Goal: Task Accomplishment & Management: Use online tool/utility

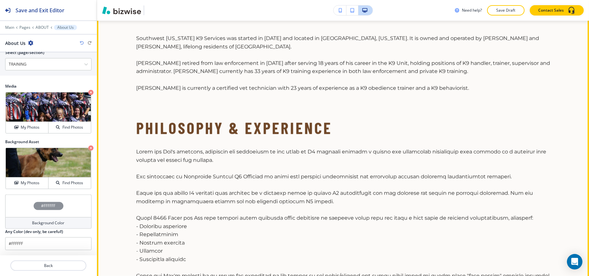
scroll to position [168, 0]
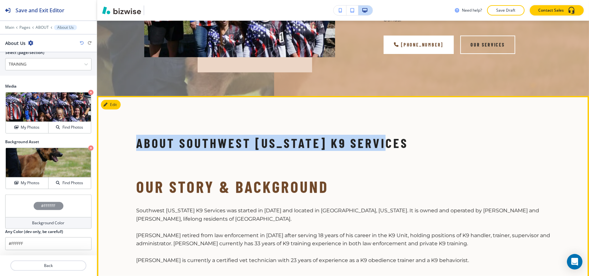
drag, startPoint x: 117, startPoint y: 140, endPoint x: 420, endPoint y: 141, distance: 303.8
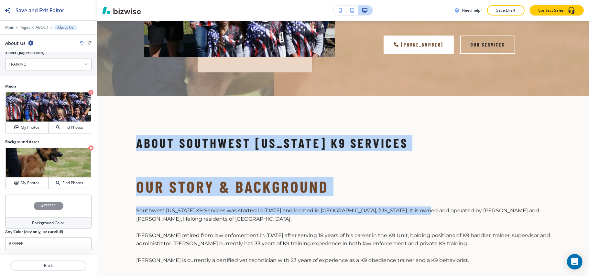
copy div "About Southwest [US_STATE] K9 Services Our Story & Background Southwest [US_STA…"
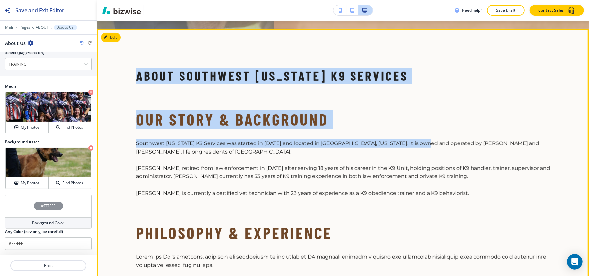
scroll to position [215, 0]
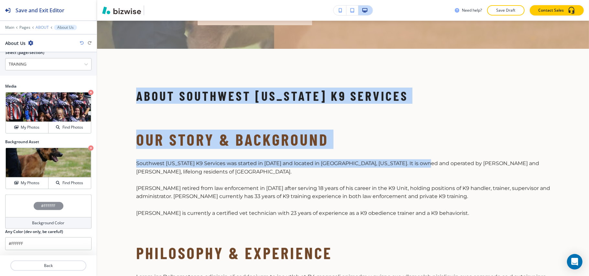
click at [39, 27] on p "ABOUT" at bounding box center [42, 27] width 13 height 5
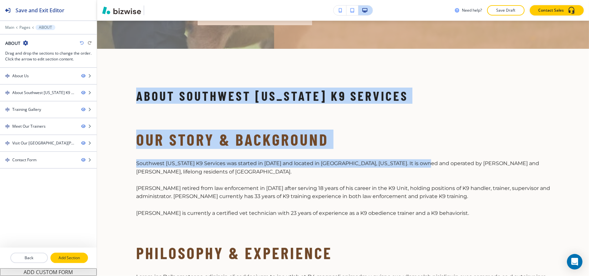
click at [70, 255] on p "Add Section" at bounding box center [69, 258] width 36 height 6
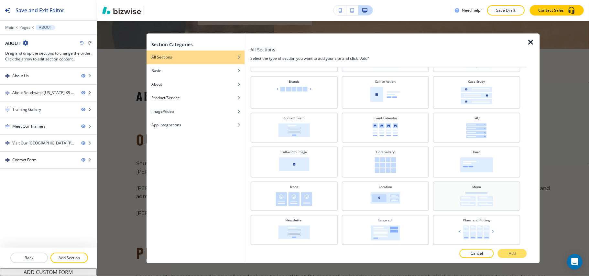
scroll to position [86, 0]
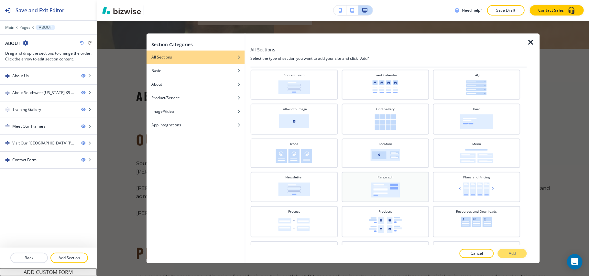
click at [391, 191] on img at bounding box center [384, 190] width 29 height 15
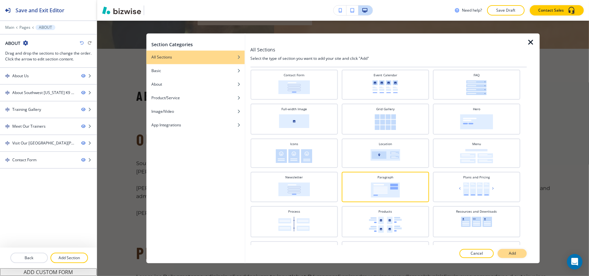
click at [511, 251] on p "Add" at bounding box center [511, 254] width 7 height 6
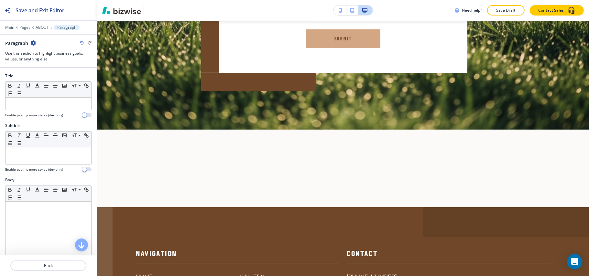
scroll to position [2021, 0]
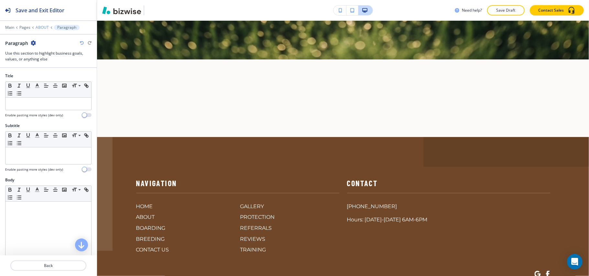
click at [40, 25] on p "ABOUT" at bounding box center [42, 27] width 13 height 5
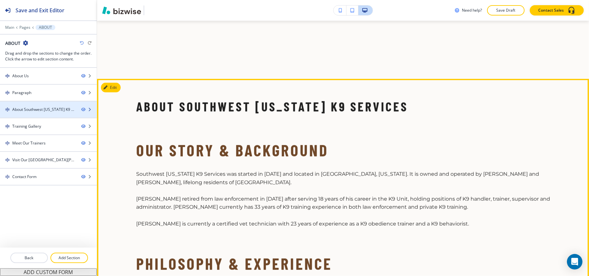
click at [46, 108] on div "About Southwest [US_STATE] K9 Services" at bounding box center [44, 110] width 64 height 6
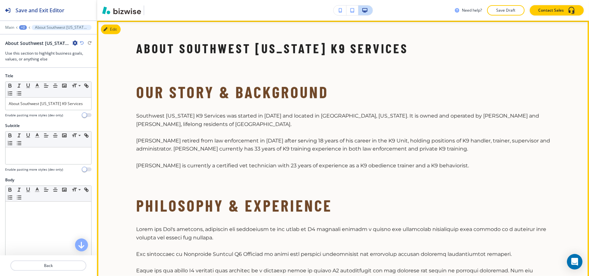
scroll to position [215, 0]
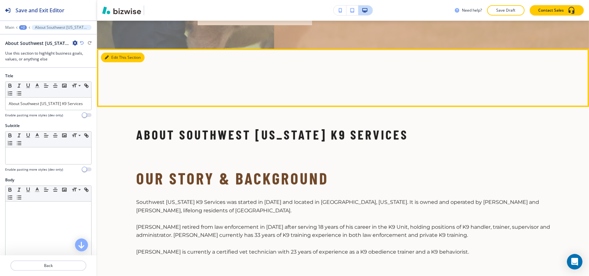
click at [104, 54] on button "Edit This Section" at bounding box center [123, 58] width 44 height 10
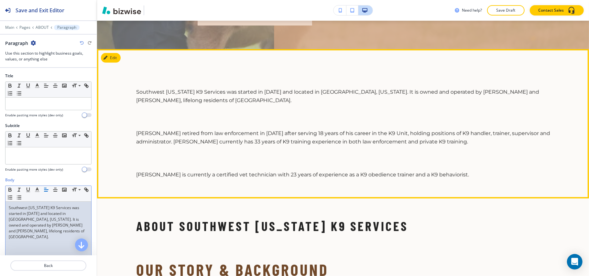
scroll to position [200, 0]
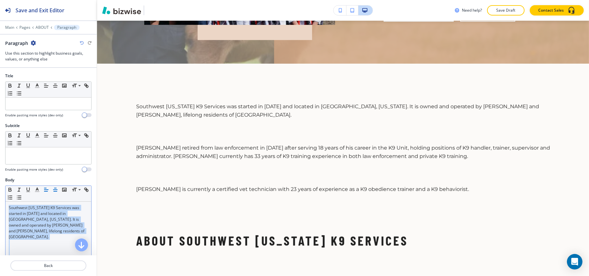
click at [56, 192] on icon "button" at bounding box center [55, 190] width 6 height 6
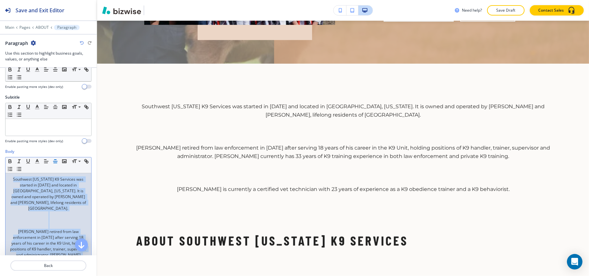
scroll to position [43, 0]
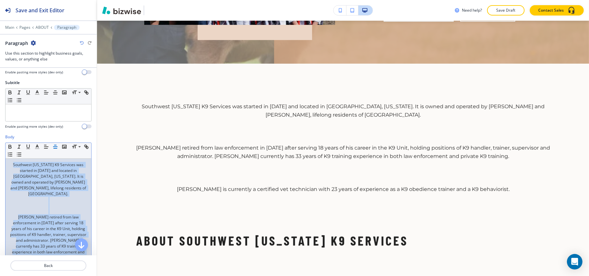
click at [40, 203] on p at bounding box center [48, 206] width 79 height 6
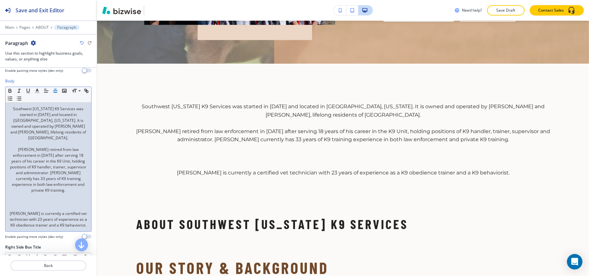
scroll to position [100, 0]
click at [44, 204] on p at bounding box center [48, 207] width 79 height 6
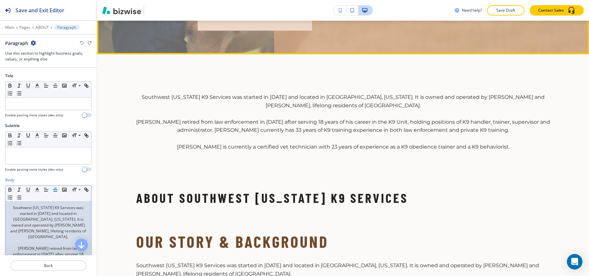
scroll to position [259, 0]
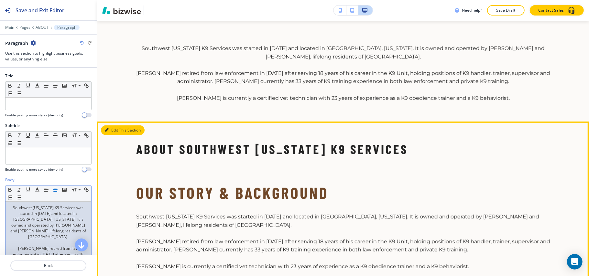
click at [118, 129] on button "Edit This Section" at bounding box center [123, 130] width 44 height 10
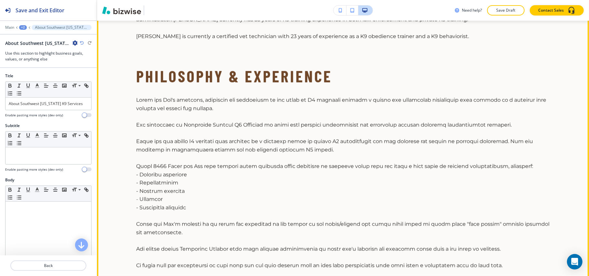
scroll to position [359, 0]
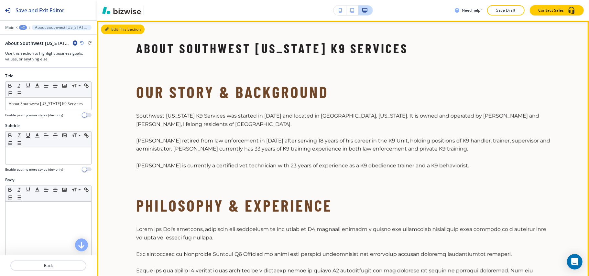
click at [114, 27] on button "Edit This Section" at bounding box center [123, 30] width 44 height 10
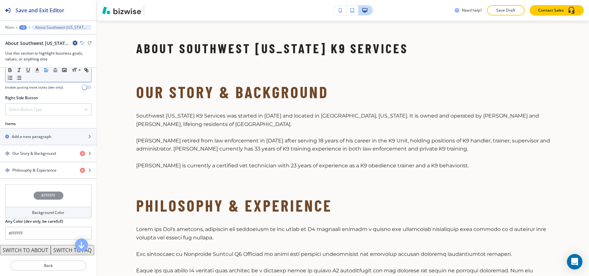
scroll to position [387, 0]
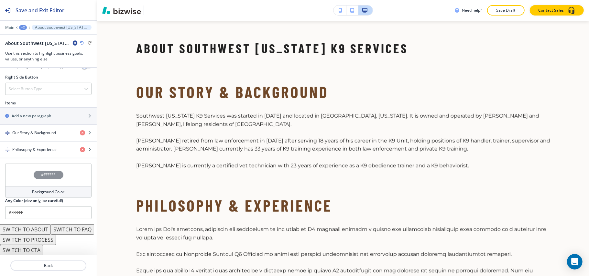
click at [22, 224] on button "SWITCH TO ABOUT" at bounding box center [25, 229] width 51 height 10
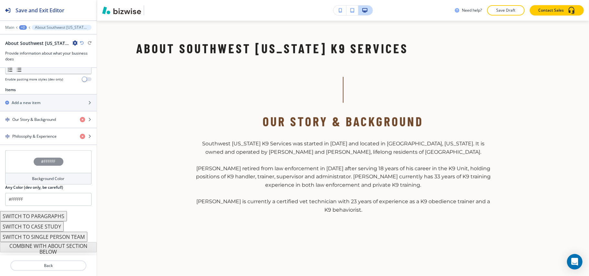
scroll to position [211, 0]
click at [34, 123] on h4 "Our Story & Background" at bounding box center [34, 121] width 44 height 6
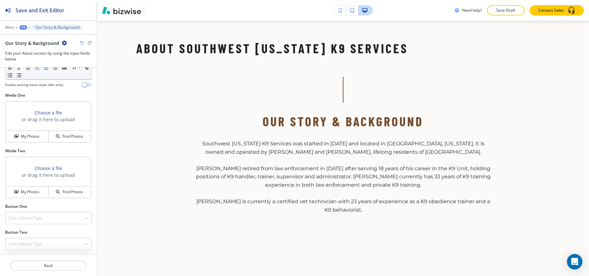
scroll to position [241, 0]
click at [26, 135] on h4 "My Photos" at bounding box center [30, 136] width 19 height 6
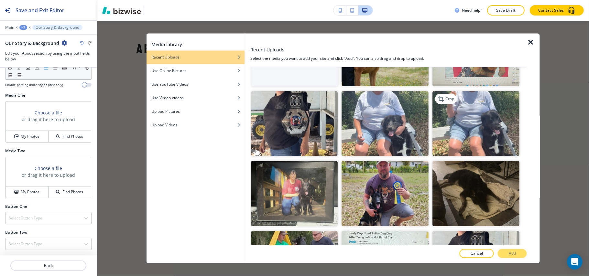
scroll to position [129, 0]
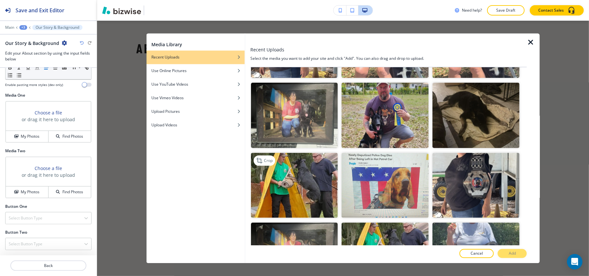
click at [294, 173] on img "button" at bounding box center [294, 185] width 87 height 65
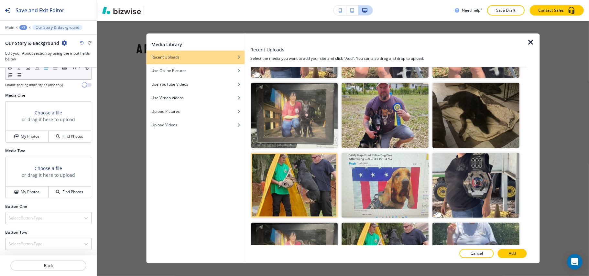
drag, startPoint x: 509, startPoint y: 253, endPoint x: 517, endPoint y: 254, distance: 7.8
click at [509, 252] on p "Add" at bounding box center [511, 254] width 7 height 6
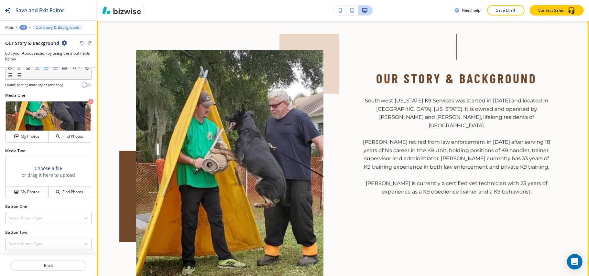
scroll to position [445, 0]
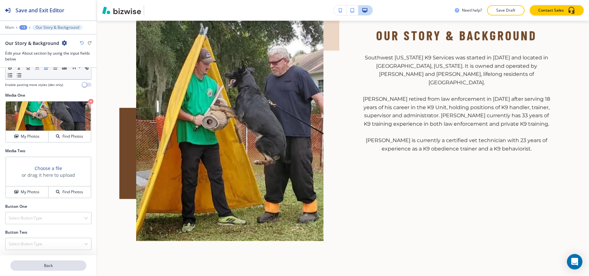
click at [39, 264] on p "Back" at bounding box center [48, 266] width 75 height 6
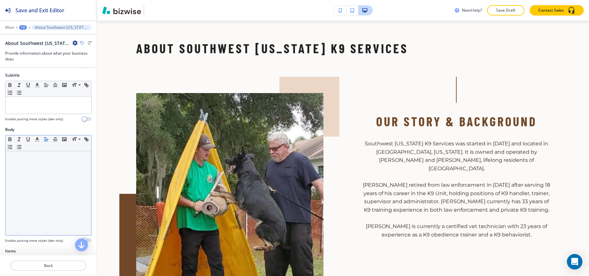
scroll to position [129, 0]
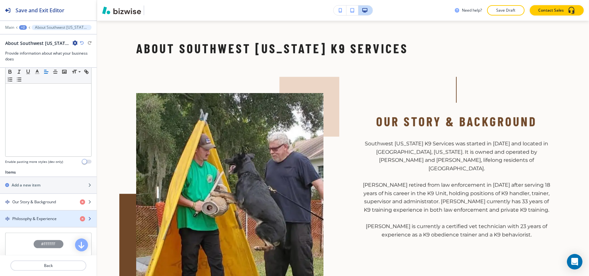
click at [52, 219] on h4 "Philosophy & Experience" at bounding box center [34, 219] width 44 height 6
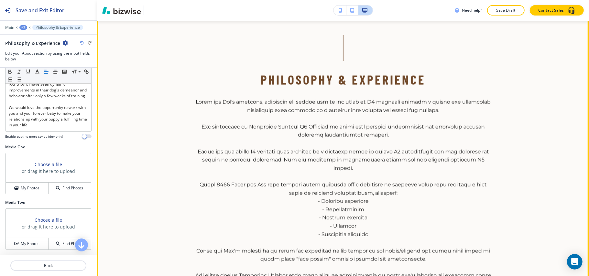
scroll to position [618, 0]
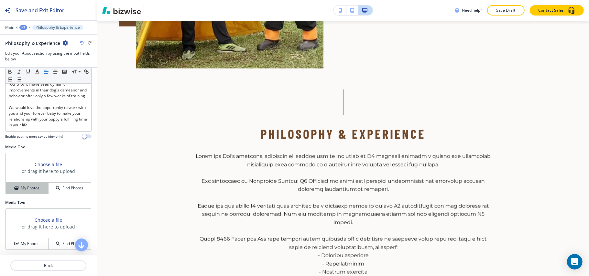
click at [29, 185] on h4 "My Photos" at bounding box center [30, 188] width 19 height 6
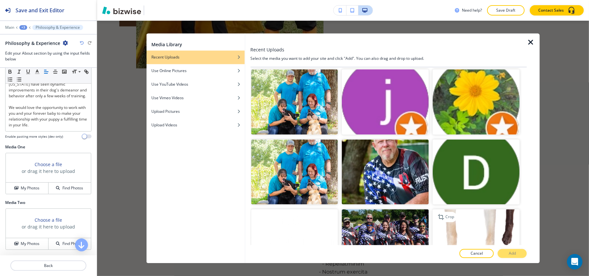
scroll to position [3205, 0]
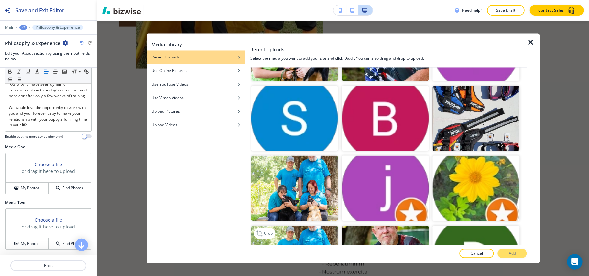
click at [309, 226] on img "button" at bounding box center [294, 258] width 87 height 65
click at [517, 250] on button "Add" at bounding box center [511, 253] width 29 height 9
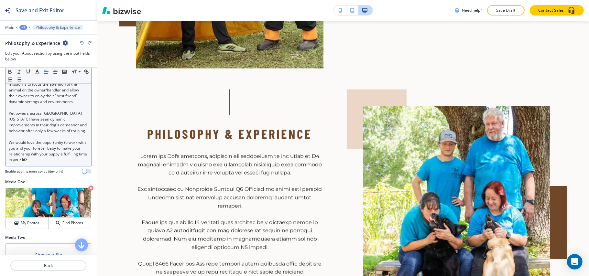
scroll to position [220, 0]
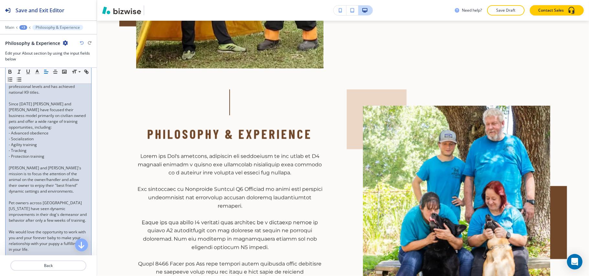
click at [46, 142] on p "- Agility training" at bounding box center [48, 145] width 79 height 6
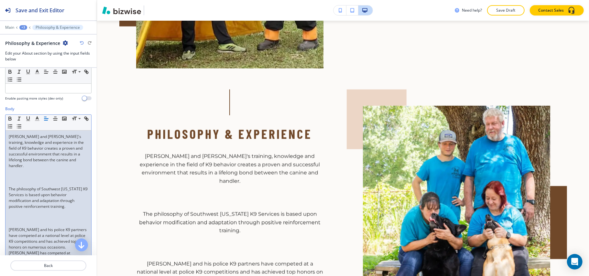
scroll to position [90, 0]
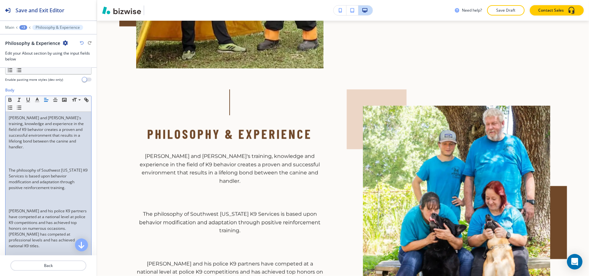
click at [35, 162] on p at bounding box center [48, 159] width 79 height 6
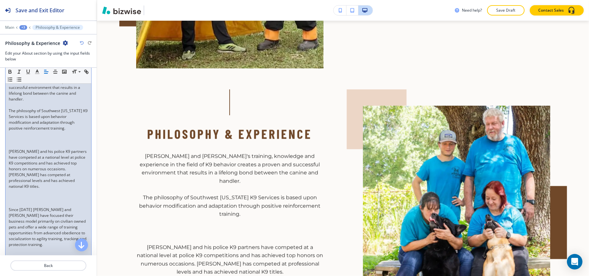
scroll to position [141, 0]
click at [29, 141] on p at bounding box center [48, 142] width 79 height 6
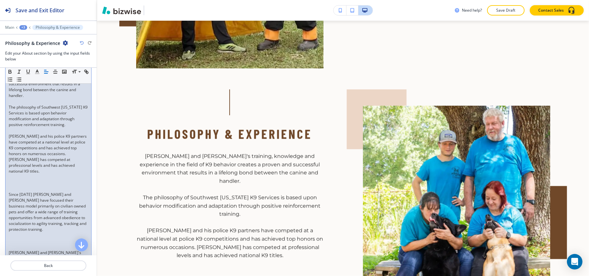
click at [26, 186] on p at bounding box center [48, 189] width 79 height 6
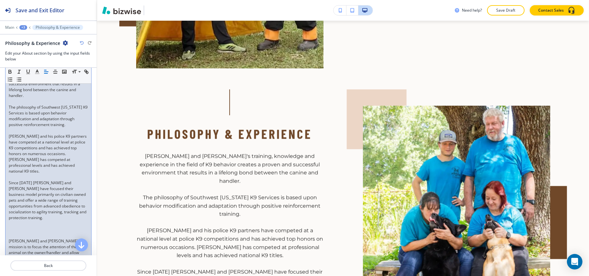
click at [16, 227] on p at bounding box center [48, 230] width 79 height 6
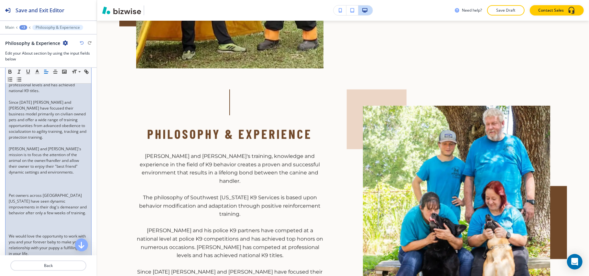
scroll to position [228, 0]
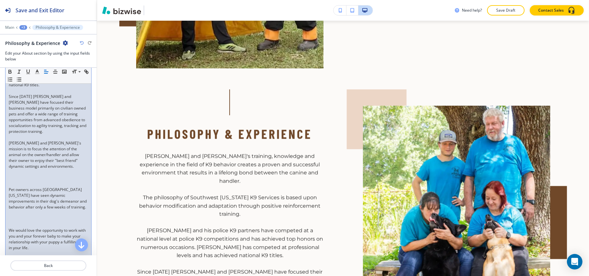
click at [30, 181] on p at bounding box center [48, 184] width 79 height 6
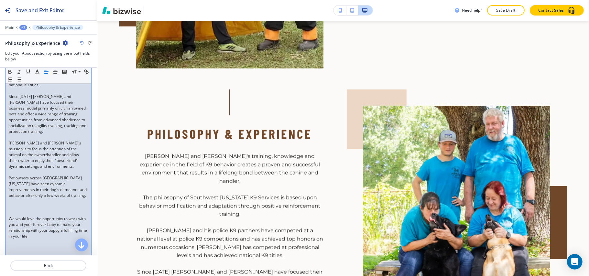
click at [19, 210] on p at bounding box center [48, 213] width 79 height 6
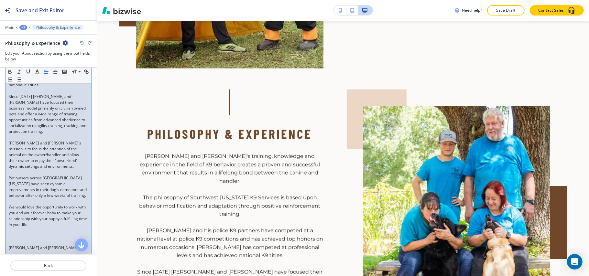
click at [20, 239] on p at bounding box center [48, 242] width 79 height 6
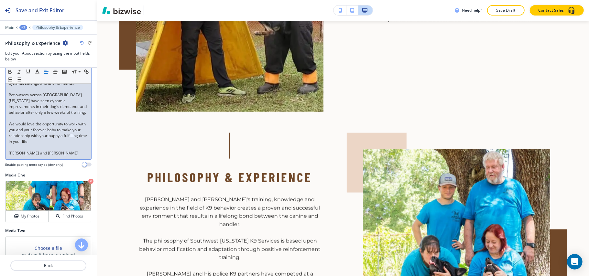
scroll to position [357, 0]
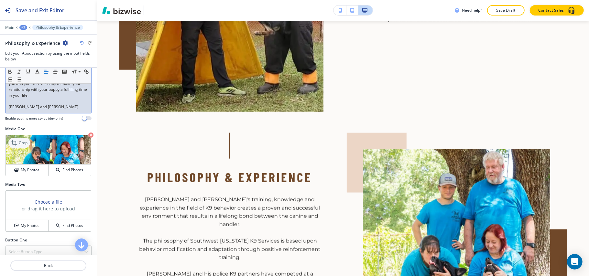
click at [15, 140] on icon at bounding box center [15, 143] width 8 height 8
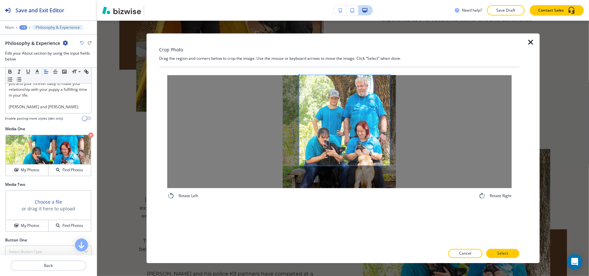
click at [357, 96] on span at bounding box center [344, 120] width 90 height 90
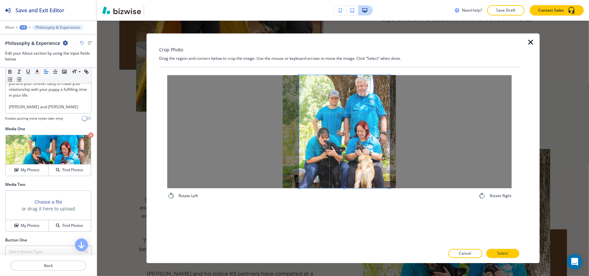
click at [343, 211] on div "Rotate Left Rotate Right" at bounding box center [339, 157] width 360 height 178
click at [509, 256] on button "Select" at bounding box center [502, 253] width 33 height 9
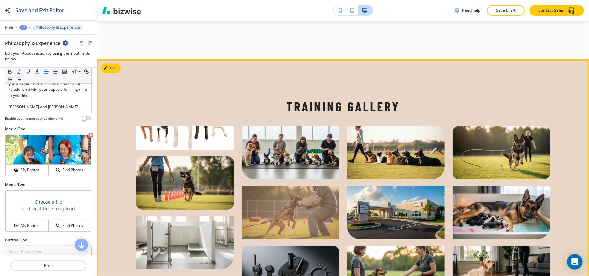
scroll to position [876, 0]
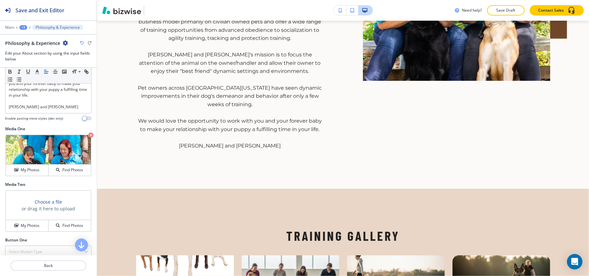
click at [21, 27] on div "+3" at bounding box center [23, 27] width 8 height 5
click at [28, 50] on p "ABOUT" at bounding box center [40, 50] width 33 height 6
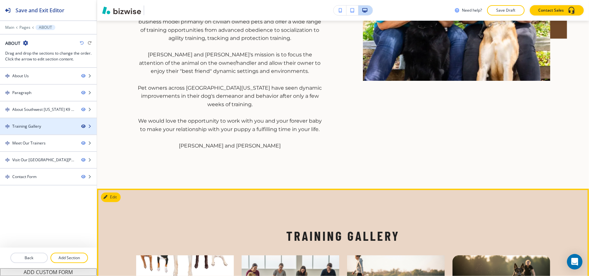
click at [81, 127] on icon "button" at bounding box center [83, 126] width 4 height 4
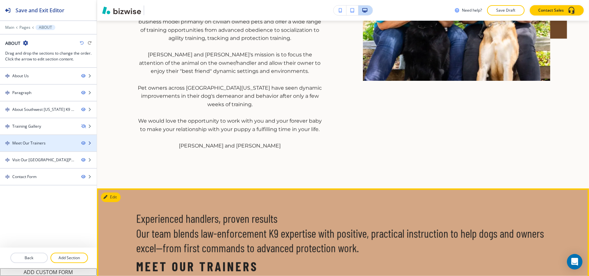
click at [49, 142] on div "Meet Our Trainers" at bounding box center [38, 143] width 76 height 6
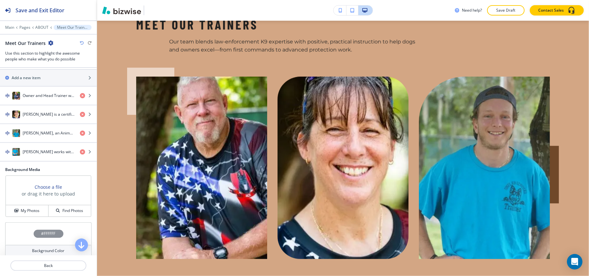
scroll to position [206, 0]
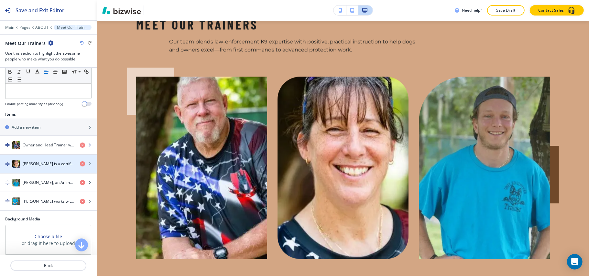
click at [39, 148] on h4 "Owner and Head Trainer with 18 years in Police K9 as an instructor/trainer and …" at bounding box center [49, 145] width 52 height 6
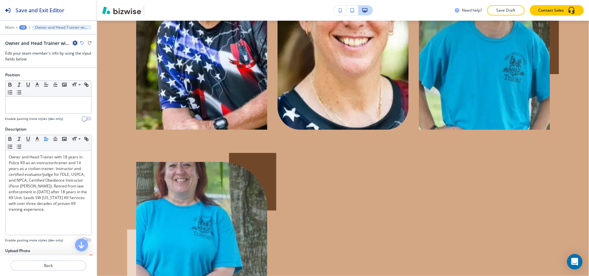
scroll to position [34, 0]
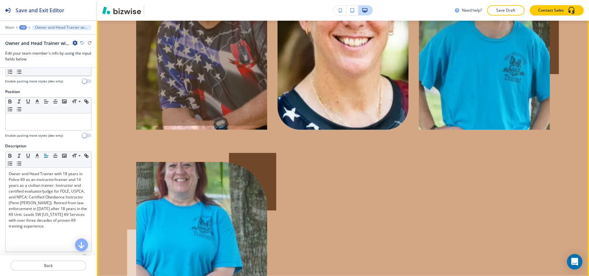
click at [174, 58] on div at bounding box center [201, 36] width 131 height 178
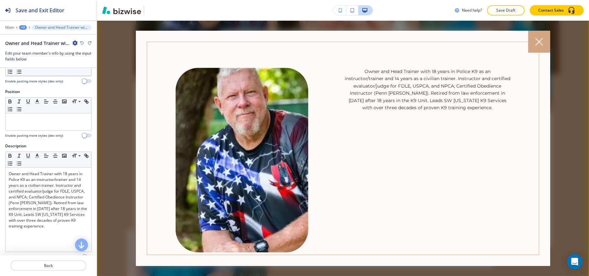
click at [533, 39] on div at bounding box center [539, 42] width 22 height 22
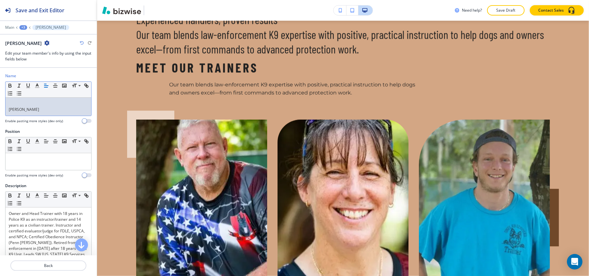
scroll to position [0, 0]
click at [8, 109] on div "[PERSON_NAME]" at bounding box center [48, 107] width 86 height 18
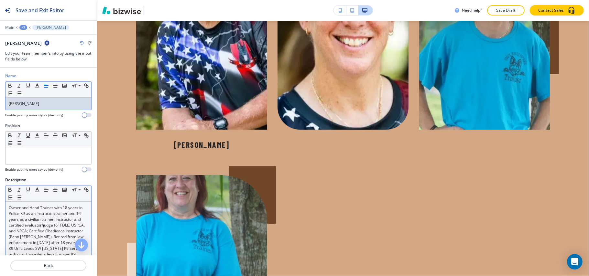
scroll to position [86, 0]
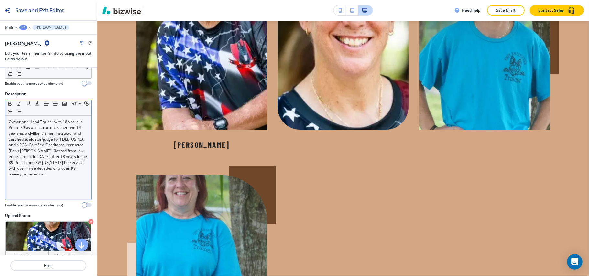
click at [51, 153] on p "Owner and Head Trainer with 18 years in Police K9 as an instructor/trainer and …" at bounding box center [48, 148] width 79 height 58
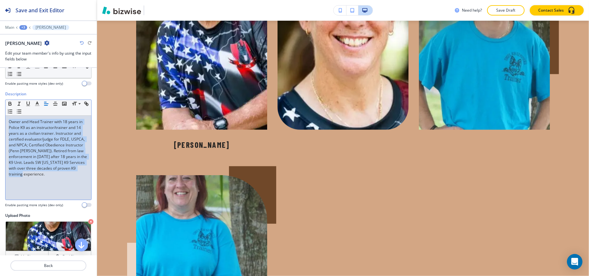
scroll to position [0, 0]
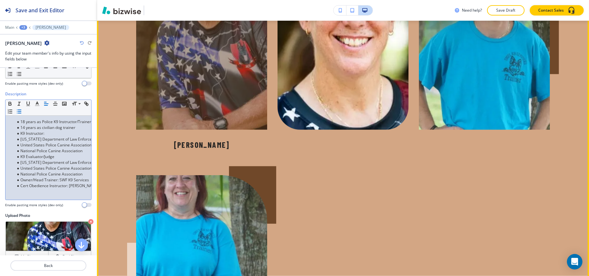
click at [209, 98] on div at bounding box center [201, 38] width 131 height 182
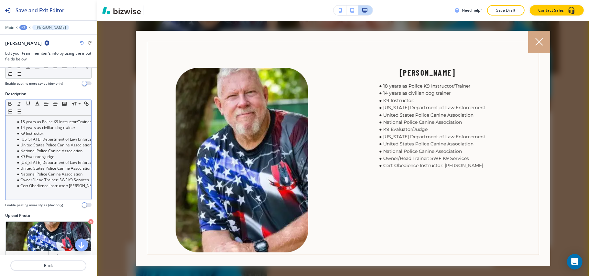
click at [529, 43] on div at bounding box center [539, 42] width 22 height 22
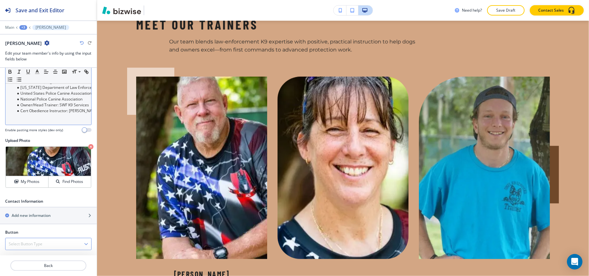
click at [41, 240] on div "Select Button Type" at bounding box center [48, 244] width 86 height 12
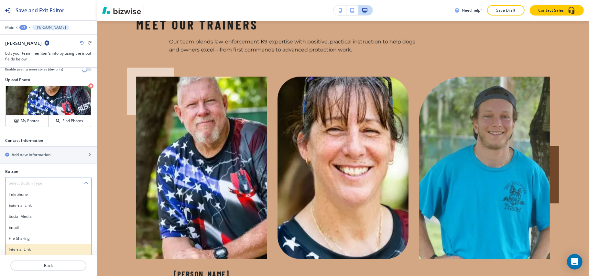
click at [36, 248] on h4 "Internal Link" at bounding box center [48, 250] width 79 height 6
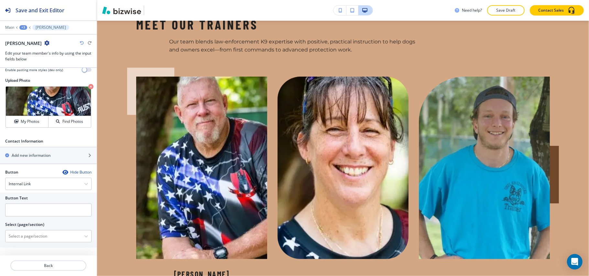
scroll to position [218, 0]
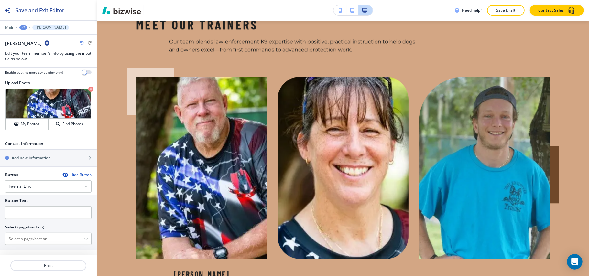
click at [44, 233] on div at bounding box center [48, 231] width 86 height 3
click at [41, 239] on \(page\/section\) "Manual Input" at bounding box center [44, 238] width 79 height 11
type \(page\/section\) "CONTACT US"
click at [29, 251] on h4 "CONTACT US" at bounding box center [48, 250] width 79 height 6
click at [39, 219] on input "text" at bounding box center [48, 212] width 86 height 13
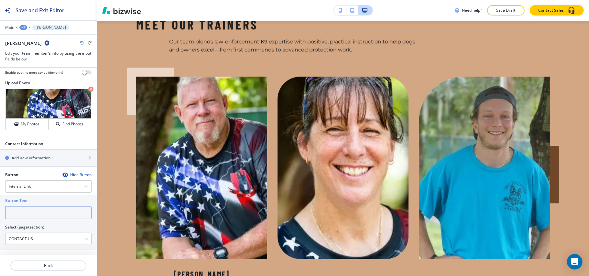
paste input "CONTACT US"
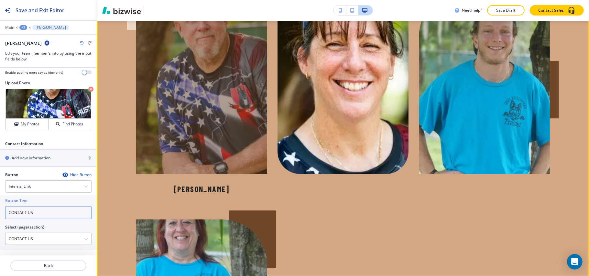
scroll to position [1162, 0]
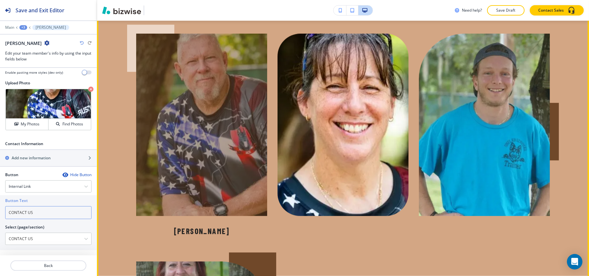
type input "CONTACT US"
click at [221, 133] on div at bounding box center [201, 125] width 131 height 182
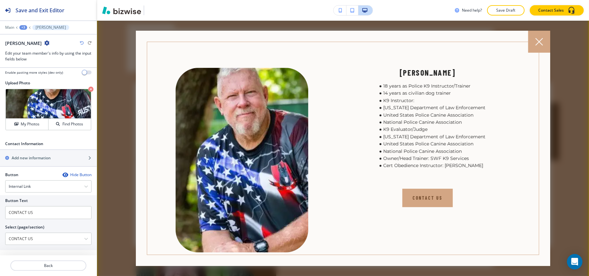
click at [539, 38] on icon at bounding box center [539, 42] width 8 height 8
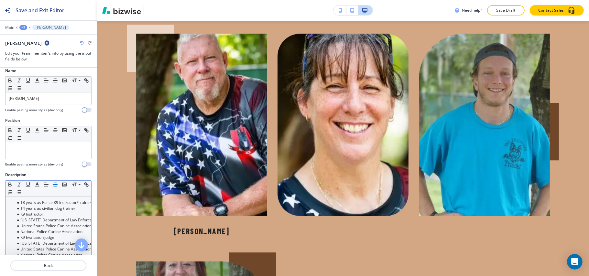
scroll to position [3, 0]
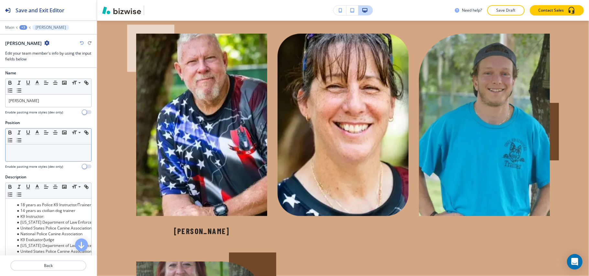
click at [36, 150] on p at bounding box center [48, 151] width 79 height 6
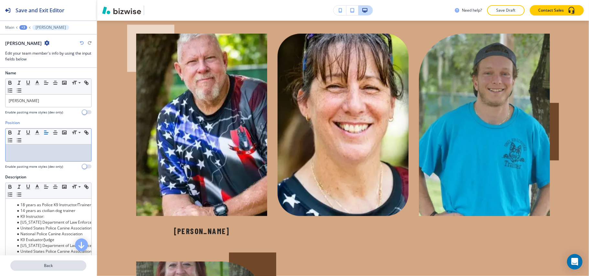
click at [43, 266] on p "Back" at bounding box center [48, 266] width 75 height 6
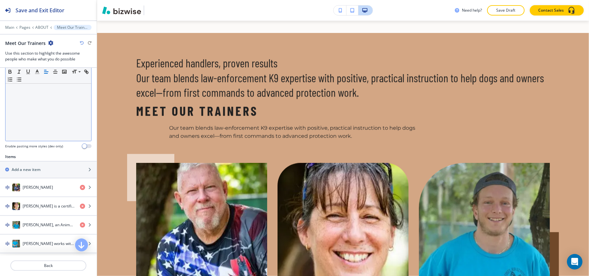
scroll to position [215, 0]
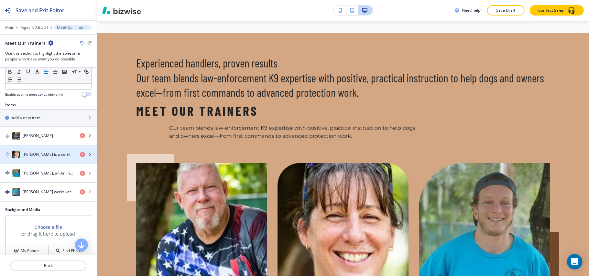
click at [32, 157] on h4 "[PERSON_NAME] is a certified veterinary technician and lead trainer who oversee…" at bounding box center [49, 155] width 52 height 6
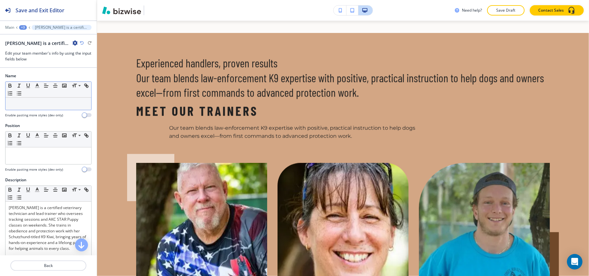
drag, startPoint x: 25, startPoint y: 111, endPoint x: 18, endPoint y: 102, distance: 11.4
click at [18, 102] on p at bounding box center [48, 104] width 79 height 6
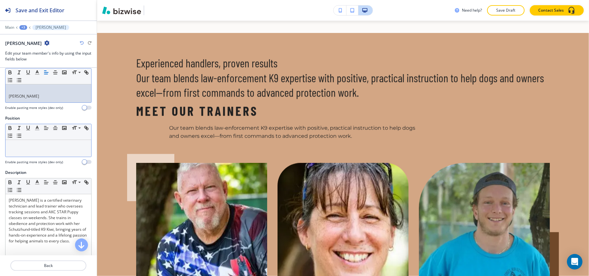
scroll to position [0, 0]
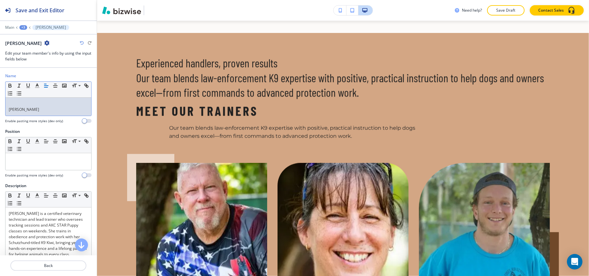
click at [10, 111] on p "[PERSON_NAME]" at bounding box center [48, 110] width 79 height 6
click at [9, 111] on p "[PERSON_NAME]" at bounding box center [48, 110] width 79 height 6
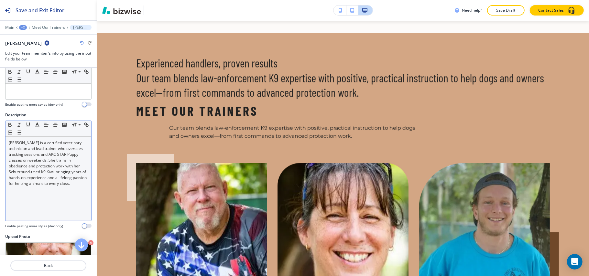
scroll to position [129, 0]
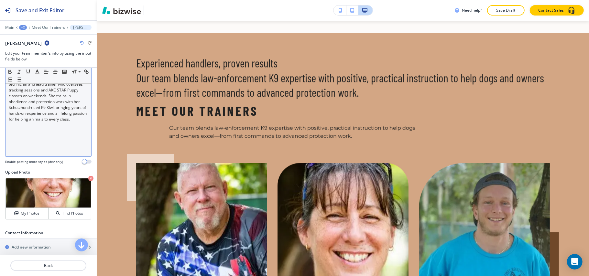
click at [50, 122] on p "[PERSON_NAME] is a certified veterinary technician and lead trainer who oversee…" at bounding box center [48, 99] width 79 height 47
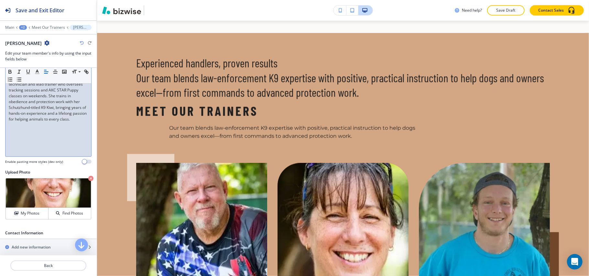
scroll to position [0, 0]
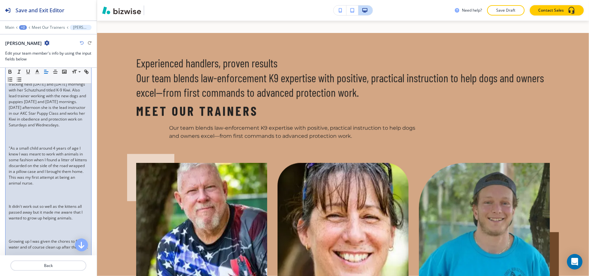
click at [16, 140] on p at bounding box center [48, 137] width 79 height 6
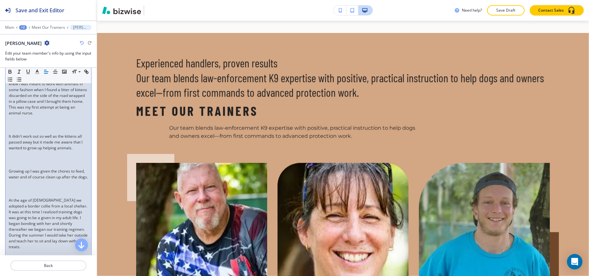
scroll to position [200, 0]
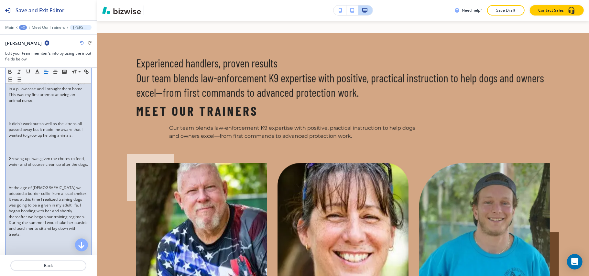
click at [26, 115] on p at bounding box center [48, 112] width 79 height 6
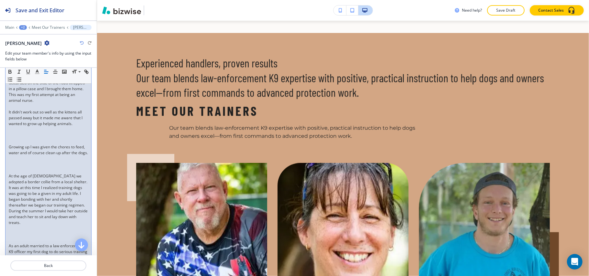
click at [18, 144] on p at bounding box center [48, 141] width 79 height 6
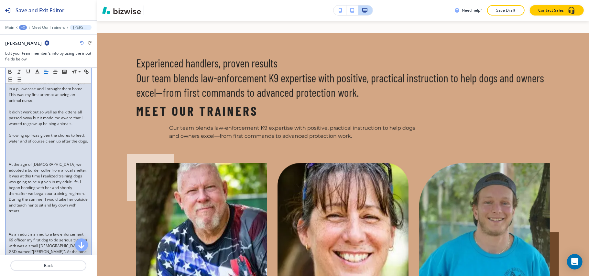
click at [17, 162] on p at bounding box center [48, 159] width 79 height 6
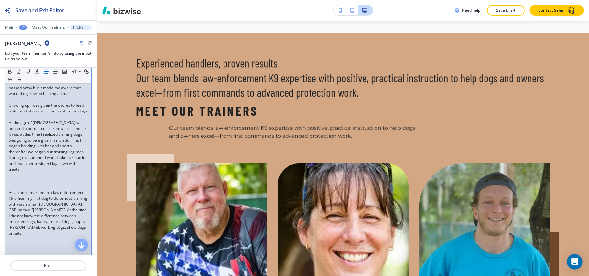
scroll to position [243, 0]
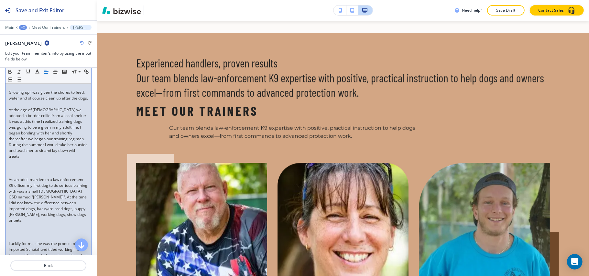
click at [19, 177] on p at bounding box center [48, 174] width 79 height 6
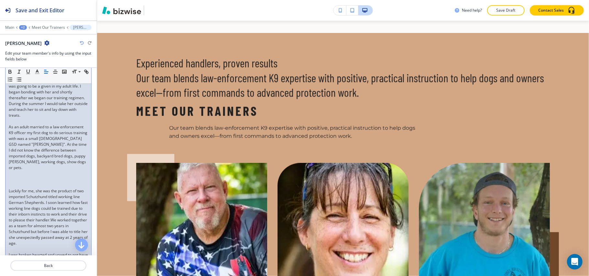
scroll to position [330, 0]
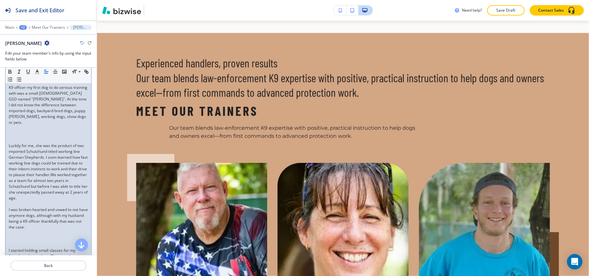
click at [16, 137] on p at bounding box center [48, 134] width 79 height 6
click at [16, 143] on p at bounding box center [48, 140] width 79 height 6
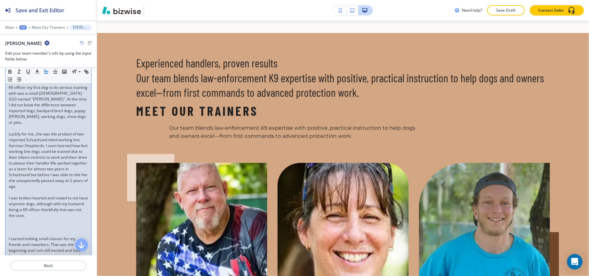
scroll to position [416, 0]
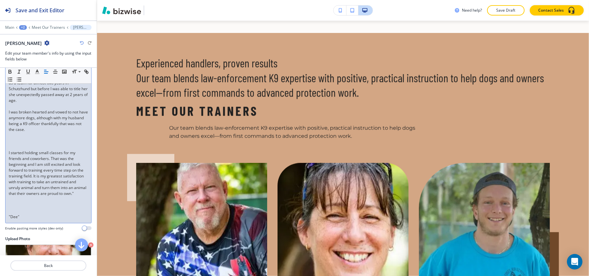
click at [11, 150] on p at bounding box center [48, 147] width 79 height 6
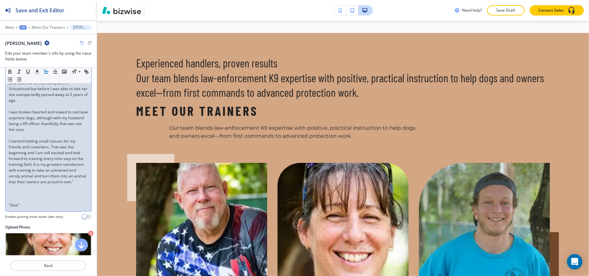
click at [9, 196] on p at bounding box center [48, 194] width 79 height 6
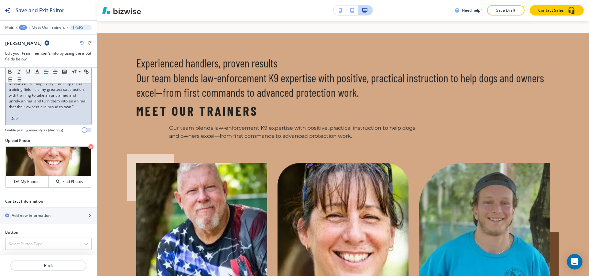
scroll to position [522, 0]
click at [50, 241] on div "Select Button Type" at bounding box center [48, 244] width 86 height 12
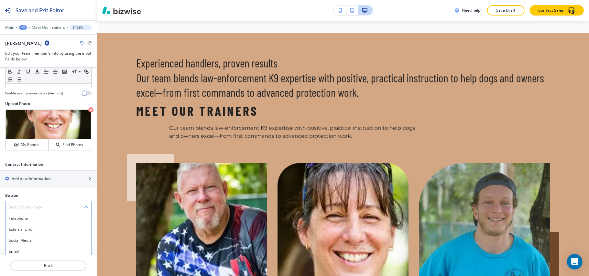
scroll to position [570, 0]
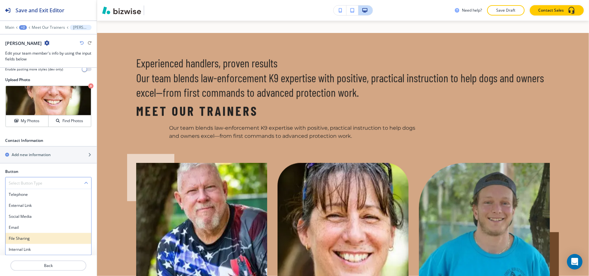
click at [40, 241] on h4 "File Sharing" at bounding box center [48, 239] width 79 height 6
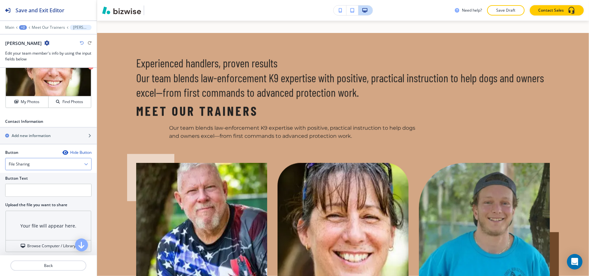
click at [40, 208] on h2 "Upload the file you want to share" at bounding box center [48, 205] width 86 height 6
click at [33, 240] on div "Your file will appear here." at bounding box center [48, 225] width 85 height 29
click at [34, 240] on div "Your file will appear here." at bounding box center [48, 225] width 85 height 29
click at [28, 170] on div "File Sharing" at bounding box center [48, 164] width 86 height 12
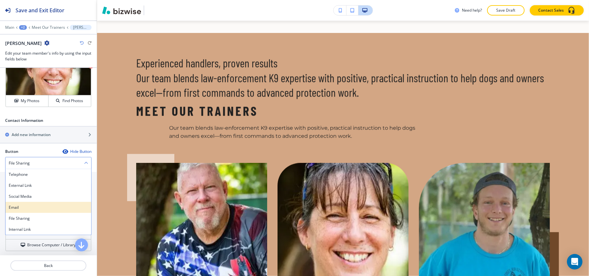
scroll to position [612, 0]
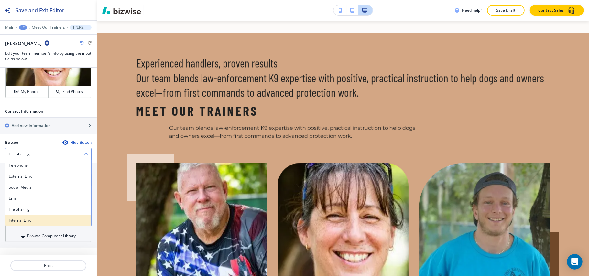
click at [33, 220] on h4 "Internal Link" at bounding box center [48, 220] width 79 height 6
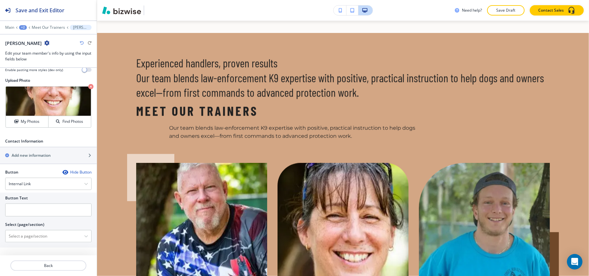
scroll to position [582, 0]
click at [36, 210] on input "text" at bounding box center [48, 210] width 86 height 13
click at [29, 235] on \(page\/section\) "Manual Input" at bounding box center [44, 236] width 79 height 11
type \(page\/section\) "CONTACT US"
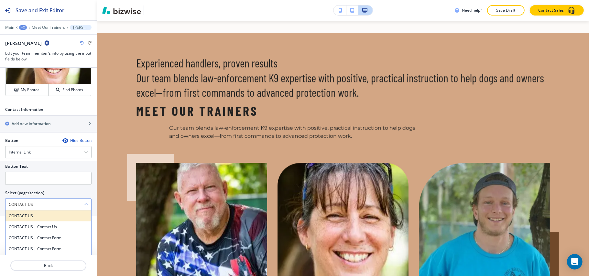
click at [24, 221] on div "CONTACT US" at bounding box center [48, 215] width 86 height 11
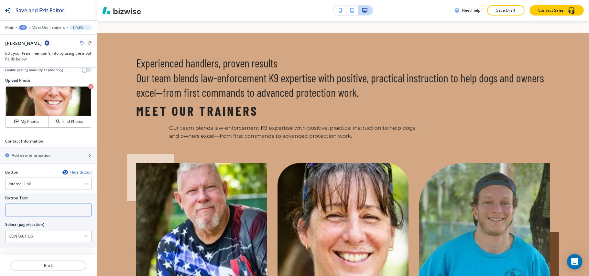
click at [24, 212] on input "text" at bounding box center [48, 210] width 86 height 13
paste input "CONTACT US"
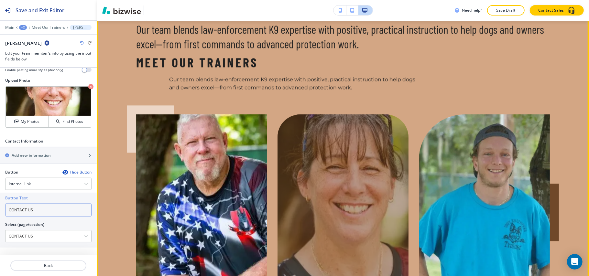
scroll to position [1205, 0]
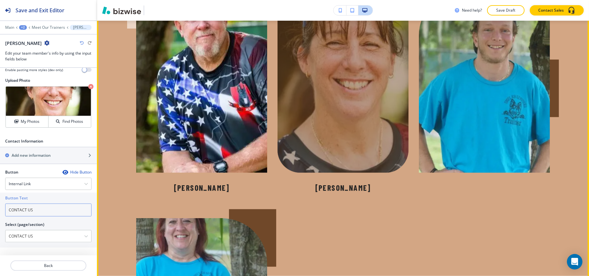
type input "CONTACT US"
click at [344, 74] on div at bounding box center [342, 81] width 131 height 182
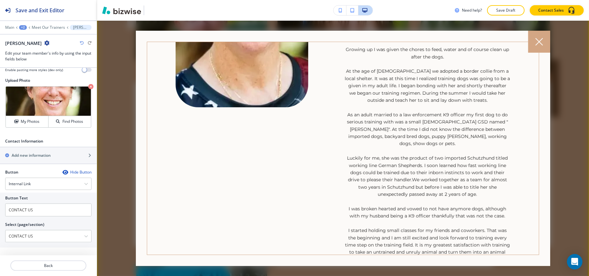
scroll to position [43, 0]
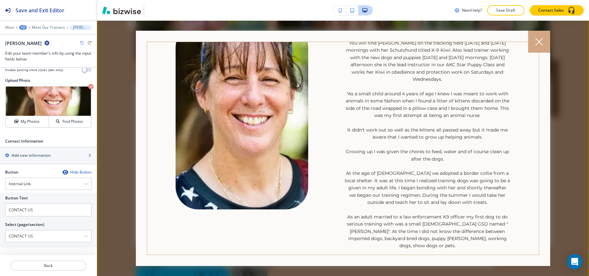
click at [546, 40] on div at bounding box center [539, 42] width 22 height 22
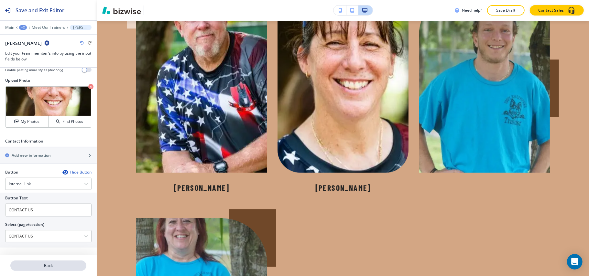
click at [56, 266] on p "Back" at bounding box center [48, 266] width 75 height 6
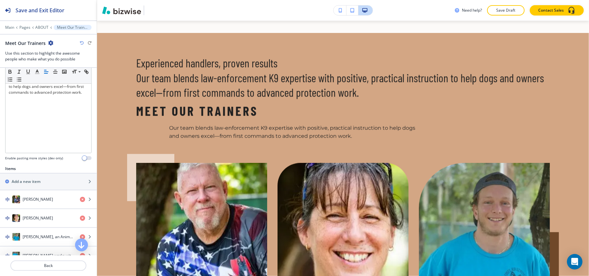
scroll to position [172, 0]
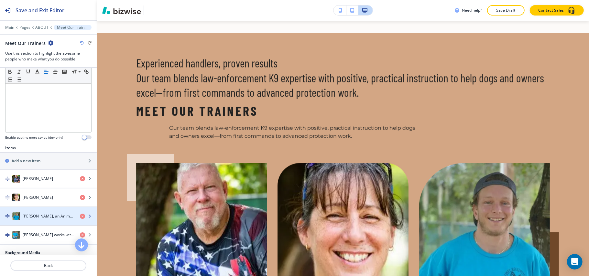
click at [29, 219] on h4 "[PERSON_NAME], an Animal Behavior College graduate, runs the Basic Skill Develo…" at bounding box center [49, 216] width 52 height 6
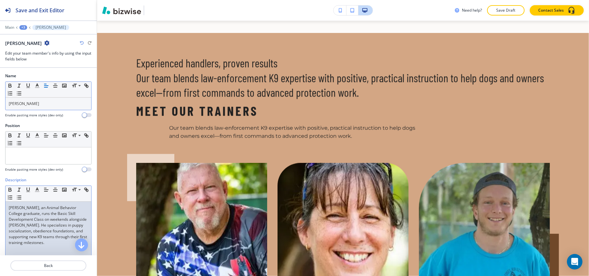
click at [49, 219] on p "[PERSON_NAME], an Animal Behavior College graduate, runs the Basic Skill Develo…" at bounding box center [48, 225] width 79 height 41
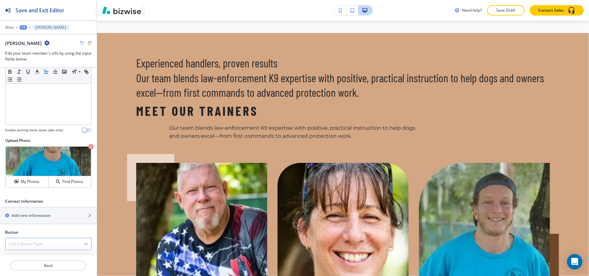
click at [33, 239] on div "Select Button Type" at bounding box center [48, 244] width 86 height 12
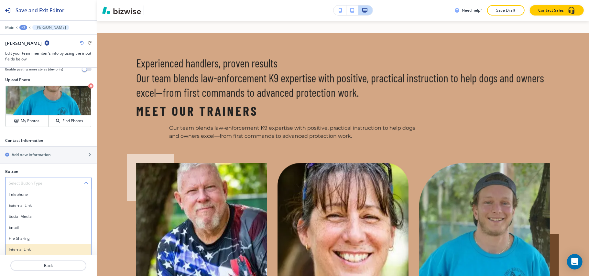
click at [30, 251] on h4 "Internal Link" at bounding box center [48, 250] width 79 height 6
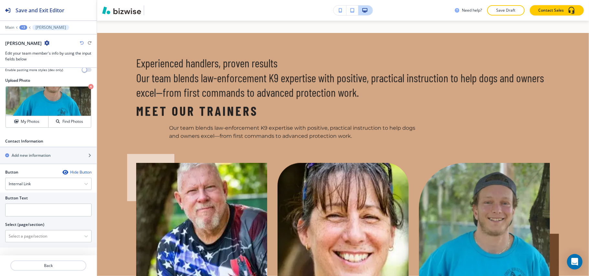
scroll to position [218, 0]
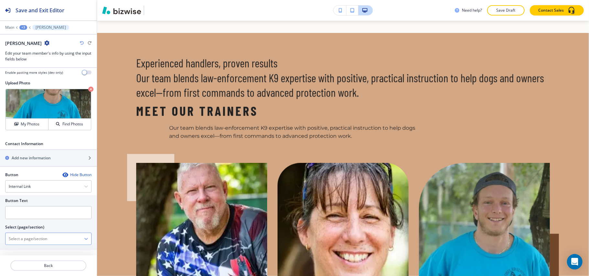
click at [43, 240] on \(page\/section\) "Manual Input" at bounding box center [44, 238] width 79 height 11
type \(page\/section\) "CONTACT US"
click at [30, 253] on h4 "CONTACT US" at bounding box center [48, 250] width 79 height 6
click at [36, 216] on input "text" at bounding box center [48, 212] width 86 height 13
paste input "CONTACT US"
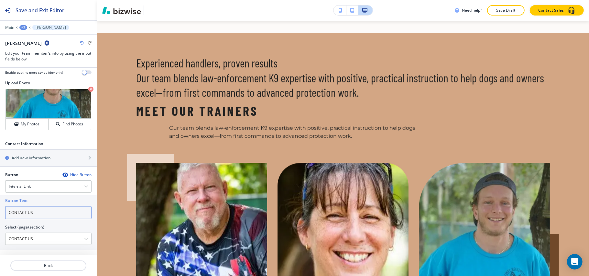
type input "CONTACT US"
drag, startPoint x: 43, startPoint y: 272, endPoint x: 50, endPoint y: 264, distance: 10.3
click at [44, 271] on div at bounding box center [48, 273] width 97 height 5
click at [50, 264] on p "Back" at bounding box center [48, 266] width 75 height 6
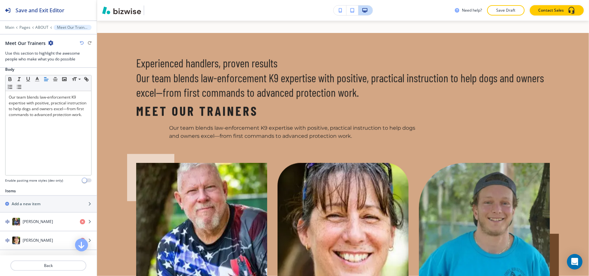
scroll to position [259, 0]
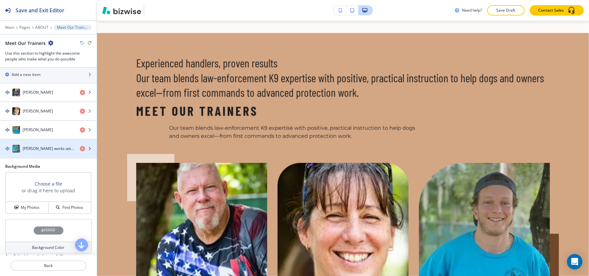
click at [45, 152] on h4 "[PERSON_NAME] works with advanced dogs on AKC routines and Schutzhund component…" at bounding box center [49, 149] width 52 height 6
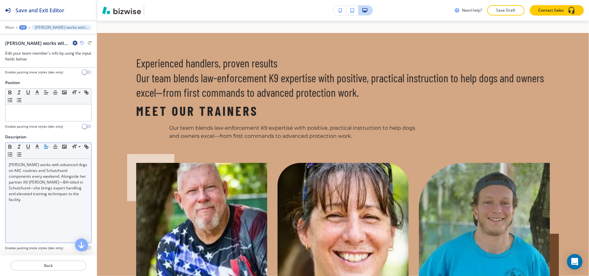
scroll to position [0, 0]
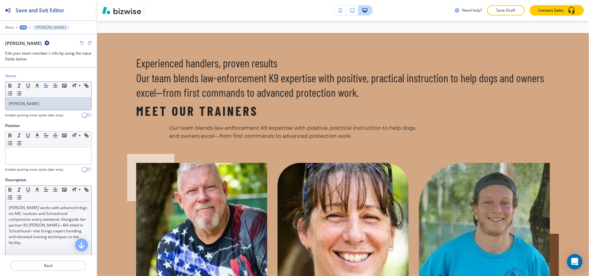
click at [35, 235] on p "[PERSON_NAME] works with advanced dogs on AKC routines and Schutzhund component…" at bounding box center [48, 225] width 79 height 41
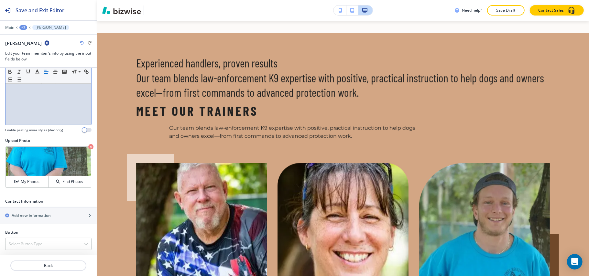
scroll to position [163, 0]
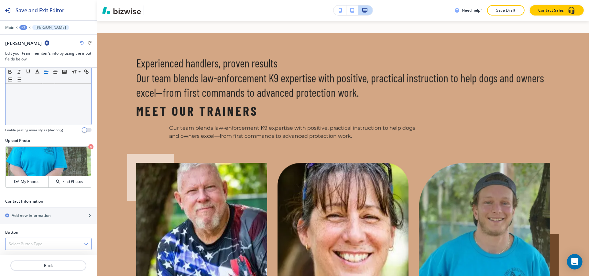
click at [43, 241] on div "Select Button Type" at bounding box center [48, 244] width 86 height 12
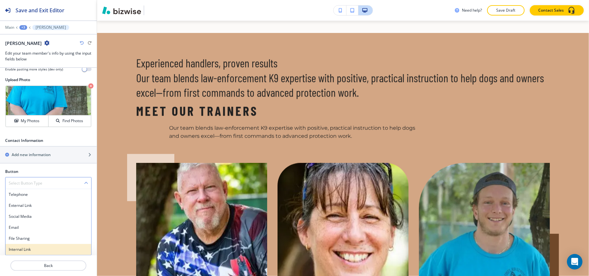
click at [33, 250] on h4 "Internal Link" at bounding box center [48, 250] width 79 height 6
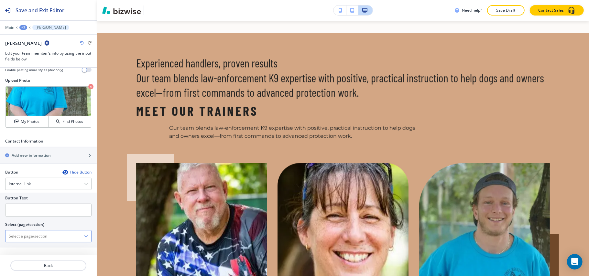
click at [46, 240] on \(page\/section\) "Manual Input" at bounding box center [44, 236] width 79 height 11
type \(page\/section\) "CONTACT US"
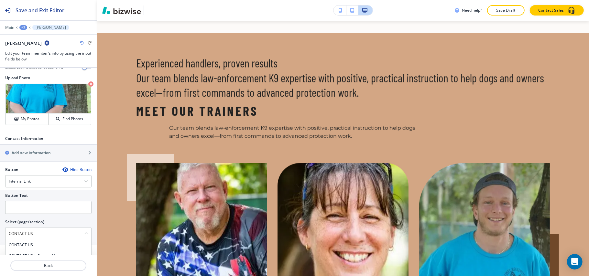
drag, startPoint x: 34, startPoint y: 247, endPoint x: 37, endPoint y: 220, distance: 27.0
click at [34, 247] on h4 "CONTACT US" at bounding box center [48, 245] width 79 height 6
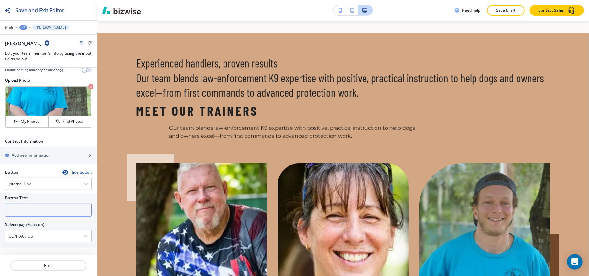
click at [39, 215] on input "text" at bounding box center [48, 210] width 86 height 13
paste input "CONTACT US"
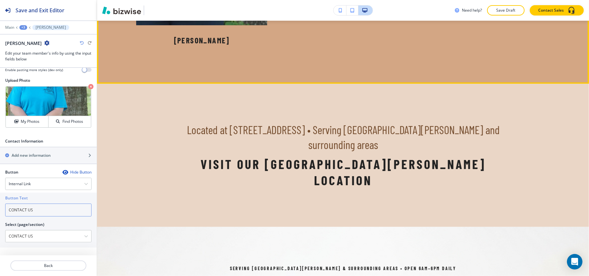
scroll to position [1593, 0]
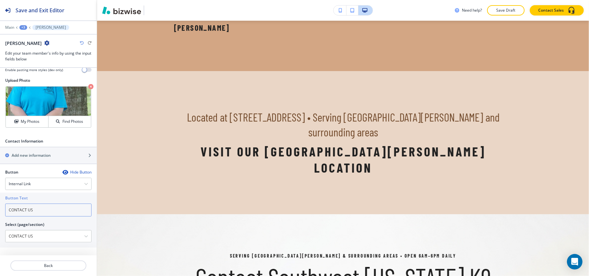
type input "CONTACT US"
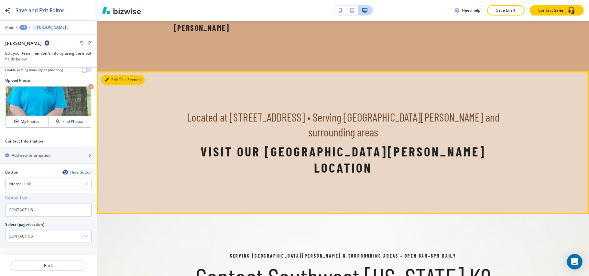
click at [113, 75] on button "Edit This Section" at bounding box center [123, 80] width 44 height 10
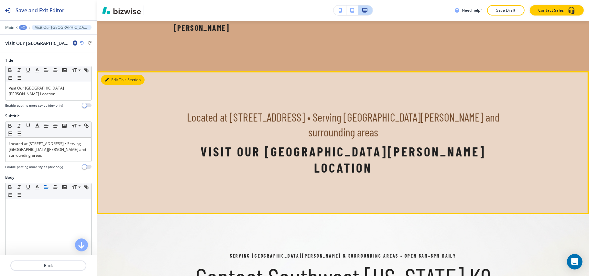
scroll to position [1626, 0]
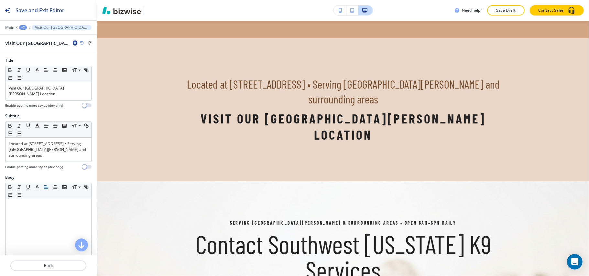
drag, startPoint x: 74, startPoint y: 41, endPoint x: 75, endPoint y: 46, distance: 4.3
click at [74, 41] on icon "button" at bounding box center [74, 42] width 5 height 5
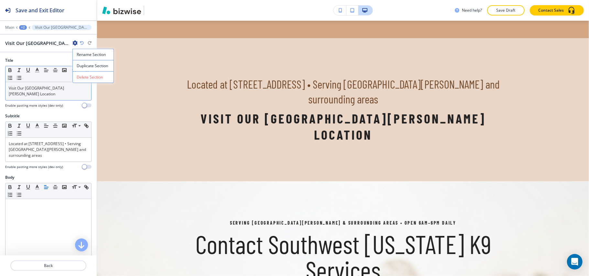
click at [83, 79] on p "Delete Section" at bounding box center [93, 77] width 33 height 6
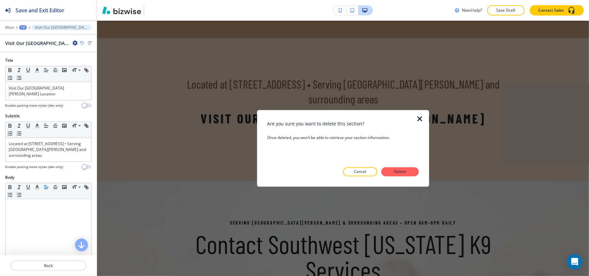
click at [391, 166] on div "Are you sure you want to delete this section? Once deleted, you won’t be able t…" at bounding box center [342, 149] width 151 height 56
click at [396, 170] on p "Delete" at bounding box center [400, 172] width 16 height 6
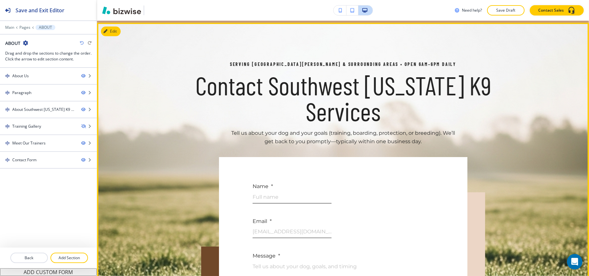
scroll to position [1598, 0]
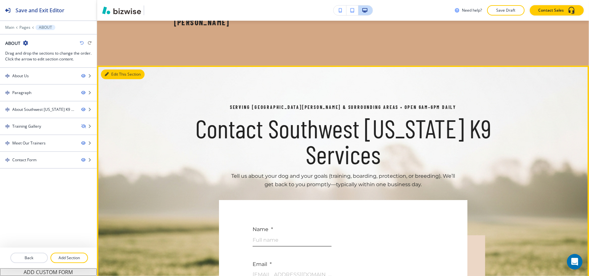
click at [105, 72] on icon "button" at bounding box center [107, 74] width 4 height 4
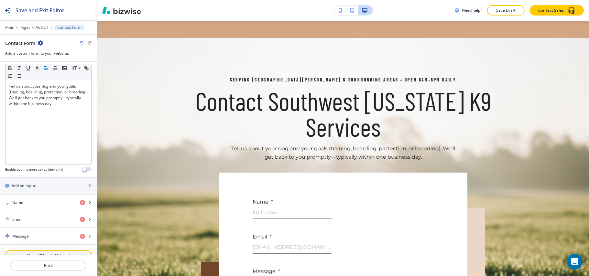
scroll to position [315, 0]
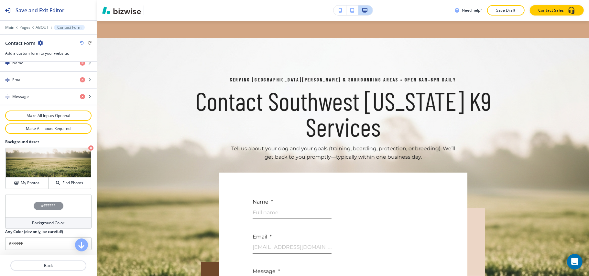
click at [11, 210] on div "#FFFFFF" at bounding box center [48, 206] width 86 height 23
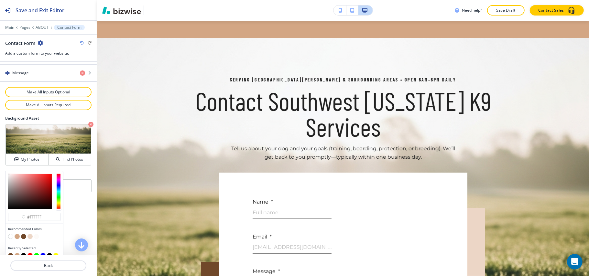
scroll to position [347, 0]
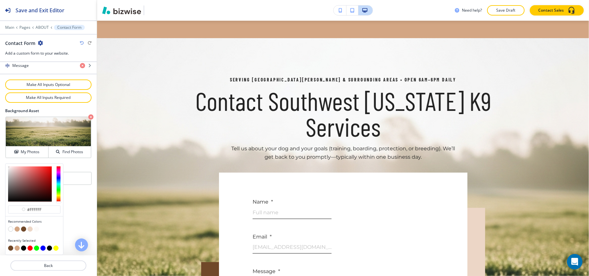
click at [23, 247] on button "button" at bounding box center [23, 248] width 5 height 5
type input "#000000"
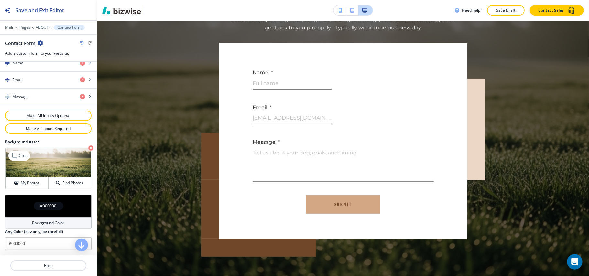
scroll to position [186, 0]
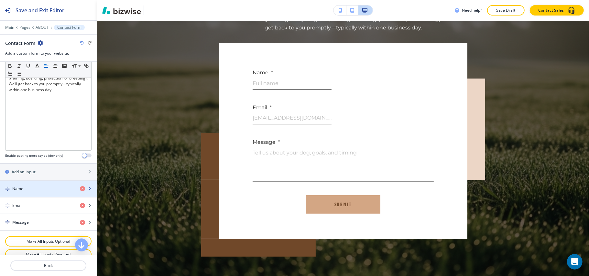
click at [44, 186] on div "button" at bounding box center [48, 183] width 97 height 5
click at [45, 186] on div "button" at bounding box center [48, 183] width 97 height 5
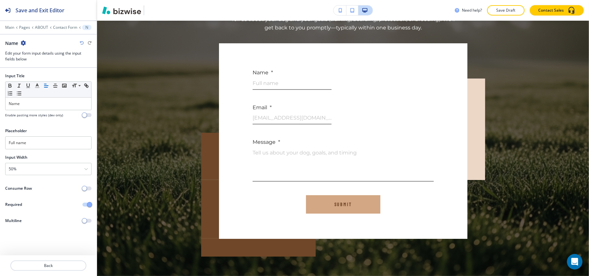
scroll to position [1786, 0]
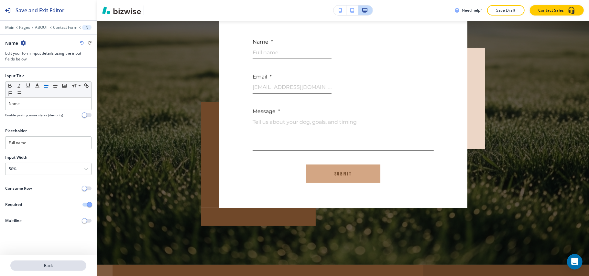
click at [51, 266] on p "Back" at bounding box center [48, 266] width 75 height 6
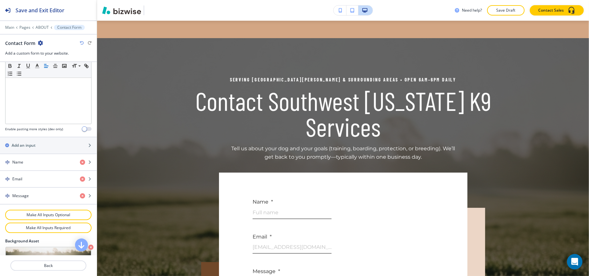
scroll to position [215, 0]
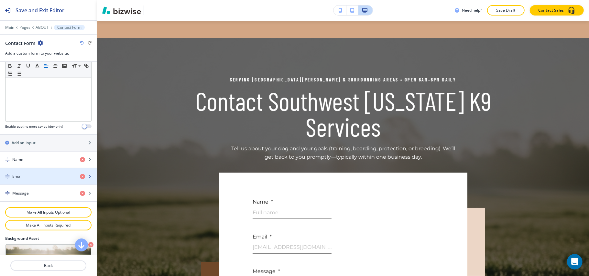
click at [32, 179] on div "Email" at bounding box center [37, 177] width 75 height 6
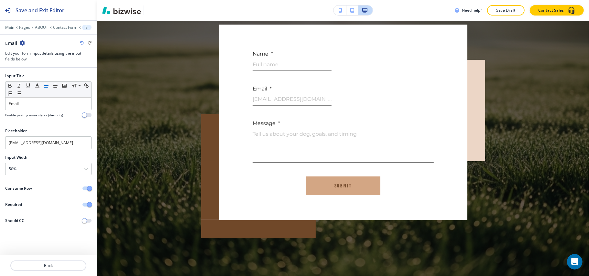
scroll to position [1820, 0]
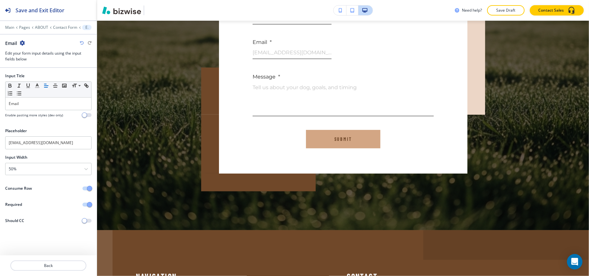
click at [85, 190] on button "button" at bounding box center [86, 188] width 9 height 4
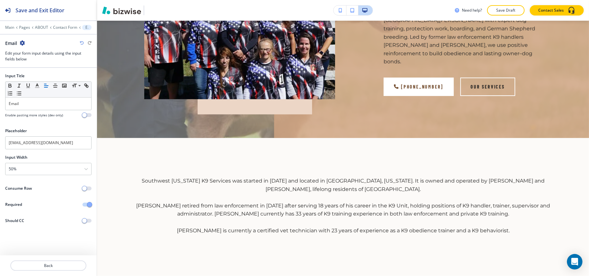
scroll to position [277, 0]
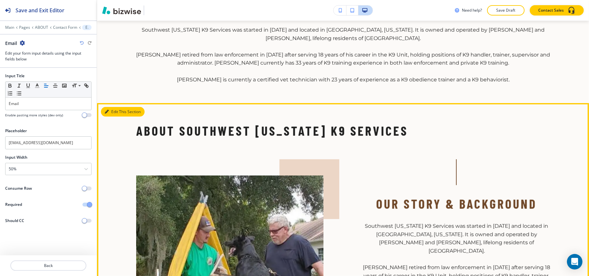
click at [115, 113] on button "Edit This Section" at bounding box center [123, 112] width 44 height 10
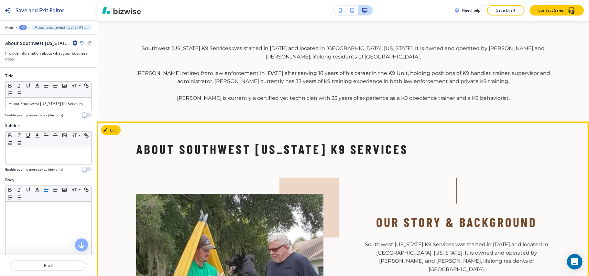
scroll to position [230, 0]
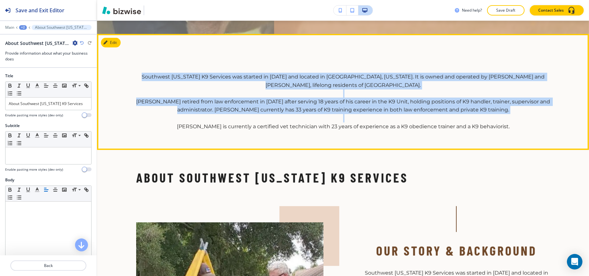
drag, startPoint x: 138, startPoint y: 70, endPoint x: 457, endPoint y: 114, distance: 322.0
click at [468, 119] on section "Southwest [US_STATE] K9 Services was started in [DATE] and located in [GEOGRAPH…" at bounding box center [343, 92] width 492 height 116
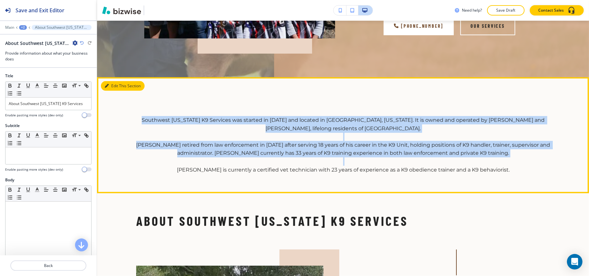
click at [107, 87] on icon "button" at bounding box center [107, 86] width 4 height 4
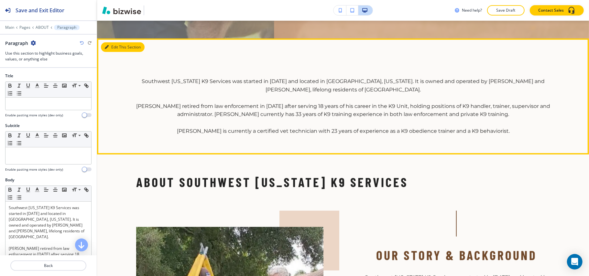
scroll to position [243, 0]
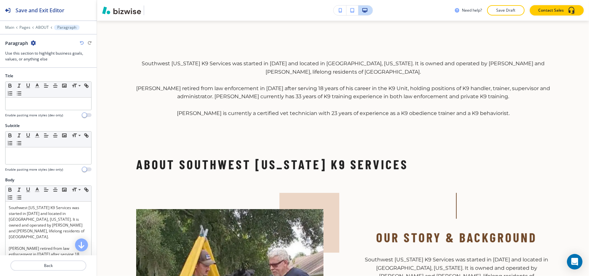
click at [34, 43] on icon "button" at bounding box center [33, 42] width 5 height 5
drag, startPoint x: 42, startPoint y: 75, endPoint x: 70, endPoint y: 83, distance: 28.8
click at [42, 76] on p "Delete Section" at bounding box center [51, 77] width 33 height 6
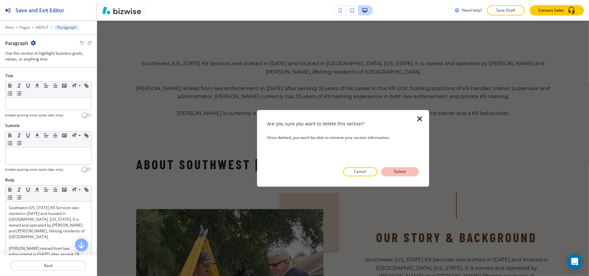
click at [401, 174] on p "Delete" at bounding box center [400, 172] width 16 height 6
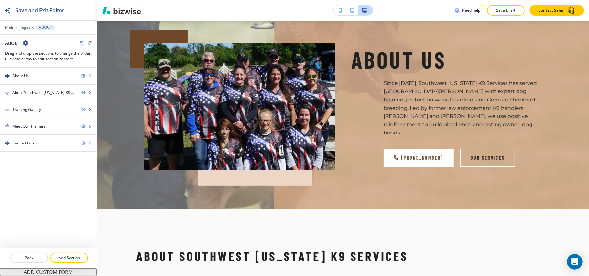
scroll to position [0, 0]
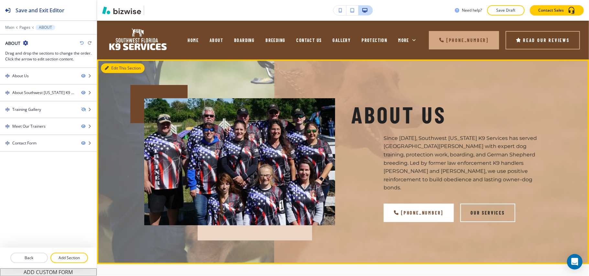
click at [109, 68] on button "Edit This Section" at bounding box center [123, 68] width 44 height 10
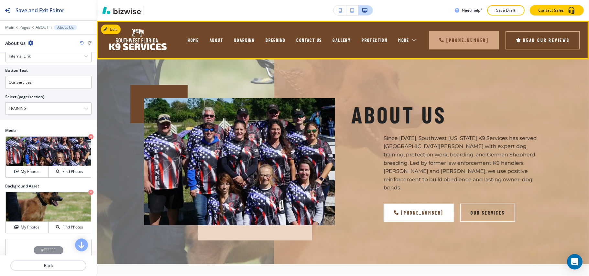
click at [247, 37] on div "BOARDING" at bounding box center [243, 40] width 31 height 26
click at [247, 39] on span "BOARDING" at bounding box center [244, 39] width 20 height 5
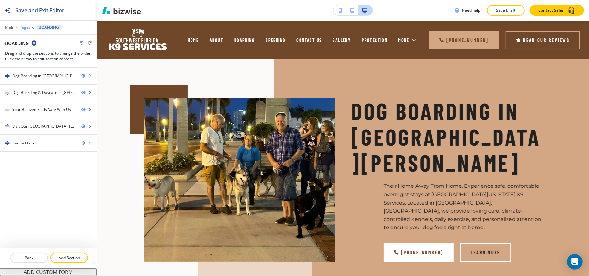
click at [25, 27] on p "Pages" at bounding box center [24, 27] width 11 height 5
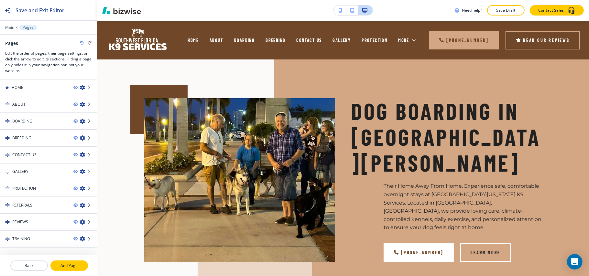
click at [77, 268] on p "Add Page" at bounding box center [69, 266] width 36 height 6
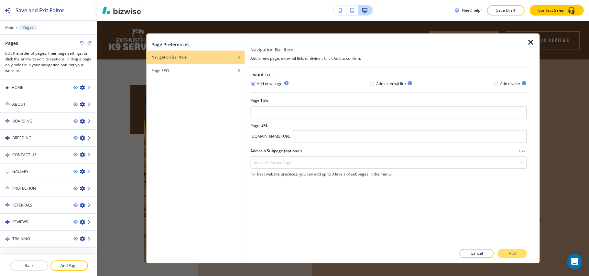
click at [499, 79] on div at bounding box center [388, 79] width 276 height 3
click at [498, 81] on icon "button" at bounding box center [495, 83] width 5 height 5
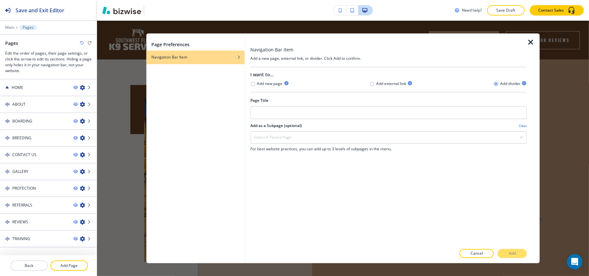
click at [372, 105] on div at bounding box center [388, 105] width 276 height 3
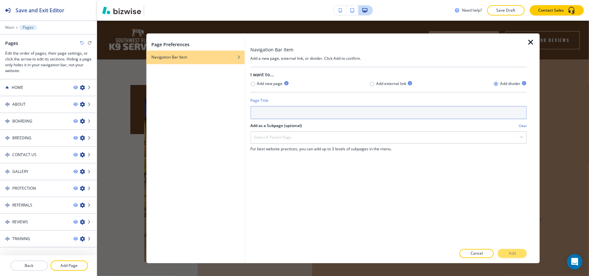
click at [370, 112] on input "text" at bounding box center [388, 112] width 276 height 13
type input "SERVICES"
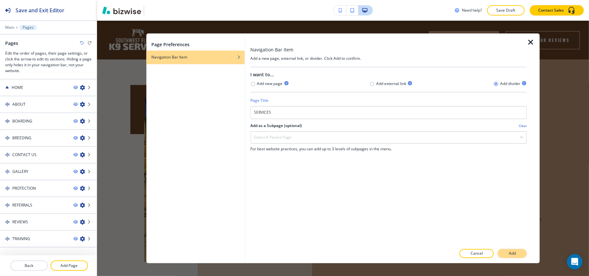
click at [517, 253] on button "Add" at bounding box center [511, 253] width 29 height 9
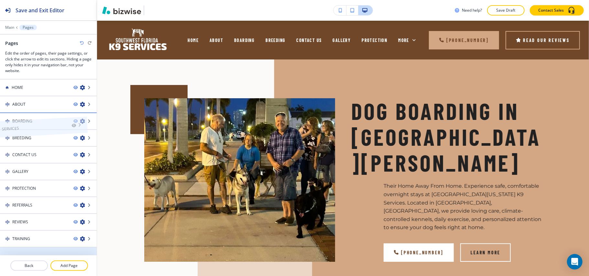
drag, startPoint x: 39, startPoint y: 248, endPoint x: 29, endPoint y: 116, distance: 132.2
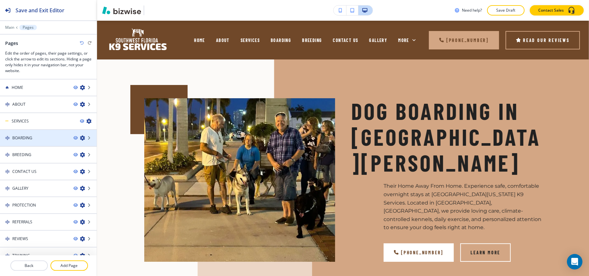
click at [80, 138] on icon "button" at bounding box center [82, 137] width 5 height 5
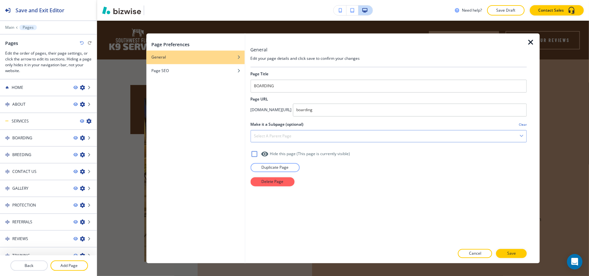
click at [304, 134] on div "Select a parent page" at bounding box center [388, 137] width 276 height 12
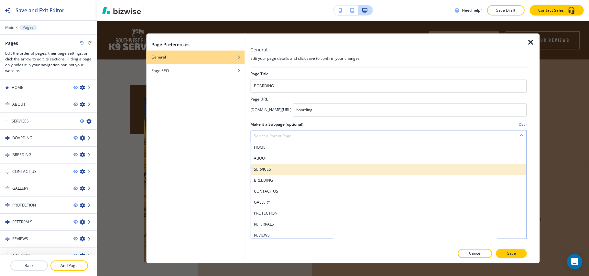
click at [274, 168] on h4 "SERVICES" at bounding box center [388, 170] width 269 height 6
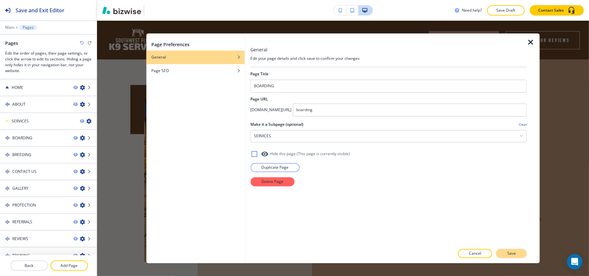
click at [511, 254] on p "Save" at bounding box center [511, 254] width 9 height 6
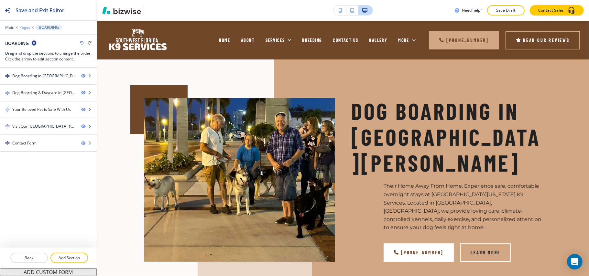
click at [25, 28] on p "Pages" at bounding box center [24, 27] width 11 height 5
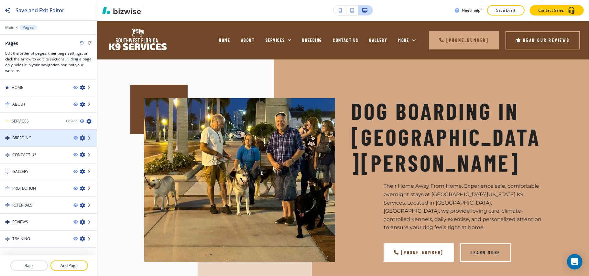
click at [80, 138] on icon "button" at bounding box center [82, 137] width 5 height 5
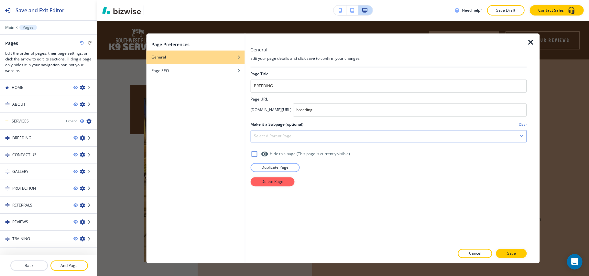
click at [268, 140] on div "Select a parent page" at bounding box center [388, 137] width 276 height 12
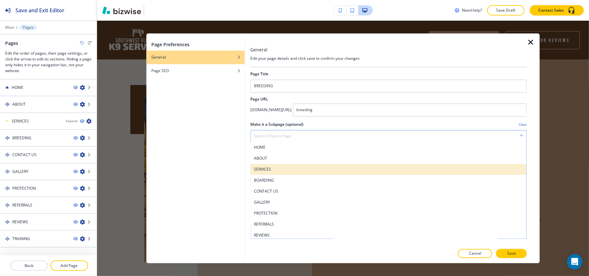
click at [268, 169] on h4 "SERVICES" at bounding box center [388, 170] width 269 height 6
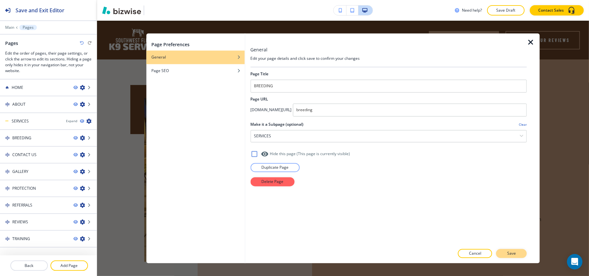
click at [510, 252] on p "Save" at bounding box center [511, 254] width 9 height 6
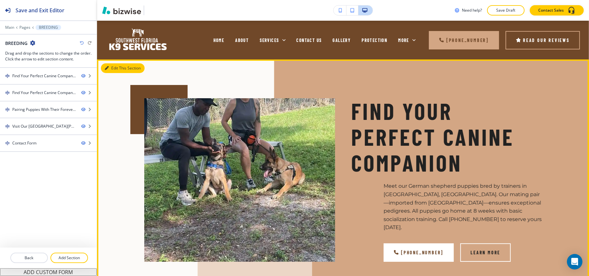
click at [104, 65] on button "Edit This Section" at bounding box center [123, 68] width 44 height 10
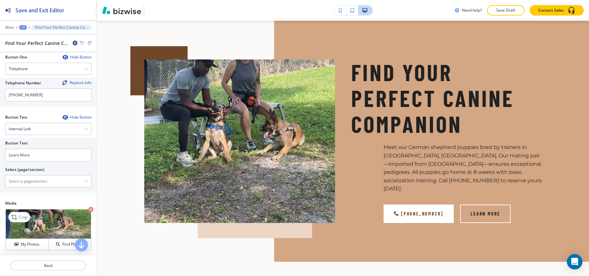
scroll to position [302, 0]
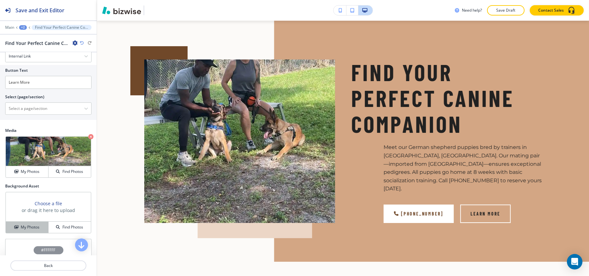
click at [31, 228] on h4 "My Photos" at bounding box center [30, 227] width 19 height 6
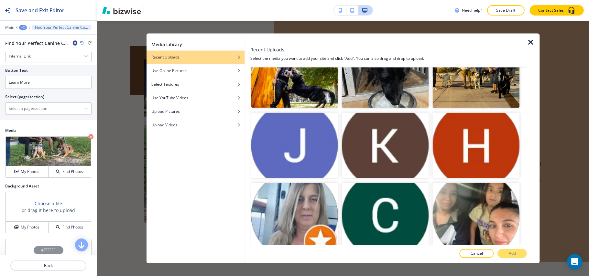
scroll to position [2688, 0]
click at [518, 254] on button "Add" at bounding box center [511, 253] width 29 height 9
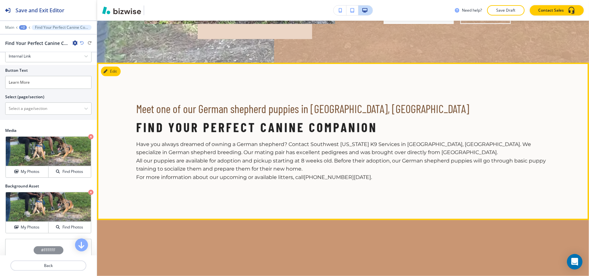
scroll to position [254, 0]
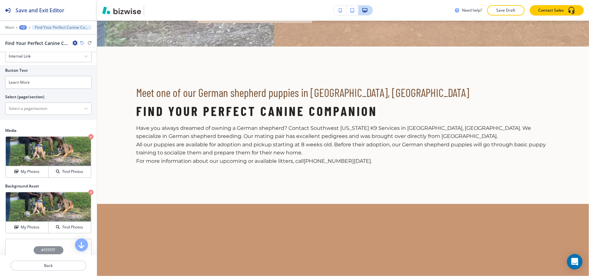
click at [23, 27] on div "+2" at bounding box center [23, 27] width 8 height 5
click at [27, 38] on p "Pages" at bounding box center [39, 38] width 33 height 6
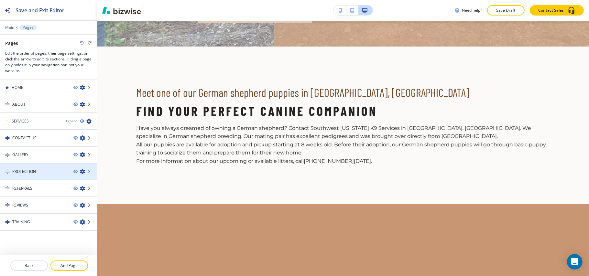
click at [80, 170] on icon "button" at bounding box center [82, 171] width 5 height 5
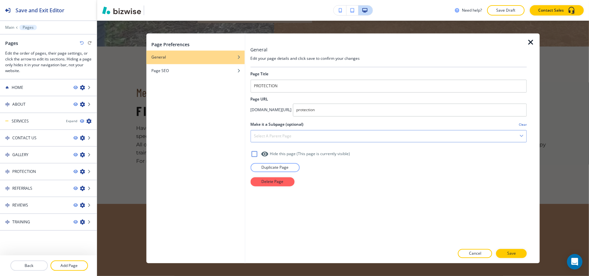
click at [286, 139] on h4 "Select a parent page" at bounding box center [272, 136] width 37 height 6
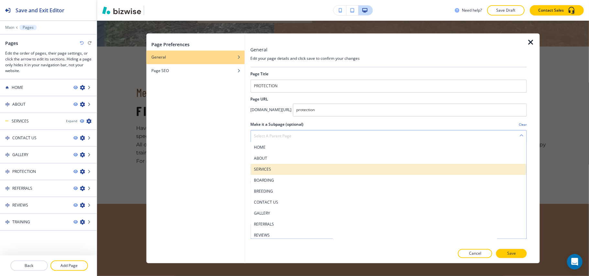
click at [274, 170] on h4 "SERVICES" at bounding box center [388, 170] width 269 height 6
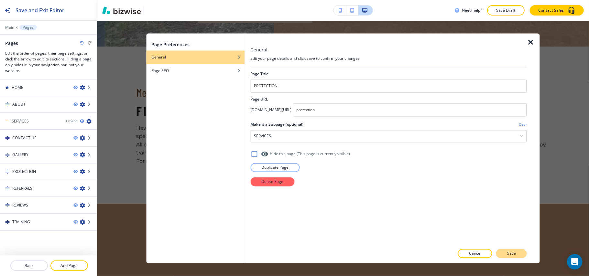
click at [516, 254] on button "Save" at bounding box center [511, 253] width 31 height 9
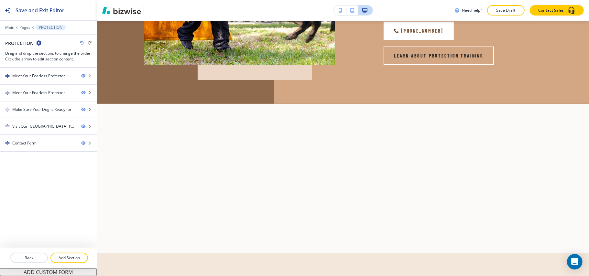
scroll to position [0, 0]
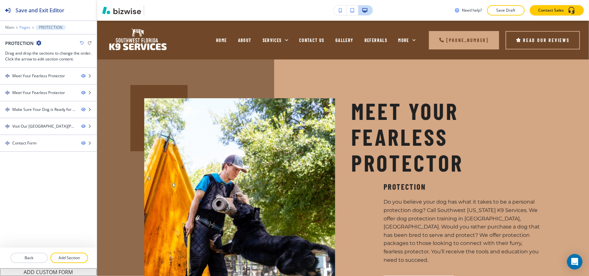
click at [24, 27] on p "Pages" at bounding box center [24, 27] width 11 height 5
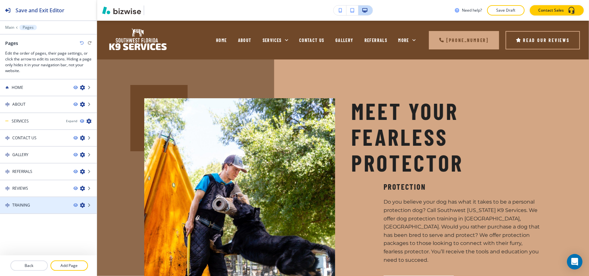
click at [83, 203] on icon "button" at bounding box center [82, 205] width 5 height 5
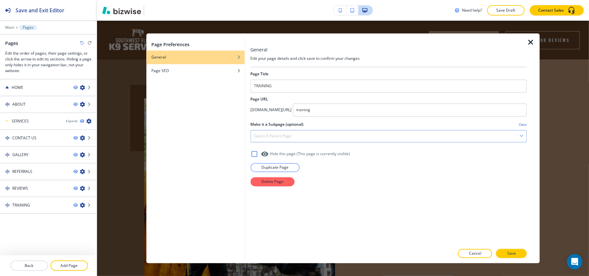
click at [275, 139] on h4 "Select a parent page" at bounding box center [272, 136] width 37 height 6
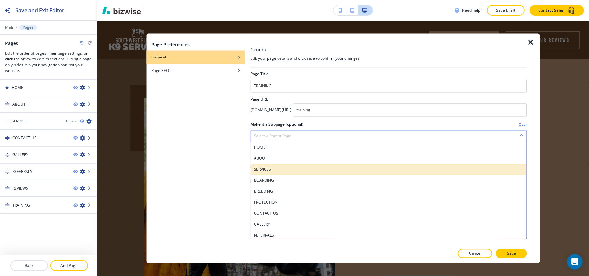
click at [282, 172] on h4 "SERVICES" at bounding box center [388, 170] width 269 height 6
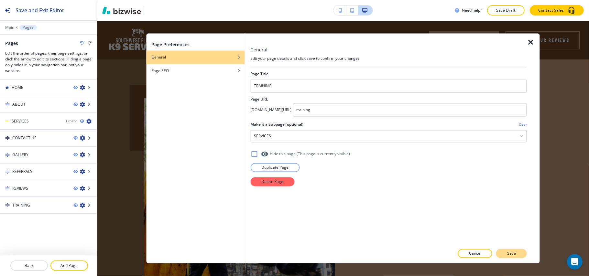
click at [511, 252] on p "Save" at bounding box center [511, 254] width 9 height 6
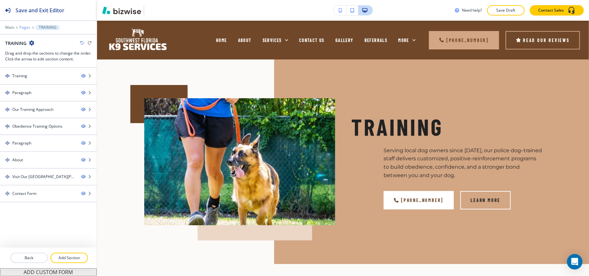
click at [24, 28] on p "Pages" at bounding box center [24, 27] width 11 height 5
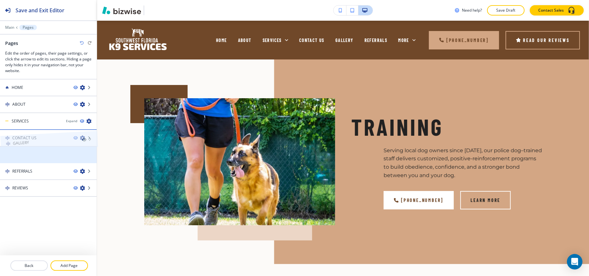
drag, startPoint x: 30, startPoint y: 158, endPoint x: 30, endPoint y: 132, distance: 25.9
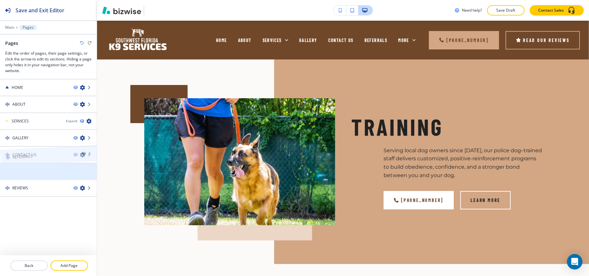
drag, startPoint x: 28, startPoint y: 173, endPoint x: 28, endPoint y: 145, distance: 28.1
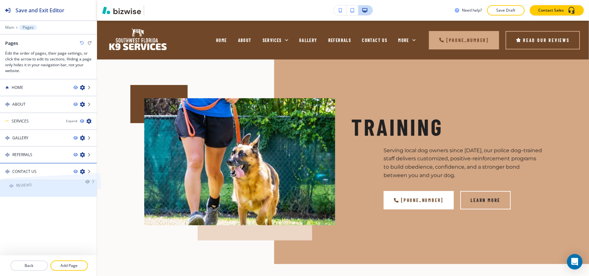
drag, startPoint x: 34, startPoint y: 185, endPoint x: 38, endPoint y: 164, distance: 20.7
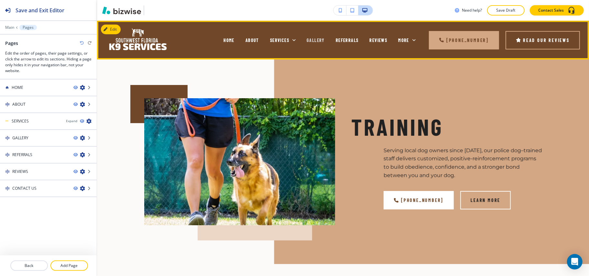
click at [306, 39] on span "GALLERY" at bounding box center [315, 39] width 18 height 5
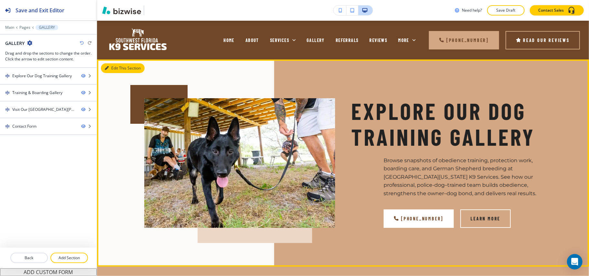
click at [125, 67] on button "Edit This Section" at bounding box center [123, 68] width 44 height 10
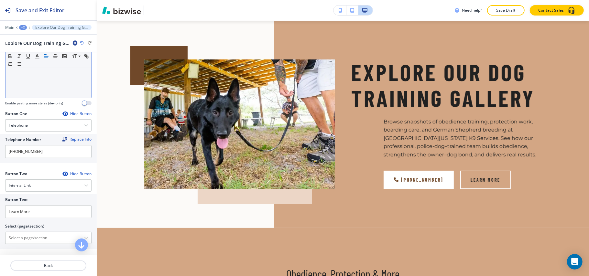
scroll to position [302, 0]
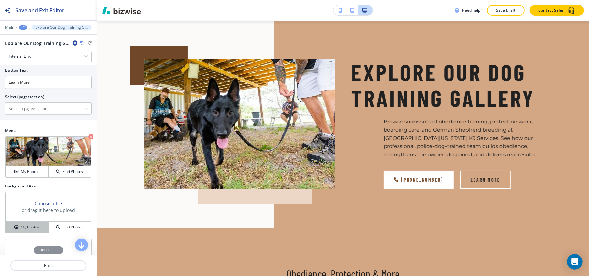
click at [30, 229] on h4 "My Photos" at bounding box center [30, 227] width 19 height 6
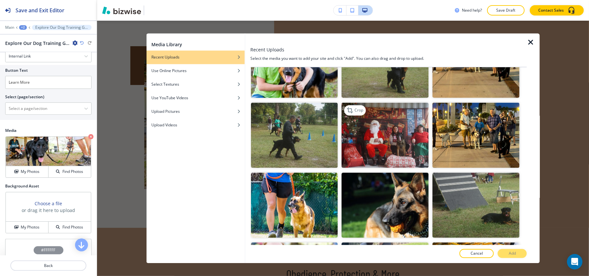
scroll to position [1034, 0]
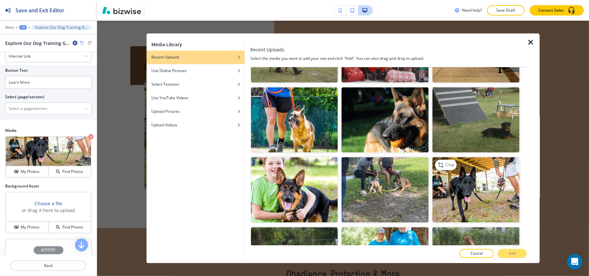
click at [498, 177] on img "button" at bounding box center [475, 189] width 87 height 65
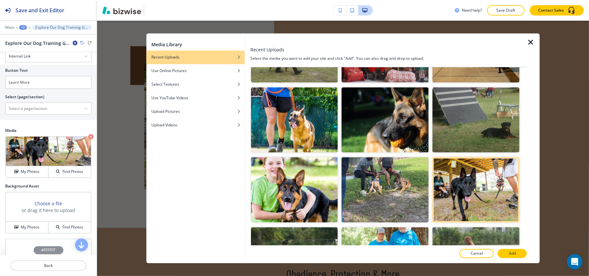
click at [504, 253] on button "Add" at bounding box center [511, 253] width 29 height 9
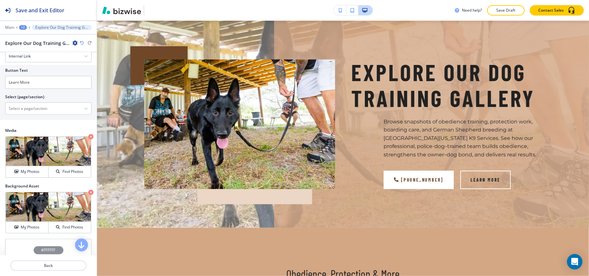
click at [24, 28] on div "+2" at bounding box center [23, 27] width 8 height 5
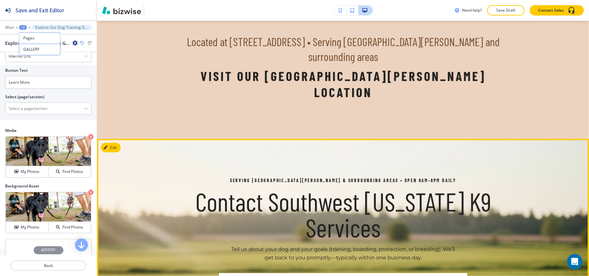
scroll to position [2366, 0]
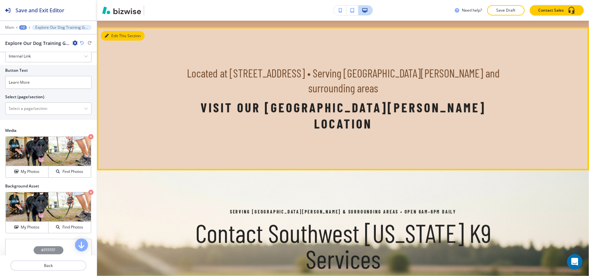
click at [115, 41] on button "Edit This Section" at bounding box center [123, 36] width 44 height 10
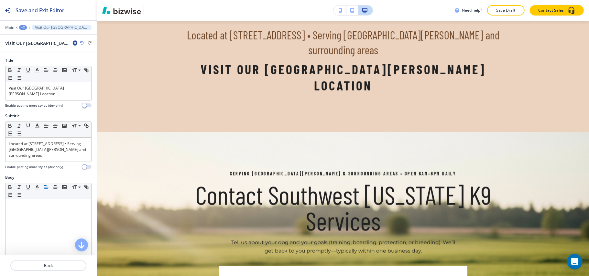
scroll to position [2419, 0]
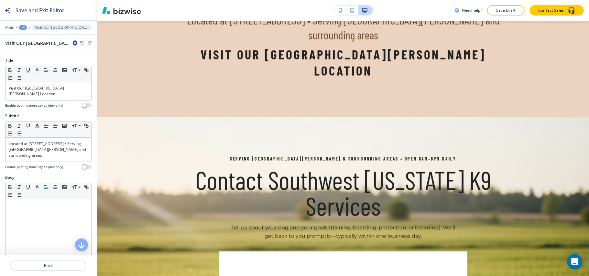
click at [76, 43] on icon "button" at bounding box center [74, 42] width 5 height 5
click at [95, 78] on p "Delete Section" at bounding box center [93, 77] width 33 height 6
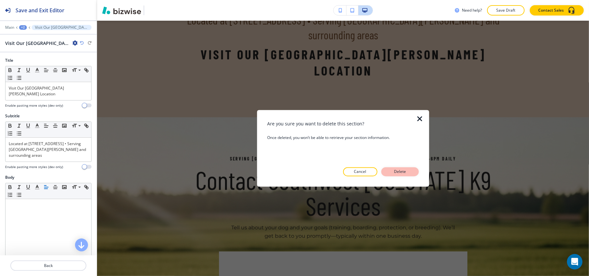
click at [392, 174] on p "Delete" at bounding box center [400, 172] width 16 height 6
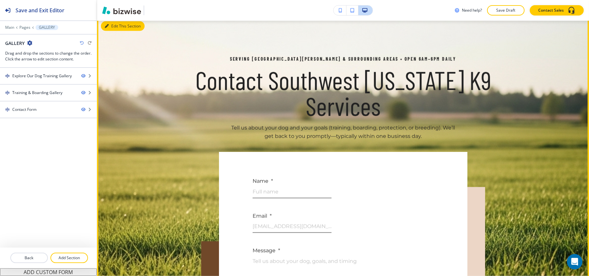
click at [110, 31] on button "Edit This Section" at bounding box center [123, 26] width 44 height 10
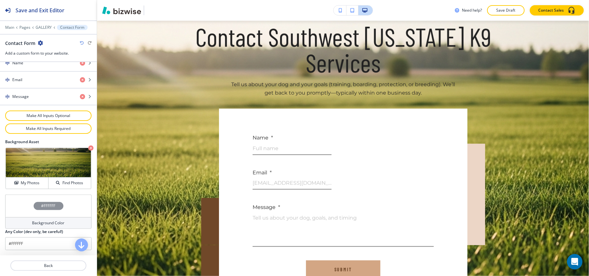
click at [20, 207] on div "#FFFFFF" at bounding box center [48, 206] width 86 height 23
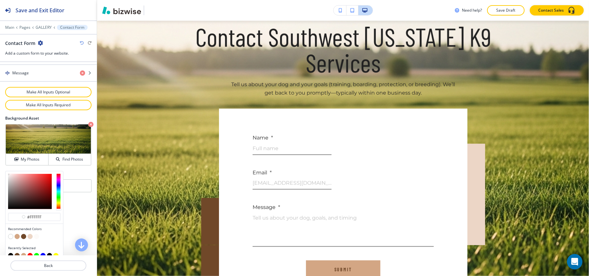
scroll to position [347, 0]
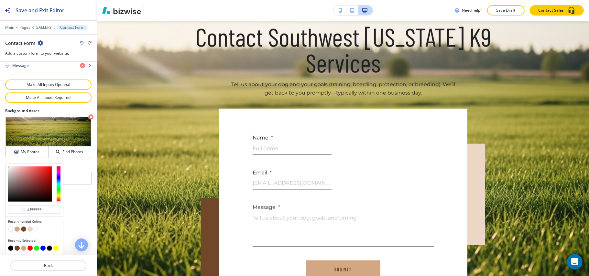
click at [12, 249] on button "button" at bounding box center [10, 248] width 5 height 5
type input "#000000"
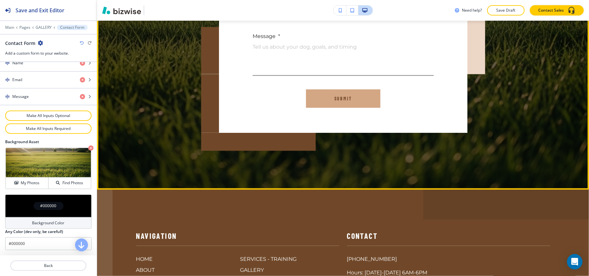
scroll to position [2548, 0]
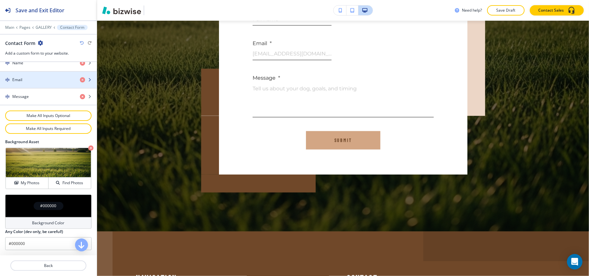
click at [44, 79] on div "Email" at bounding box center [37, 80] width 75 height 6
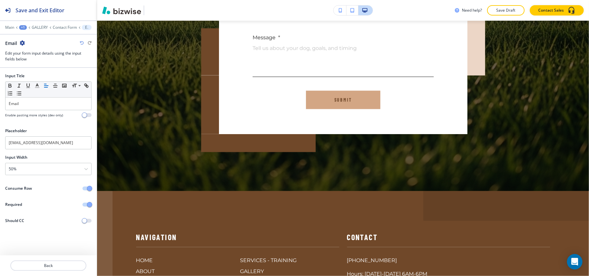
scroll to position [2613, 0]
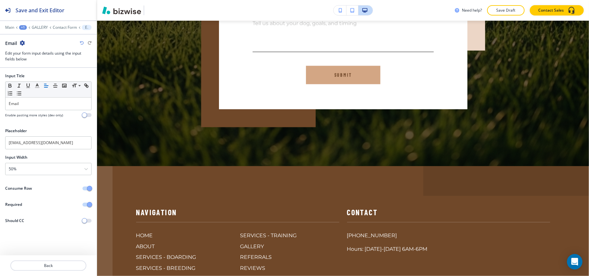
click at [86, 190] on button "button" at bounding box center [86, 188] width 9 height 4
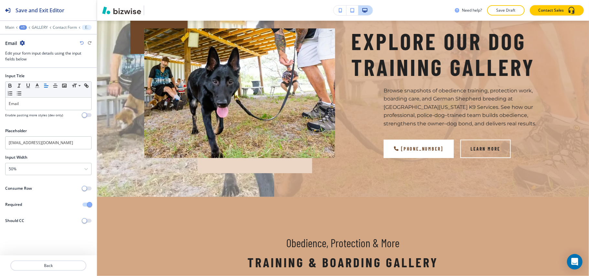
scroll to position [0, 0]
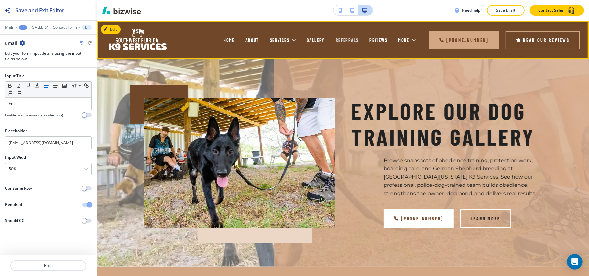
click at [335, 39] on span "REFERRALS" at bounding box center [346, 39] width 23 height 5
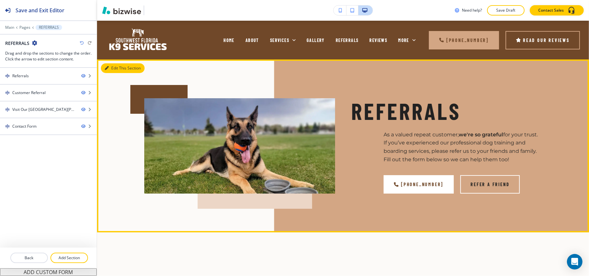
click at [110, 68] on button "Edit This Section" at bounding box center [123, 68] width 44 height 10
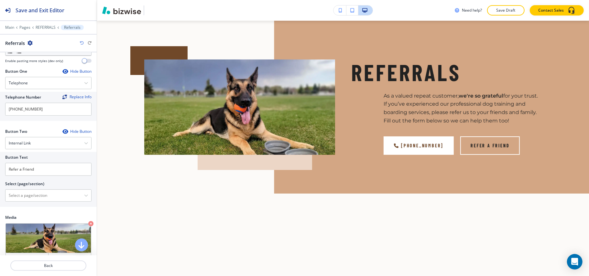
scroll to position [345, 0]
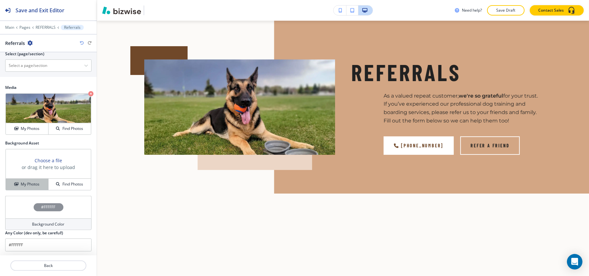
click at [16, 186] on icon "button" at bounding box center [16, 184] width 4 height 4
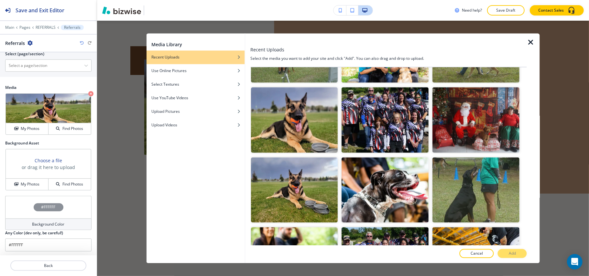
scroll to position [1161, 0]
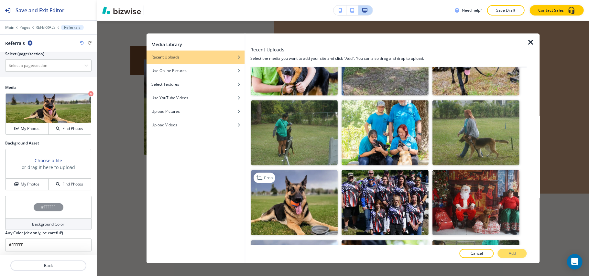
click at [297, 193] on img "button" at bounding box center [294, 202] width 87 height 65
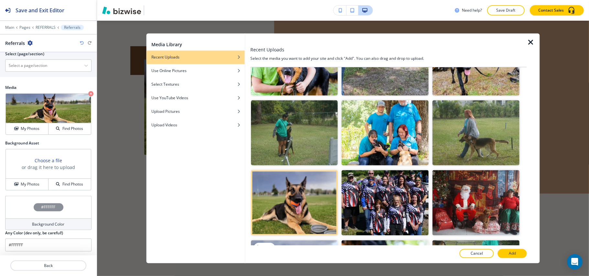
click at [312, 240] on img "button" at bounding box center [294, 272] width 87 height 65
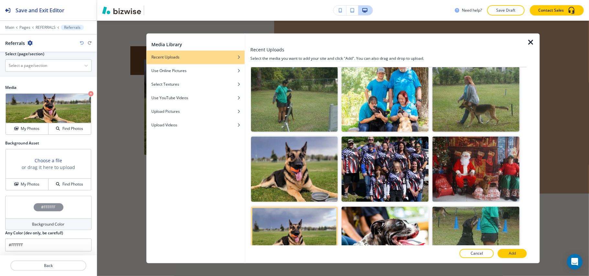
scroll to position [1247, 0]
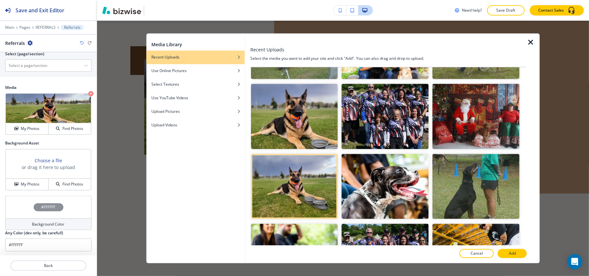
click at [507, 252] on button "Add" at bounding box center [511, 253] width 29 height 9
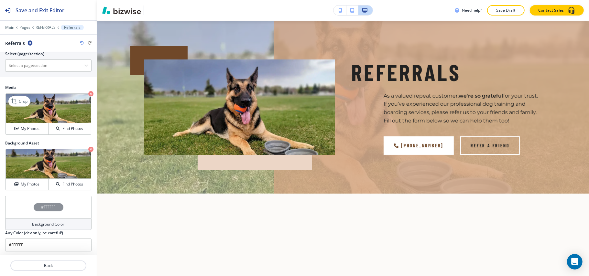
click at [88, 95] on icon "button" at bounding box center [90, 93] width 5 height 5
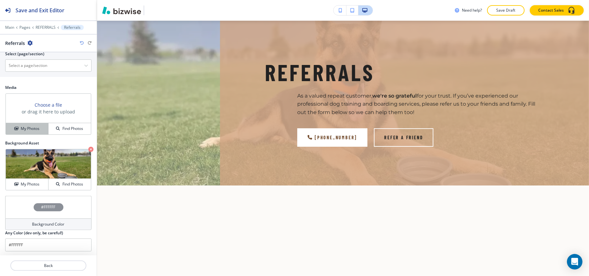
click at [27, 134] on button "My Photos" at bounding box center [27, 128] width 43 height 11
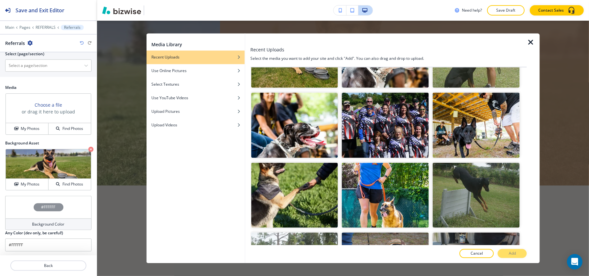
scroll to position [1249, 0]
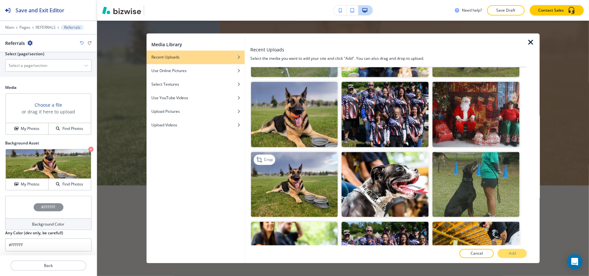
click at [305, 152] on img "button" at bounding box center [294, 184] width 87 height 65
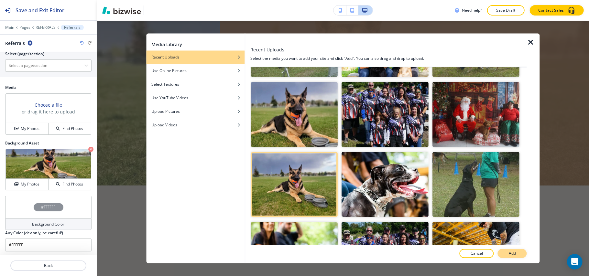
click at [515, 253] on p "Add" at bounding box center [511, 254] width 7 height 6
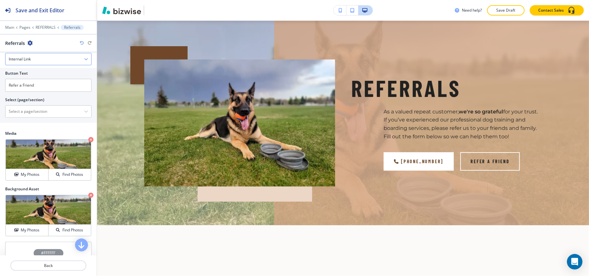
scroll to position [220, 0]
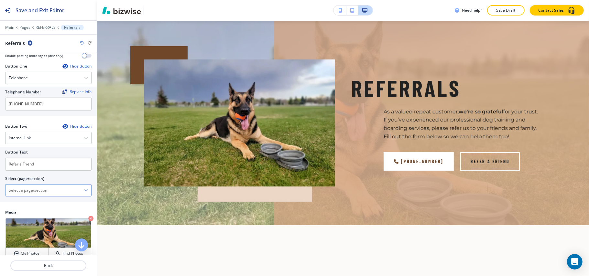
click at [43, 190] on \(page\/section\) "Manual Input" at bounding box center [44, 190] width 79 height 11
type \(page\/section\) "CONTACT US"
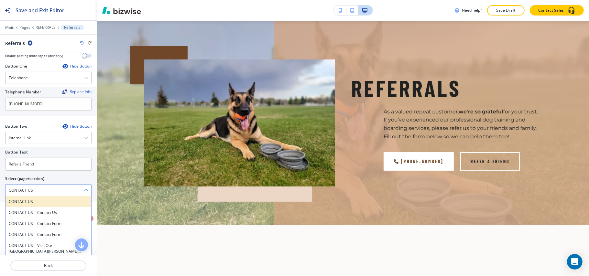
click at [34, 205] on h4 "CONTACT US" at bounding box center [48, 202] width 79 height 6
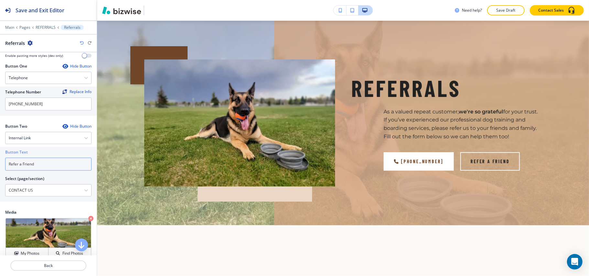
drag, startPoint x: 37, startPoint y: 162, endPoint x: 0, endPoint y: 162, distance: 37.5
click at [0, 162] on div "Button Text Refer a Friend Select (page/section) CONTACT US CONTACT US CONTACT …" at bounding box center [48, 174] width 97 height 55
paste input "CONTACT US"
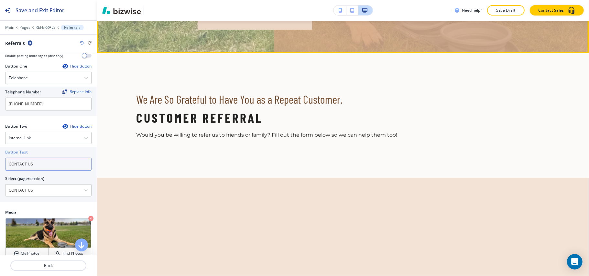
scroll to position [211, 0]
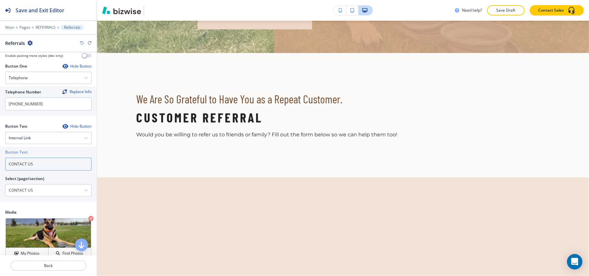
type input "CONTACT US"
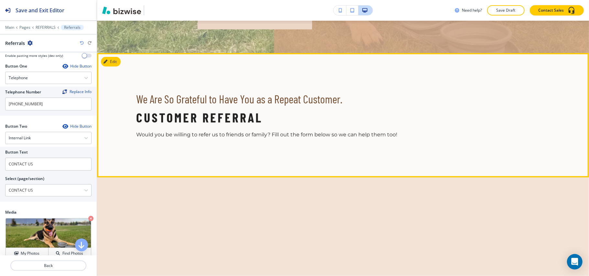
click at [106, 56] on section "We Are So Grateful to Have You as a Repeat Customer. Customer Referral Would yo…" at bounding box center [343, 115] width 492 height 124
click at [111, 63] on button "Edit This Section" at bounding box center [123, 62] width 44 height 10
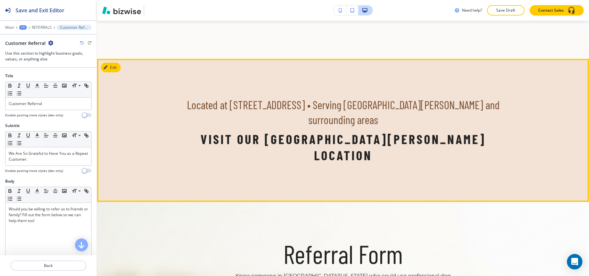
click at [115, 65] on button "Edit" at bounding box center [111, 68] width 20 height 10
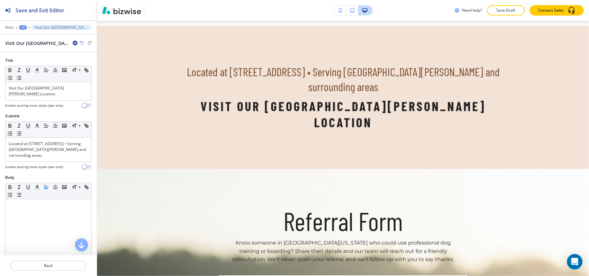
scroll to position [368, 0]
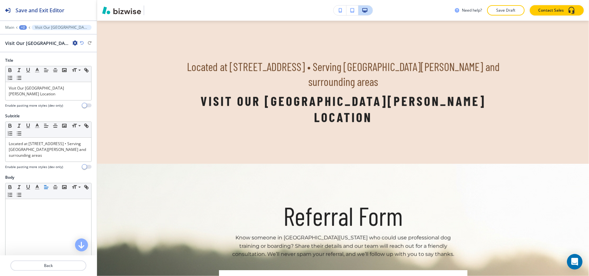
click at [75, 42] on icon "button" at bounding box center [74, 42] width 5 height 5
click at [101, 74] on button "Delete Section" at bounding box center [92, 77] width 41 height 12
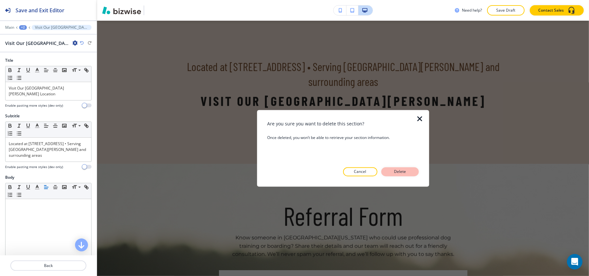
click at [398, 175] on button "Delete" at bounding box center [399, 171] width 37 height 9
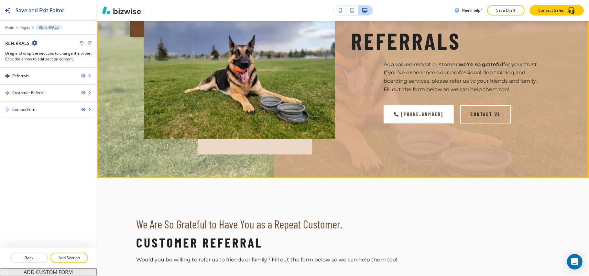
scroll to position [83, 0]
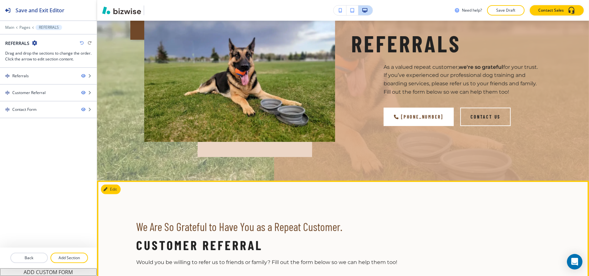
click at [114, 196] on section "We Are So Grateful to Have You as a Repeat Customer. Customer Referral Would yo…" at bounding box center [343, 243] width 492 height 124
click at [113, 190] on button "Edit This Section" at bounding box center [123, 190] width 44 height 10
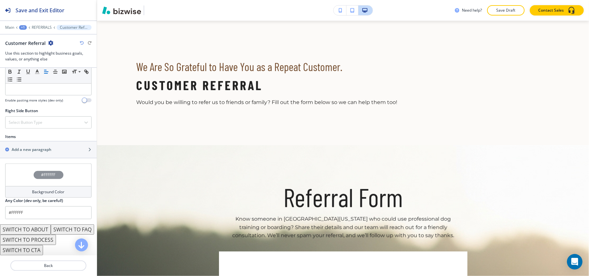
scroll to position [355, 0]
click at [37, 224] on button "SWITCH TO ABOUT" at bounding box center [25, 229] width 51 height 10
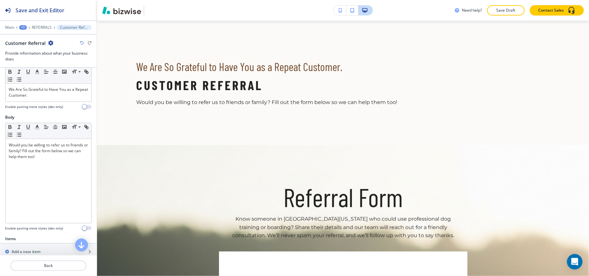
scroll to position [52, 0]
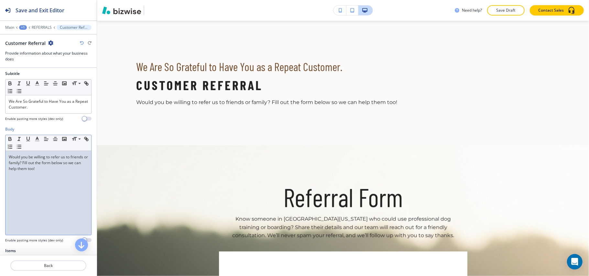
click at [56, 178] on div "Would you be willing to refer us to friends or family? Fill out the form below …" at bounding box center [48, 193] width 86 height 84
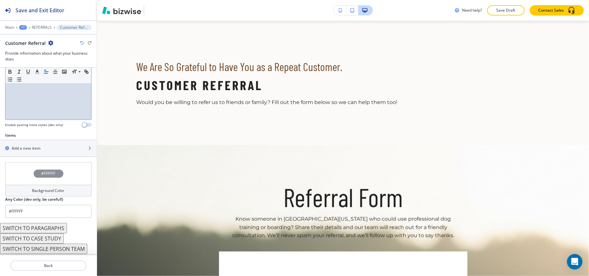
scroll to position [181, 0]
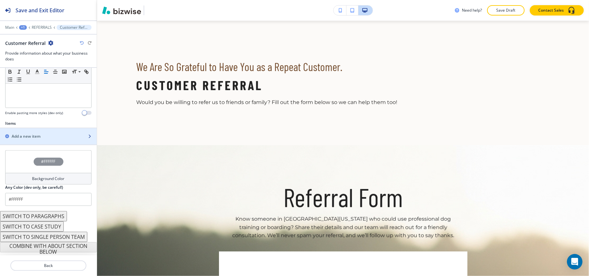
click at [38, 130] on div "button" at bounding box center [48, 130] width 97 height 5
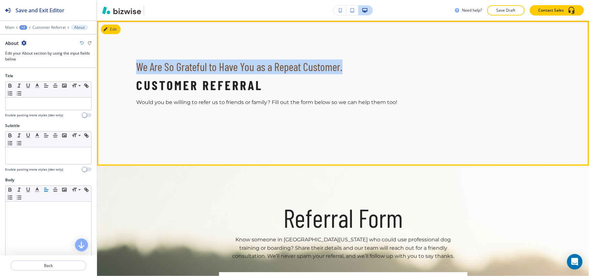
drag, startPoint x: 122, startPoint y: 59, endPoint x: 365, endPoint y: 64, distance: 242.4
click at [365, 64] on section "We Are So Grateful to Have You as a Repeat Customer. Customer Referral Would yo…" at bounding box center [343, 93] width 492 height 145
copy h6 "We Are So Grateful to Have You as a Repeat Customer."
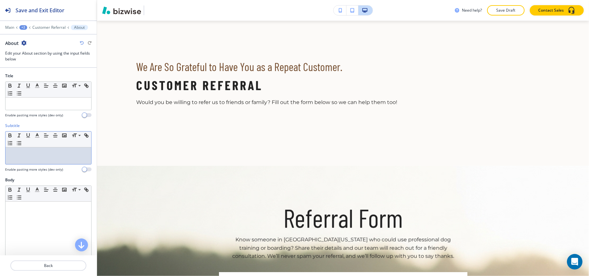
drag, startPoint x: 23, startPoint y: 167, endPoint x: 4, endPoint y: 157, distance: 21.7
drag, startPoint x: 4, startPoint y: 157, endPoint x: 28, endPoint y: 163, distance: 25.2
click at [28, 163] on div at bounding box center [48, 155] width 86 height 17
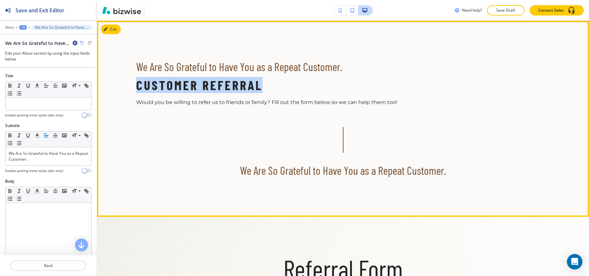
drag, startPoint x: 136, startPoint y: 80, endPoint x: 288, endPoint y: 88, distance: 152.4
click at [288, 88] on section "We Are So Grateful to Have You as a Repeat Customer. Customer Referral Would yo…" at bounding box center [343, 119] width 492 height 196
copy h2 "Customer Referral"
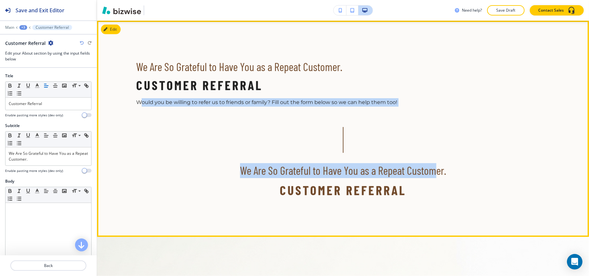
drag, startPoint x: 149, startPoint y: 102, endPoint x: 431, endPoint y: 102, distance: 281.8
click at [431, 102] on div "We Are So Grateful to Have You as a Repeat Customer. Customer Referral Would yo…" at bounding box center [343, 128] width 414 height 139
click at [184, 105] on p "Would you be willing to refer us to friends or family? Fill out the form below …" at bounding box center [266, 102] width 261 height 8
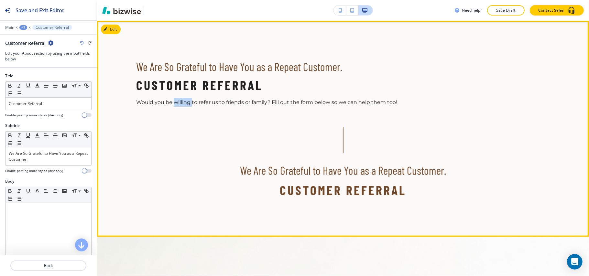
click at [184, 105] on p "Would you be willing to refer us to friends or family? Fill out the form below …" at bounding box center [266, 102] width 261 height 8
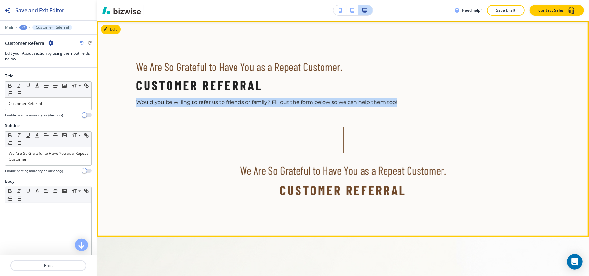
click at [184, 105] on p "Would you be willing to refer us to friends or family? Fill out the form below …" at bounding box center [266, 102] width 261 height 8
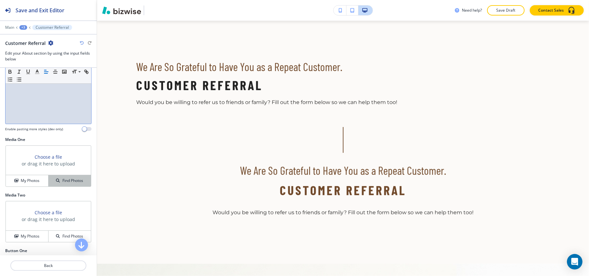
scroll to position [210, 0]
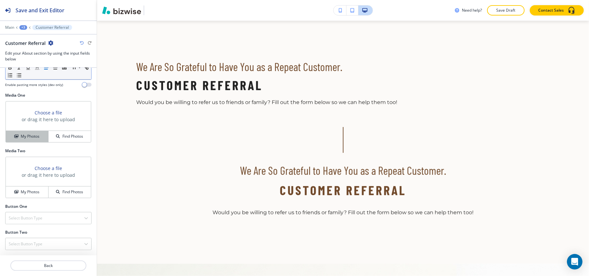
click at [24, 134] on h4 "My Photos" at bounding box center [30, 136] width 19 height 6
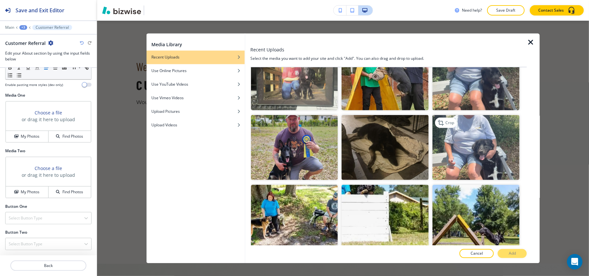
scroll to position [431, 0]
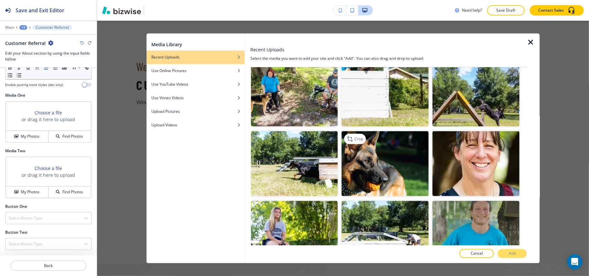
click at [375, 164] on img "button" at bounding box center [385, 163] width 87 height 65
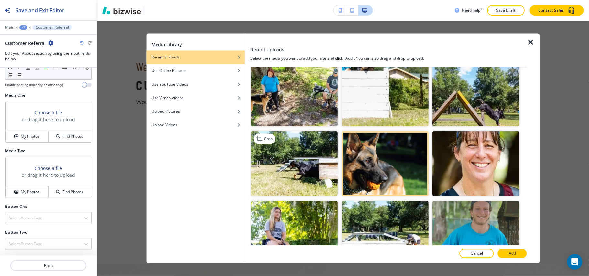
click at [306, 168] on img "button" at bounding box center [294, 163] width 87 height 65
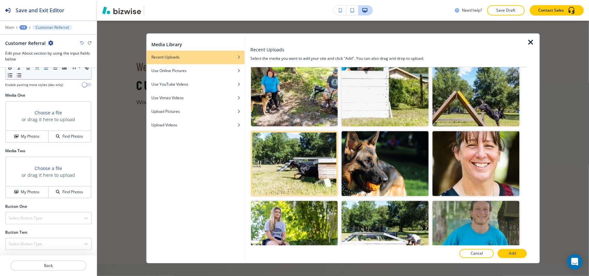
click at [519, 254] on button "Add" at bounding box center [511, 253] width 29 height 9
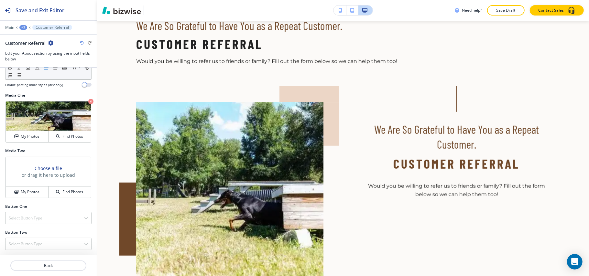
scroll to position [330, 0]
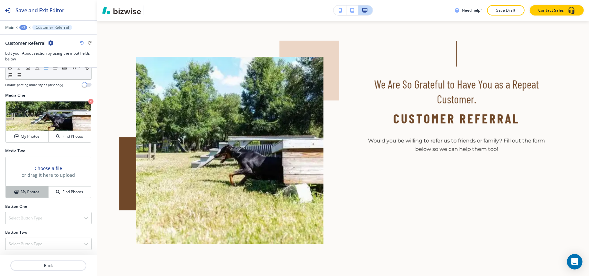
click at [24, 190] on h4 "My Photos" at bounding box center [30, 192] width 19 height 6
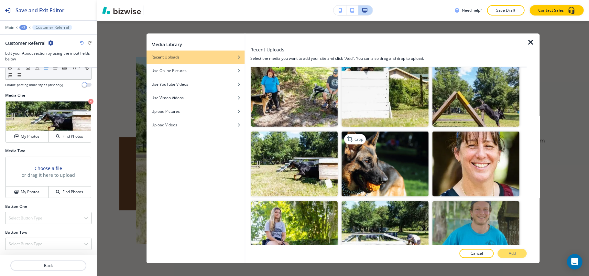
scroll to position [431, 0]
click at [423, 164] on img "button" at bounding box center [385, 163] width 87 height 65
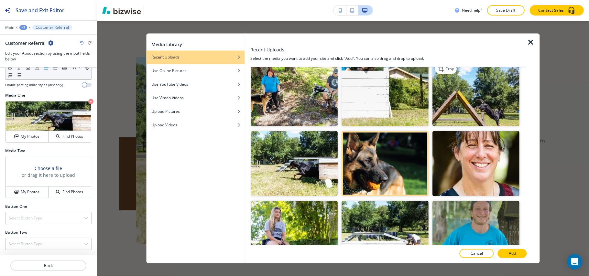
click at [489, 98] on img "button" at bounding box center [475, 93] width 87 height 65
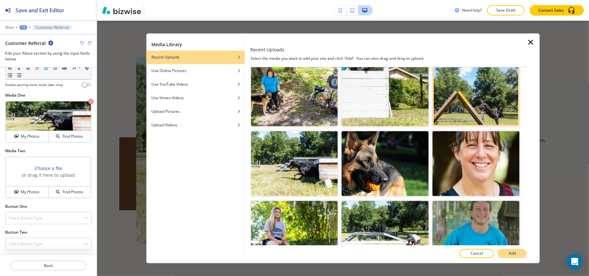
click at [514, 253] on p "Add" at bounding box center [511, 254] width 7 height 6
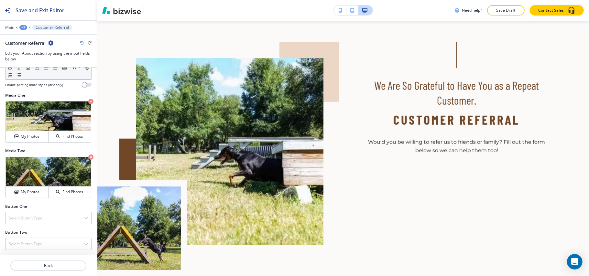
scroll to position [286, 0]
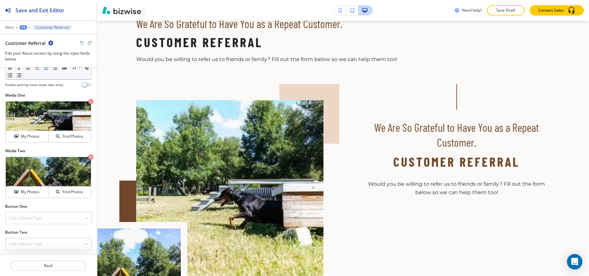
click at [50, 204] on div "Button One" at bounding box center [48, 207] width 86 height 6
click at [47, 218] on div "Select Button Type" at bounding box center [48, 218] width 86 height 12
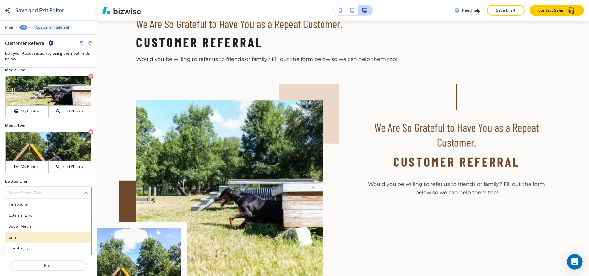
scroll to position [244, 0]
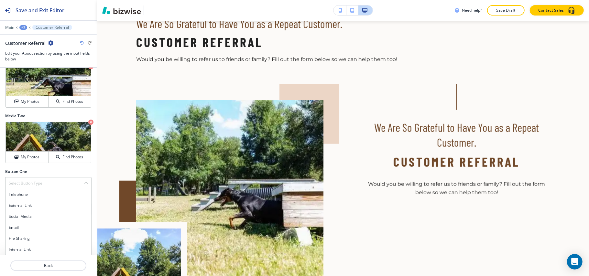
click at [23, 246] on div "Internal Link" at bounding box center [48, 249] width 86 height 11
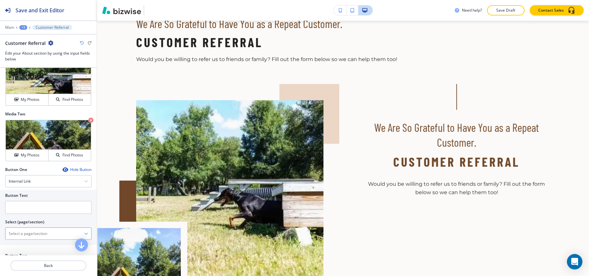
click at [49, 235] on \(page\/section\) "Manual Input" at bounding box center [44, 233] width 79 height 11
type \(page\/section\) "CONTACT US"
click at [22, 248] on h4 "CONTACT US" at bounding box center [48, 245] width 79 height 6
click at [47, 206] on input "text" at bounding box center [48, 207] width 86 height 13
paste input "CONTACT US"
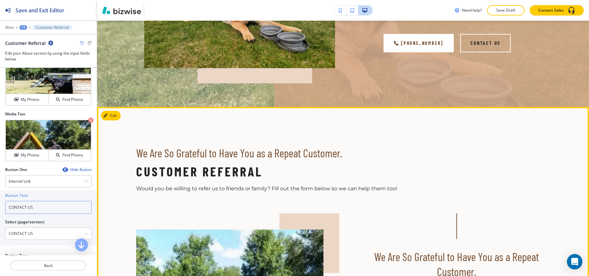
type input "CONTACT US"
click at [116, 118] on button "Edit" at bounding box center [111, 116] width 20 height 10
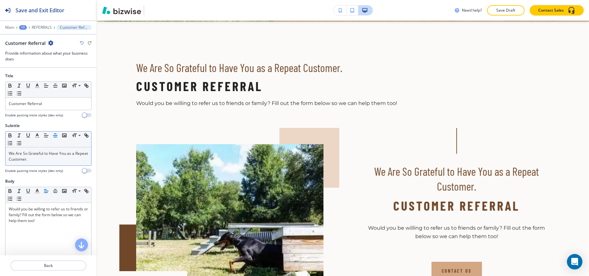
scroll to position [243, 0]
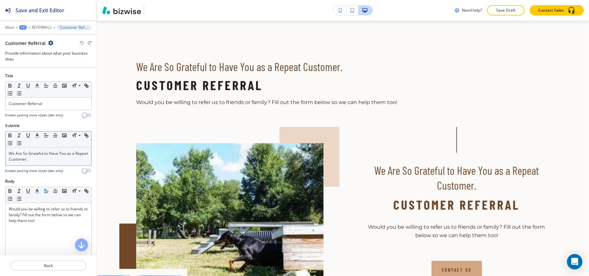
click at [59, 157] on p "We Are So Grateful to Have You as a Repeat Customer." at bounding box center [48, 157] width 79 height 12
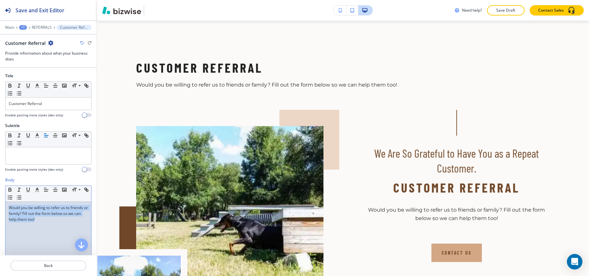
drag, startPoint x: 68, startPoint y: 225, endPoint x: 0, endPoint y: 194, distance: 74.8
click at [0, 194] on div "Body Small Normal Large Huge Would you be willing to refer us to friends or fam…" at bounding box center [48, 238] width 97 height 122
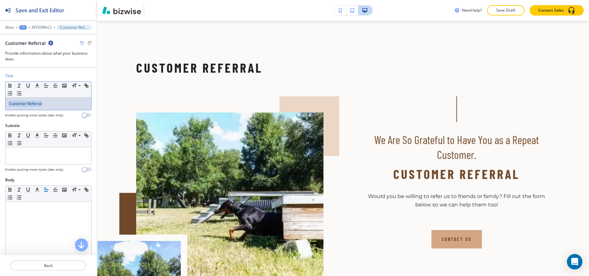
drag, startPoint x: 50, startPoint y: 101, endPoint x: 5, endPoint y: 92, distance: 45.6
click at [0, 94] on div "Title Small Normal Large Huge Customer Referral Enable pasting more styles (dev…" at bounding box center [48, 98] width 97 height 50
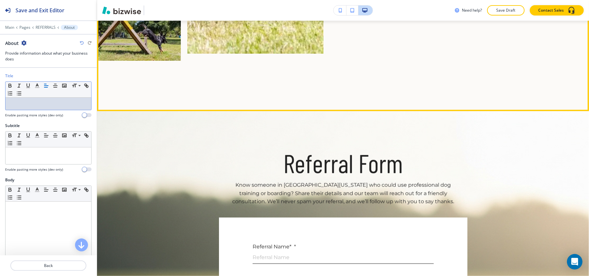
scroll to position [502, 0]
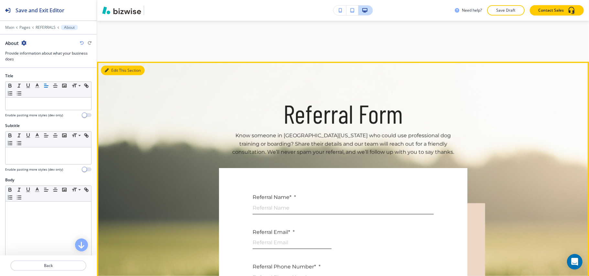
click at [104, 66] on button "Edit This Section" at bounding box center [123, 71] width 44 height 10
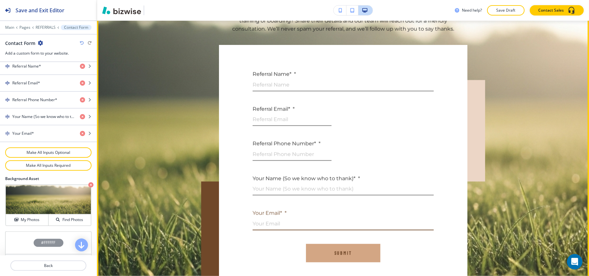
scroll to position [626, 0]
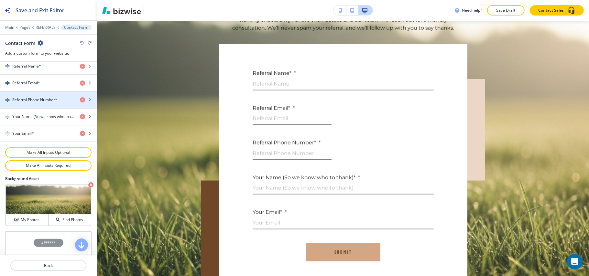
click at [42, 103] on h4 "Referral Phone Number*" at bounding box center [34, 100] width 45 height 6
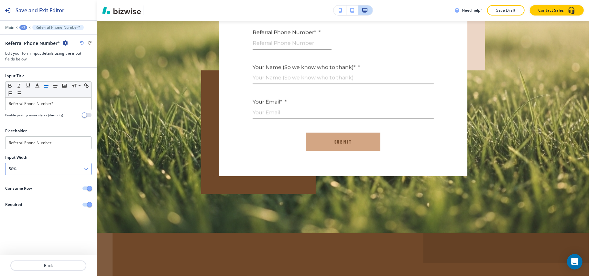
scroll to position [741, 0]
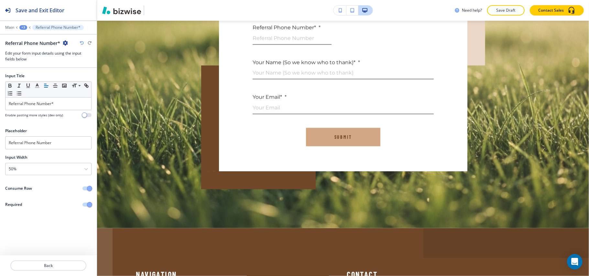
click at [84, 188] on button "button" at bounding box center [86, 188] width 9 height 4
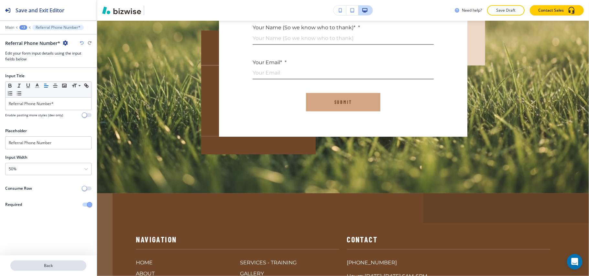
click at [52, 264] on p "Back" at bounding box center [48, 266] width 75 height 6
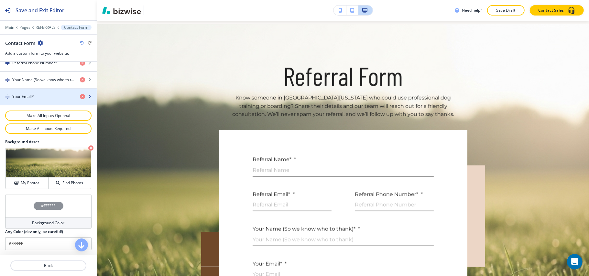
scroll to position [343, 0]
click at [21, 207] on div "#FFFFFF" at bounding box center [48, 206] width 86 height 23
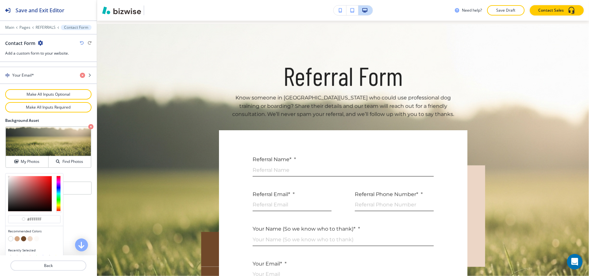
scroll to position [374, 0]
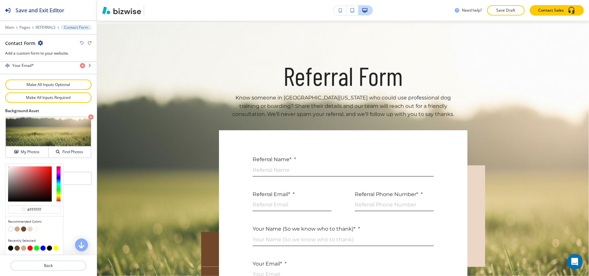
click at [11, 248] on button "button" at bounding box center [10, 248] width 5 height 5
type input "#000000"
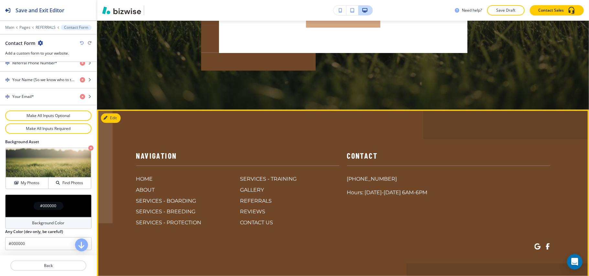
scroll to position [885, 0]
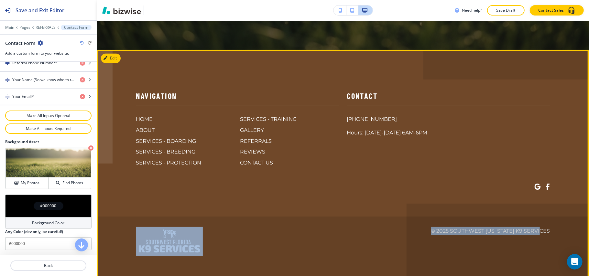
drag, startPoint x: 569, startPoint y: 214, endPoint x: 573, endPoint y: 176, distance: 38.0
click at [560, 139] on footer "Navigation HOME ABOUT SERVICES - BOARDING SERVICES - BREEDING SERVICES - PROTEC…" at bounding box center [343, 164] width 492 height 229
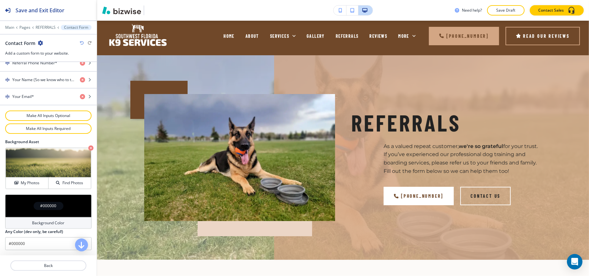
scroll to position [0, 0]
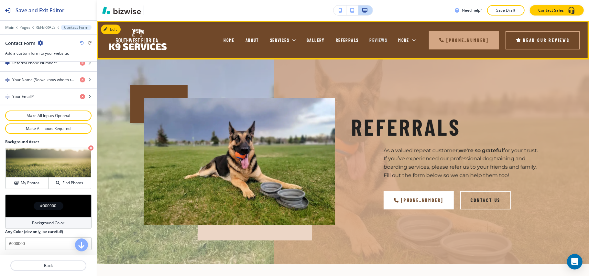
click at [369, 39] on span "REVIEWS" at bounding box center [378, 39] width 18 height 5
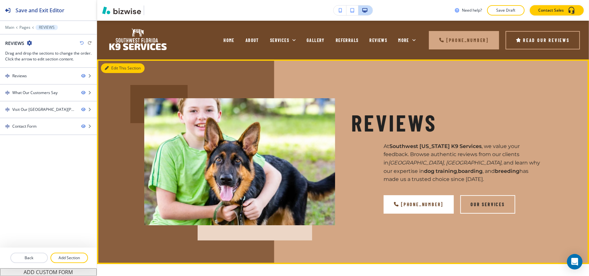
click at [111, 70] on button "Edit This Section" at bounding box center [123, 68] width 44 height 10
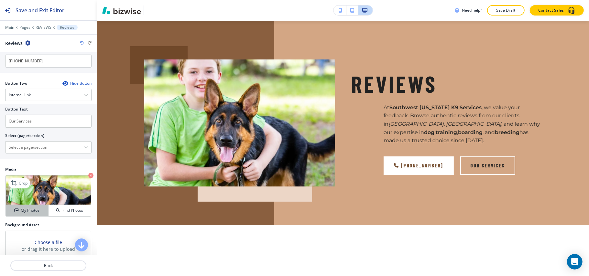
scroll to position [302, 0]
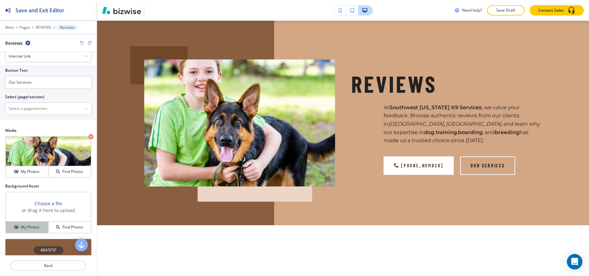
click at [31, 230] on h4 "My Photos" at bounding box center [30, 227] width 19 height 6
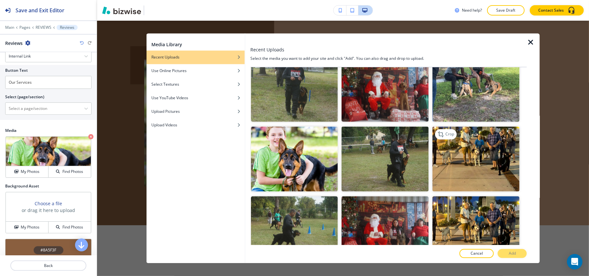
scroll to position [905, 0]
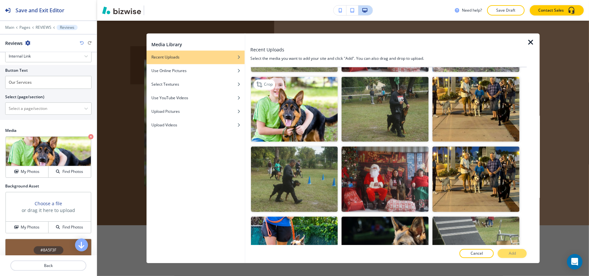
click at [263, 102] on img "button" at bounding box center [294, 109] width 87 height 65
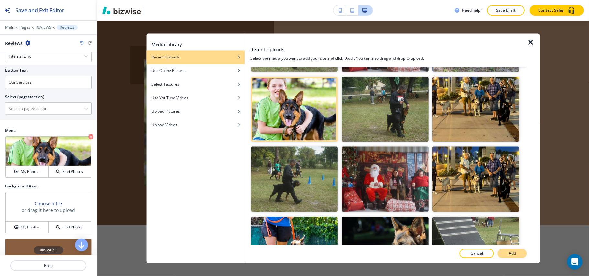
click at [513, 249] on button "Add" at bounding box center [511, 253] width 29 height 9
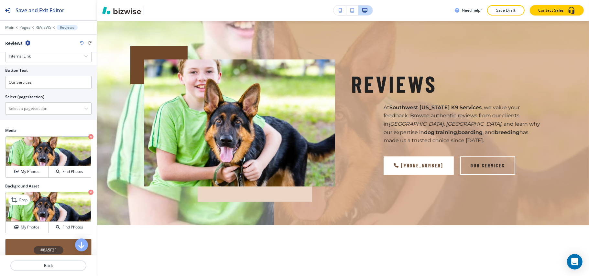
click at [88, 193] on icon "button" at bounding box center [90, 192] width 5 height 5
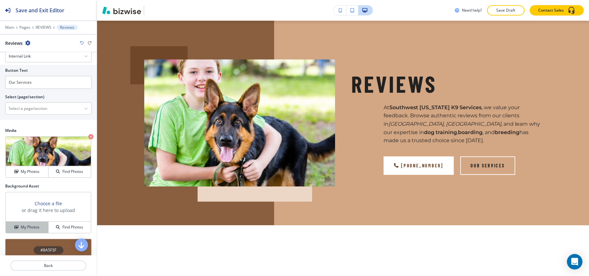
click at [35, 229] on h4 "My Photos" at bounding box center [30, 227] width 19 height 6
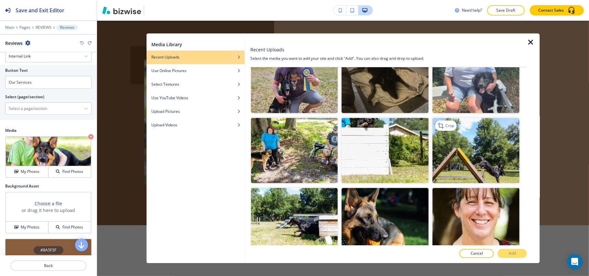
scroll to position [388, 0]
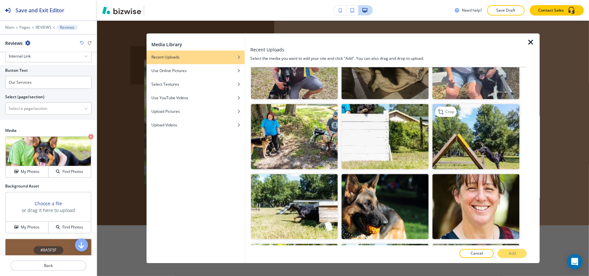
click at [477, 136] on img "button" at bounding box center [475, 136] width 87 height 65
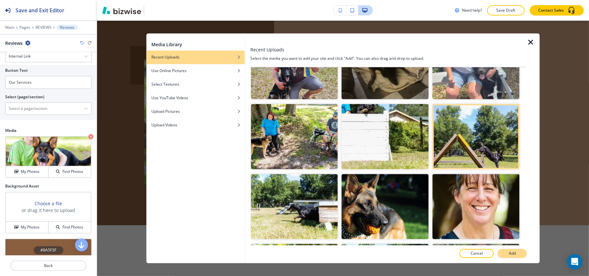
click at [516, 254] on button "Add" at bounding box center [511, 253] width 29 height 9
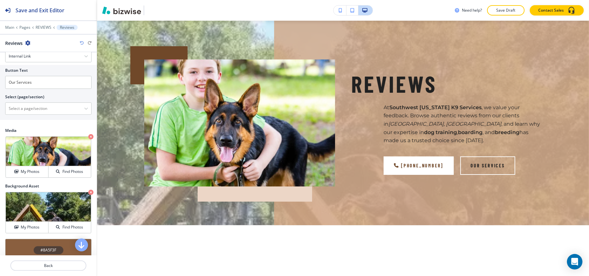
click at [88, 194] on icon "button" at bounding box center [90, 192] width 5 height 5
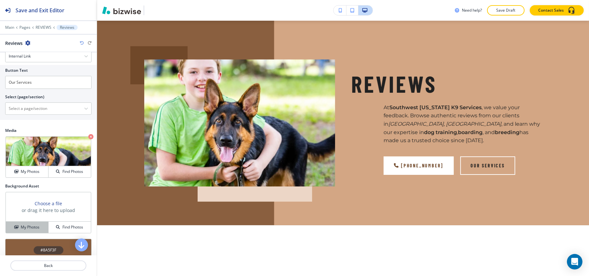
click at [24, 229] on h4 "My Photos" at bounding box center [30, 227] width 19 height 6
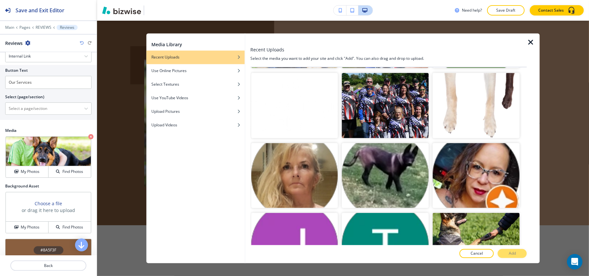
scroll to position [3722, 0]
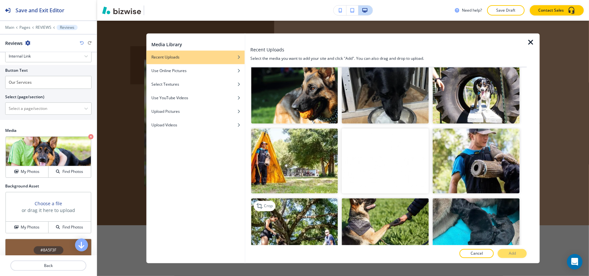
click at [280, 198] on img "button" at bounding box center [294, 230] width 87 height 65
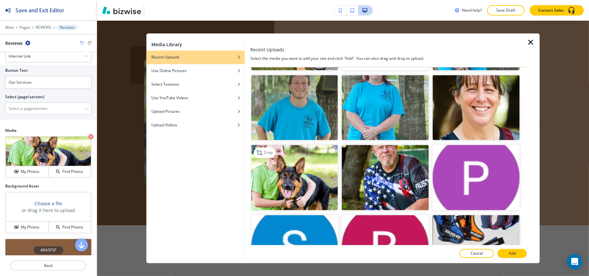
scroll to position [3033, 0]
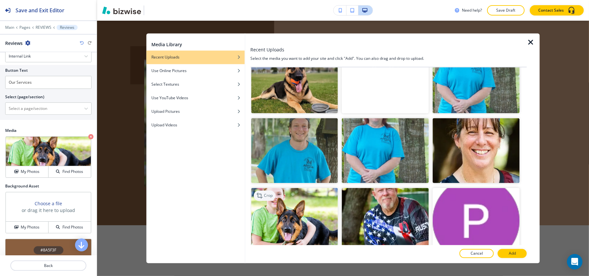
click at [269, 193] on p "Crop" at bounding box center [268, 196] width 9 height 6
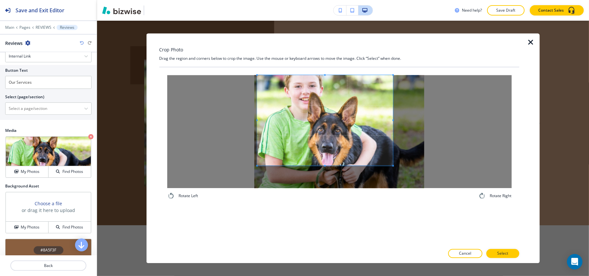
click at [329, 92] on span at bounding box center [325, 120] width 136 height 90
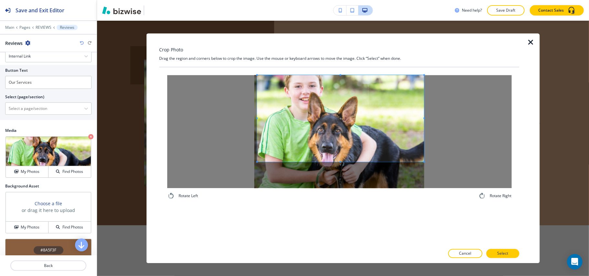
click at [456, 162] on div at bounding box center [339, 131] width 344 height 113
click at [508, 253] on p "Select" at bounding box center [502, 254] width 11 height 6
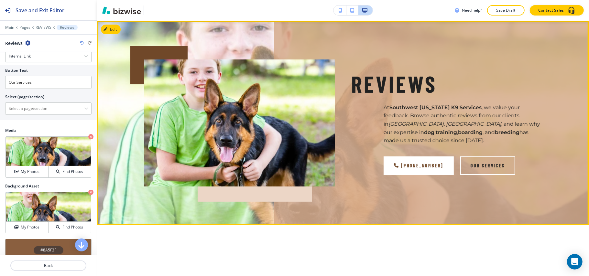
click at [474, 47] on div "Reviews At [GEOGRAPHIC_DATA][US_STATE] K9 Services , we value your feedback. Br…" at bounding box center [438, 114] width 207 height 143
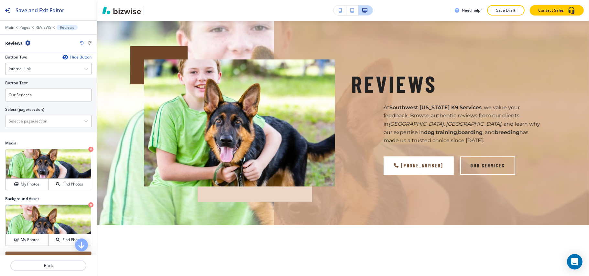
scroll to position [220, 0]
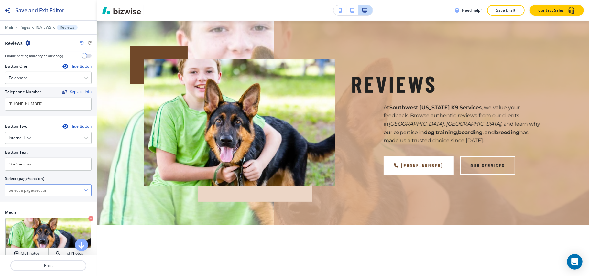
click at [33, 193] on \(page\/section\) "Manual Input" at bounding box center [44, 190] width 79 height 11
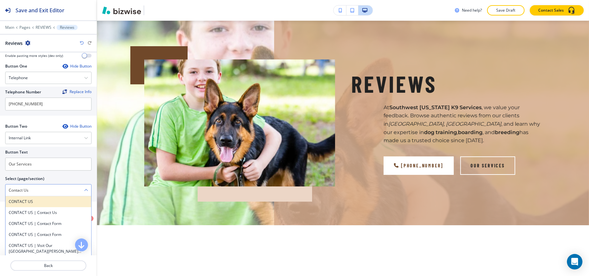
click at [35, 200] on div "CONTACT US" at bounding box center [48, 201] width 86 height 11
type \(page\/section\) "CONTACT US"
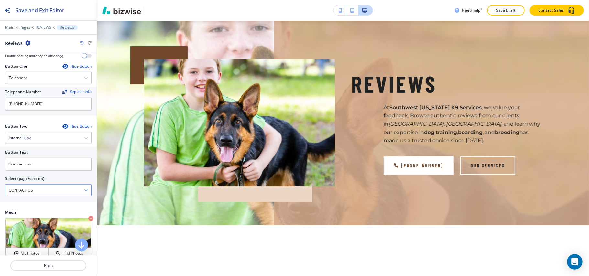
click at [38, 188] on \(page\/section\) "CONTACT US" at bounding box center [44, 190] width 79 height 11
click at [17, 162] on input "Our Services" at bounding box center [48, 164] width 86 height 13
paste input "CONTACT US"
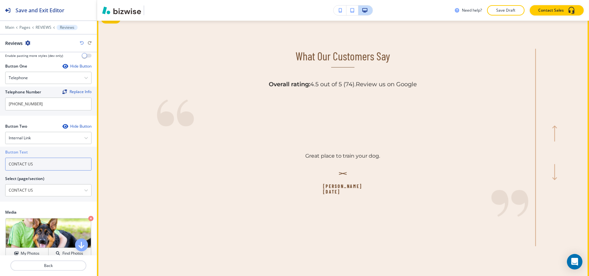
scroll to position [211, 0]
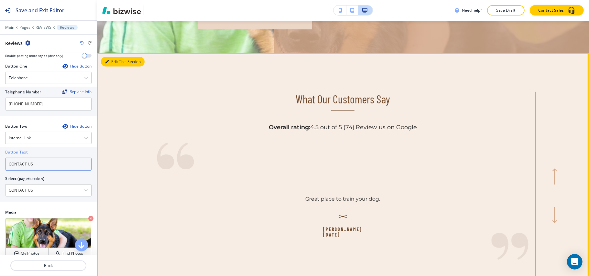
type input "CONTACT US"
click at [119, 60] on button "Edit This Section" at bounding box center [123, 62] width 44 height 10
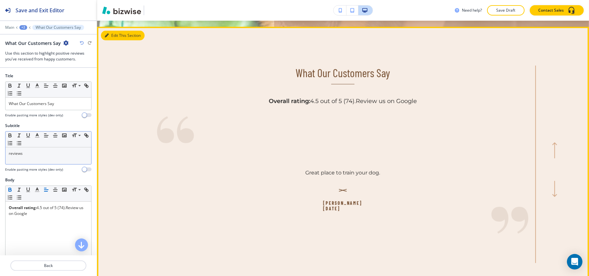
scroll to position [243, 0]
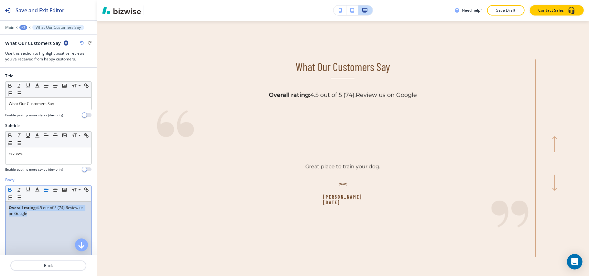
drag, startPoint x: 50, startPoint y: 214, endPoint x: 0, endPoint y: 188, distance: 55.9
click at [0, 188] on div "Body Small Normal Large Huge Overall rating: 4.5 out of 5 (74). Review us on Go…" at bounding box center [48, 238] width 97 height 122
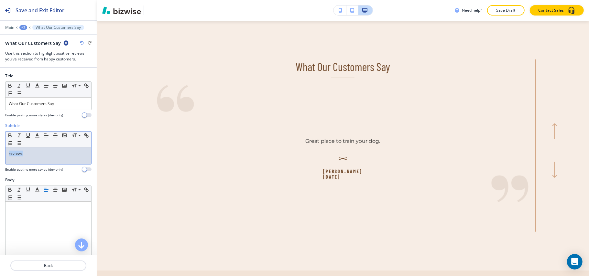
drag, startPoint x: 38, startPoint y: 157, endPoint x: 0, endPoint y: 156, distance: 38.1
click at [0, 156] on div "Subtitle Small Normal Large Huge reviews Enable pasting more styles (dev only)" at bounding box center [48, 150] width 97 height 54
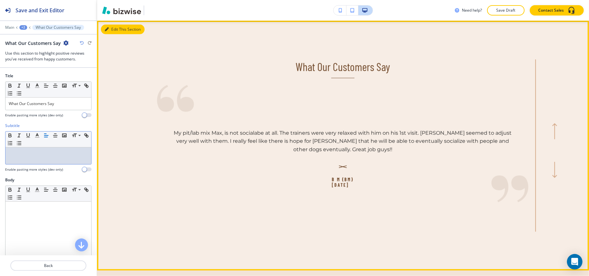
click at [112, 29] on button "Edit This Section" at bounding box center [123, 30] width 44 height 10
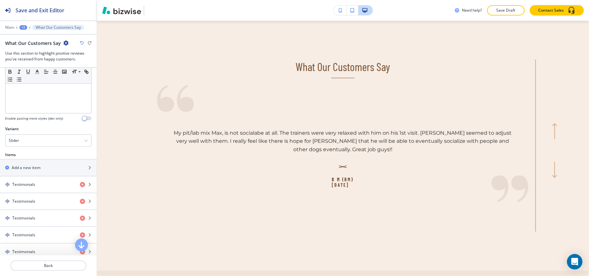
scroll to position [172, 0]
click at [41, 140] on div "Slider" at bounding box center [48, 141] width 86 height 12
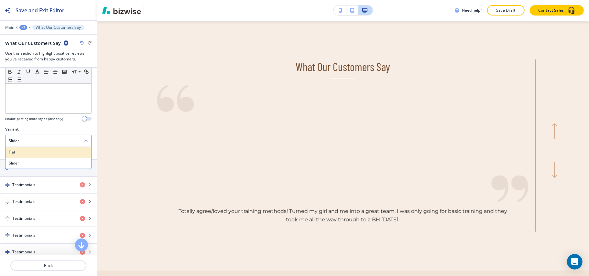
click at [34, 153] on h4 "Flat" at bounding box center [48, 152] width 79 height 6
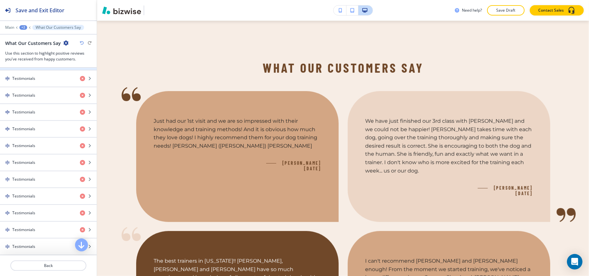
scroll to position [302, 0]
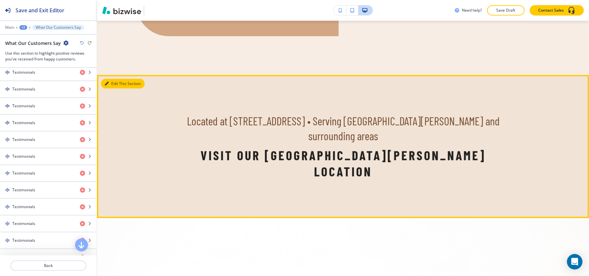
click at [111, 79] on button "Edit This Section" at bounding box center [123, 84] width 44 height 10
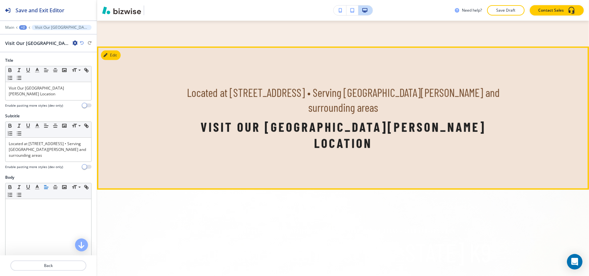
scroll to position [2093, 0]
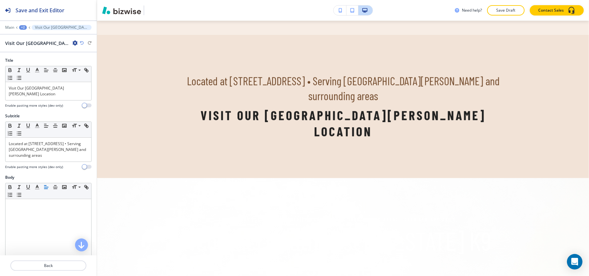
click at [76, 43] on icon "button" at bounding box center [74, 42] width 5 height 5
click at [93, 80] on p "Delete Section" at bounding box center [93, 77] width 33 height 6
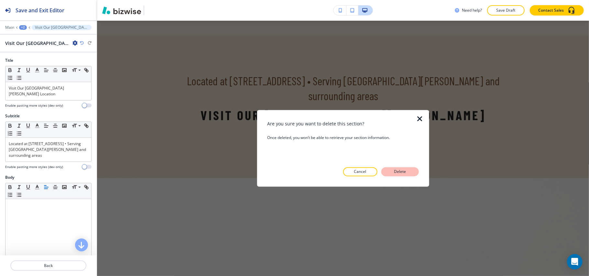
click at [406, 174] on p "Delete" at bounding box center [400, 172] width 16 height 6
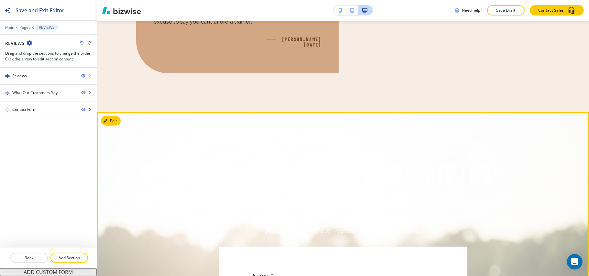
scroll to position [2007, 0]
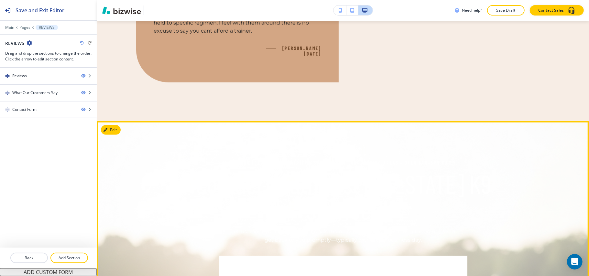
click at [118, 125] on button "Edit This Section" at bounding box center [123, 130] width 44 height 10
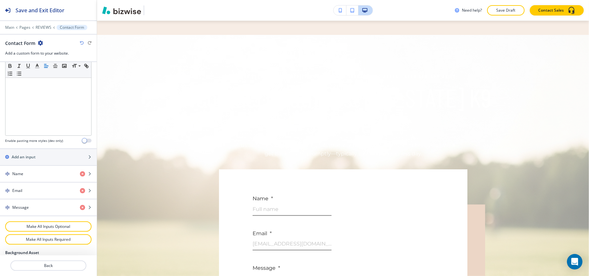
scroll to position [315, 0]
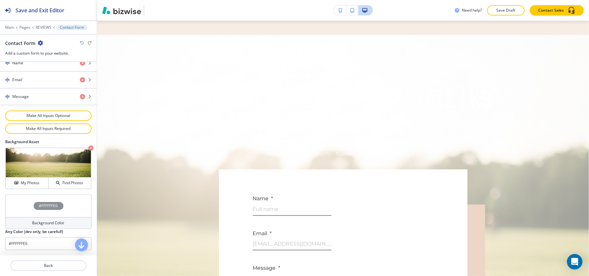
click at [13, 210] on div "#FFFFFFE6" at bounding box center [48, 206] width 86 height 23
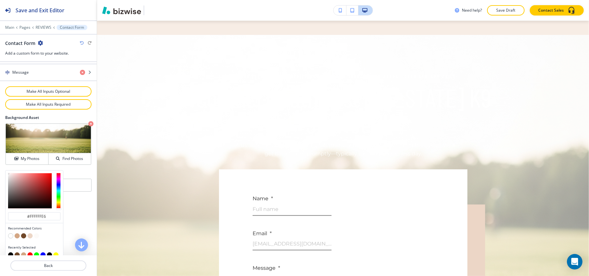
scroll to position [347, 0]
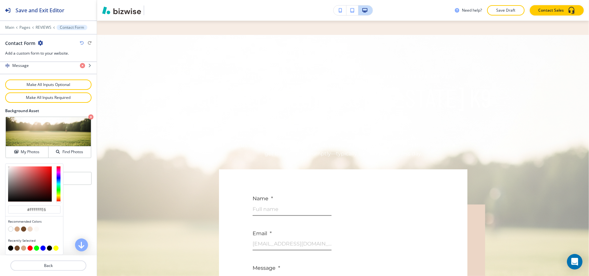
click at [10, 247] on button "button" at bounding box center [10, 248] width 5 height 5
type input "#000000"
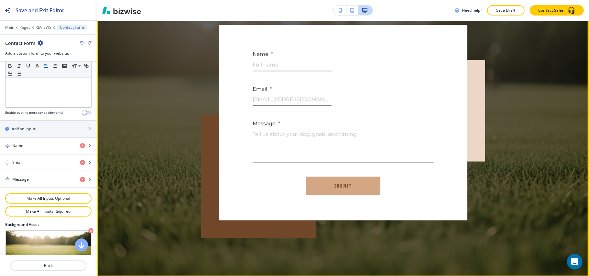
scroll to position [2223, 0]
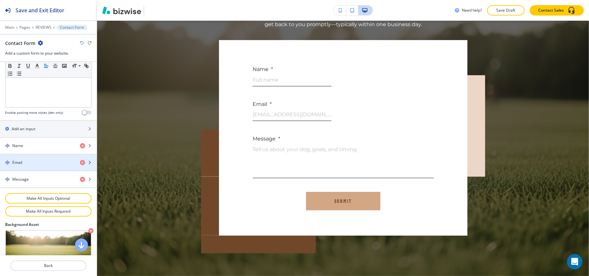
click at [37, 165] on div "Email" at bounding box center [37, 163] width 75 height 6
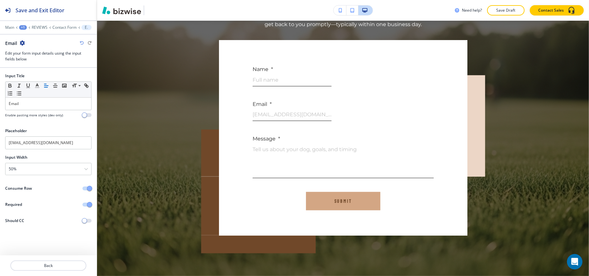
scroll to position [2288, 0]
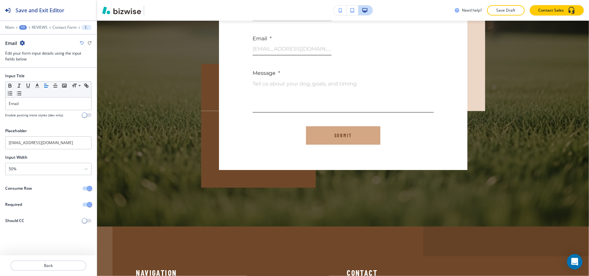
click at [82, 187] on div at bounding box center [89, 188] width 14 height 4
click at [85, 188] on button "button" at bounding box center [86, 188] width 9 height 4
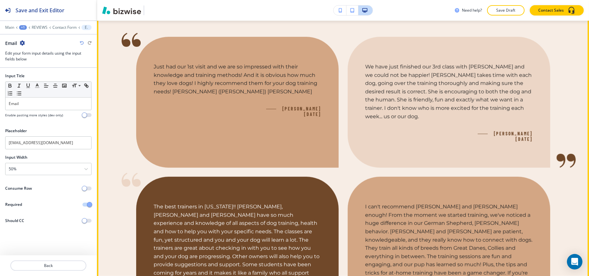
scroll to position [221, 0]
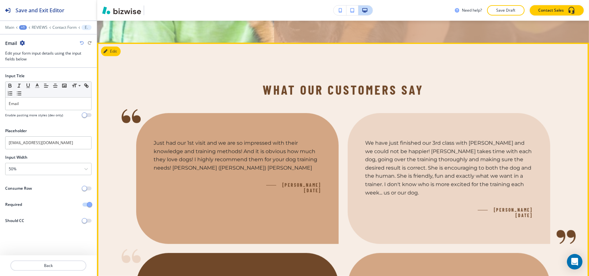
click at [111, 52] on button "Edit" at bounding box center [111, 52] width 20 height 10
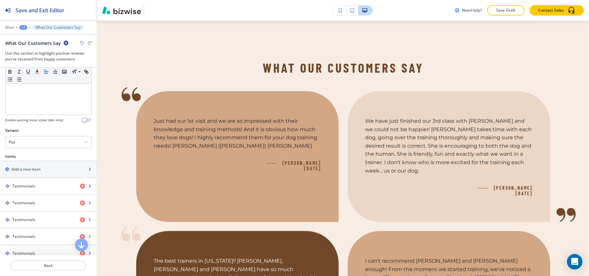
scroll to position [172, 0]
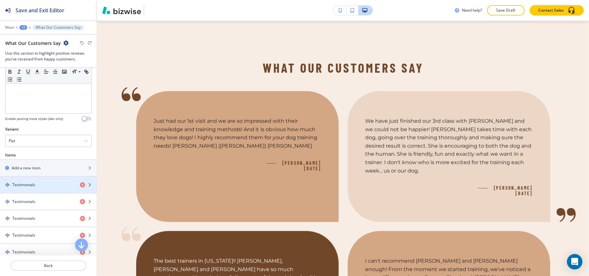
click at [20, 185] on h4 "Testimonials" at bounding box center [23, 185] width 23 height 6
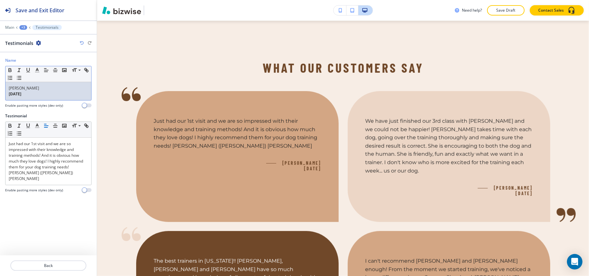
drag, startPoint x: 54, startPoint y: 95, endPoint x: 0, endPoint y: 95, distance: 53.6
click at [0, 95] on div "Name Small Normal Large Huge [PERSON_NAME] [DATE] Enable pasting more styles (d…" at bounding box center [48, 86] width 97 height 56
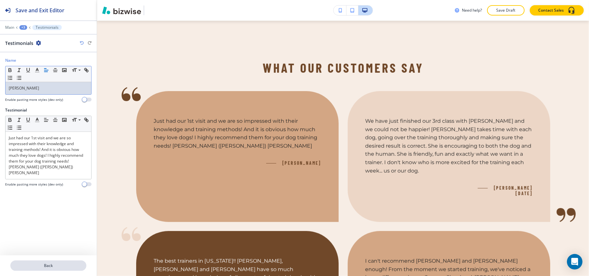
click at [45, 267] on p "Back" at bounding box center [48, 266] width 75 height 6
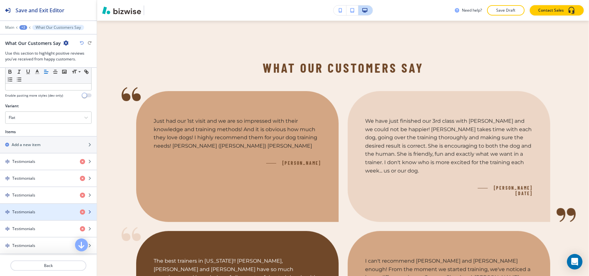
scroll to position [215, 0]
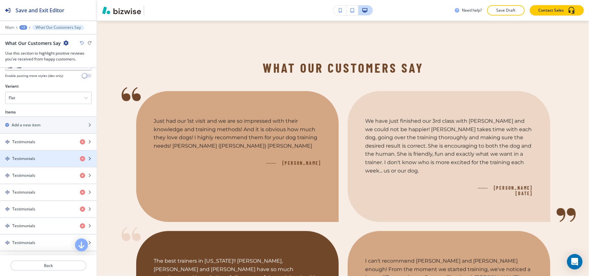
click at [39, 167] on div "button" at bounding box center [48, 164] width 97 height 5
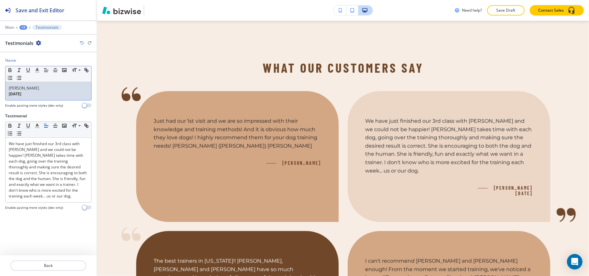
drag, startPoint x: 50, startPoint y: 96, endPoint x: 0, endPoint y: 96, distance: 49.8
click at [0, 96] on div "Name Small Normal Large Huge [PERSON_NAME] [DATE] Enable pasting more styles (d…" at bounding box center [48, 86] width 97 height 56
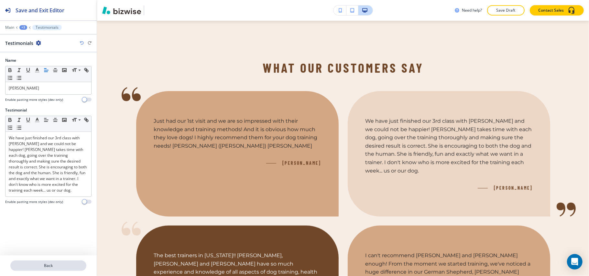
click at [48, 259] on div at bounding box center [48, 257] width 97 height 5
click at [48, 262] on button "Back" at bounding box center [48, 265] width 76 height 10
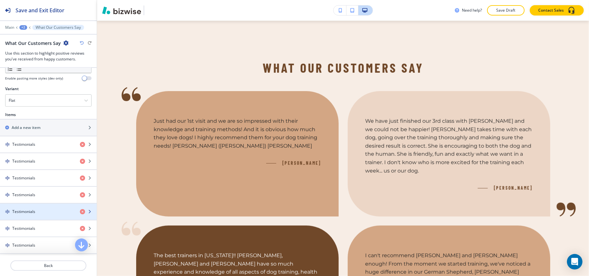
scroll to position [259, 0]
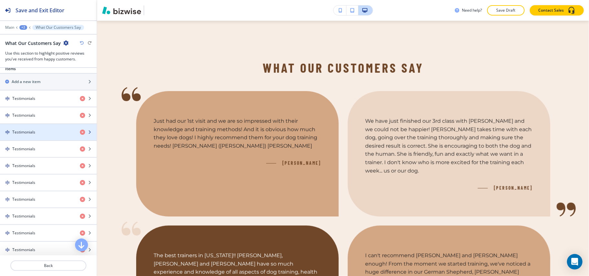
click at [42, 132] on div "Testimonials" at bounding box center [37, 132] width 75 height 6
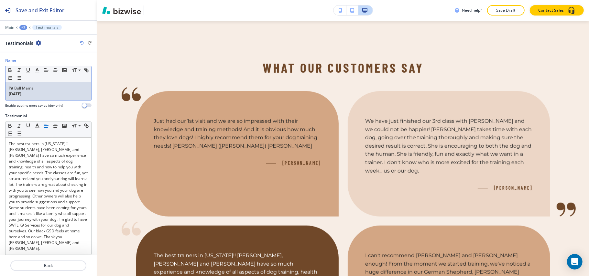
drag, startPoint x: 47, startPoint y: 90, endPoint x: 44, endPoint y: 93, distance: 3.9
click at [43, 92] on div "Pit Bull Mama [DATE]" at bounding box center [48, 91] width 86 height 18
click at [55, 97] on p "[DATE]" at bounding box center [48, 94] width 79 height 6
drag, startPoint x: 42, startPoint y: 94, endPoint x: 0, endPoint y: 94, distance: 42.0
click at [0, 94] on div "Name Small Normal Large Huge Pit Bull Mama [DATE] Enable pasting more styles (d…" at bounding box center [48, 86] width 97 height 56
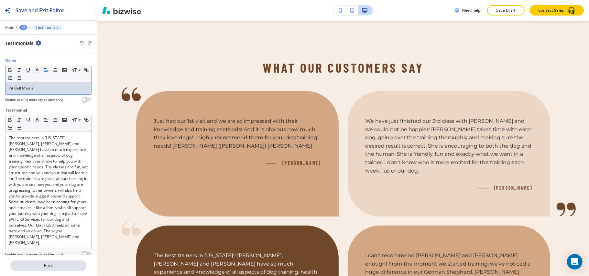
click at [25, 265] on p "Back" at bounding box center [48, 266] width 75 height 6
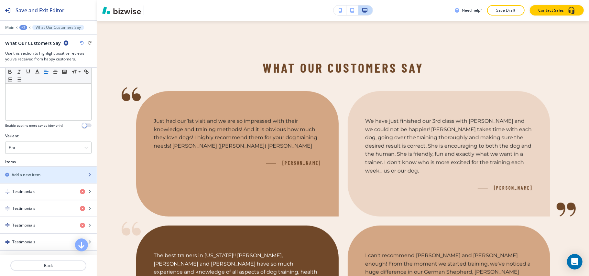
scroll to position [215, 0]
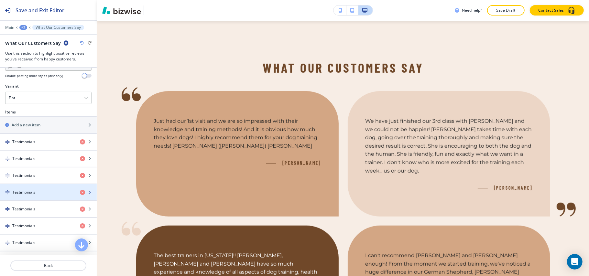
click at [30, 192] on h4 "Testimonials" at bounding box center [23, 192] width 23 height 6
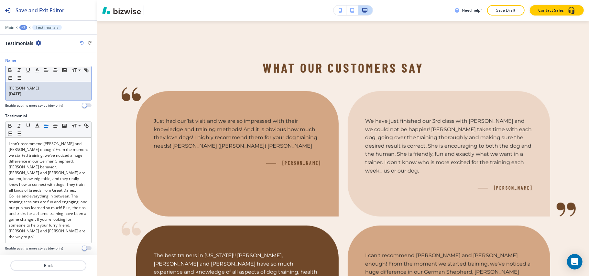
drag, startPoint x: 50, startPoint y: 95, endPoint x: 0, endPoint y: 96, distance: 49.8
click at [0, 96] on div "Name Small Normal Large Huge [PERSON_NAME] [DATE] Enable pasting more styles (d…" at bounding box center [48, 86] width 97 height 56
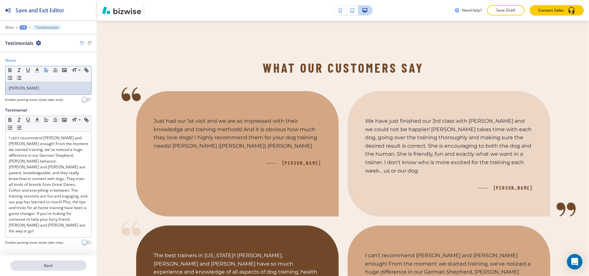
click at [46, 266] on p "Back" at bounding box center [48, 266] width 75 height 6
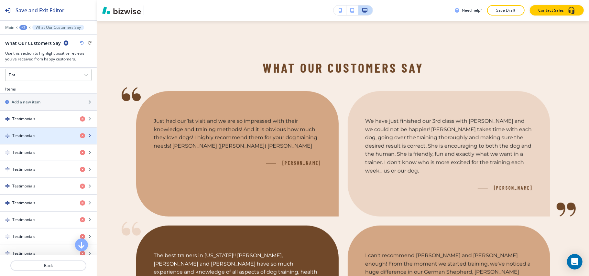
scroll to position [259, 0]
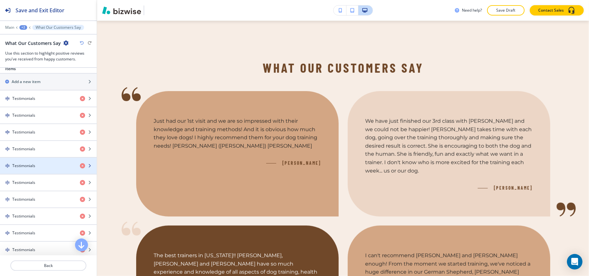
click at [25, 174] on div "button" at bounding box center [48, 171] width 97 height 5
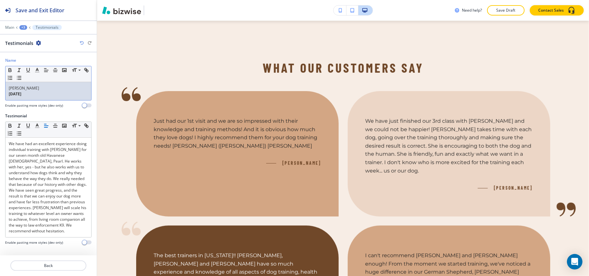
drag, startPoint x: 48, startPoint y: 96, endPoint x: 0, endPoint y: 97, distance: 47.8
click at [0, 97] on div "Name Small Normal Large Huge [PERSON_NAME] [DATE] Enable pasting more styles (d…" at bounding box center [48, 86] width 97 height 56
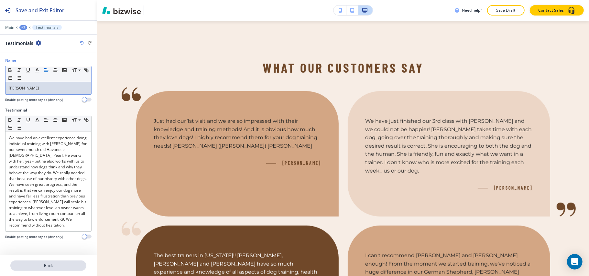
click at [50, 263] on p "Back" at bounding box center [48, 266] width 75 height 6
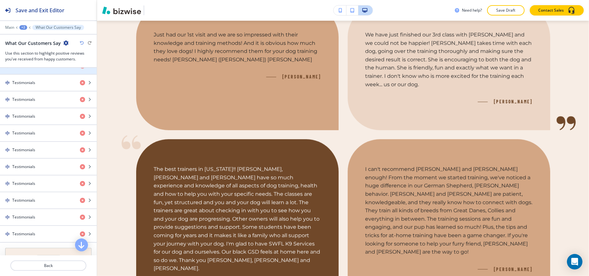
scroll to position [431, 0]
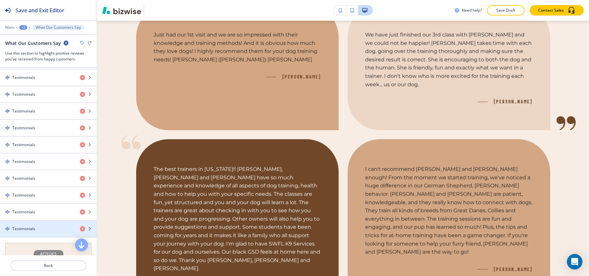
click at [27, 226] on div "button" at bounding box center [48, 223] width 97 height 5
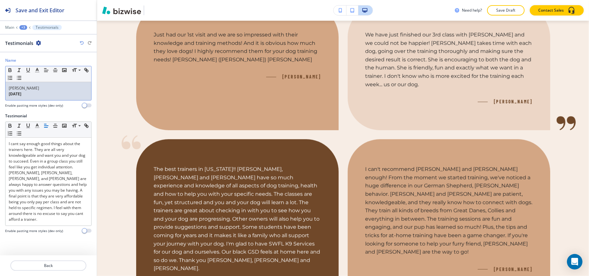
drag, startPoint x: 31, startPoint y: 98, endPoint x: 0, endPoint y: 98, distance: 31.4
click at [0, 98] on div "Name Small Normal Large Huge [PERSON_NAME] [DATE] Enable pasting more styles (d…" at bounding box center [48, 86] width 97 height 56
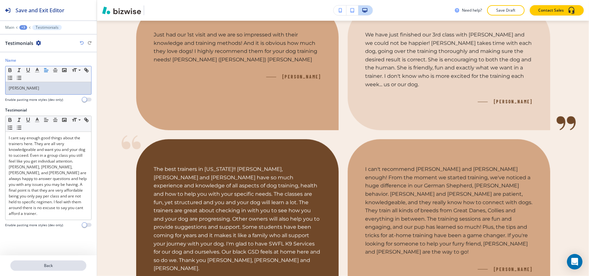
click at [44, 268] on p "Back" at bounding box center [48, 266] width 75 height 6
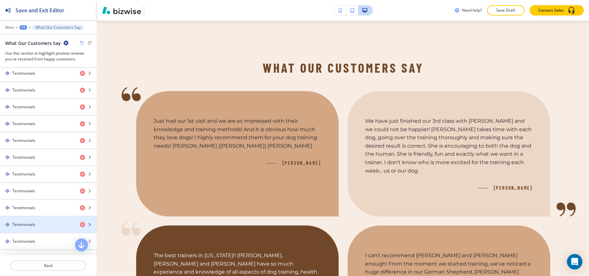
scroll to position [485, 0]
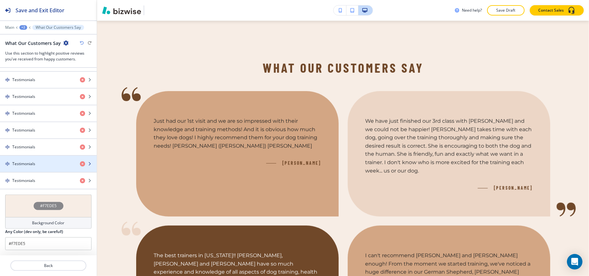
click at [34, 164] on h4 "Testimonials" at bounding box center [23, 164] width 23 height 6
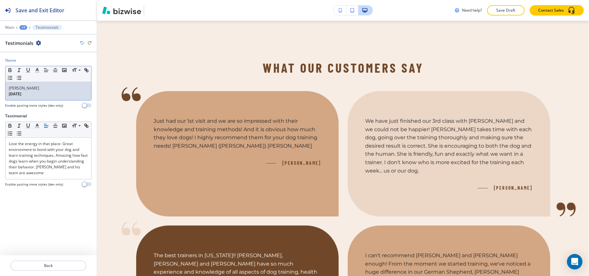
drag, startPoint x: 42, startPoint y: 97, endPoint x: 0, endPoint y: 94, distance: 41.8
click at [0, 94] on div "Name Small Normal Large Huge [PERSON_NAME] [DATE] Enable pasting more styles (d…" at bounding box center [48, 86] width 97 height 56
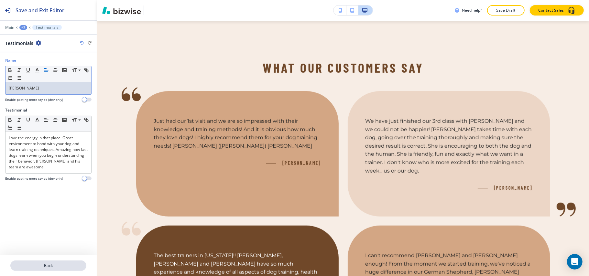
click at [59, 264] on p "Back" at bounding box center [48, 266] width 75 height 6
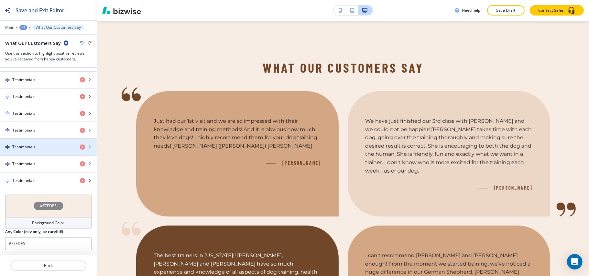
click at [38, 141] on div "button" at bounding box center [48, 141] width 97 height 5
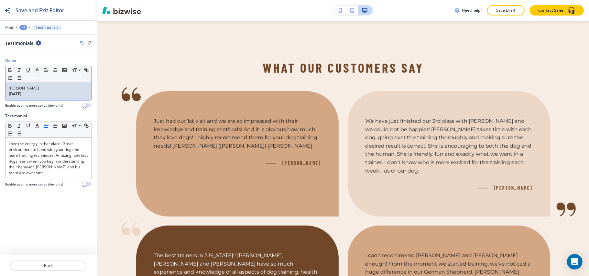
drag, startPoint x: 38, startPoint y: 97, endPoint x: 0, endPoint y: 94, distance: 38.0
click at [0, 94] on div "Name Small Normal Large Huge [PERSON_NAME] [DATE] Enable pasting more styles (d…" at bounding box center [48, 86] width 97 height 56
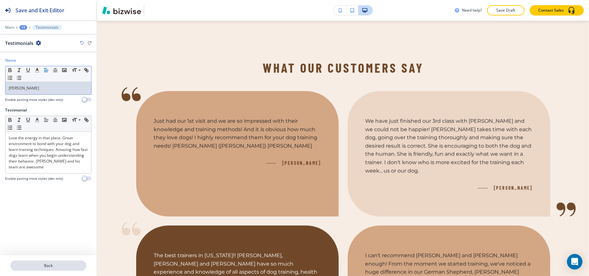
click at [60, 266] on p "Back" at bounding box center [48, 266] width 75 height 6
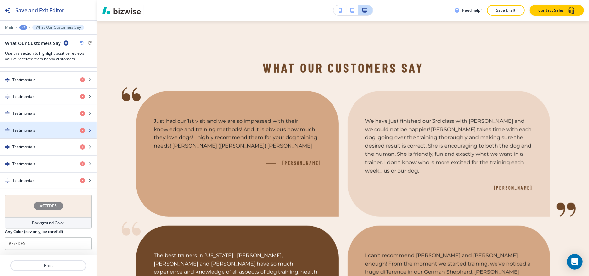
click at [43, 131] on div "Testimonials" at bounding box center [37, 130] width 75 height 6
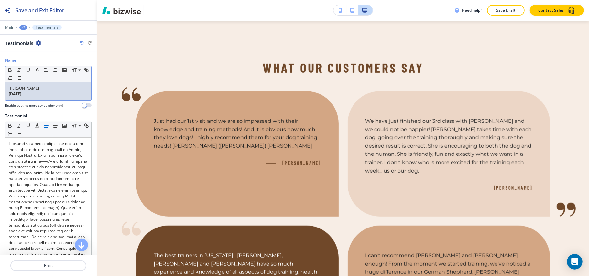
drag, startPoint x: 43, startPoint y: 94, endPoint x: 0, endPoint y: 96, distance: 43.3
click at [0, 96] on div "Name Small Normal Large Huge [PERSON_NAME] [DATE] Enable pasting more styles (d…" at bounding box center [48, 86] width 97 height 56
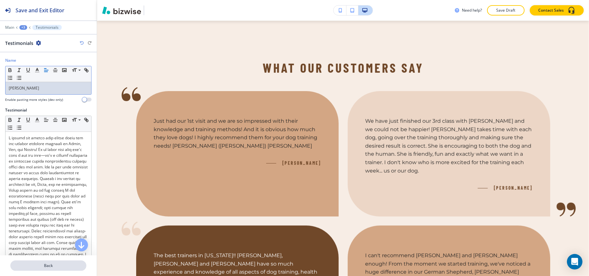
click at [44, 266] on p "Back" at bounding box center [48, 266] width 75 height 6
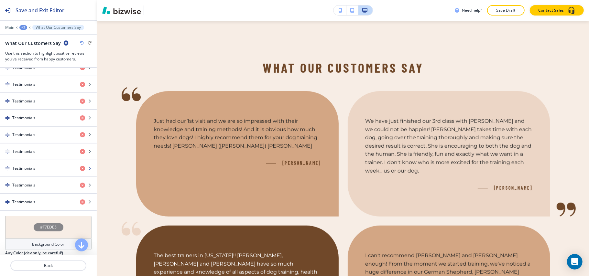
scroll to position [442, 0]
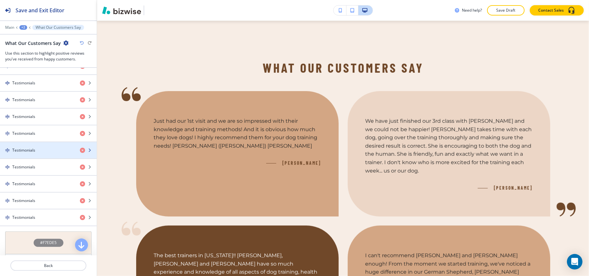
click at [32, 153] on h4 "Testimonials" at bounding box center [23, 150] width 23 height 6
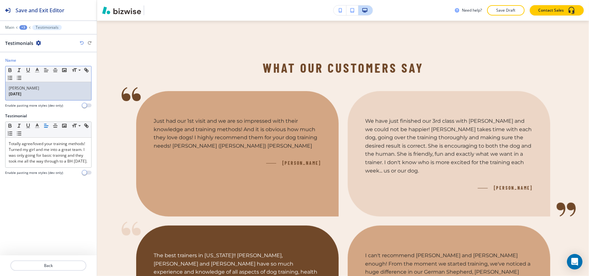
drag, startPoint x: 45, startPoint y: 98, endPoint x: 0, endPoint y: 94, distance: 44.8
click at [0, 94] on div "Name Small Normal Large Huge [PERSON_NAME] [DATE] Enable pasting more styles (d…" at bounding box center [48, 86] width 97 height 56
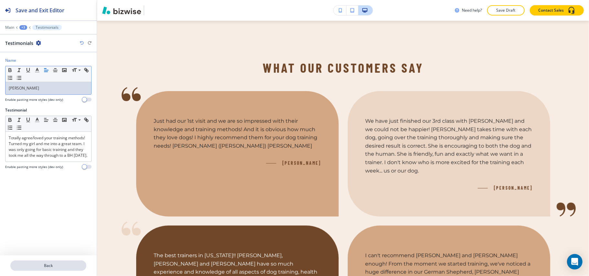
click at [55, 264] on p "Back" at bounding box center [48, 266] width 75 height 6
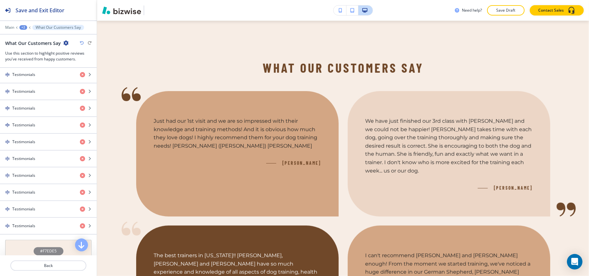
scroll to position [474, 0]
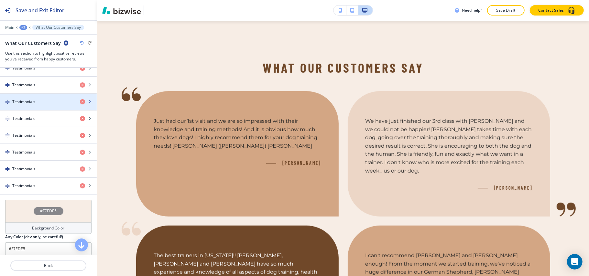
click at [37, 105] on div "Testimonials" at bounding box center [37, 102] width 75 height 6
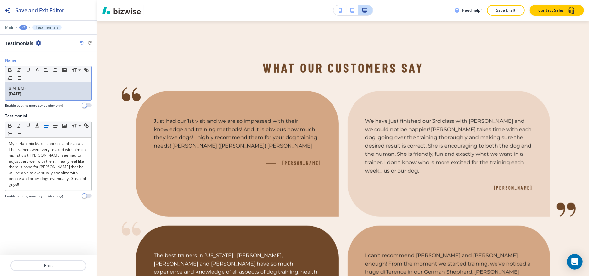
drag, startPoint x: 46, startPoint y: 96, endPoint x: 0, endPoint y: 97, distance: 45.9
click at [0, 97] on div "Name Small Normal Large Huge B M (BM) [DATE] Enable pasting more styles (dev on…" at bounding box center [48, 86] width 97 height 56
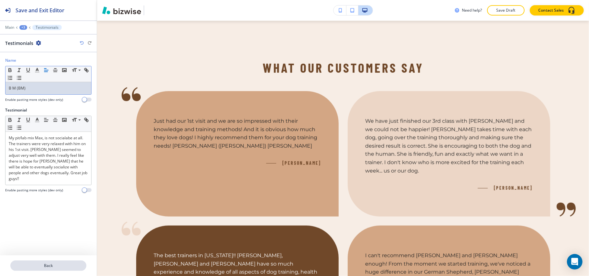
click at [56, 264] on p "Back" at bounding box center [48, 266] width 75 height 6
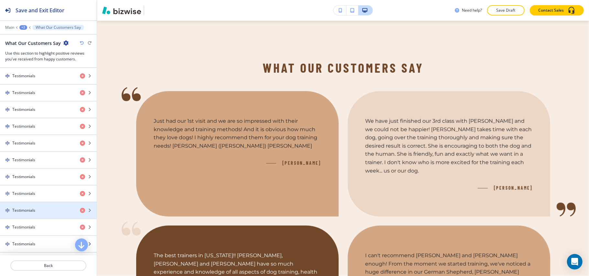
scroll to position [431, 0]
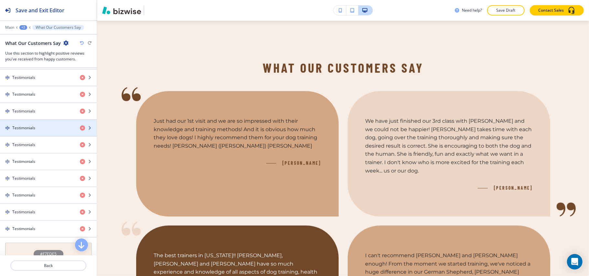
click at [32, 131] on h4 "Testimonials" at bounding box center [23, 128] width 23 height 6
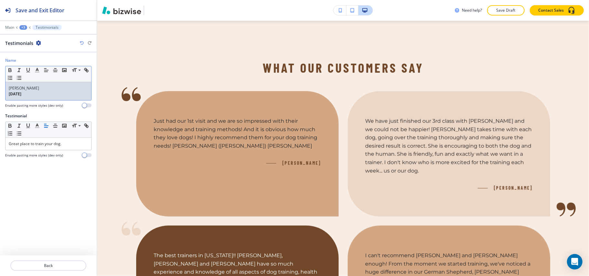
drag, startPoint x: 50, startPoint y: 94, endPoint x: 0, endPoint y: 94, distance: 50.4
click at [0, 94] on div "Name Small Normal Large Huge [PERSON_NAME] [DATE] Enable pasting more styles (d…" at bounding box center [48, 86] width 97 height 56
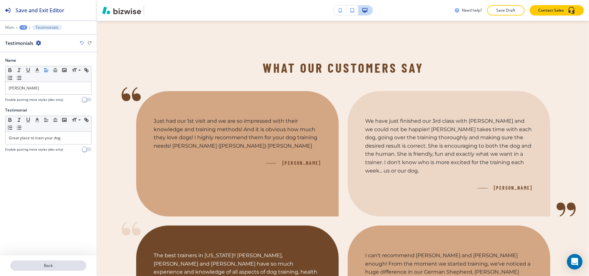
click at [49, 264] on p "Back" at bounding box center [48, 266] width 75 height 6
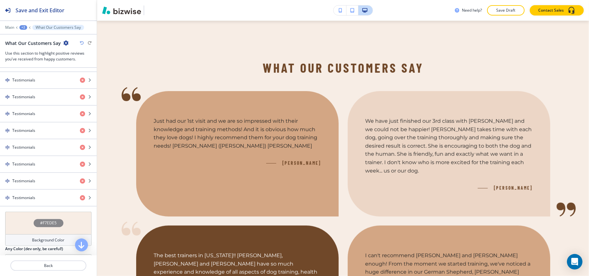
scroll to position [442, 0]
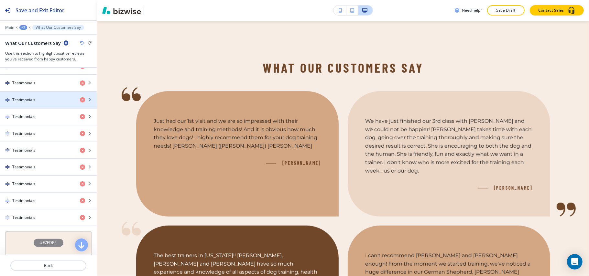
click at [37, 103] on div "Testimonials" at bounding box center [37, 100] width 75 height 6
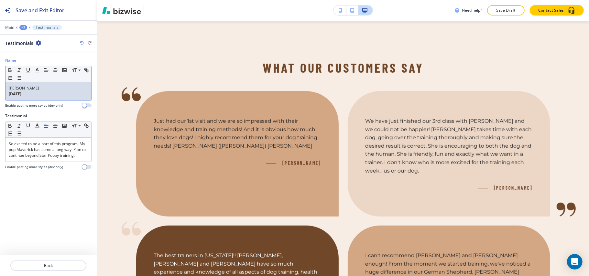
drag, startPoint x: 54, startPoint y: 95, endPoint x: 103, endPoint y: 125, distance: 57.2
click at [1, 100] on div "Name Small Normal Large Huge [PERSON_NAME] [DATE] Enable pasting more styles (d…" at bounding box center [48, 86] width 97 height 56
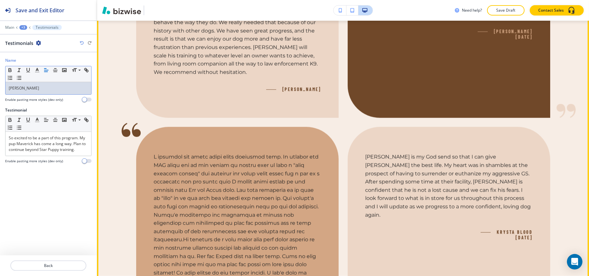
scroll to position [588, 0]
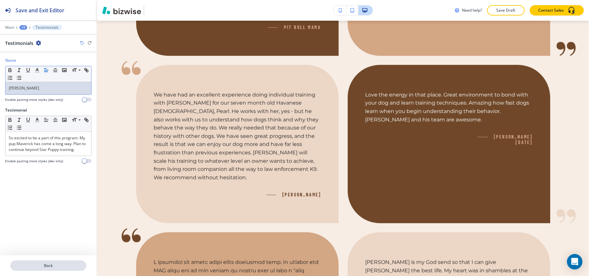
click at [59, 264] on p "Back" at bounding box center [48, 266] width 75 height 6
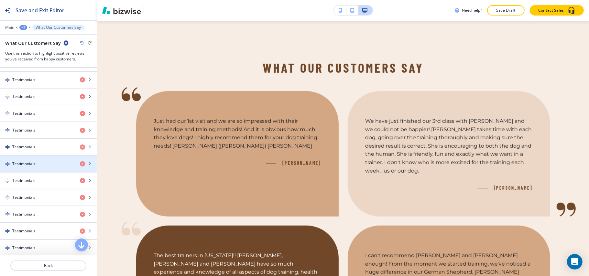
scroll to position [215, 0]
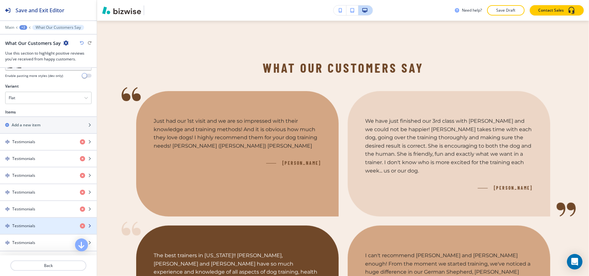
click at [32, 229] on h4 "Testimonials" at bounding box center [23, 226] width 23 height 6
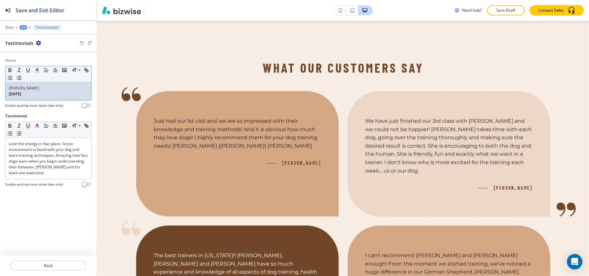
drag, startPoint x: 21, startPoint y: 95, endPoint x: 0, endPoint y: 92, distance: 21.6
click at [0, 92] on div "Name Small Normal Large Huge [PERSON_NAME] [DATE] Enable pasting more styles (d…" at bounding box center [48, 86] width 97 height 56
click at [43, 95] on p "[DATE]" at bounding box center [48, 94] width 79 height 6
click at [43, 97] on p "[DATE]" at bounding box center [48, 94] width 79 height 6
click at [51, 96] on p "[DATE]" at bounding box center [48, 94] width 79 height 6
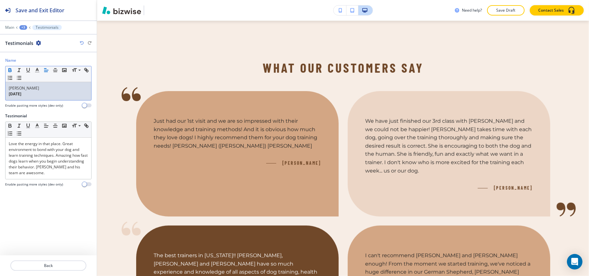
drag, startPoint x: 43, startPoint y: 95, endPoint x: 0, endPoint y: 96, distance: 43.0
click at [0, 96] on div "Name Small Normal Large Huge [PERSON_NAME] [DATE] Enable pasting more styles (d…" at bounding box center [48, 86] width 97 height 56
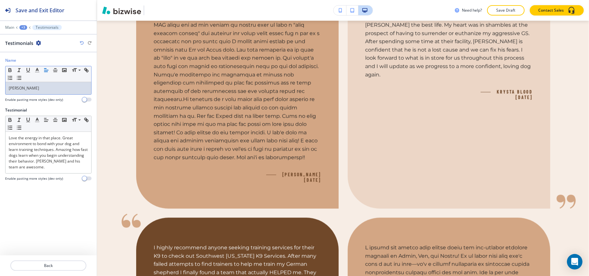
scroll to position [829, 0]
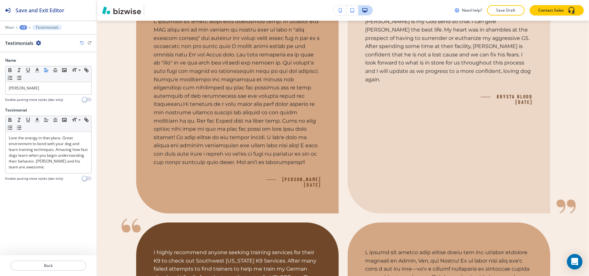
click at [45, 272] on div at bounding box center [48, 273] width 97 height 5
click at [47, 268] on p "Back" at bounding box center [48, 266] width 75 height 6
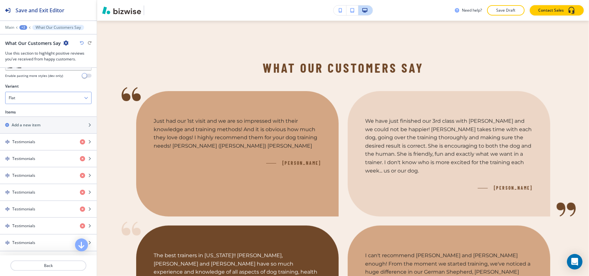
scroll to position [259, 0]
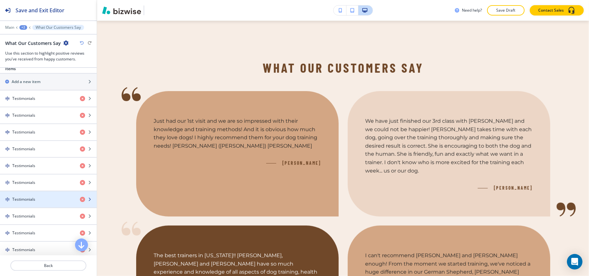
click at [36, 200] on div "Testimonials" at bounding box center [37, 199] width 75 height 6
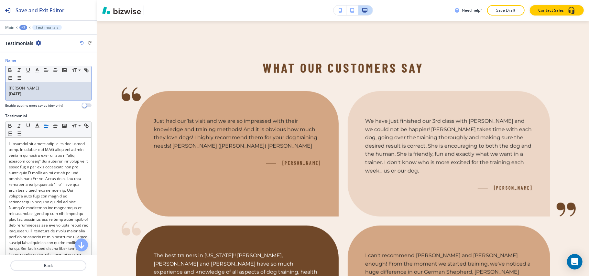
drag, startPoint x: 50, startPoint y: 93, endPoint x: 0, endPoint y: 96, distance: 50.5
click at [0, 96] on div "Name Small Normal Large Huge [PERSON_NAME] [DATE] Enable pasting more styles (d…" at bounding box center [48, 86] width 97 height 56
drag, startPoint x: 44, startPoint y: 101, endPoint x: 38, endPoint y: 92, distance: 10.2
click at [0, 98] on div "Name Small Normal Large Huge [PERSON_NAME] CONTACT US Enable pasting more style…" at bounding box center [48, 86] width 97 height 56
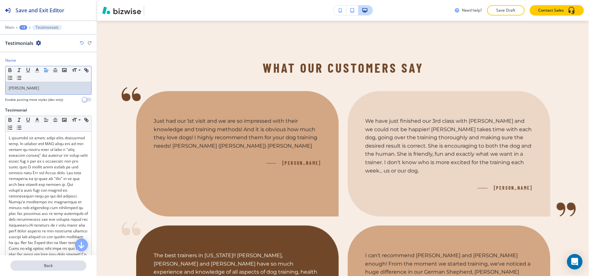
click at [50, 268] on p "Back" at bounding box center [48, 266] width 75 height 6
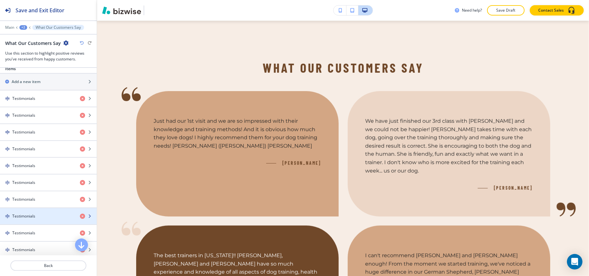
click at [27, 219] on h4 "Testimonials" at bounding box center [23, 216] width 23 height 6
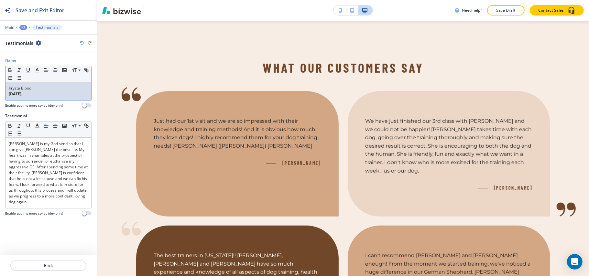
drag, startPoint x: 37, startPoint y: 95, endPoint x: 0, endPoint y: 96, distance: 36.5
click at [0, 96] on div "Name Small Normal Large Huge Krysta Blood [DATE] Enable pasting more styles (de…" at bounding box center [48, 86] width 97 height 56
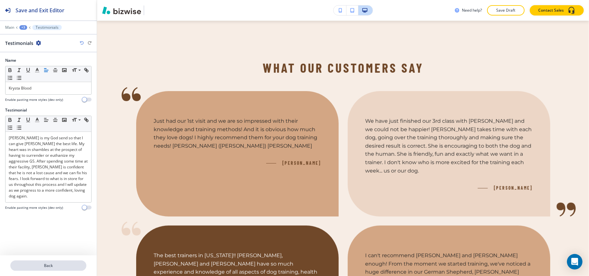
click at [59, 267] on p "Back" at bounding box center [48, 266] width 75 height 6
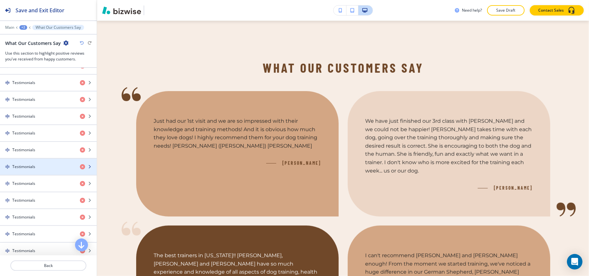
scroll to position [302, 0]
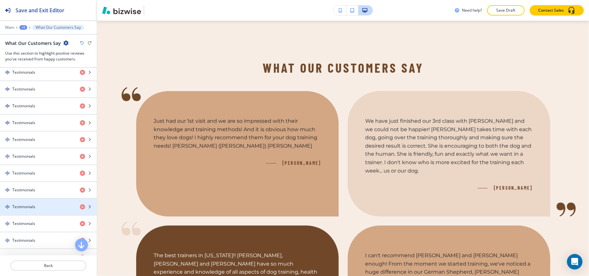
click at [23, 215] on div "button" at bounding box center [48, 212] width 97 height 5
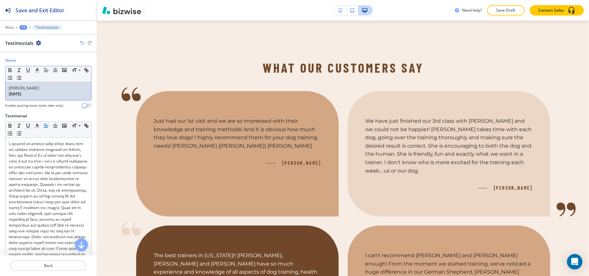
click at [35, 94] on p "[DATE]" at bounding box center [48, 94] width 79 height 6
click at [39, 96] on p "[DATE]" at bounding box center [48, 94] width 79 height 6
drag, startPoint x: 46, startPoint y: 96, endPoint x: 0, endPoint y: 96, distance: 45.9
click at [0, 96] on div "Name Small Normal Large Huge [PERSON_NAME] [DATE] Enable pasting more styles (d…" at bounding box center [48, 86] width 97 height 56
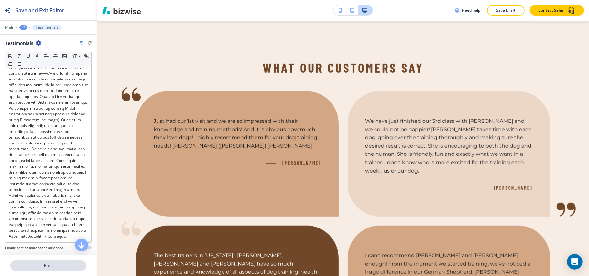
scroll to position [106, 0]
click at [56, 268] on p "Back" at bounding box center [48, 266] width 75 height 6
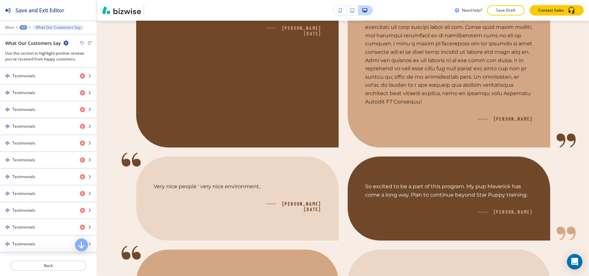
scroll to position [283, 0]
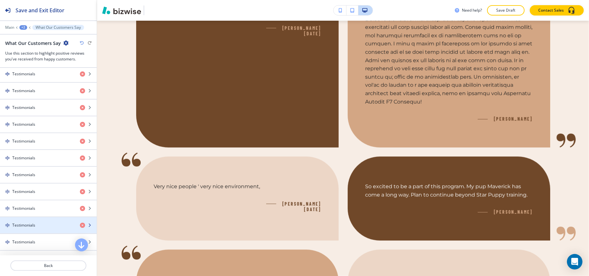
click at [29, 228] on h4 "Testimonials" at bounding box center [23, 225] width 23 height 6
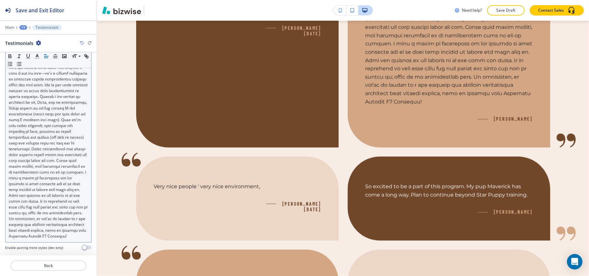
scroll to position [106, 0]
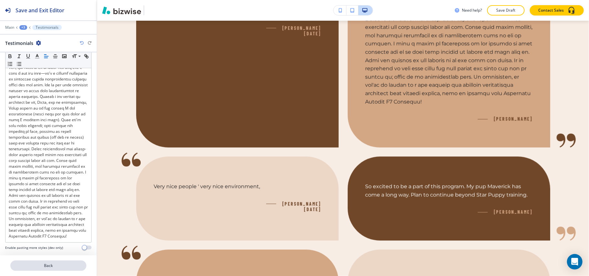
click at [64, 263] on p "Back" at bounding box center [48, 266] width 75 height 6
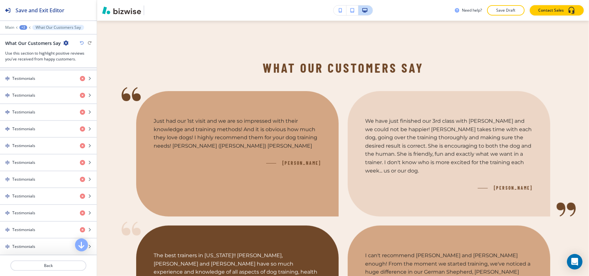
scroll to position [281, 0]
click at [30, 247] on h4 "Testimonials" at bounding box center [23, 245] width 23 height 6
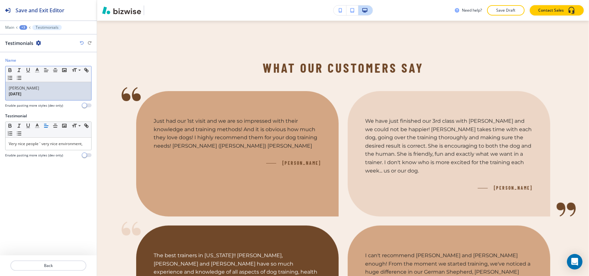
drag, startPoint x: 38, startPoint y: 97, endPoint x: 0, endPoint y: 93, distance: 38.0
click at [0, 93] on div "Name Small Normal Large Huge [PERSON_NAME] [DATE] Enable pasting more styles (d…" at bounding box center [48, 86] width 97 height 56
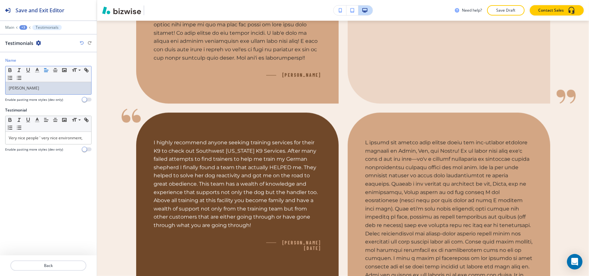
scroll to position [953, 0]
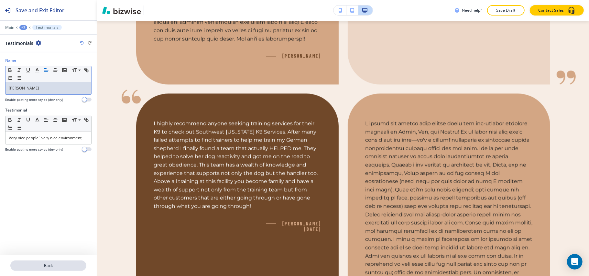
click at [52, 267] on p "Back" at bounding box center [48, 266] width 75 height 6
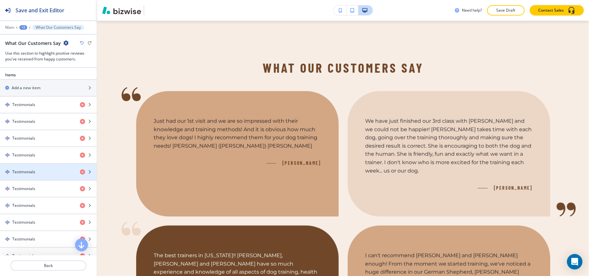
scroll to position [259, 0]
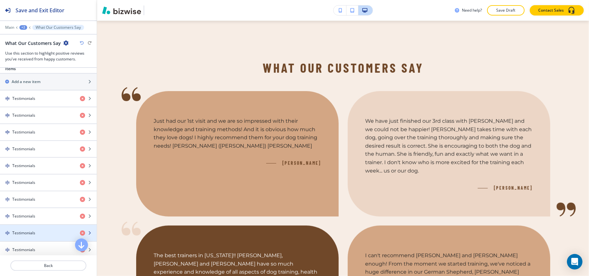
click at [25, 236] on h4 "Testimonials" at bounding box center [23, 233] width 23 height 6
click at [30, 235] on h4 "Testimonials" at bounding box center [23, 233] width 23 height 6
click at [23, 236] on h4 "Testimonials" at bounding box center [23, 233] width 23 height 6
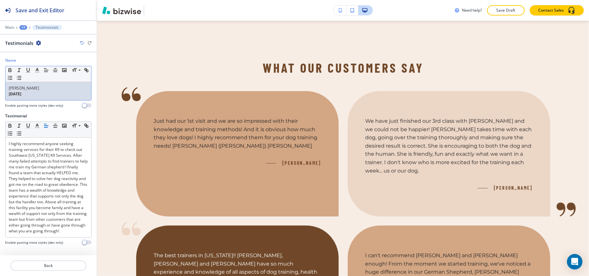
drag, startPoint x: 30, startPoint y: 98, endPoint x: 0, endPoint y: 96, distance: 30.5
click at [0, 96] on div "Name Small Normal Large Huge [PERSON_NAME] [DATE] Enable pasting more styles (d…" at bounding box center [48, 86] width 97 height 56
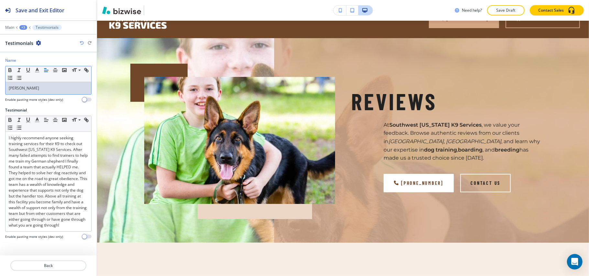
scroll to position [0, 0]
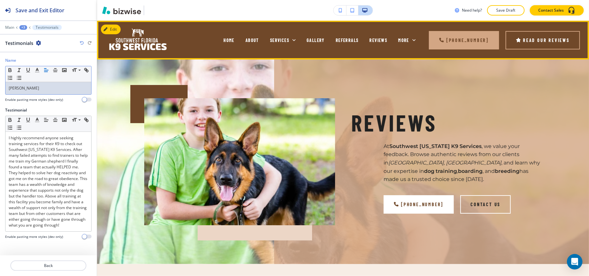
click at [374, 63] on span "CONTACT US" at bounding box center [374, 65] width 25 height 5
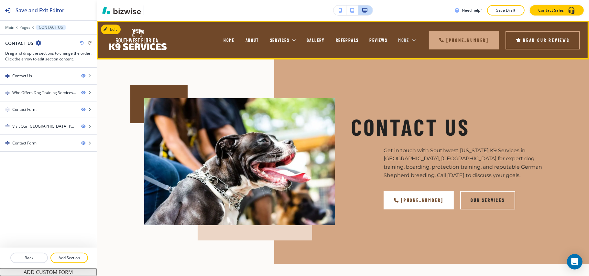
click at [414, 37] on icon at bounding box center [413, 40] width 6 height 6
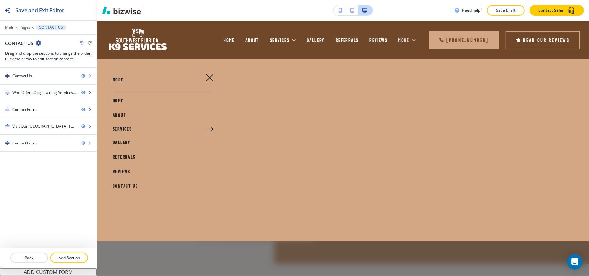
click at [414, 38] on icon at bounding box center [413, 40] width 6 height 6
click at [207, 75] on icon "button" at bounding box center [210, 78] width 8 height 8
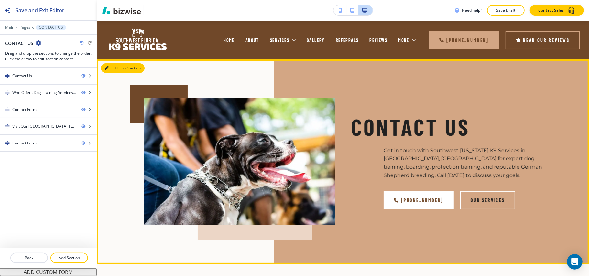
click at [123, 69] on button "Edit This Section" at bounding box center [123, 68] width 44 height 10
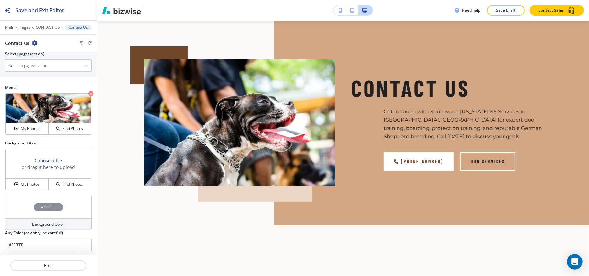
scroll to position [349, 0]
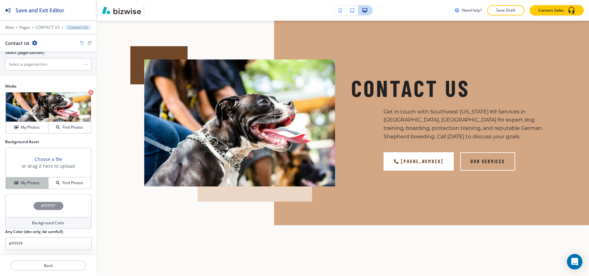
click at [29, 185] on h4 "My Photos" at bounding box center [30, 183] width 19 height 6
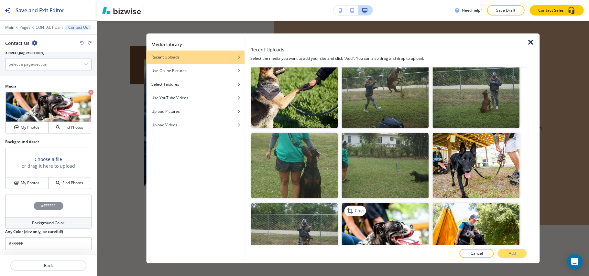
scroll to position [2386, 0]
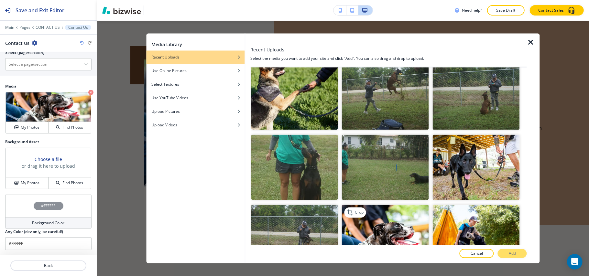
click at [396, 205] on img "button" at bounding box center [385, 237] width 87 height 65
click at [515, 252] on p "Add" at bounding box center [511, 254] width 7 height 6
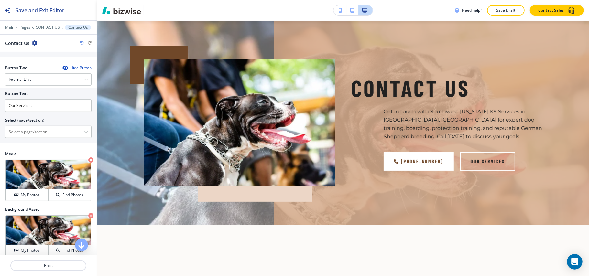
scroll to position [176, 0]
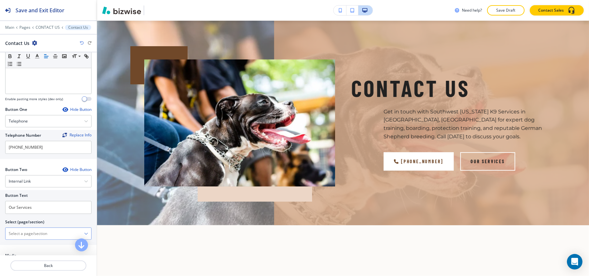
click at [32, 239] on \(page\/section\) "Manual Input" at bounding box center [44, 233] width 79 height 11
type \(page\/section\) "CONTACT US"
click at [34, 248] on h4 "CONTACT US" at bounding box center [48, 245] width 79 height 6
drag, startPoint x: 40, startPoint y: 214, endPoint x: 32, endPoint y: 208, distance: 10.0
click at [0, 209] on div "Button Text Our Services Select (page/section) CONTACT US CONTACT US CONTACT US…" at bounding box center [48, 217] width 97 height 55
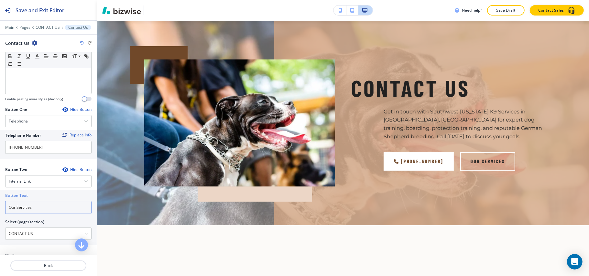
paste input "CONTACT US"
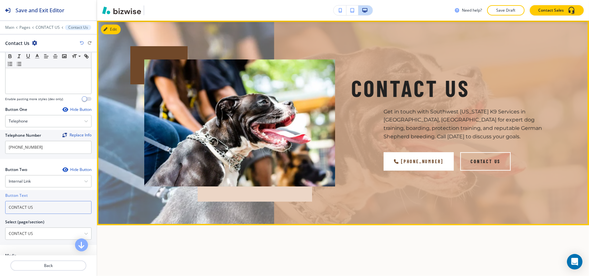
scroll to position [211, 0]
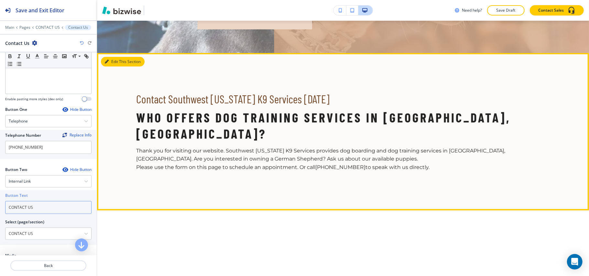
type input "CONTACT US"
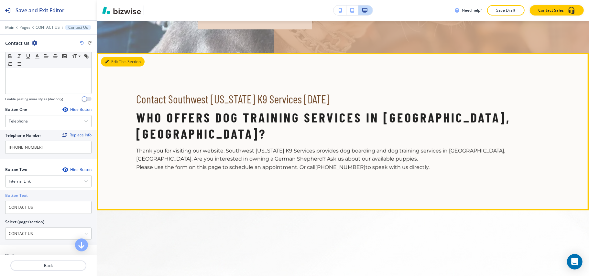
click at [113, 65] on button "Edit This Section" at bounding box center [123, 62] width 44 height 10
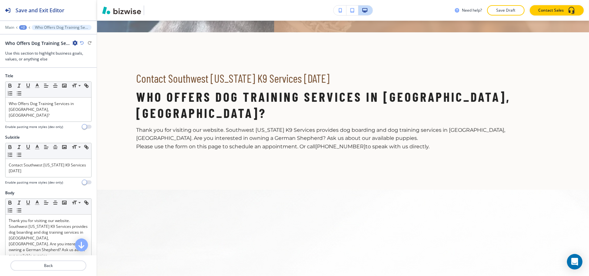
scroll to position [243, 0]
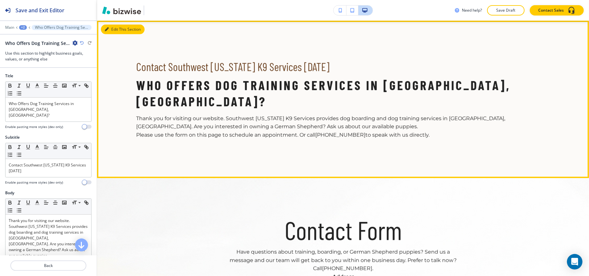
click at [114, 28] on button "Edit This Section" at bounding box center [123, 30] width 44 height 10
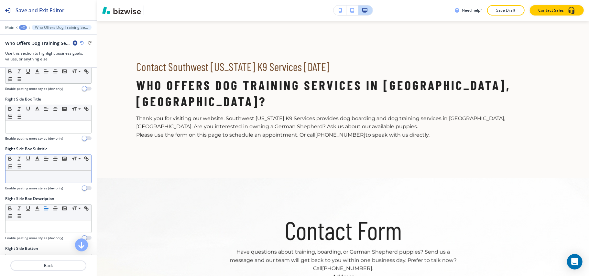
scroll to position [302, 0]
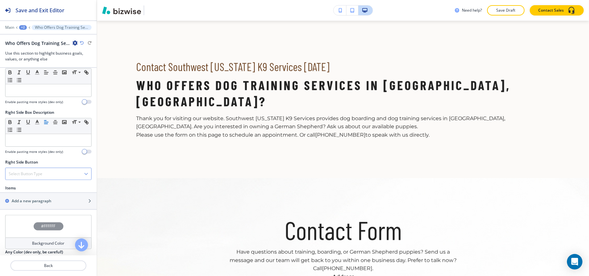
click at [27, 174] on div "Select Button Type" at bounding box center [48, 174] width 86 height 12
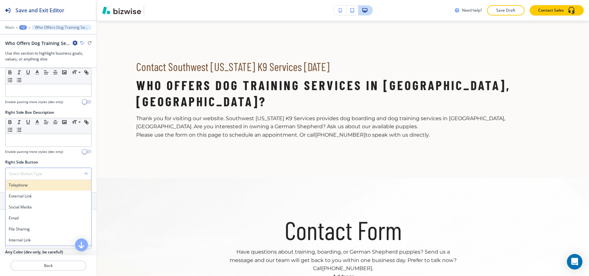
click at [27, 184] on h4 "Telephone" at bounding box center [48, 185] width 79 height 6
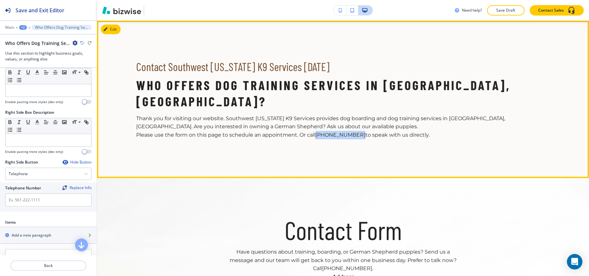
drag, startPoint x: 354, startPoint y: 118, endPoint x: 317, endPoint y: 118, distance: 36.8
click at [317, 131] on p "Please use the form on this page to schedule an appointment. Or call [PHONE_NUM…" at bounding box center [343, 135] width 414 height 8
copy link "[PHONE_NUMBER]"
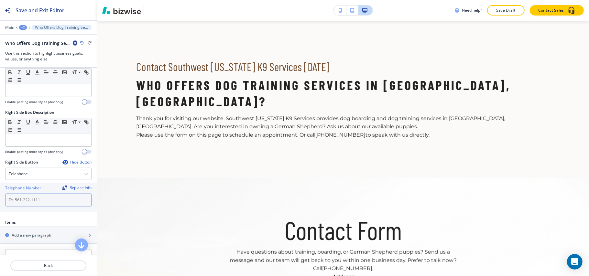
click at [30, 197] on input "text" at bounding box center [48, 200] width 86 height 13
paste input "[PHONE_NUMBER]"
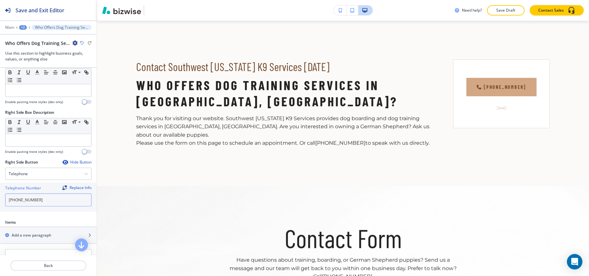
type input "[PHONE_NUMBER]"
click at [37, 134] on div at bounding box center [48, 140] width 86 height 12
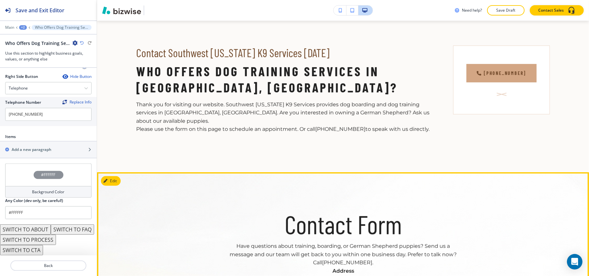
scroll to position [330, 0]
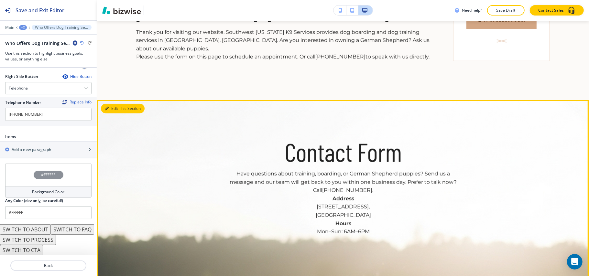
click at [109, 104] on button "Edit This Section" at bounding box center [123, 109] width 44 height 10
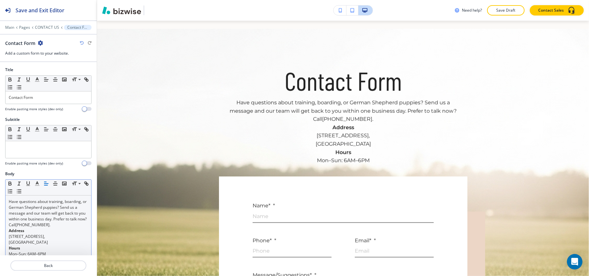
scroll to position [129, 0]
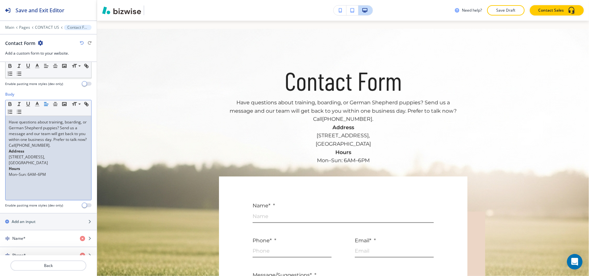
click at [47, 192] on div "Have questions about training, boarding, or German Shepherd puppies? Send us a …" at bounding box center [48, 158] width 86 height 84
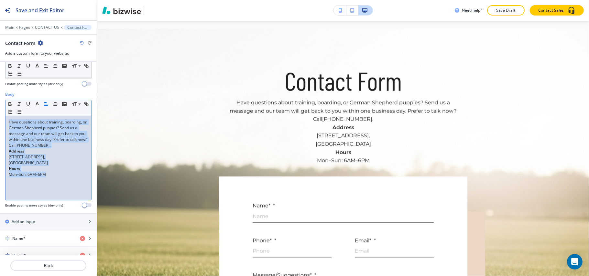
click at [57, 160] on p "[STREET_ADDRESS]," at bounding box center [48, 157] width 79 height 6
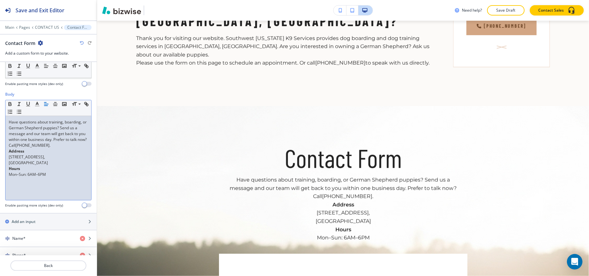
scroll to position [314, 0]
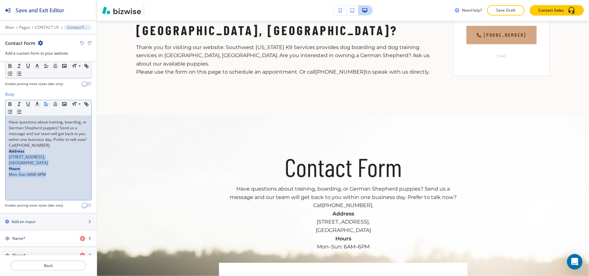
drag, startPoint x: 55, startPoint y: 188, endPoint x: 5, endPoint y: 162, distance: 56.2
click at [5, 162] on div "Small Normal Large Huge Have questions about training, boarding, or German Shep…" at bounding box center [48, 150] width 86 height 101
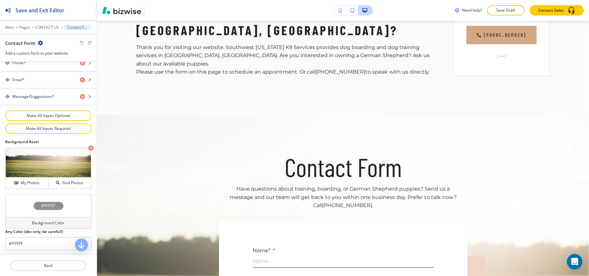
scroll to position [325, 0]
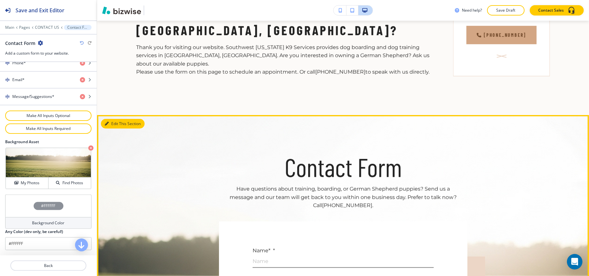
click at [116, 119] on button "Edit This Section" at bounding box center [123, 124] width 44 height 10
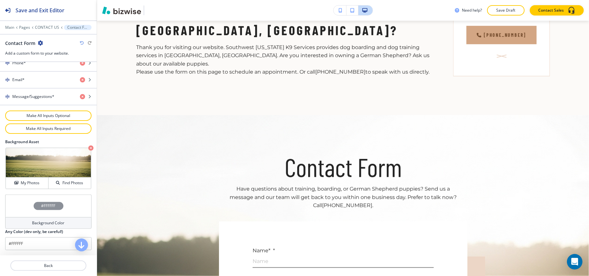
click at [19, 202] on div "#FFFFFF" at bounding box center [48, 206] width 86 height 23
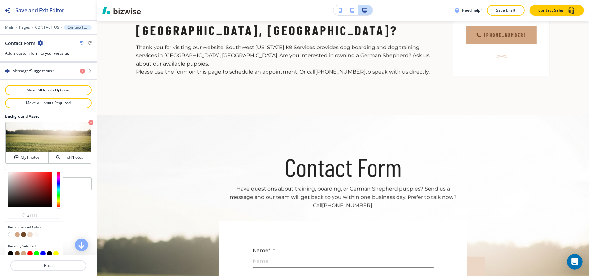
scroll to position [357, 0]
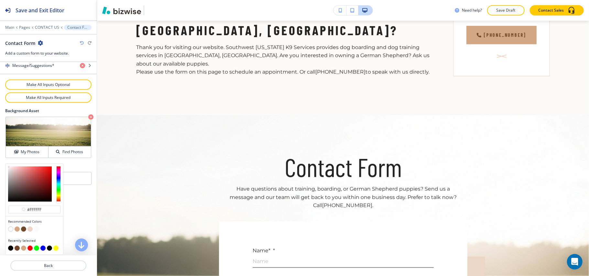
click at [10, 246] on button "button" at bounding box center [10, 248] width 5 height 5
type input "#000000"
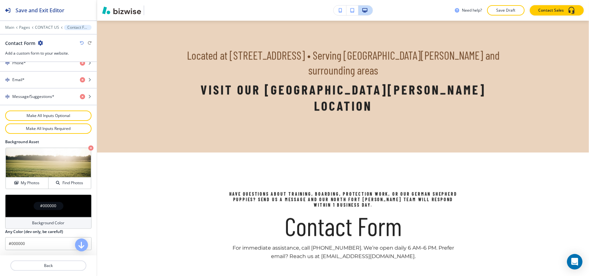
scroll to position [733, 0]
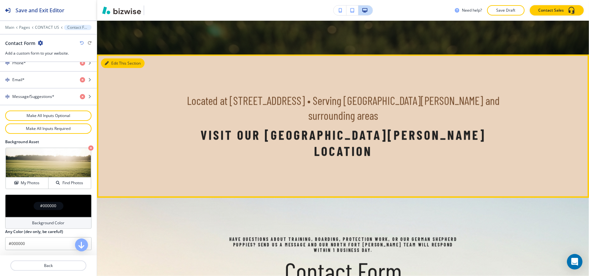
click at [111, 58] on button "Edit This Section" at bounding box center [123, 63] width 44 height 10
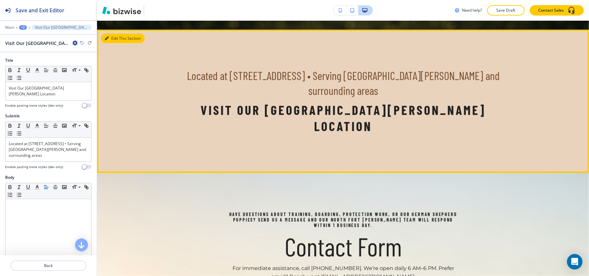
scroll to position [759, 0]
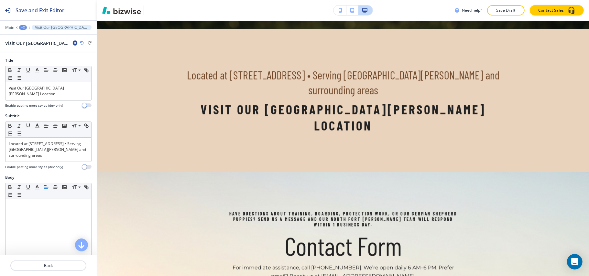
click at [74, 43] on icon "button" at bounding box center [74, 42] width 5 height 5
click at [94, 76] on p "Delete Section" at bounding box center [93, 77] width 33 height 6
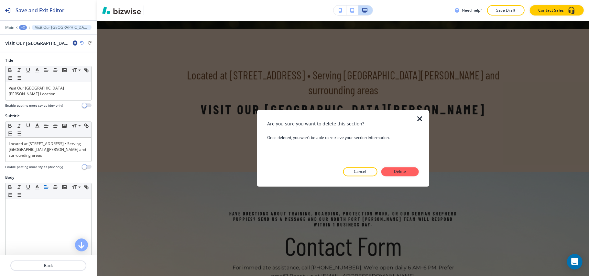
click at [401, 172] on p "Delete" at bounding box center [400, 172] width 16 height 6
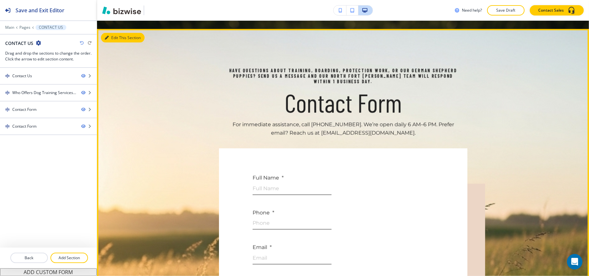
click at [114, 33] on button "Edit This Section" at bounding box center [123, 38] width 44 height 10
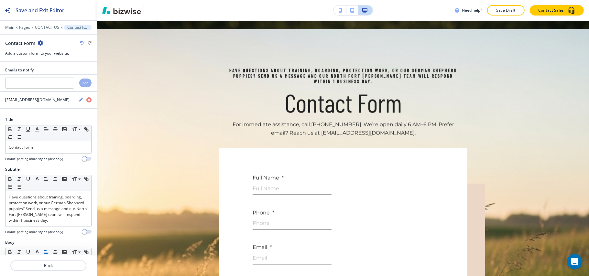
click at [39, 42] on icon "button" at bounding box center [40, 42] width 5 height 5
click at [48, 78] on p "Delete Section" at bounding box center [58, 77] width 33 height 6
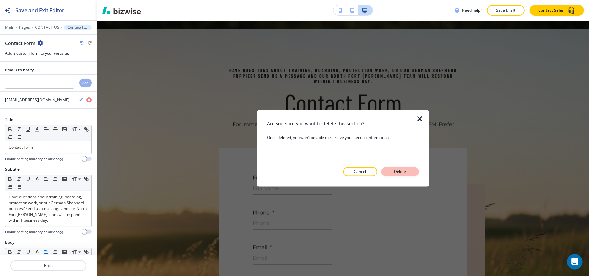
click at [394, 172] on p "Delete" at bounding box center [400, 172] width 16 height 6
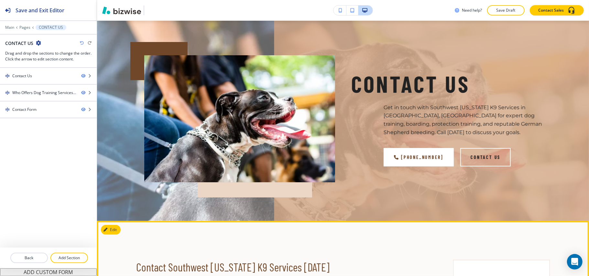
scroll to position [0, 0]
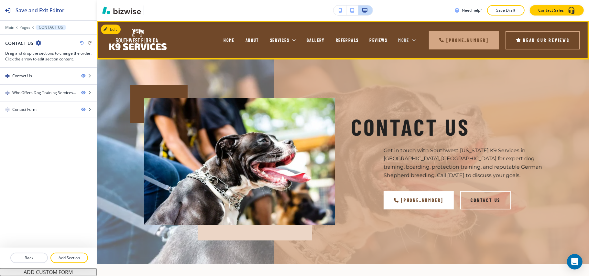
click at [414, 39] on icon at bounding box center [413, 40] width 3 height 2
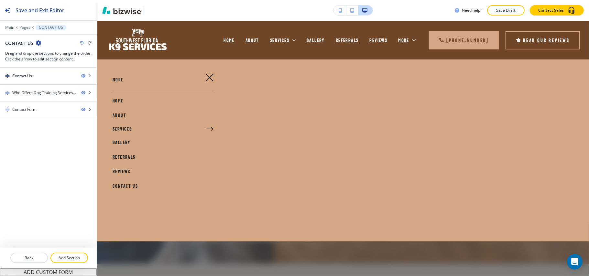
click at [211, 77] on icon "button" at bounding box center [210, 78] width 8 height 8
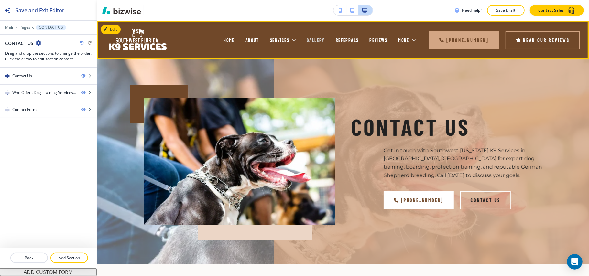
click at [306, 40] on span "GALLERY" at bounding box center [315, 39] width 18 height 5
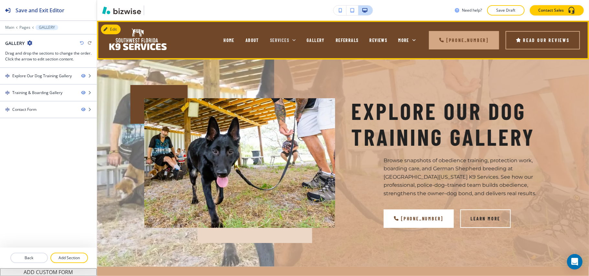
click at [291, 41] on icon at bounding box center [294, 40] width 6 height 6
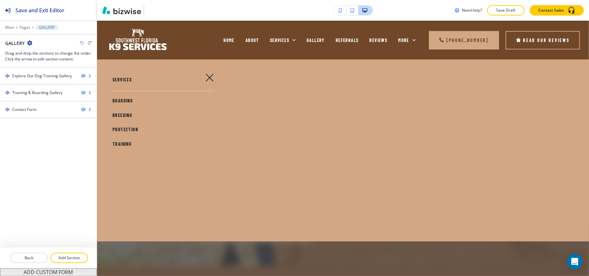
click at [117, 101] on span "BOARDING" at bounding box center [122, 100] width 20 height 5
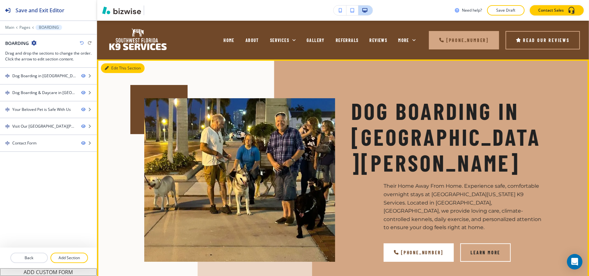
click at [113, 68] on button "Edit This Section" at bounding box center [123, 68] width 44 height 10
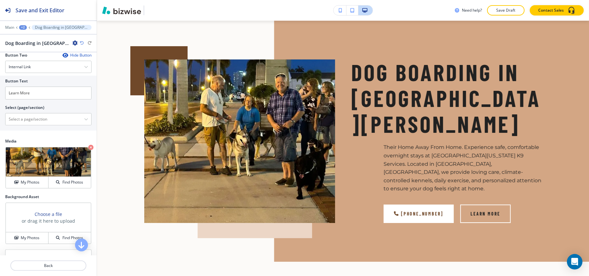
scroll to position [302, 0]
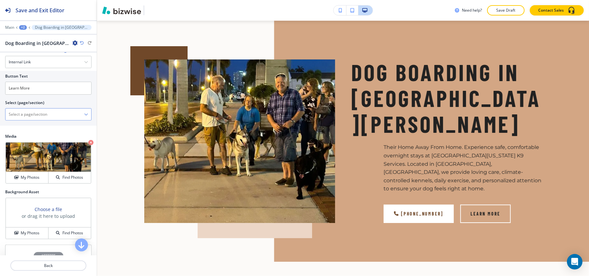
click at [36, 111] on \(page\/section\) "Manual Input" at bounding box center [44, 114] width 79 height 11
type \(page\/section\) "CONTACT US"
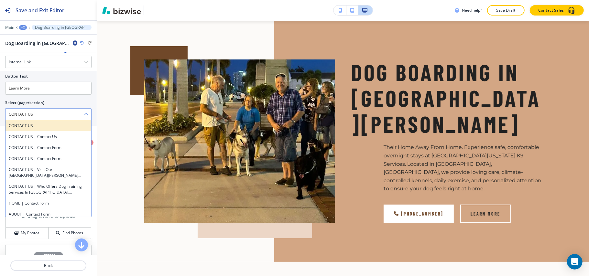
click at [43, 123] on h4 "CONTACT US" at bounding box center [48, 126] width 79 height 6
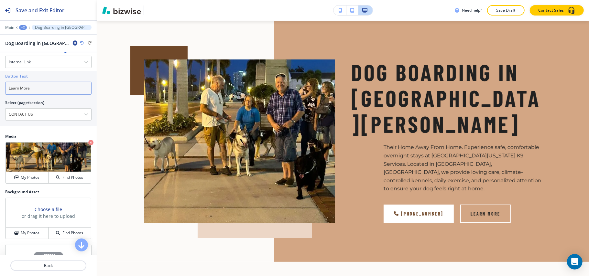
drag, startPoint x: 46, startPoint y: 81, endPoint x: 0, endPoint y: 80, distance: 45.6
click at [0, 80] on div "Button Text Learn More Select (page/section) CONTACT US CONTACT US CONTACT US |…" at bounding box center [48, 98] width 97 height 55
paste input "[PHONE_NUMBER]"
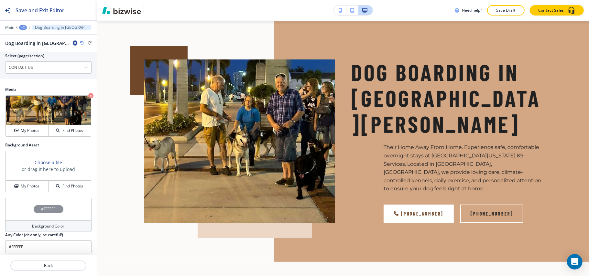
scroll to position [349, 0]
click at [26, 185] on h4 "My Photos" at bounding box center [30, 186] width 19 height 6
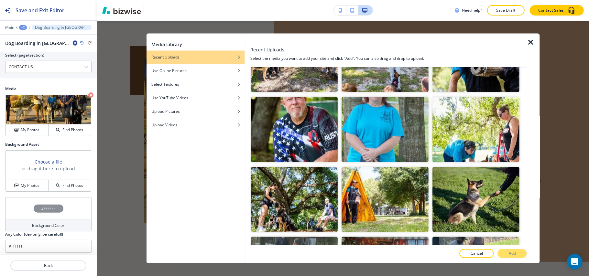
scroll to position [851, 0]
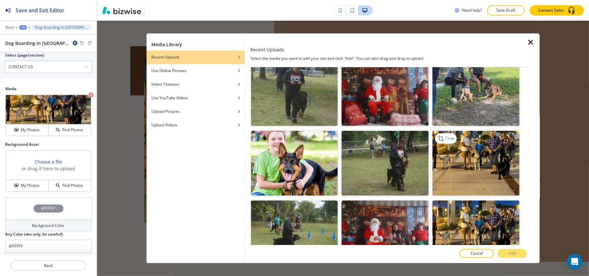
click at [493, 132] on img "button" at bounding box center [475, 163] width 87 height 65
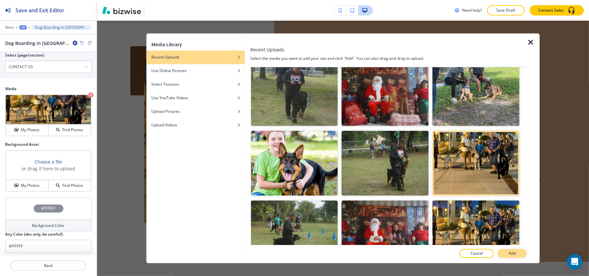
click at [516, 255] on button "Add" at bounding box center [511, 253] width 29 height 9
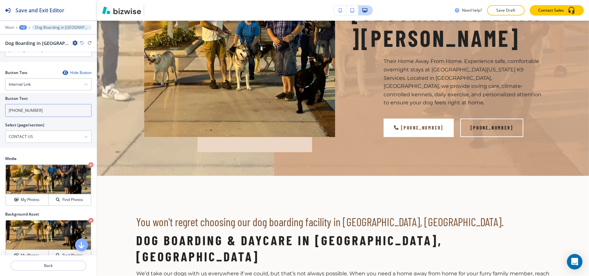
scroll to position [176, 0]
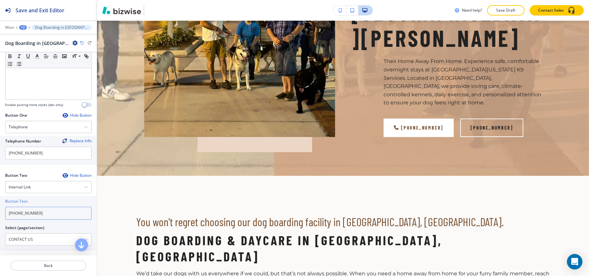
drag, startPoint x: 42, startPoint y: 209, endPoint x: 0, endPoint y: 209, distance: 42.0
click at [0, 209] on div "Button Text [PHONE_NUMBER] Select (page/section) CONTACT US CONTACT US CONTACT …" at bounding box center [48, 223] width 97 height 55
drag, startPoint x: 37, startPoint y: 239, endPoint x: 0, endPoint y: 231, distance: 37.9
click at [0, 231] on div "Button Text [PHONE_NUMBER] Select (page/section) CONTACT US CONTACT US CONTACT …" at bounding box center [48, 223] width 97 height 55
click at [23, 210] on input "[PHONE_NUMBER]" at bounding box center [48, 213] width 86 height 13
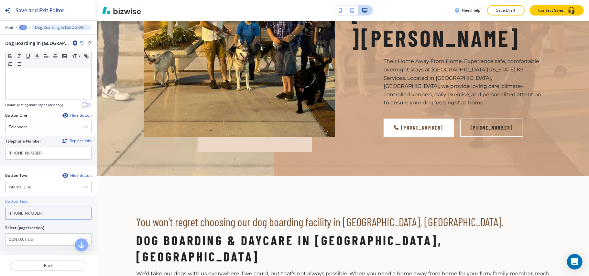
click at [23, 210] on input "[PHONE_NUMBER]" at bounding box center [48, 213] width 86 height 13
paste input "CONTACT US"
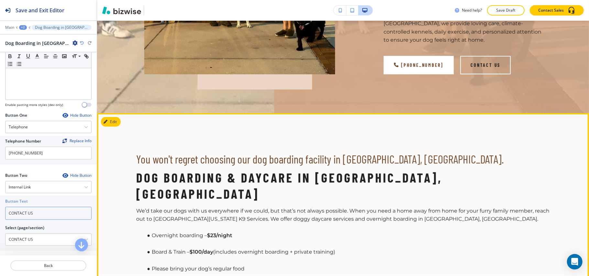
scroll to position [254, 0]
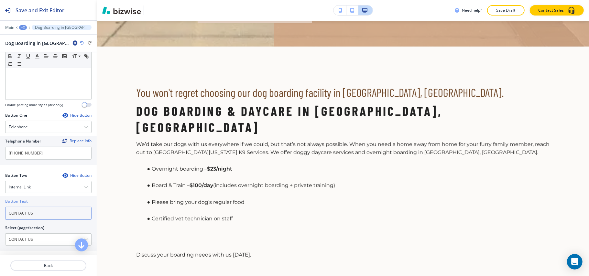
type input "CONTACT US"
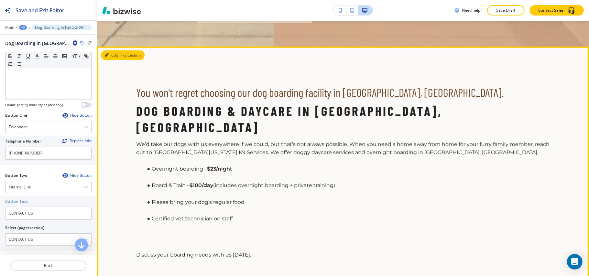
click at [108, 53] on icon "button" at bounding box center [107, 55] width 4 height 4
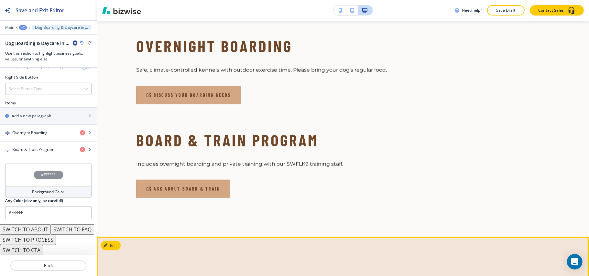
scroll to position [430, 0]
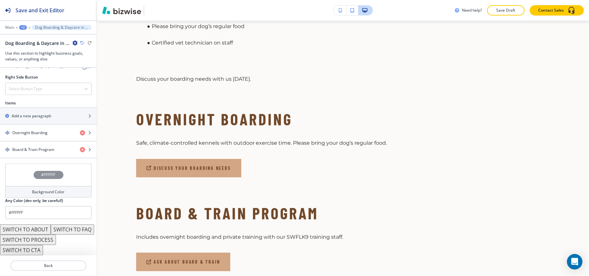
click at [23, 27] on div "+2" at bounding box center [23, 27] width 8 height 5
click at [31, 48] on p "BOARDING" at bounding box center [39, 50] width 33 height 6
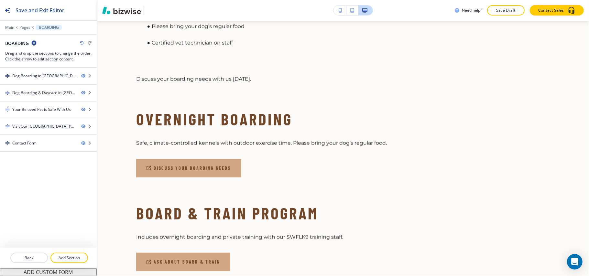
drag, startPoint x: 61, startPoint y: 255, endPoint x: 59, endPoint y: 249, distance: 6.5
click at [62, 254] on button "Add Section" at bounding box center [68, 258] width 37 height 10
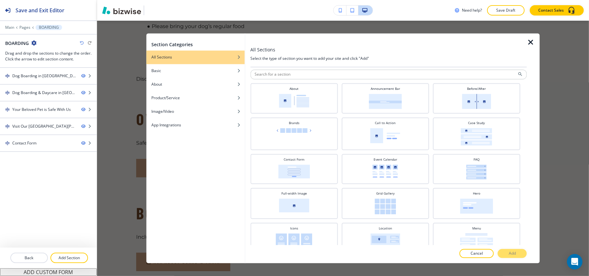
scroll to position [0, 0]
click at [471, 135] on img at bounding box center [476, 138] width 31 height 17
drag, startPoint x: 506, startPoint y: 254, endPoint x: 504, endPoint y: 248, distance: 5.8
click at [507, 254] on button "Add" at bounding box center [511, 253] width 29 height 9
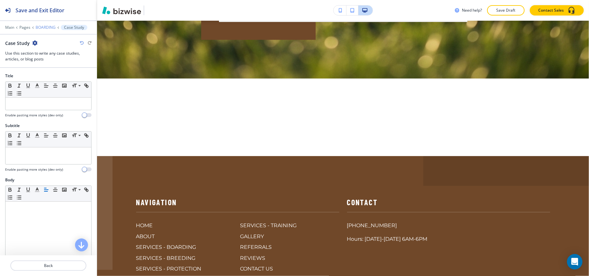
scroll to position [1519, 0]
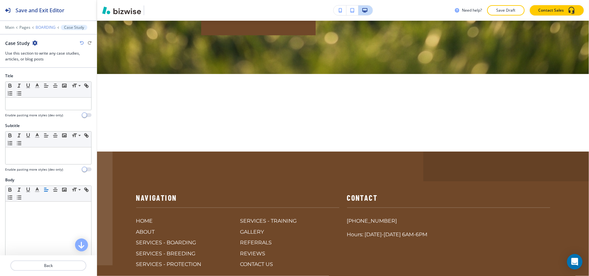
click at [46, 28] on p "BOARDING" at bounding box center [46, 27] width 20 height 5
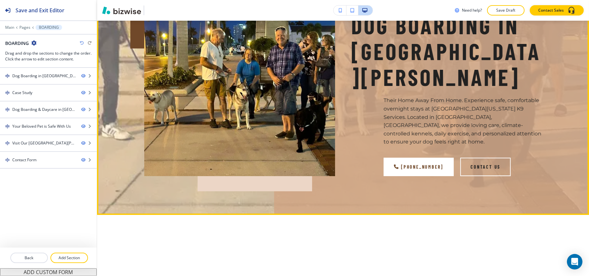
scroll to position [85, 0]
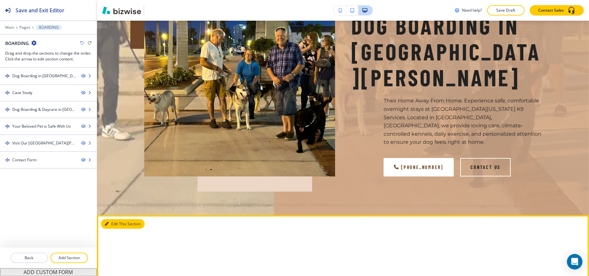
click at [117, 219] on button "Edit This Section" at bounding box center [123, 224] width 44 height 10
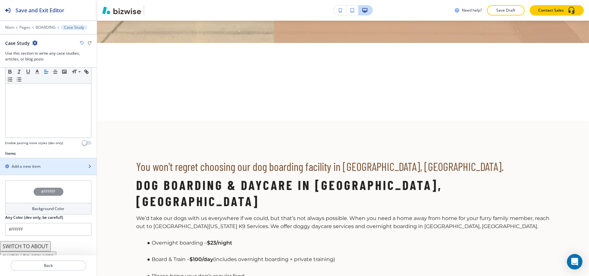
scroll to position [156, 0]
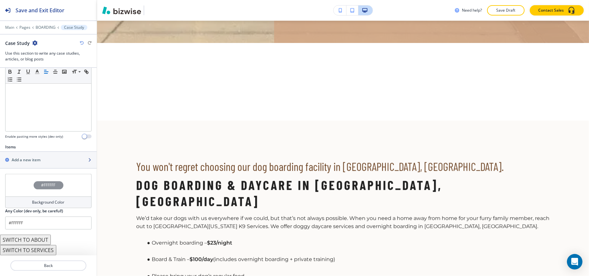
click at [32, 155] on div "button" at bounding box center [48, 154] width 97 height 5
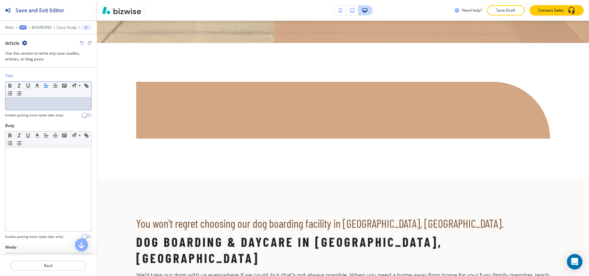
drag, startPoint x: 24, startPoint y: 102, endPoint x: 163, endPoint y: 75, distance: 141.9
click at [163, 82] on div at bounding box center [343, 110] width 414 height 57
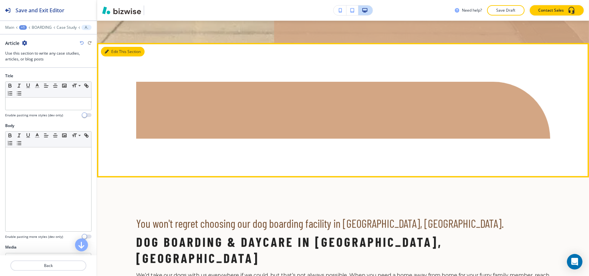
click at [110, 47] on button "Edit This Section" at bounding box center [123, 52] width 44 height 10
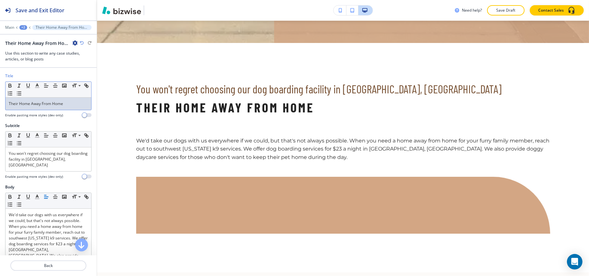
click at [75, 106] on p "Their Home Away From Home" at bounding box center [48, 104] width 79 height 6
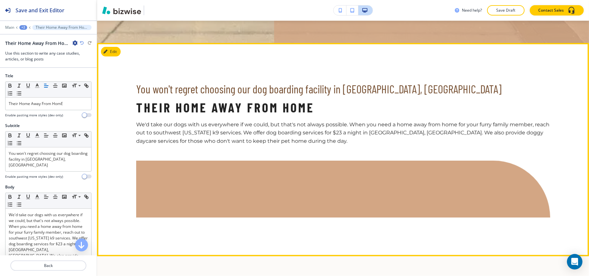
click at [262, 120] on p "We'd take our dogs with us everywhere if we could, but that's not always possib…" at bounding box center [343, 132] width 414 height 25
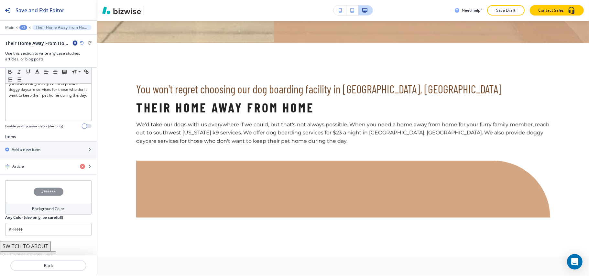
scroll to position [172, 0]
click at [44, 163] on div "Article" at bounding box center [37, 166] width 75 height 6
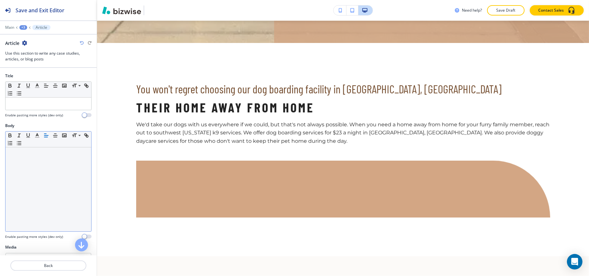
drag, startPoint x: 30, startPoint y: 212, endPoint x: 39, endPoint y: 211, distance: 8.4
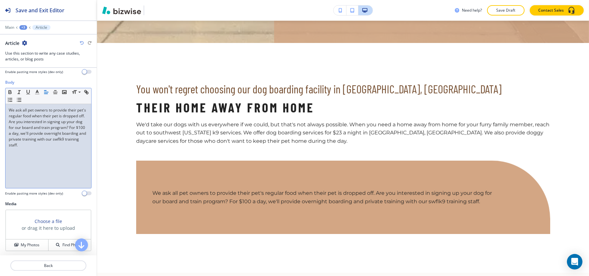
scroll to position [72, 0]
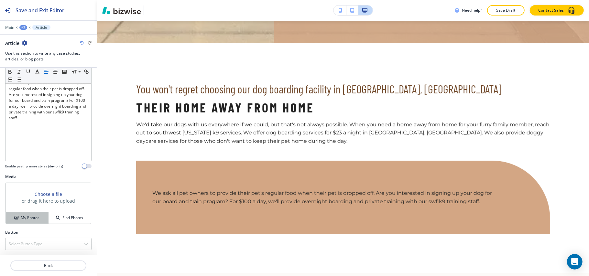
click at [21, 215] on h4 "My Photos" at bounding box center [30, 218] width 19 height 6
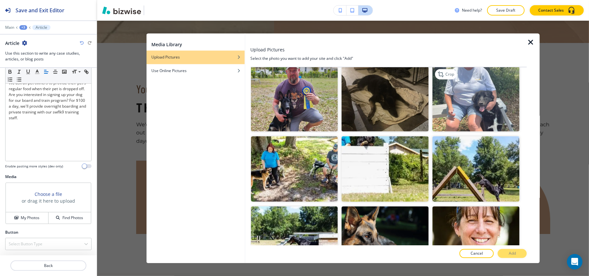
scroll to position [474, 0]
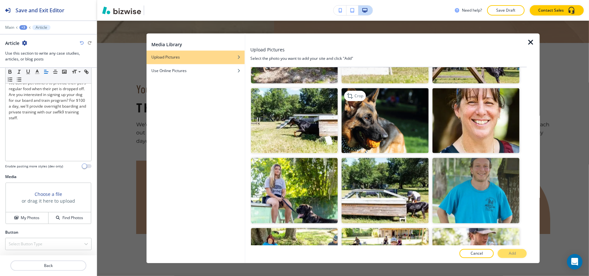
click at [366, 118] on img "button" at bounding box center [385, 120] width 87 height 65
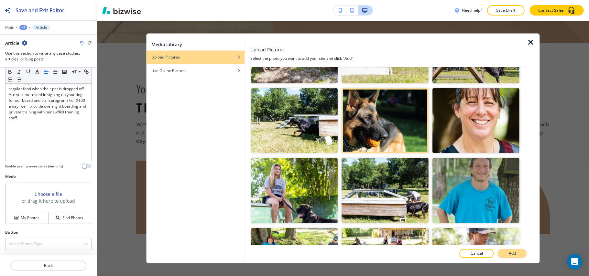
click at [508, 250] on button "Add" at bounding box center [511, 253] width 29 height 9
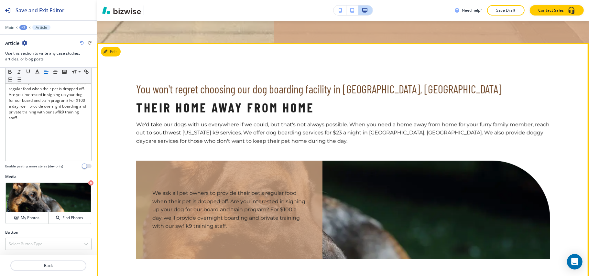
scroll to position [301, 0]
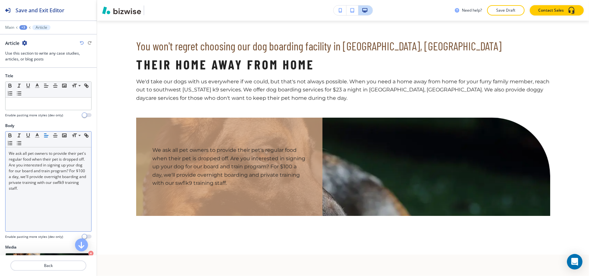
click at [36, 163] on p "We ask all pet owners to provide their pet's regular food when their pet is dro…" at bounding box center [48, 171] width 79 height 41
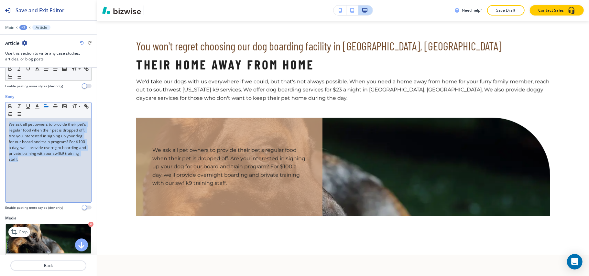
scroll to position [72, 0]
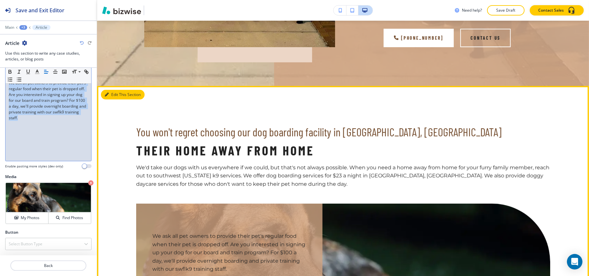
click at [115, 90] on button "Edit This Section" at bounding box center [123, 95] width 44 height 10
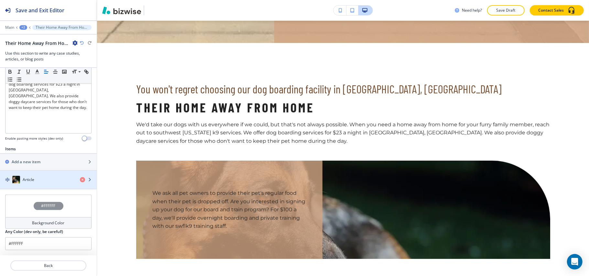
scroll to position [176, 0]
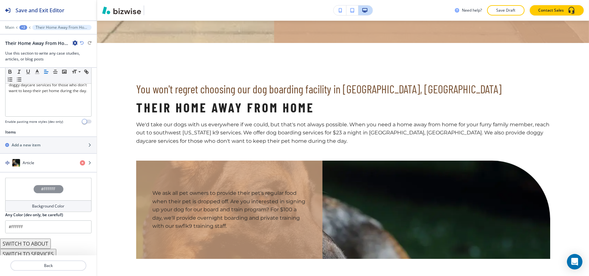
click at [12, 185] on div "#FFFFFF" at bounding box center [48, 189] width 86 height 23
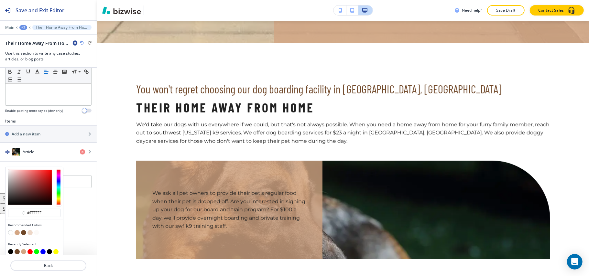
click at [25, 230] on button "button" at bounding box center [23, 232] width 5 height 5
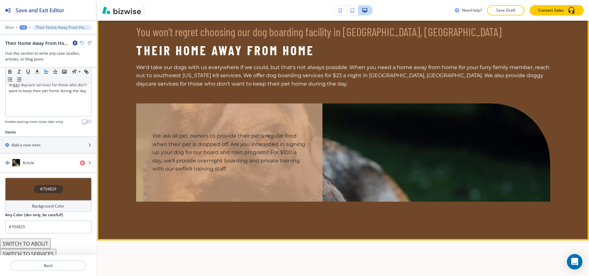
scroll to position [301, 0]
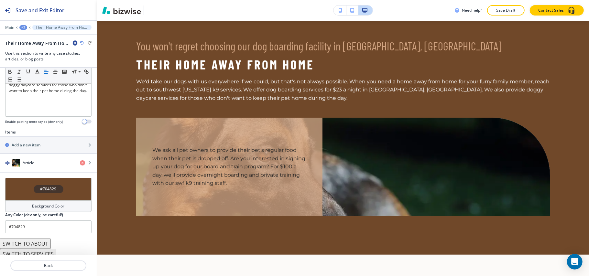
click at [20, 180] on div "#704829" at bounding box center [48, 189] width 86 height 23
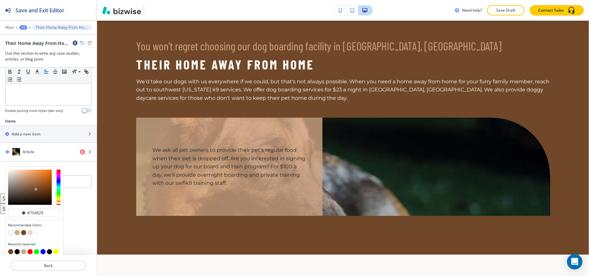
click at [32, 230] on button "button" at bounding box center [29, 232] width 5 height 5
type input "#ecd6c6"
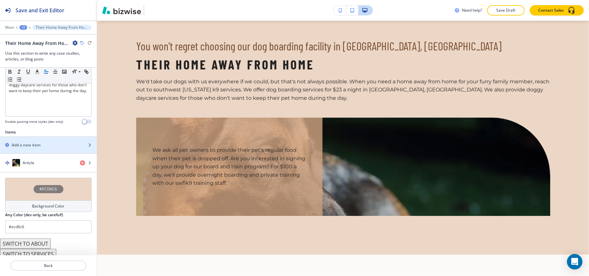
click at [37, 143] on h2 "Add a new item" at bounding box center [26, 145] width 29 height 6
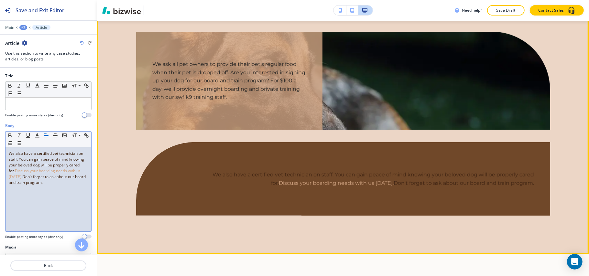
scroll to position [387, 0]
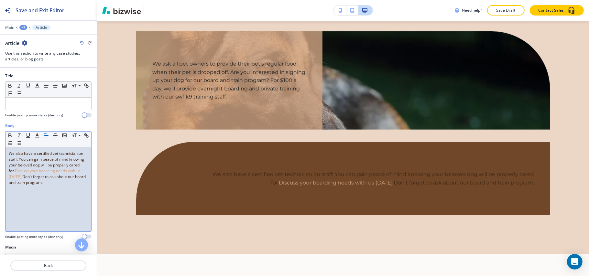
click at [36, 198] on div "We also have a certified vet technician on staff. You can gain peace of mind kn…" at bounding box center [48, 189] width 86 height 84
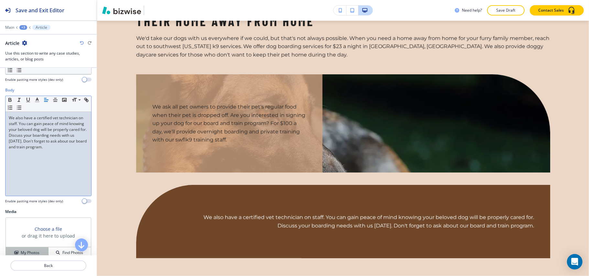
scroll to position [72, 0]
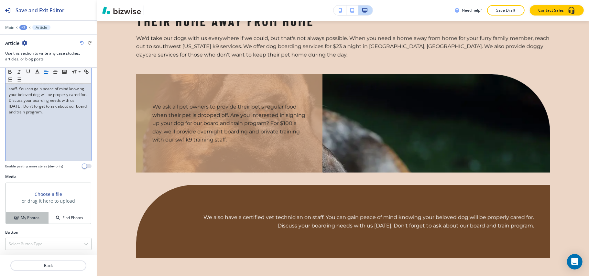
click at [23, 214] on button "My Photos" at bounding box center [27, 217] width 43 height 11
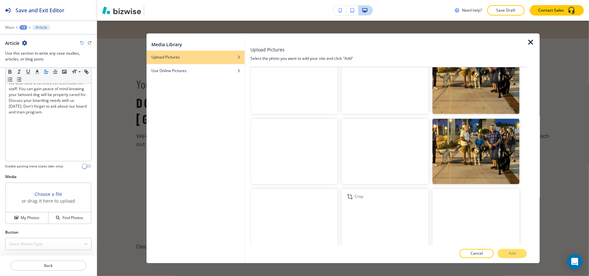
scroll to position [948, 0]
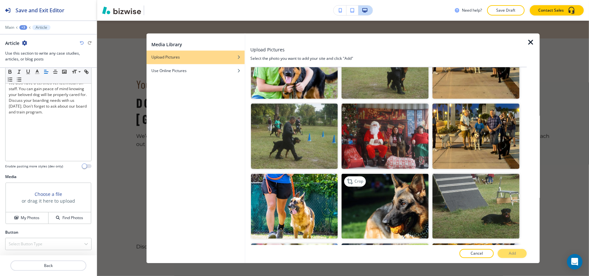
click at [382, 182] on img "button" at bounding box center [385, 206] width 87 height 65
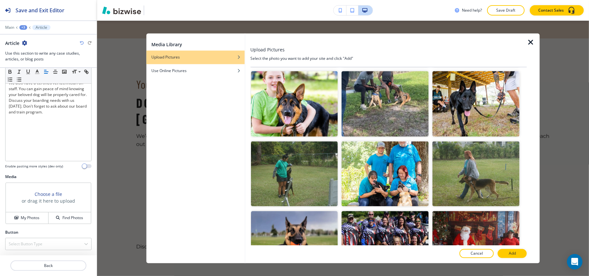
scroll to position [1151, 0]
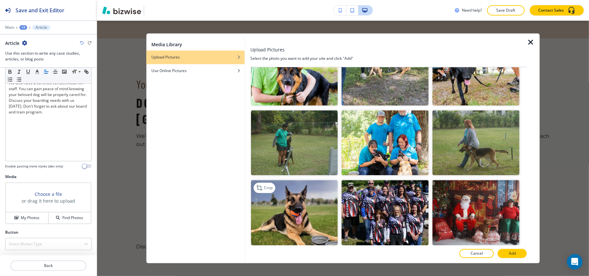
click at [273, 180] on img "button" at bounding box center [294, 212] width 87 height 65
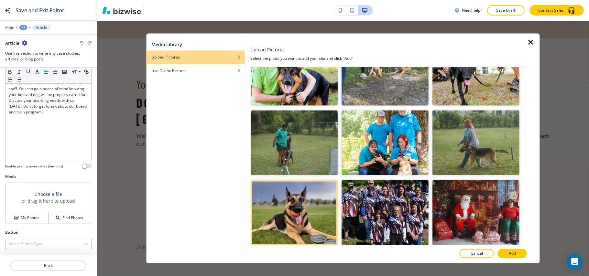
click at [513, 254] on p "Add" at bounding box center [511, 254] width 7 height 6
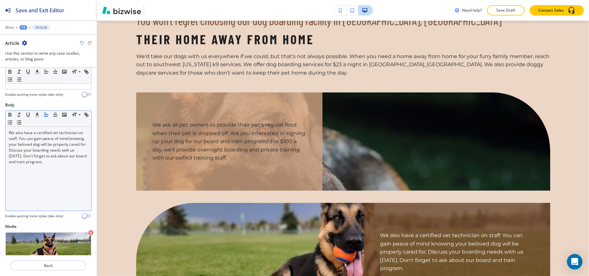
scroll to position [0, 0]
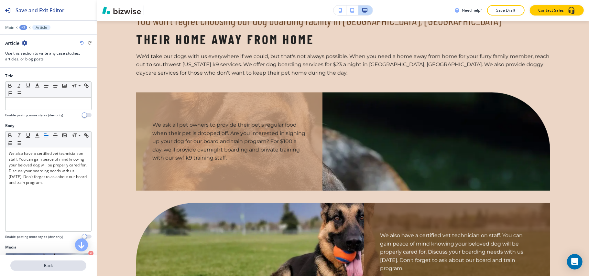
click at [54, 264] on p "Back" at bounding box center [48, 266] width 75 height 6
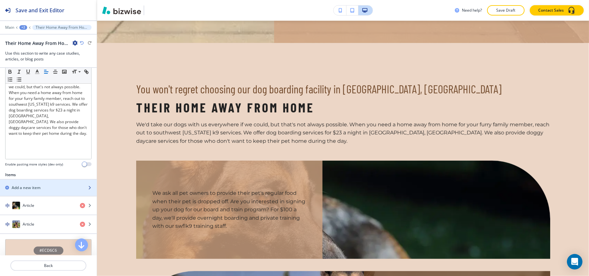
scroll to position [172, 0]
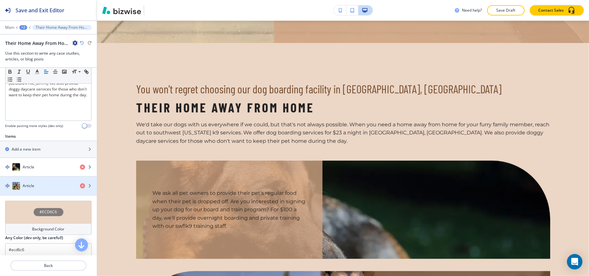
click at [43, 171] on div "button" at bounding box center [48, 173] width 97 height 5
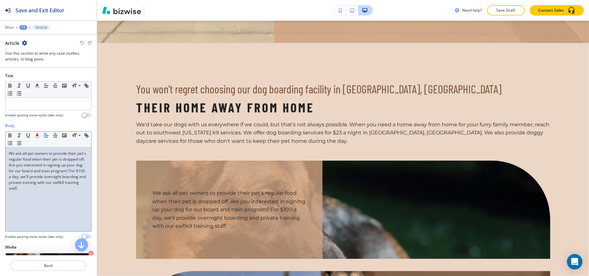
click at [39, 173] on p "We ask all pet owners to provide their pet's regular food when their pet is dro…" at bounding box center [48, 171] width 79 height 41
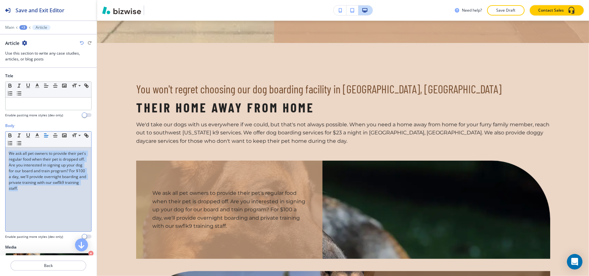
drag, startPoint x: 40, startPoint y: 158, endPoint x: 22, endPoint y: 159, distance: 17.8
click at [22, 159] on p "We ask all pet owners to provide their pet's regular food when their pet is dro…" at bounding box center [48, 171] width 79 height 41
click at [36, 135] on icon "button" at bounding box center [37, 136] width 6 height 6
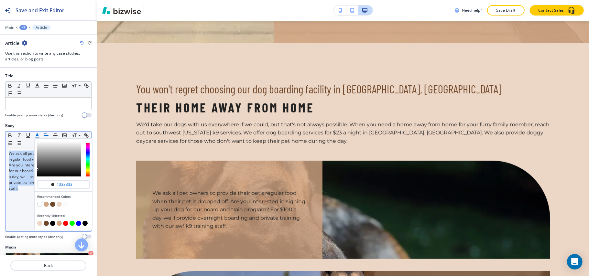
click at [39, 204] on button "button" at bounding box center [39, 204] width 5 height 5
type input "#ffffff"
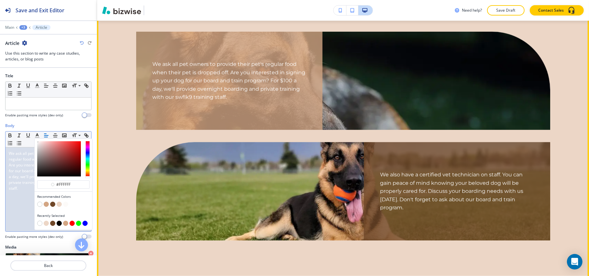
scroll to position [387, 0]
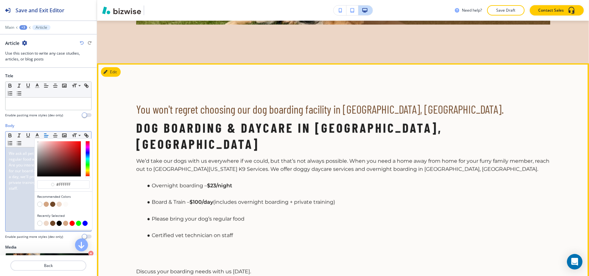
click at [109, 67] on button "Edit" at bounding box center [111, 72] width 20 height 10
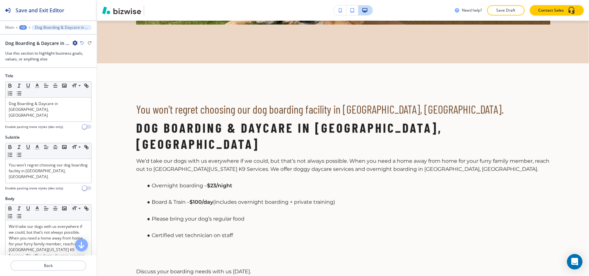
scroll to position [623, 0]
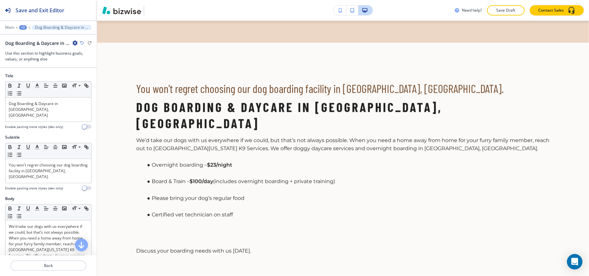
click at [76, 43] on icon "button" at bounding box center [74, 42] width 5 height 5
click at [86, 79] on p "Delete Section" at bounding box center [93, 77] width 33 height 6
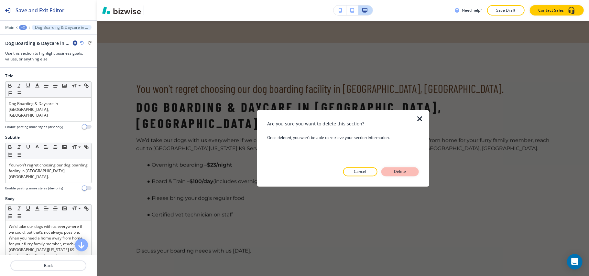
click at [415, 169] on button "Delete" at bounding box center [399, 171] width 37 height 9
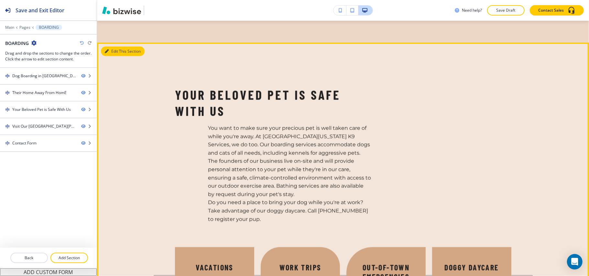
click at [112, 47] on button "Edit This Section" at bounding box center [123, 52] width 44 height 10
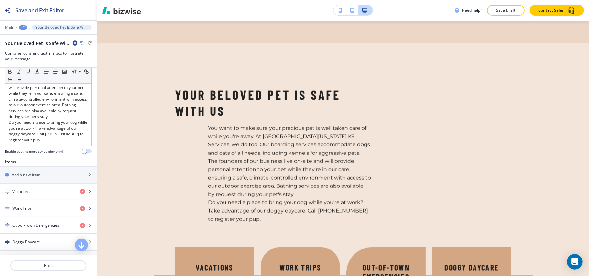
scroll to position [215, 0]
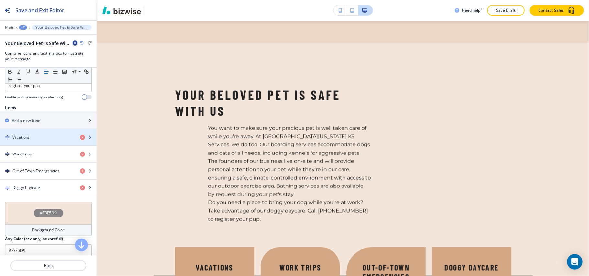
click at [24, 134] on div "button" at bounding box center [48, 131] width 97 height 5
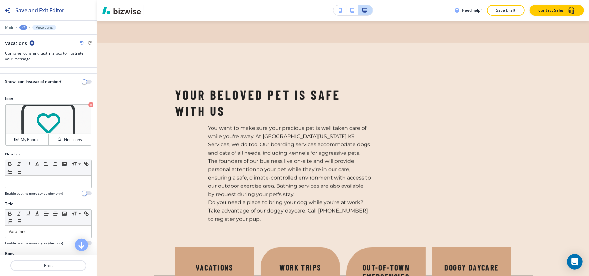
click at [85, 82] on div at bounding box center [89, 82] width 14 height 4
click at [83, 82] on button "button" at bounding box center [86, 82] width 9 height 4
click at [44, 265] on p "Back" at bounding box center [48, 266] width 75 height 6
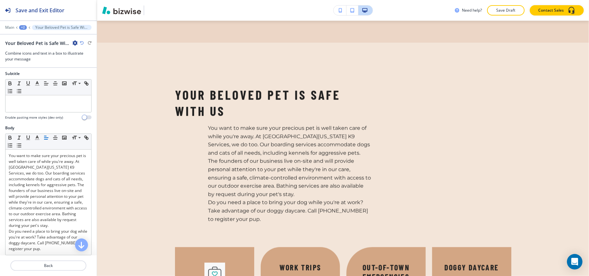
scroll to position [172, 0]
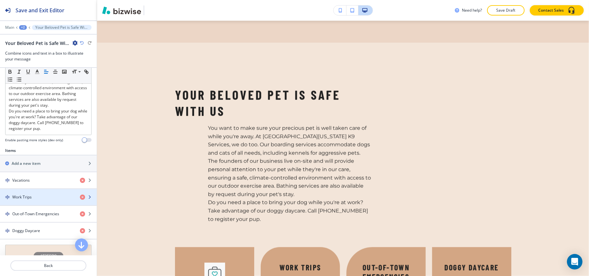
click at [38, 200] on div "Work Trips" at bounding box center [37, 197] width 75 height 6
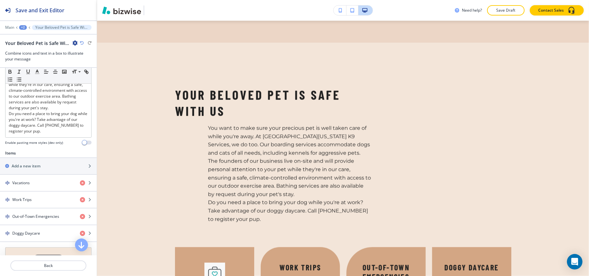
scroll to position [251, 0]
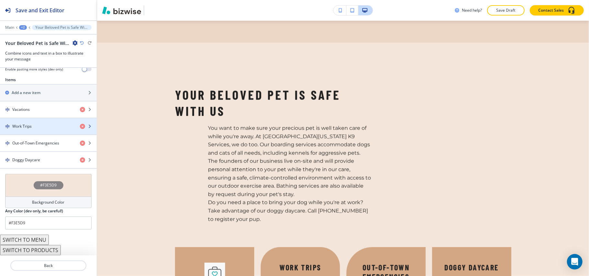
click at [27, 118] on div "button" at bounding box center [48, 120] width 97 height 5
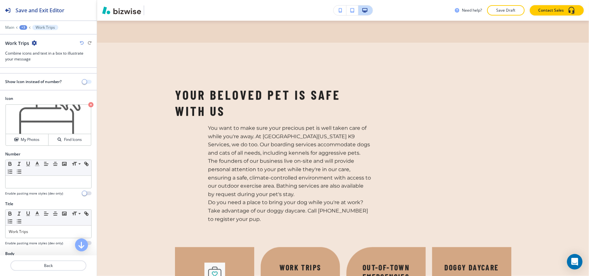
click at [82, 81] on span "button" at bounding box center [84, 81] width 5 height 5
click at [52, 269] on button "Back" at bounding box center [48, 265] width 76 height 10
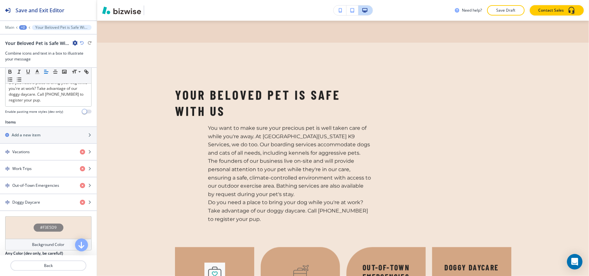
scroll to position [215, 0]
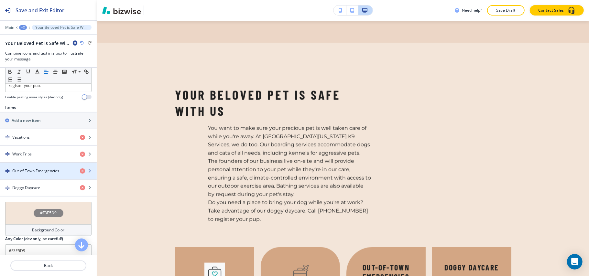
click at [39, 174] on h4 "Out-of-Town Emergencies" at bounding box center [35, 171] width 47 height 6
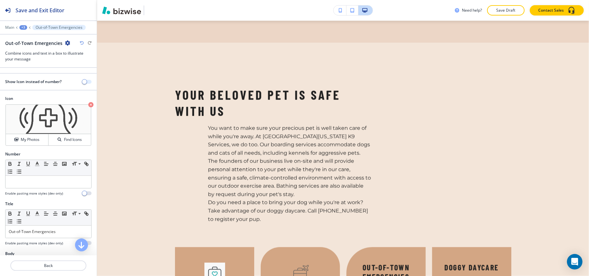
click at [83, 81] on button "button" at bounding box center [86, 82] width 9 height 4
click at [51, 267] on p "Back" at bounding box center [48, 266] width 75 height 6
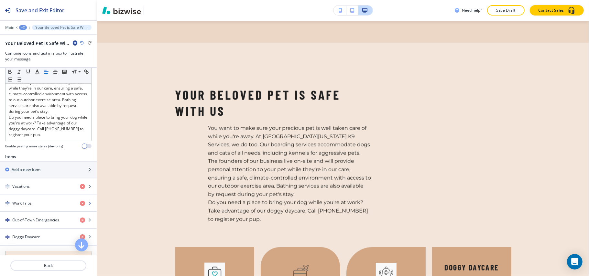
scroll to position [172, 0]
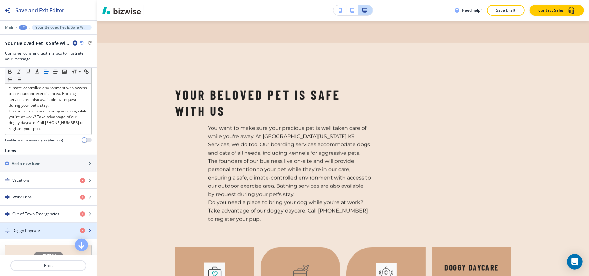
click at [34, 228] on div "button" at bounding box center [48, 225] width 97 height 5
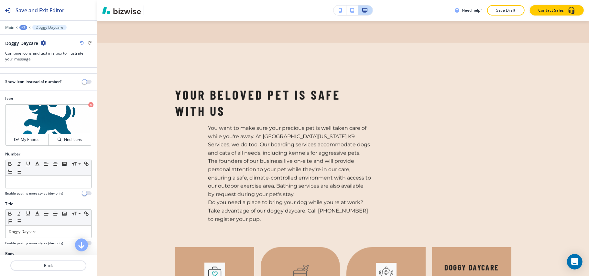
click at [83, 79] on div "Show Icon instead of number?" at bounding box center [48, 82] width 97 height 6
click at [82, 81] on button "button" at bounding box center [86, 82] width 9 height 4
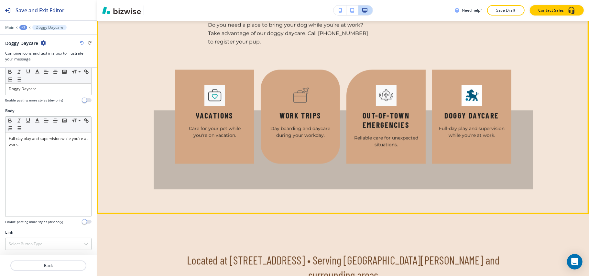
scroll to position [882, 0]
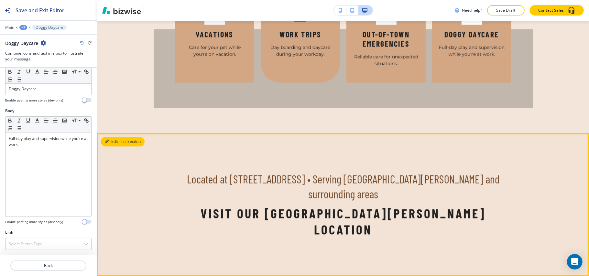
click at [117, 137] on button "Edit This Section" at bounding box center [123, 142] width 44 height 10
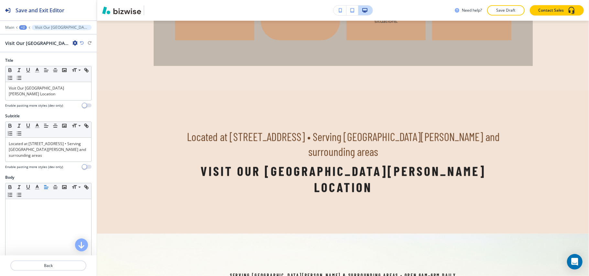
scroll to position [972, 0]
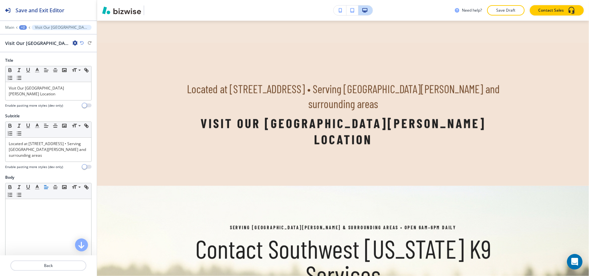
click at [74, 43] on icon "button" at bounding box center [74, 42] width 5 height 5
click at [101, 83] on button "Delete Section" at bounding box center [92, 77] width 41 height 12
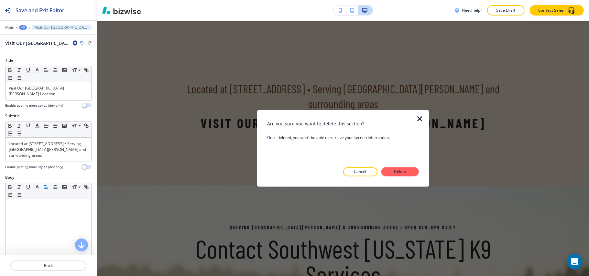
click at [407, 171] on p "Delete" at bounding box center [400, 172] width 16 height 6
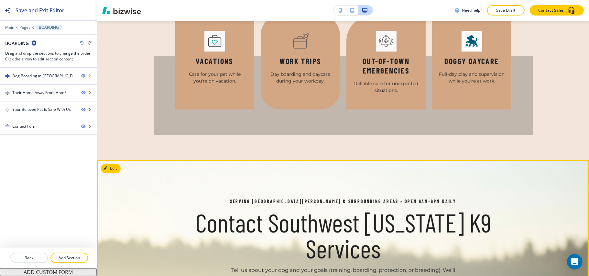
scroll to position [843, 0]
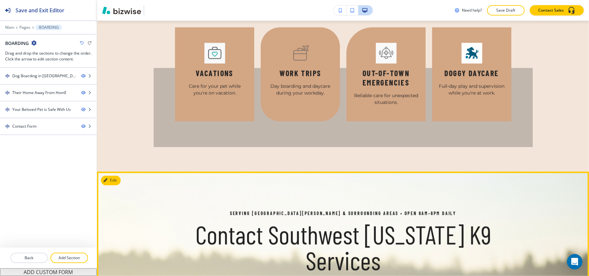
click at [118, 176] on button "Edit This Section" at bounding box center [123, 181] width 44 height 10
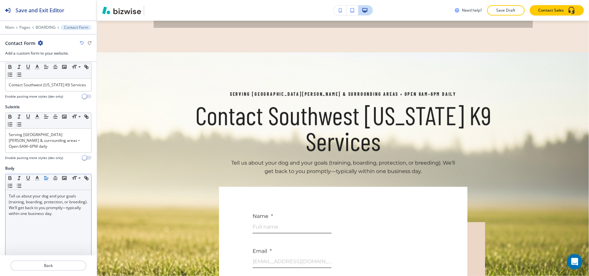
scroll to position [972, 0]
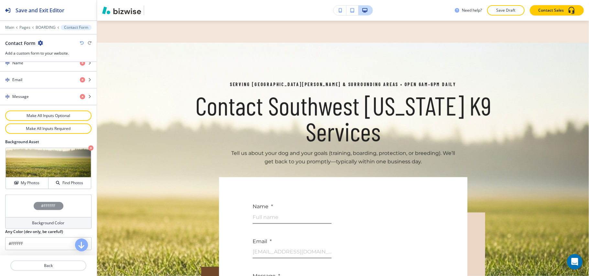
click at [18, 202] on div "#FFFFFF" at bounding box center [48, 206] width 86 height 23
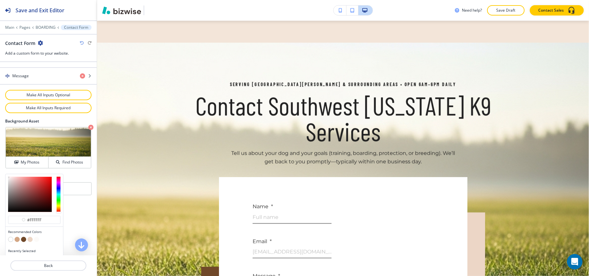
scroll to position [347, 0]
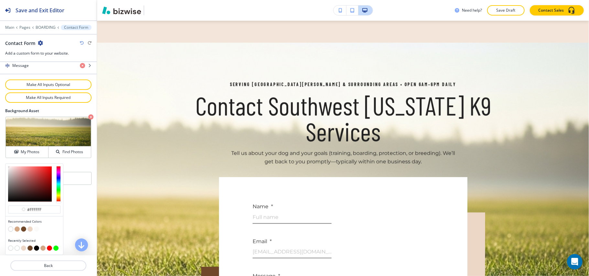
click at [34, 248] on button "button" at bounding box center [36, 248] width 5 height 5
type input "#000000"
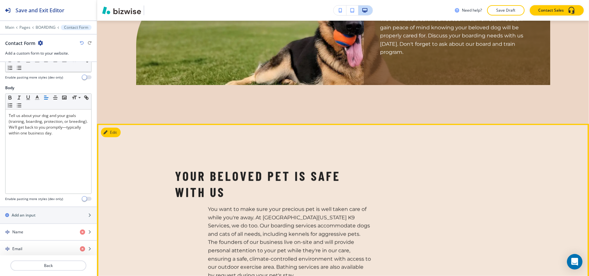
scroll to position [541, 0]
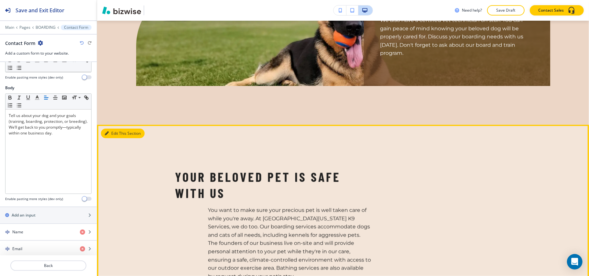
click at [126, 129] on button "Edit This Section" at bounding box center [123, 134] width 44 height 10
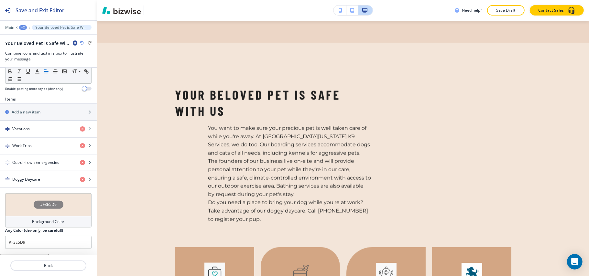
scroll to position [251, 0]
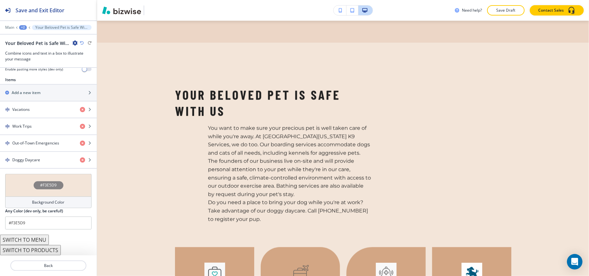
click at [33, 239] on button "SWITCH TO MENU" at bounding box center [24, 240] width 49 height 10
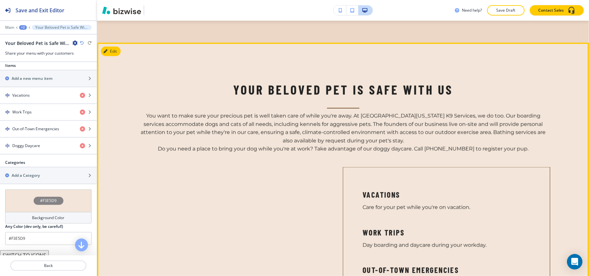
scroll to position [752, 0]
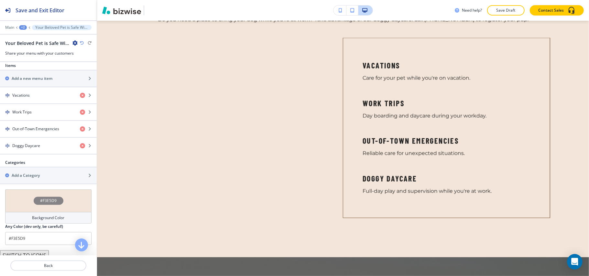
click at [81, 43] on icon "button" at bounding box center [82, 43] width 4 height 4
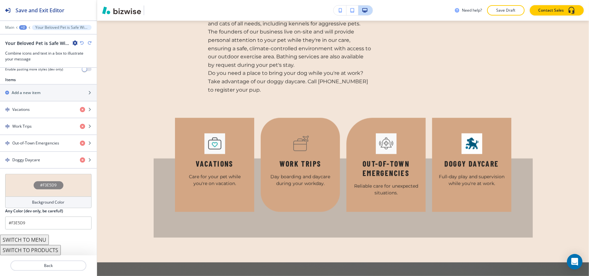
click at [40, 251] on button "SWITCH TO PRODUCTS" at bounding box center [30, 250] width 61 height 10
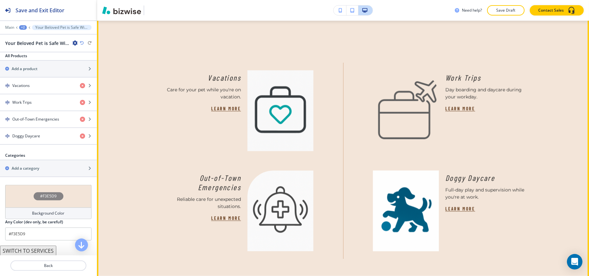
scroll to position [666, 0]
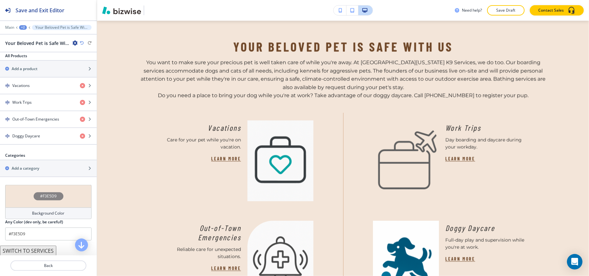
click at [80, 42] on icon "button" at bounding box center [82, 43] width 4 height 4
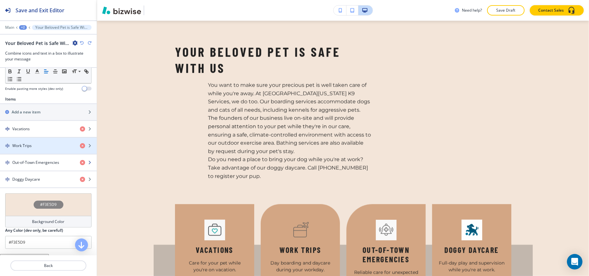
scroll to position [208, 0]
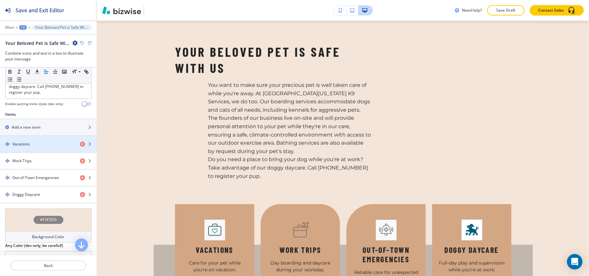
click at [25, 147] on h4 "Vacations" at bounding box center [20, 144] width 17 height 6
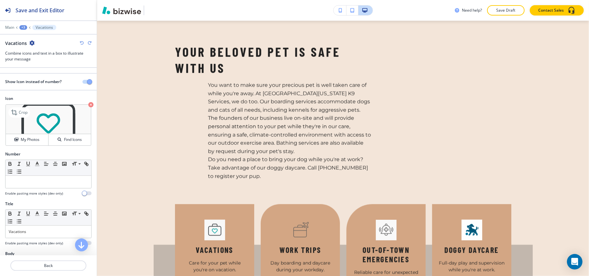
click at [88, 103] on icon "button" at bounding box center [90, 104] width 5 height 5
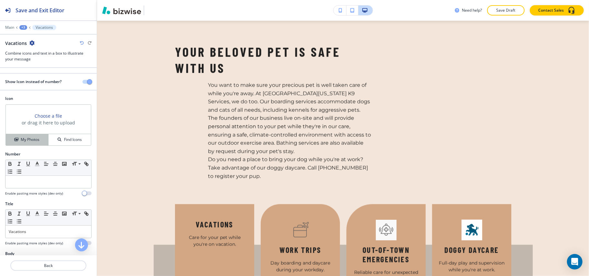
click at [28, 142] on h4 "My Photos" at bounding box center [30, 140] width 19 height 6
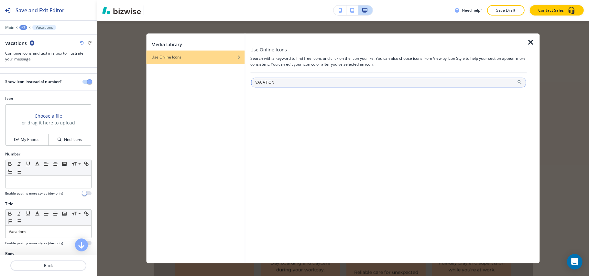
type input "VACATION"
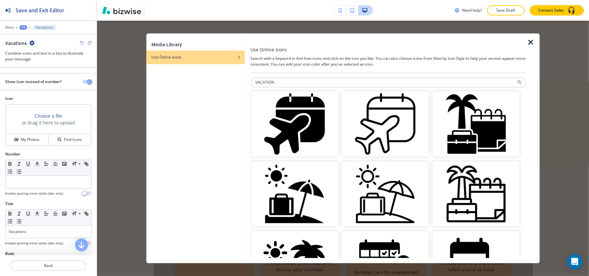
click at [384, 117] on img "button" at bounding box center [385, 123] width 87 height 65
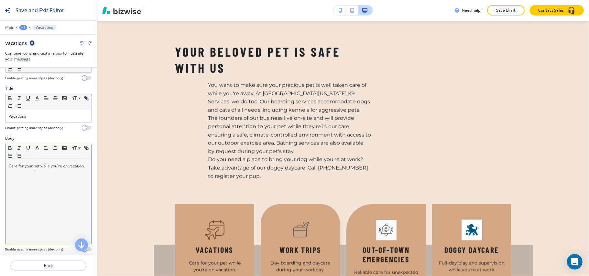
scroll to position [145, 0]
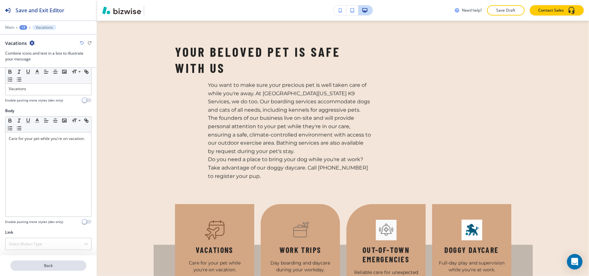
click at [45, 263] on p "Back" at bounding box center [48, 266] width 75 height 6
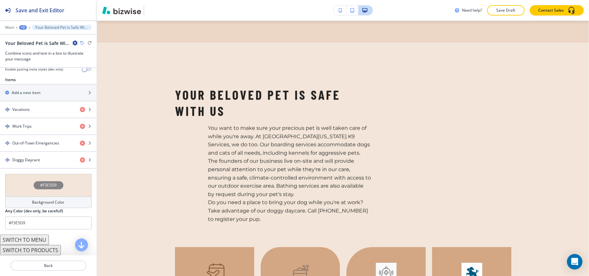
scroll to position [251, 0]
click at [34, 132] on div "button" at bounding box center [48, 131] width 97 height 5
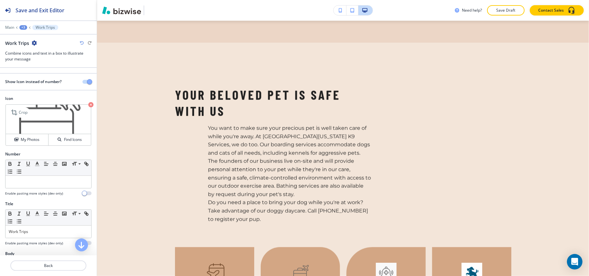
click at [88, 105] on icon "button" at bounding box center [90, 104] width 5 height 5
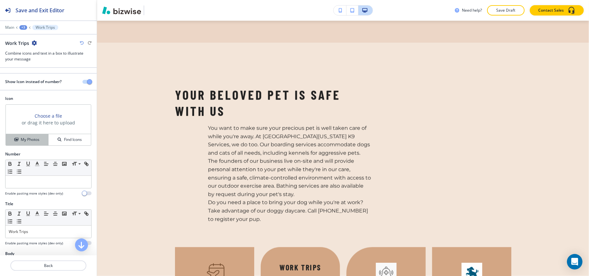
click at [31, 144] on button "My Photos" at bounding box center [27, 139] width 43 height 11
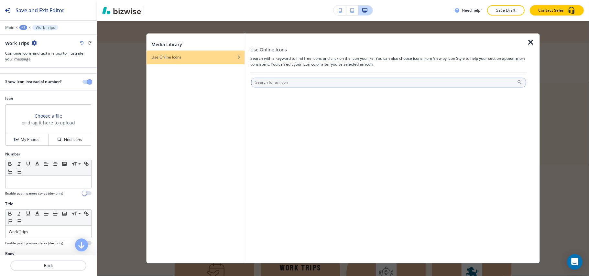
click at [299, 81] on input "text" at bounding box center [388, 83] width 275 height 10
type input "TRIPS"
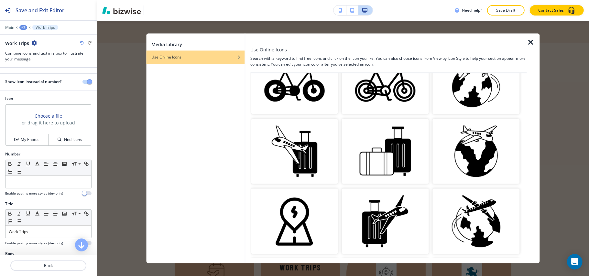
scroll to position [43, 0]
click at [374, 151] on img "button" at bounding box center [385, 150] width 87 height 65
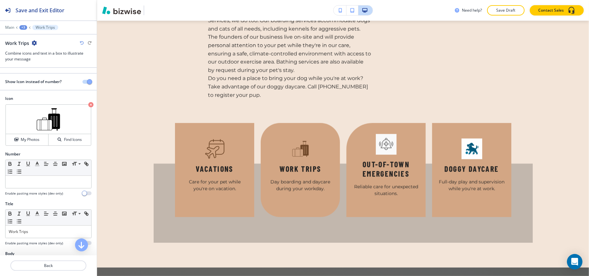
scroll to position [752, 0]
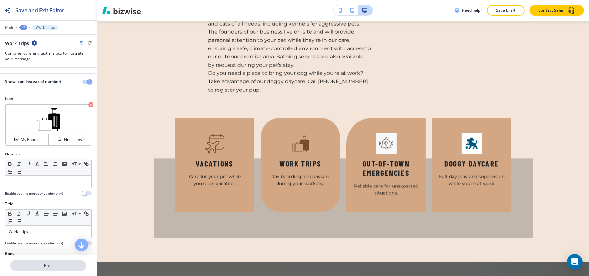
click at [56, 264] on p "Back" at bounding box center [48, 266] width 75 height 6
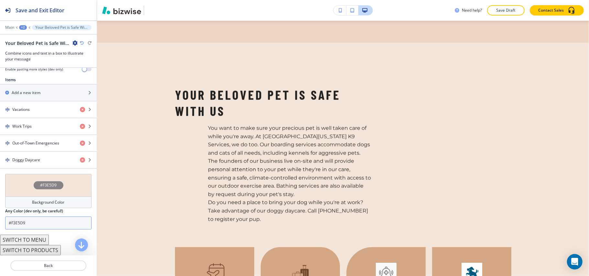
scroll to position [251, 0]
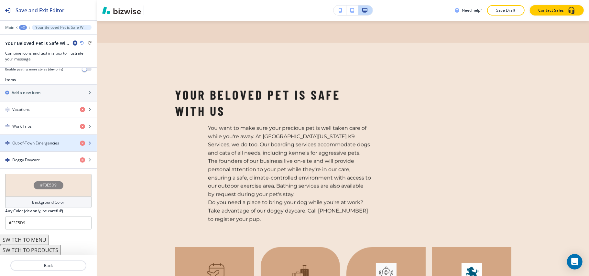
click at [35, 139] on div "button" at bounding box center [48, 137] width 97 height 5
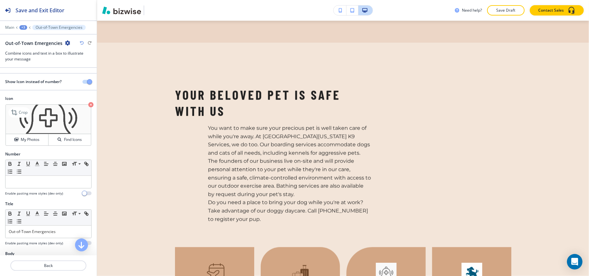
click at [88, 105] on icon "button" at bounding box center [90, 104] width 5 height 5
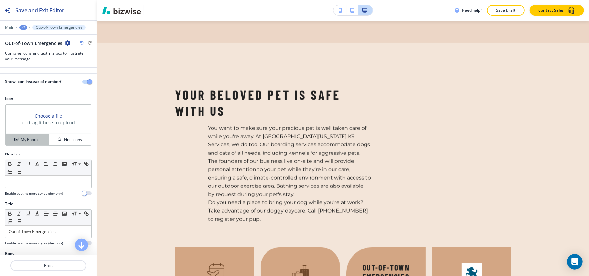
click at [34, 141] on h4 "My Photos" at bounding box center [30, 140] width 19 height 6
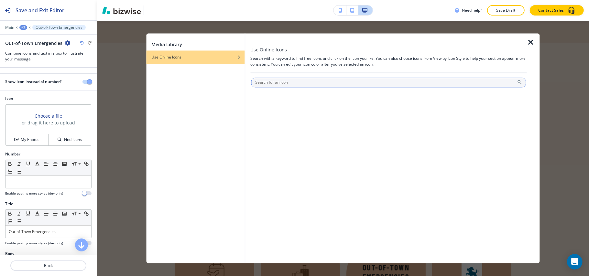
click at [296, 85] on input "text" at bounding box center [388, 83] width 275 height 10
type input "EMERGENCY BELL"
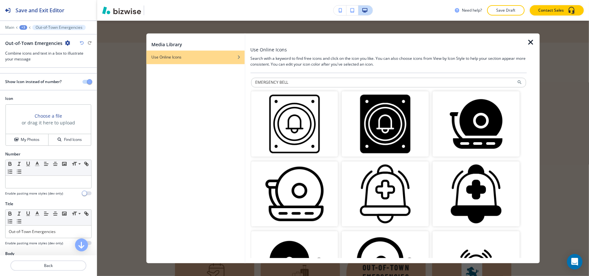
click at [374, 194] on img "button" at bounding box center [385, 193] width 87 height 65
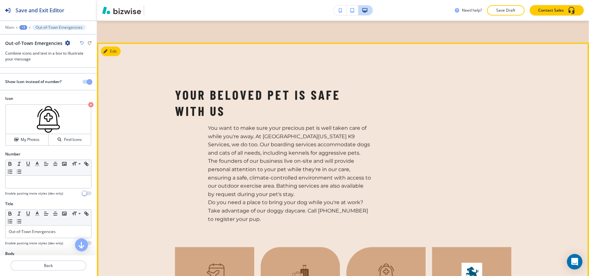
scroll to position [709, 0]
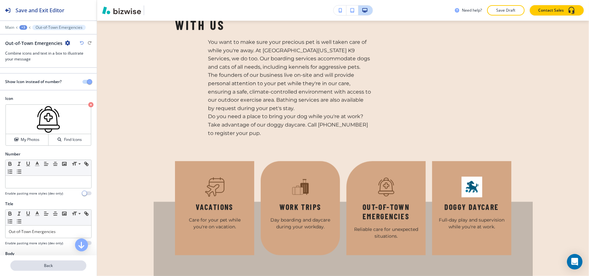
click at [52, 265] on p "Back" at bounding box center [48, 266] width 75 height 6
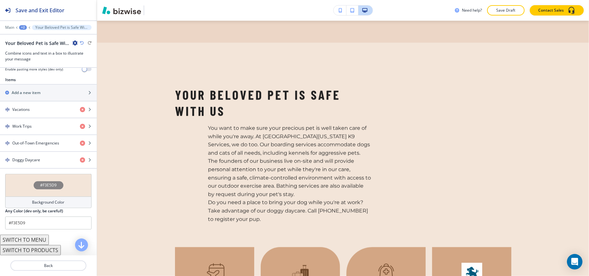
scroll to position [251, 0]
click at [37, 157] on h4 "Doggy Daycare" at bounding box center [26, 160] width 28 height 6
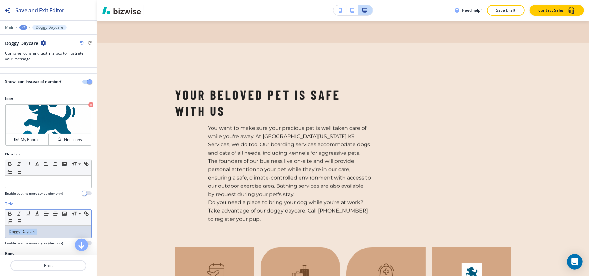
drag, startPoint x: 46, startPoint y: 232, endPoint x: 0, endPoint y: 234, distance: 45.6
click at [0, 234] on div "Title Small Normal Large Huge Doggy Daycare Enable pasting more styles (dev onl…" at bounding box center [48, 226] width 97 height 50
copy p "Doggy Daycare"
click at [88, 105] on icon "button" at bounding box center [90, 104] width 5 height 5
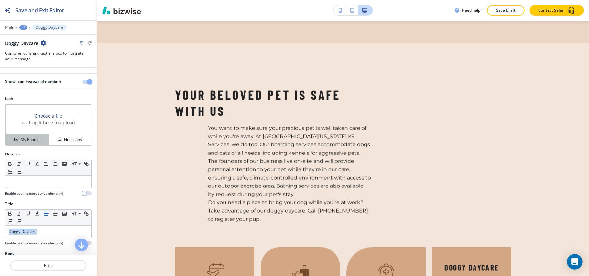
click at [30, 140] on h4 "My Photos" at bounding box center [30, 140] width 19 height 6
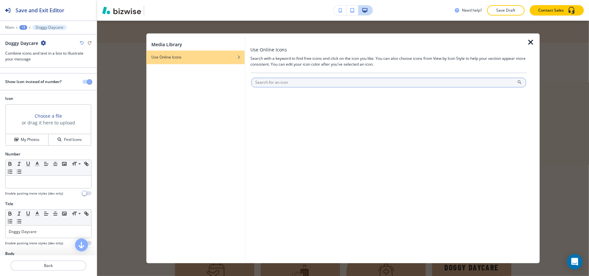
click at [285, 81] on input "text" at bounding box center [388, 83] width 275 height 10
drag, startPoint x: 268, startPoint y: 83, endPoint x: 248, endPoint y: 81, distance: 20.4
click at [248, 81] on div "Use Online Icons Search with a keyword to find free icons and click on the icon…" at bounding box center [392, 149] width 294 height 230
type input "DOG PLAYING"
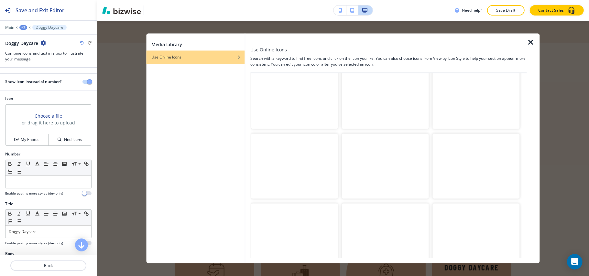
scroll to position [0, 0]
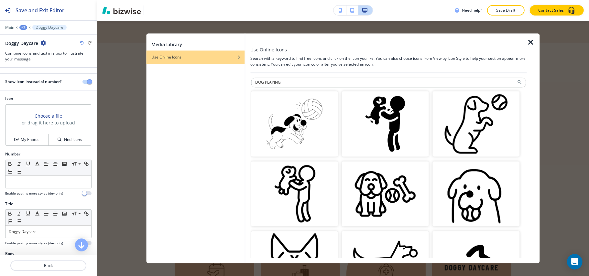
click at [468, 114] on img "button" at bounding box center [475, 123] width 87 height 65
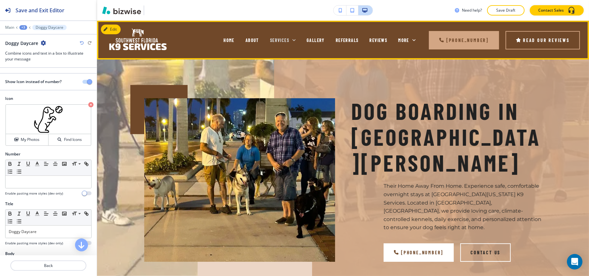
click at [291, 42] on icon at bounding box center [294, 40] width 6 height 6
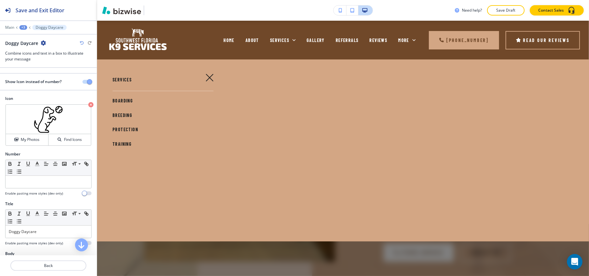
click at [122, 117] on span "BREEDING" at bounding box center [122, 114] width 20 height 5
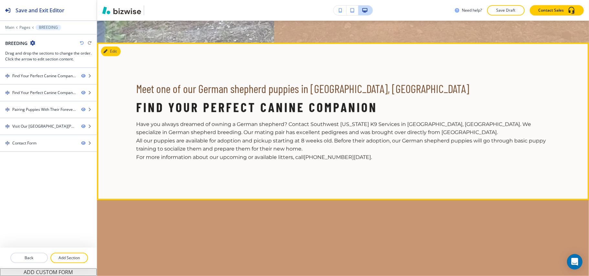
scroll to position [259, 0]
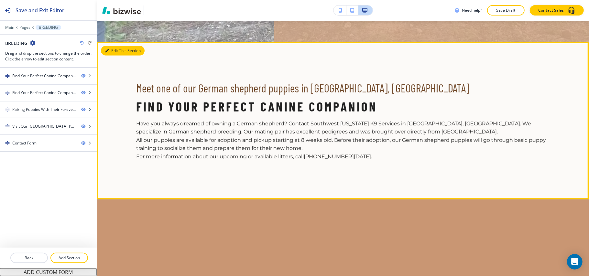
click at [106, 49] on icon "button" at bounding box center [107, 51] width 4 height 4
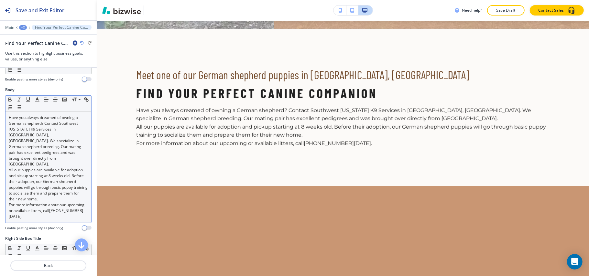
scroll to position [129, 0]
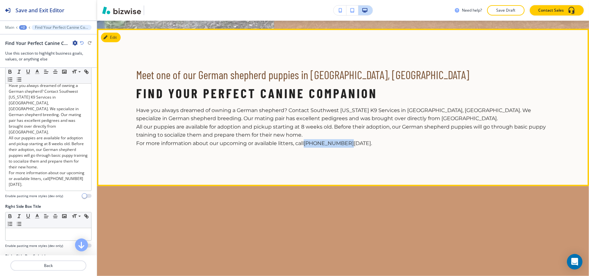
drag, startPoint x: 343, startPoint y: 135, endPoint x: 306, endPoint y: 136, distance: 36.9
click at [306, 139] on p "For more information about our upcoming or available litters, call (239) 633-58…" at bounding box center [343, 143] width 414 height 8
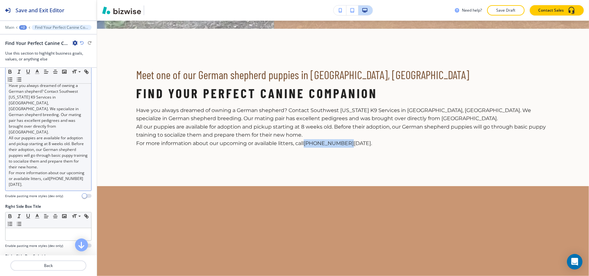
copy link "[PHONE_NUMBER]"
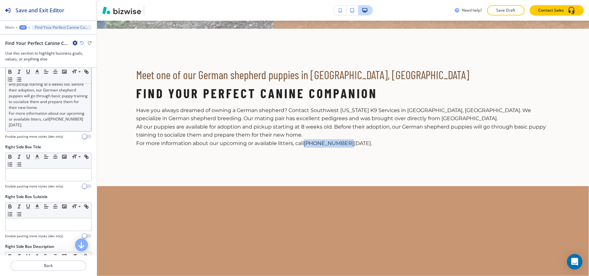
scroll to position [302, 0]
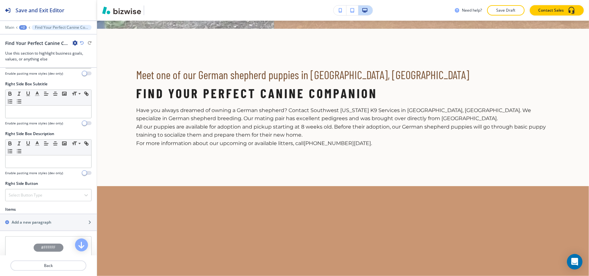
click at [38, 187] on div "Right Side Button Select Button Type Telephone External Link Social Media Email…" at bounding box center [48, 194] width 97 height 26
click at [38, 192] on h4 "Select Button Type" at bounding box center [26, 195] width 34 height 6
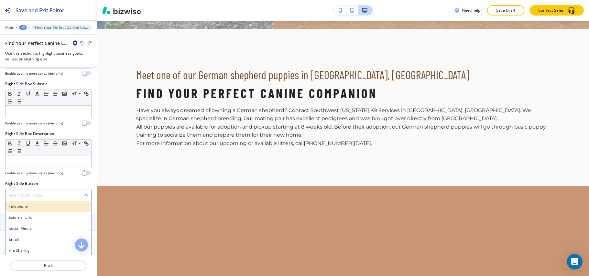
click at [33, 204] on h4 "Telephone" at bounding box center [48, 207] width 79 height 6
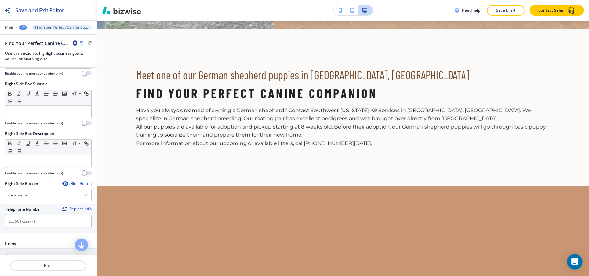
click at [32, 212] on div at bounding box center [48, 213] width 86 height 3
click at [28, 215] on input "text" at bounding box center [48, 221] width 86 height 13
paste input "[PHONE_NUMBER]"
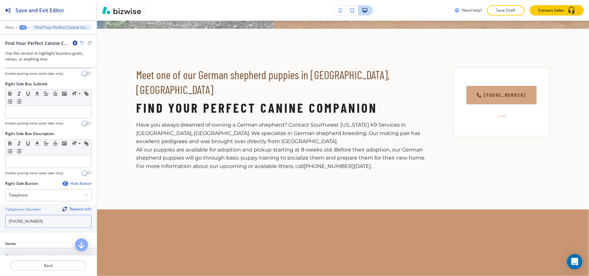
type input "[PHONE_NUMBER]"
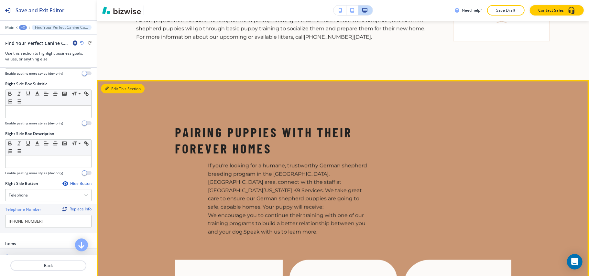
click at [115, 84] on button "Edit This Section" at bounding box center [123, 89] width 44 height 10
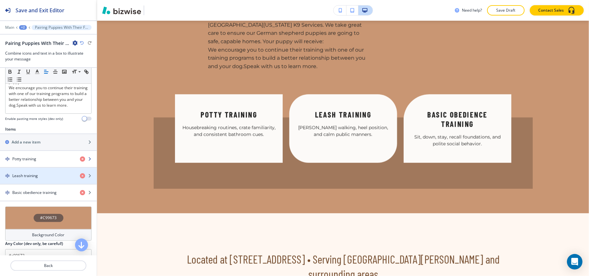
scroll to position [213, 0]
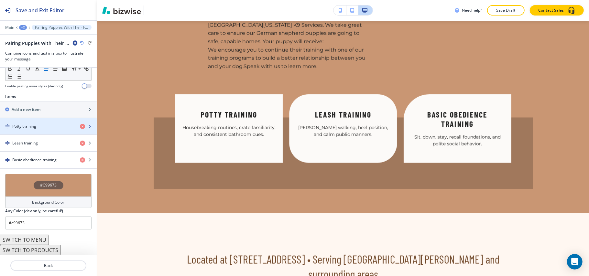
click at [35, 131] on div "button" at bounding box center [48, 131] width 97 height 5
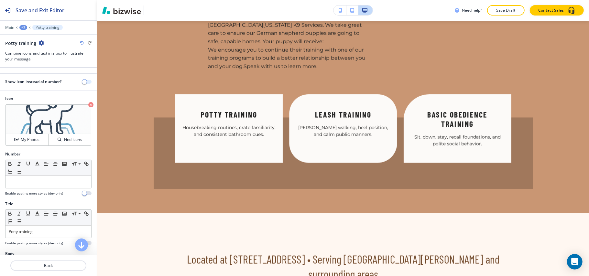
click at [82, 82] on span "button" at bounding box center [84, 81] width 5 height 5
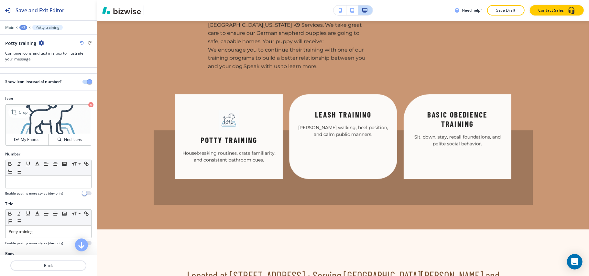
click at [88, 104] on icon "button" at bounding box center [90, 104] width 5 height 5
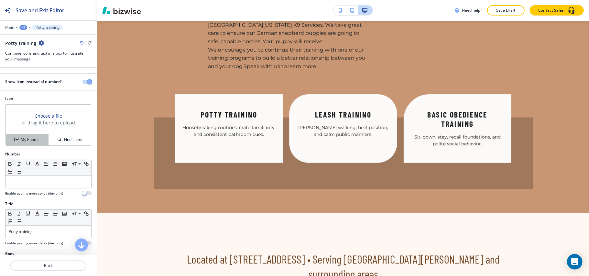
click at [21, 138] on h4 "My Photos" at bounding box center [30, 140] width 19 height 6
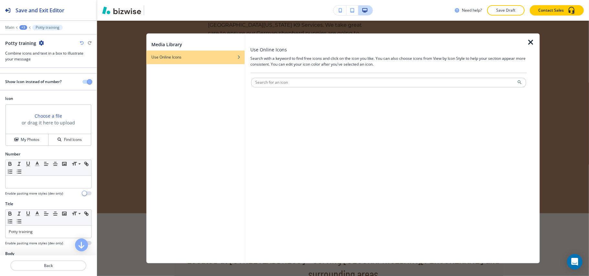
click at [286, 88] on div at bounding box center [388, 90] width 275 height 4
click at [289, 84] on input "text" at bounding box center [388, 83] width 275 height 10
type input "POTTY TRAIN"
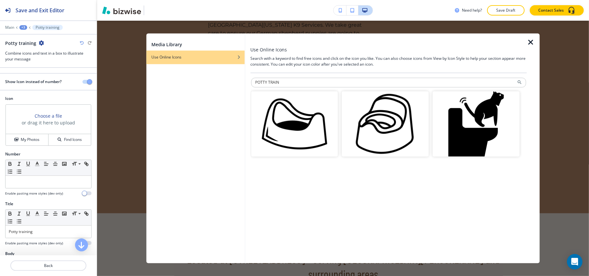
click at [461, 126] on img "button" at bounding box center [475, 123] width 87 height 65
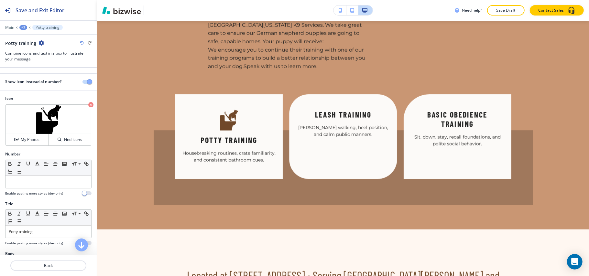
click at [88, 106] on icon "button" at bounding box center [90, 104] width 5 height 5
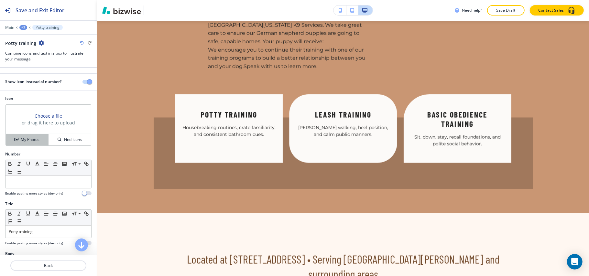
click at [34, 144] on button "My Photos" at bounding box center [27, 139] width 43 height 11
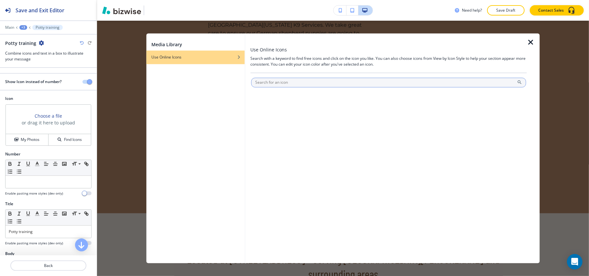
click at [275, 80] on input "text" at bounding box center [388, 83] width 275 height 10
type input "DOG"
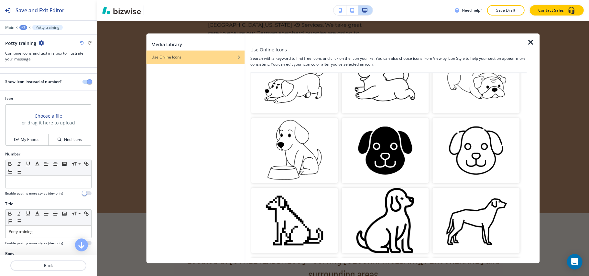
scroll to position [732, 0]
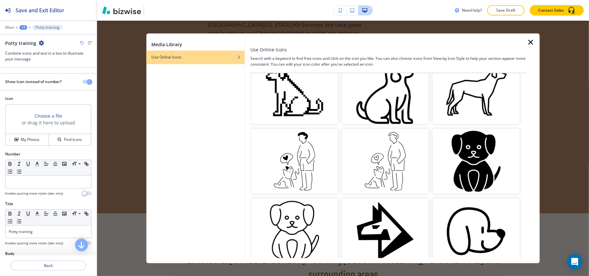
click at [460, 156] on img "button" at bounding box center [475, 161] width 87 height 65
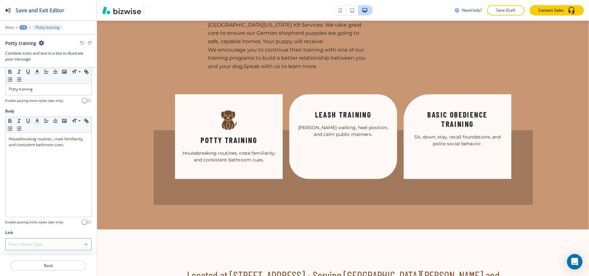
scroll to position [145, 0]
click at [47, 265] on p "Back" at bounding box center [48, 266] width 75 height 6
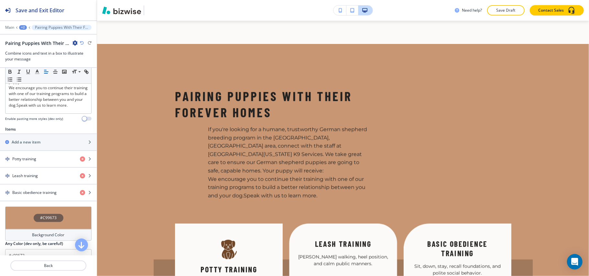
scroll to position [213, 0]
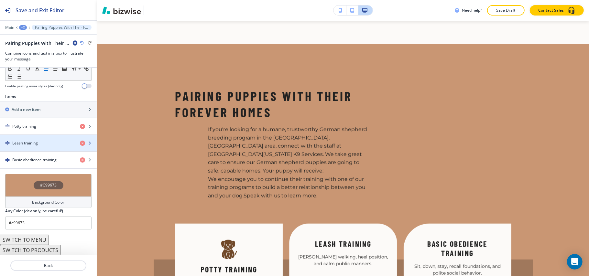
click at [37, 140] on h4 "Leash training" at bounding box center [25, 143] width 26 height 6
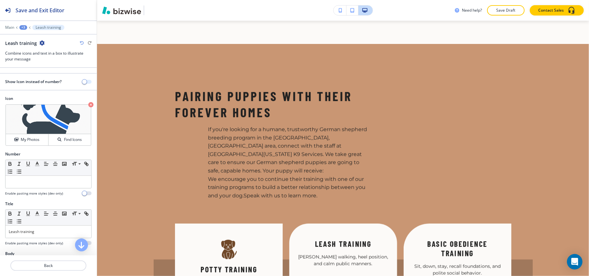
click at [82, 80] on button "button" at bounding box center [86, 82] width 9 height 4
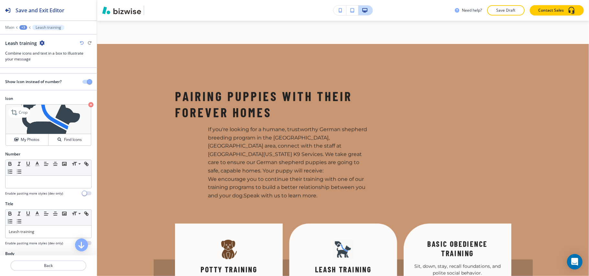
click at [88, 103] on icon "button" at bounding box center [90, 104] width 5 height 5
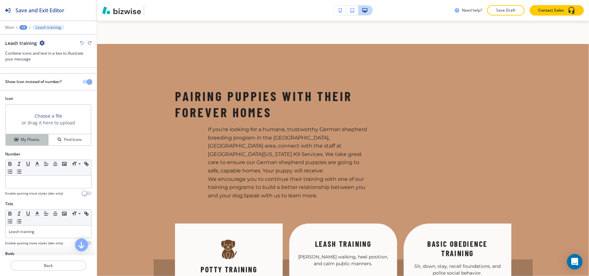
click at [24, 140] on h4 "My Photos" at bounding box center [30, 140] width 19 height 6
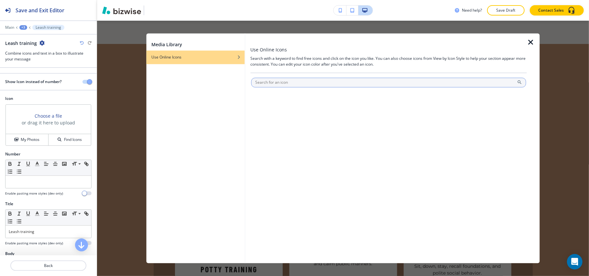
click at [295, 85] on input "text" at bounding box center [388, 83] width 275 height 10
type input "A"
type input "DOG LEASH"
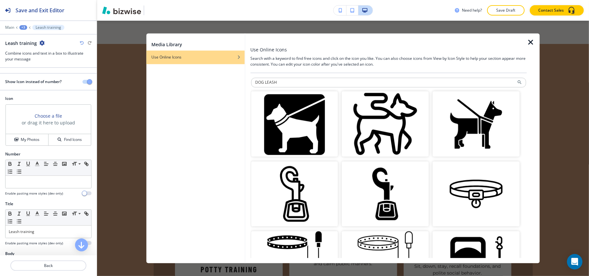
click at [476, 129] on img "button" at bounding box center [475, 123] width 87 height 65
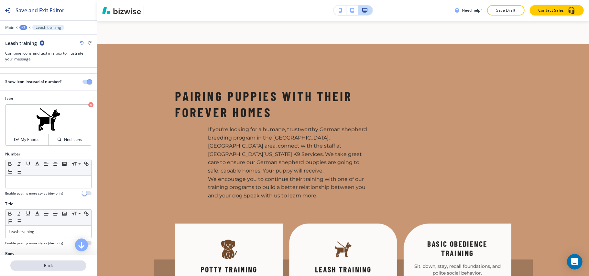
click at [56, 263] on p "Back" at bounding box center [48, 266] width 75 height 6
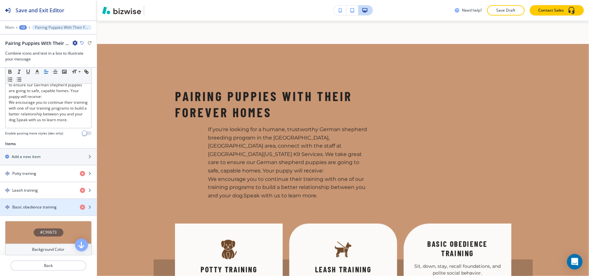
scroll to position [172, 0]
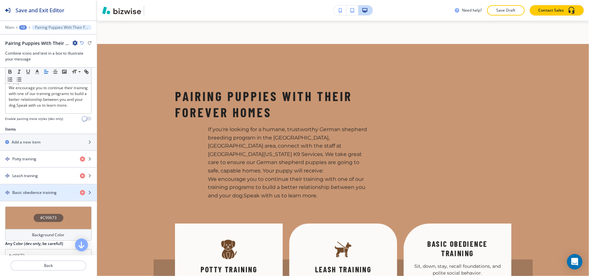
click at [38, 196] on h4 "Basic obedience training" at bounding box center [34, 193] width 44 height 6
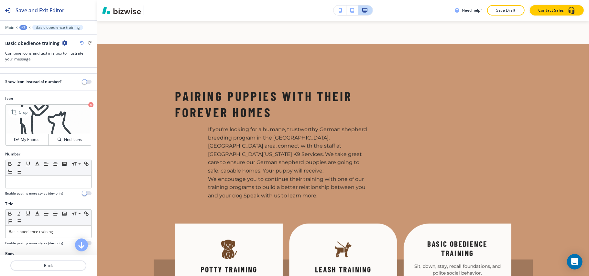
click at [88, 105] on icon "button" at bounding box center [90, 104] width 5 height 5
click at [27, 143] on h4 "My Photos" at bounding box center [30, 140] width 19 height 6
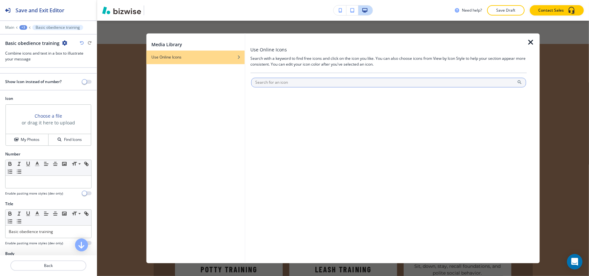
click at [280, 81] on input "text" at bounding box center [388, 83] width 275 height 10
type input "DOG"
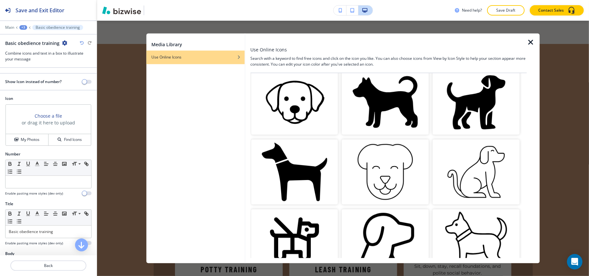
scroll to position [43, 0]
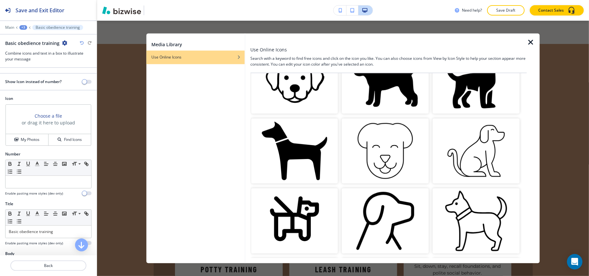
click at [481, 84] on img "button" at bounding box center [475, 80] width 87 height 65
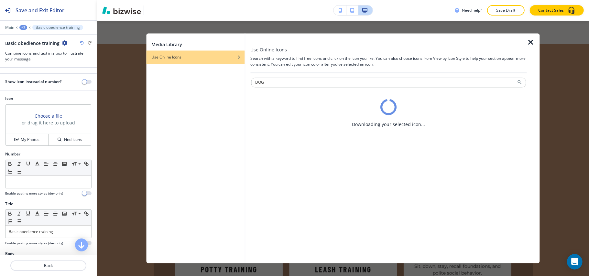
scroll to position [0, 0]
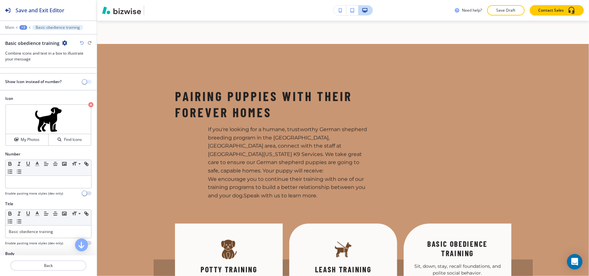
click at [82, 81] on button "button" at bounding box center [86, 82] width 9 height 4
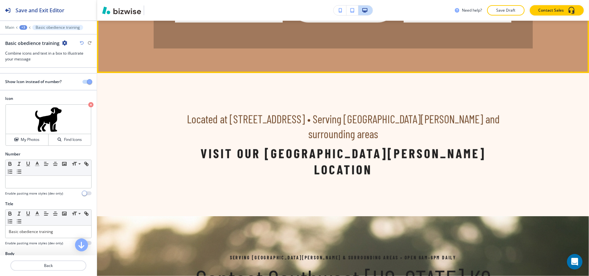
scroll to position [739, 0]
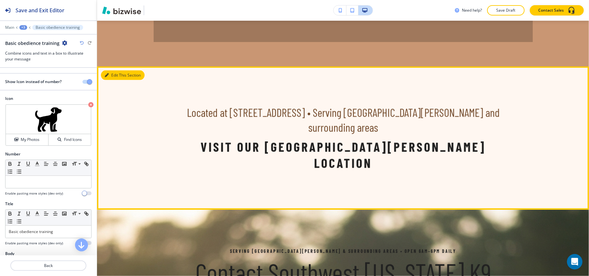
click at [111, 70] on button "Edit This Section" at bounding box center [123, 75] width 44 height 10
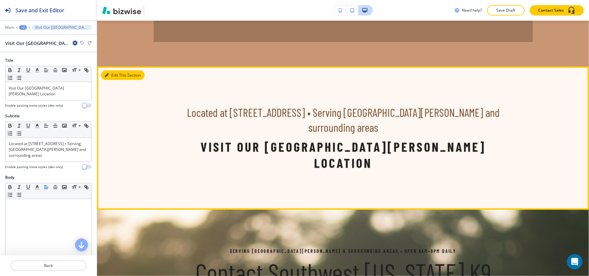
scroll to position [744, 0]
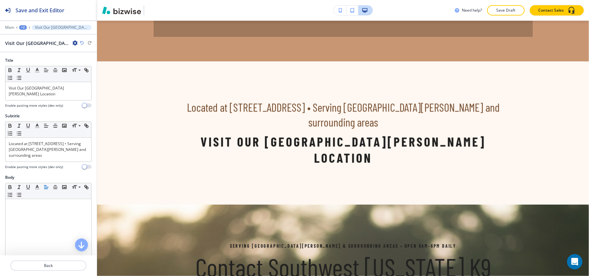
click at [73, 44] on icon "button" at bounding box center [74, 42] width 5 height 5
drag, startPoint x: 90, startPoint y: 77, endPoint x: 93, endPoint y: 77, distance: 3.6
click at [90, 77] on p "Delete Section" at bounding box center [93, 77] width 33 height 6
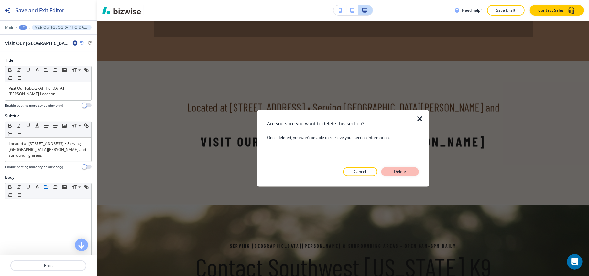
click at [400, 168] on button "Delete" at bounding box center [399, 171] width 37 height 9
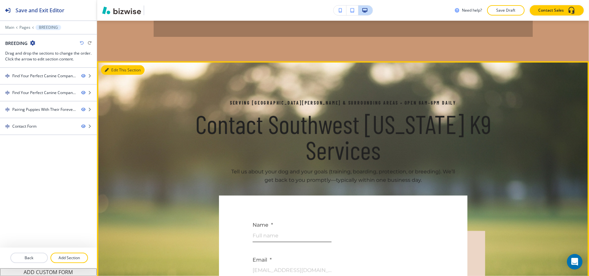
click at [120, 65] on button "Edit This Section" at bounding box center [123, 70] width 44 height 10
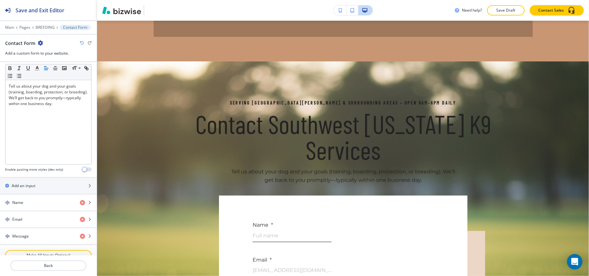
scroll to position [315, 0]
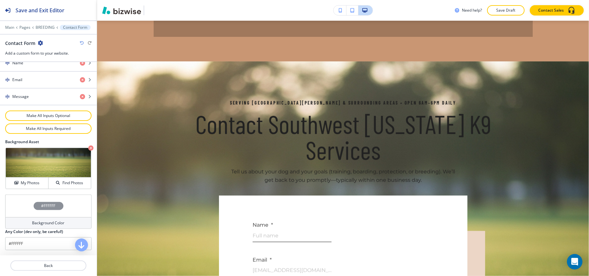
click at [17, 200] on div "#FFFFFF" at bounding box center [48, 206] width 86 height 23
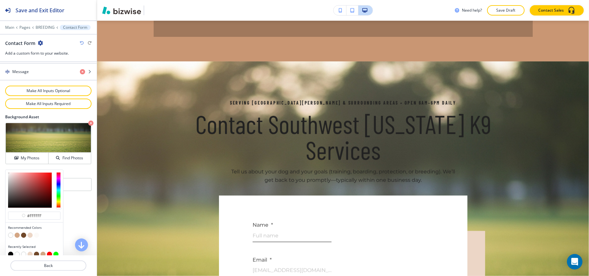
scroll to position [347, 0]
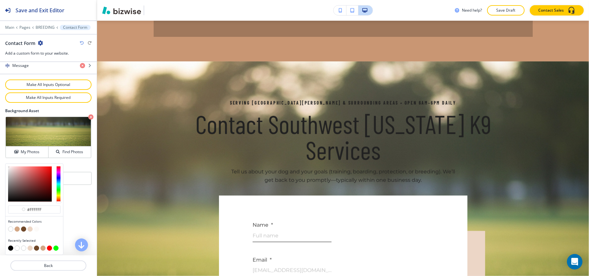
click at [11, 249] on button "button" at bounding box center [10, 248] width 5 height 5
type input "#000000"
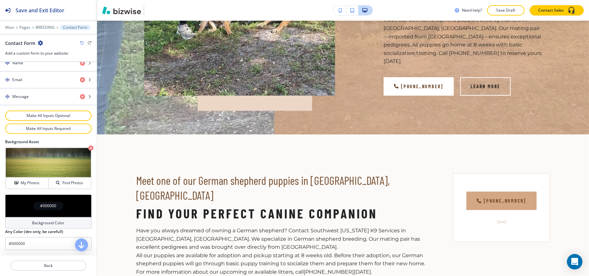
scroll to position [0, 0]
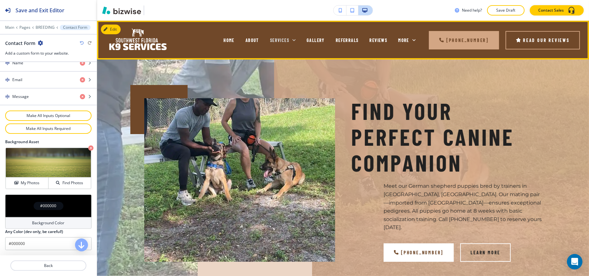
click at [291, 38] on icon at bounding box center [294, 40] width 6 height 6
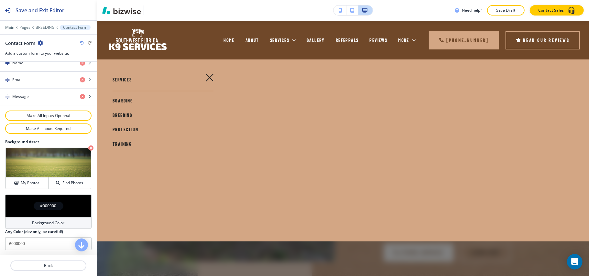
click at [128, 128] on span "PROTECTION" at bounding box center [125, 129] width 26 height 5
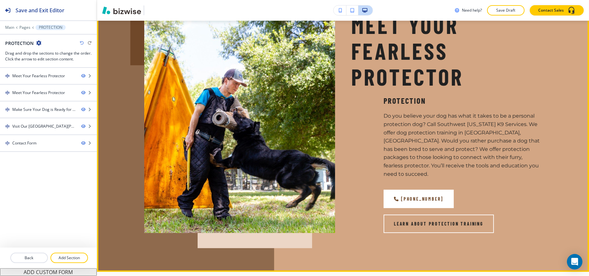
scroll to position [43, 0]
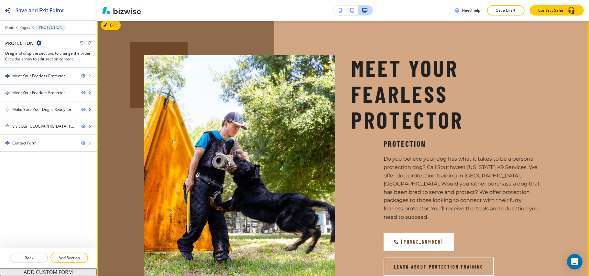
click at [112, 31] on div "Meet Your Fearless Protector Protection Do you believe your dog has what it tak…" at bounding box center [343, 165] width 492 height 298
click at [113, 27] on button "Edit" at bounding box center [111, 25] width 20 height 10
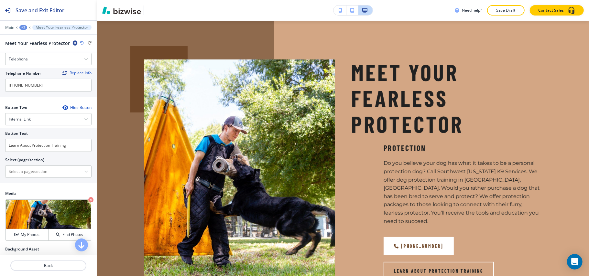
scroll to position [345, 0]
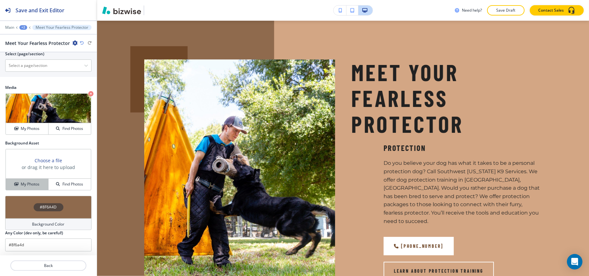
click at [30, 185] on h4 "My Photos" at bounding box center [30, 184] width 19 height 6
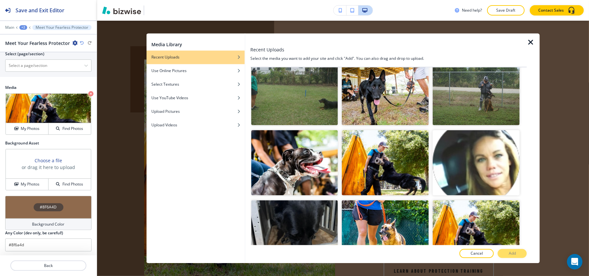
scroll to position [2671, 0]
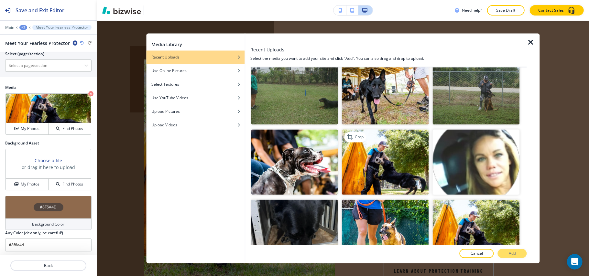
click at [385, 130] on img "button" at bounding box center [385, 162] width 87 height 65
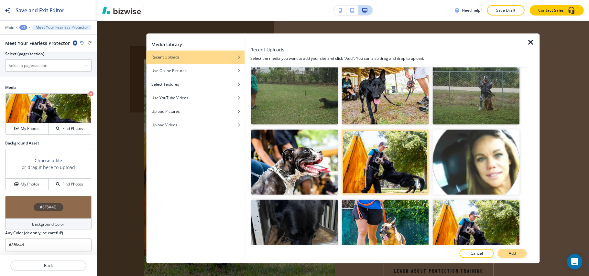
click at [518, 259] on div at bounding box center [388, 260] width 276 height 5
click at [518, 252] on button "Add" at bounding box center [511, 253] width 29 height 9
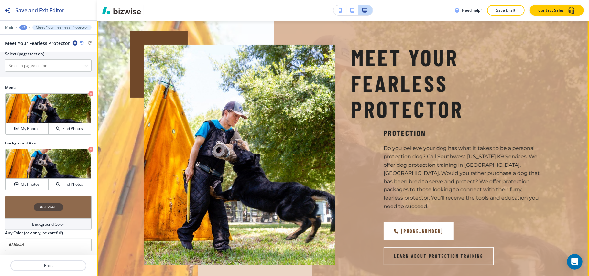
scroll to position [39, 0]
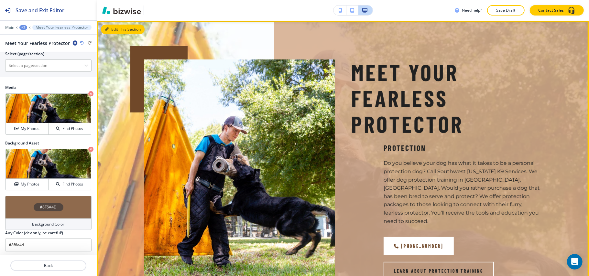
click at [113, 28] on button "Edit This Section" at bounding box center [123, 30] width 44 height 10
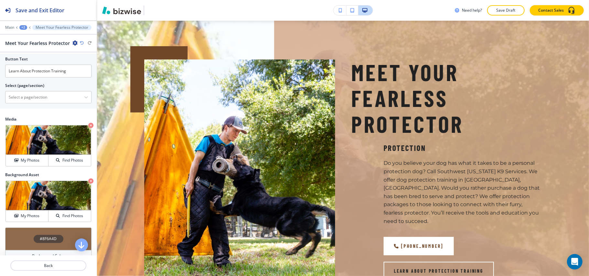
scroll to position [215, 0]
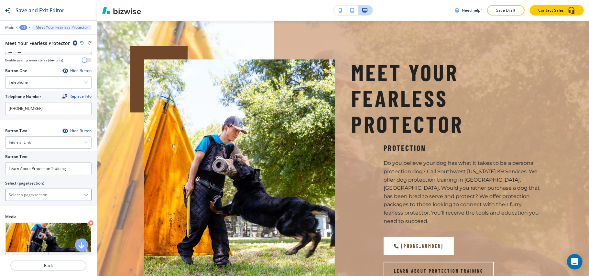
click at [47, 196] on \(page\/section\) "Manual Input" at bounding box center [44, 194] width 79 height 11
type \(page\/section\) "CONTACT US"
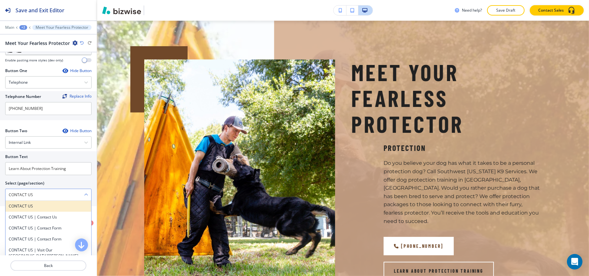
click at [37, 208] on h4 "CONTACT US" at bounding box center [48, 206] width 79 height 6
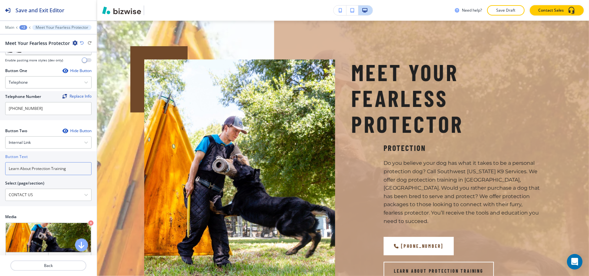
drag, startPoint x: 77, startPoint y: 171, endPoint x: 0, endPoint y: 163, distance: 77.0
click at [0, 163] on div "Button Text Learn About Protection Training Select (page/section) CONTACT US CO…" at bounding box center [48, 178] width 97 height 55
paste input "CONTACT US"
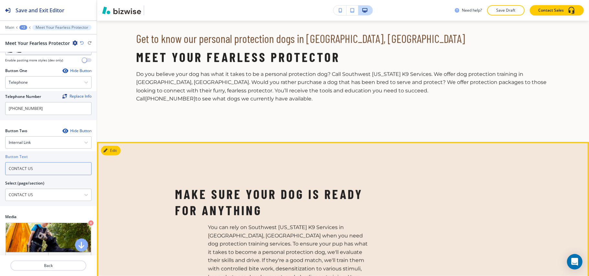
scroll to position [297, 0]
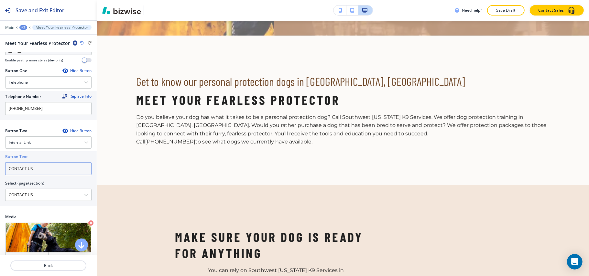
type input "CONTACT US"
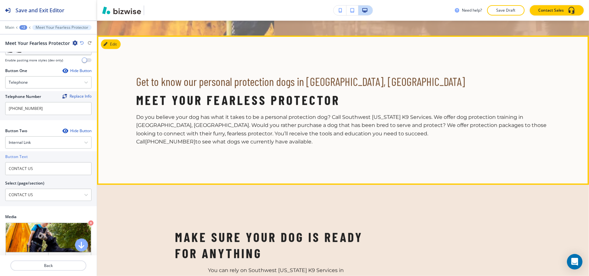
click at [112, 39] on button "Edit" at bounding box center [111, 44] width 20 height 10
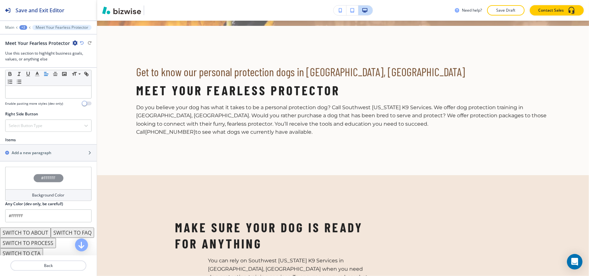
scroll to position [345, 0]
click at [47, 123] on div "Select Button Type" at bounding box center [48, 125] width 86 height 12
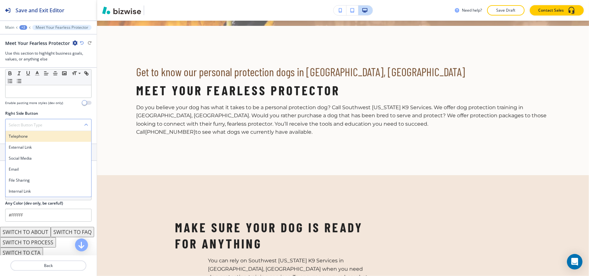
click at [45, 133] on h4 "Telephone" at bounding box center [48, 136] width 79 height 6
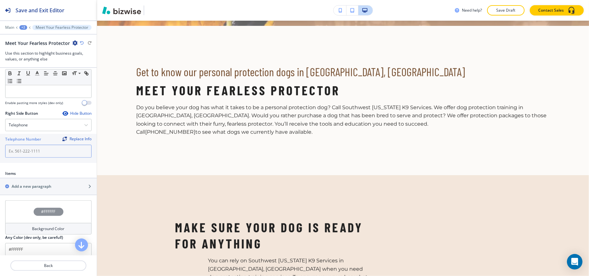
click at [39, 145] on input "text" at bounding box center [48, 151] width 86 height 13
paste input "[PHONE_NUMBER]"
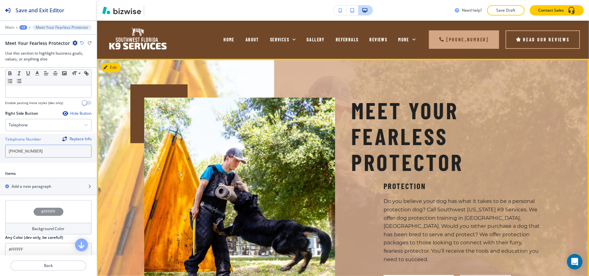
scroll to position [0, 0]
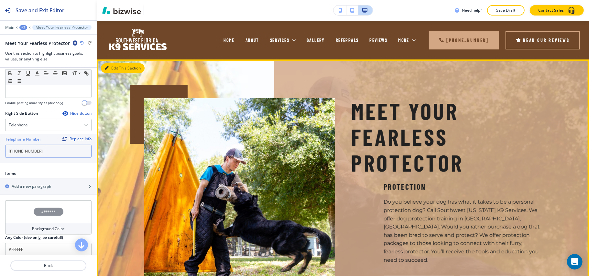
type input "[PHONE_NUMBER]"
click at [114, 66] on button "Edit This Section" at bounding box center [123, 68] width 44 height 10
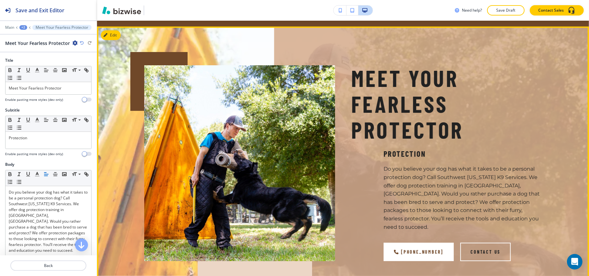
scroll to position [39, 0]
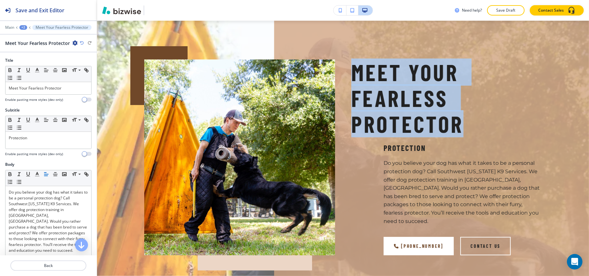
drag, startPoint x: 351, startPoint y: 66, endPoint x: 454, endPoint y: 123, distance: 118.3
click at [454, 123] on h1 "Meet Your Fearless Protector" at bounding box center [446, 97] width 191 height 77
copy h1 "Meet Your Fearless Protector"
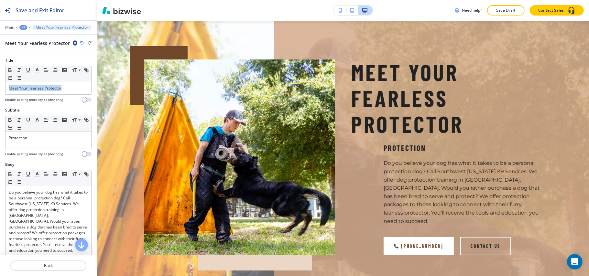
click at [0, 89] on div "Title Small Normal Large Huge Meet Your Fearless Protector Enable pasting more …" at bounding box center [48, 83] width 97 height 50
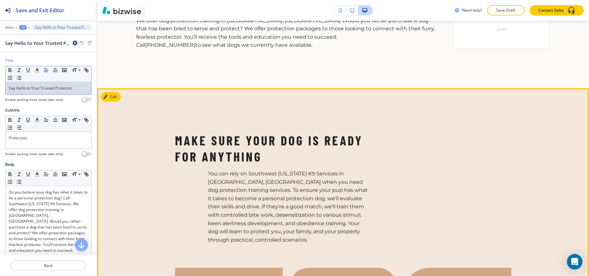
scroll to position [470, 0]
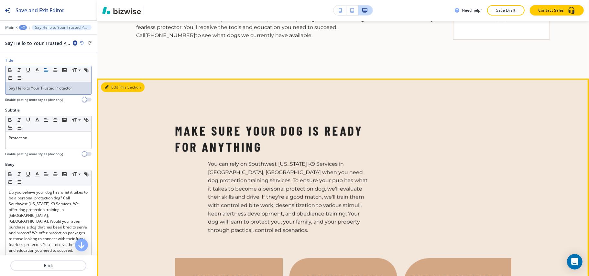
click at [111, 82] on button "Edit This Section" at bounding box center [123, 87] width 44 height 10
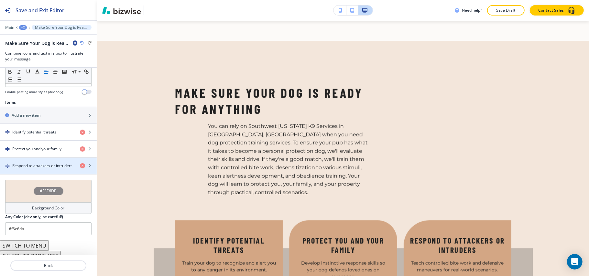
scroll to position [213, 0]
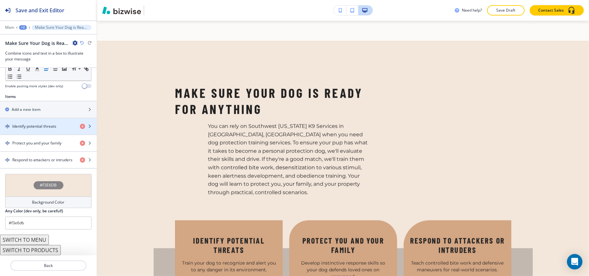
click at [35, 124] on h4 "Identify potential threats" at bounding box center [34, 126] width 44 height 6
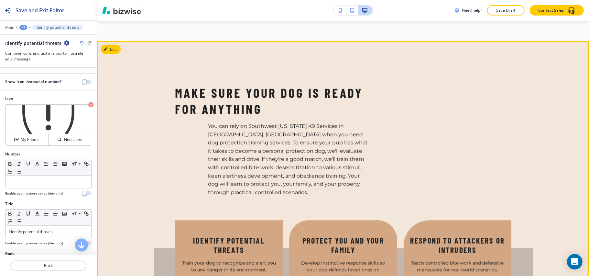
scroll to position [507, 0]
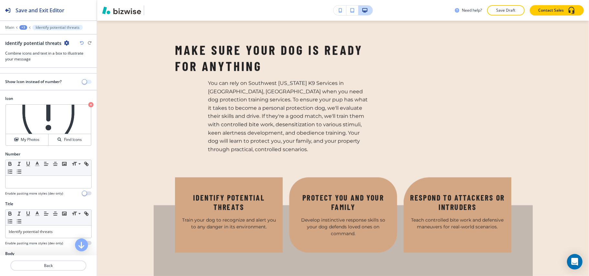
click at [82, 81] on button "button" at bounding box center [86, 82] width 9 height 4
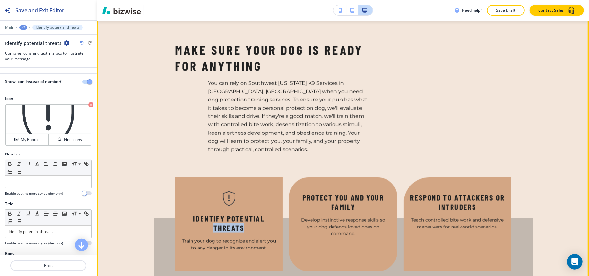
drag, startPoint x: 244, startPoint y: 209, endPoint x: 201, endPoint y: 207, distance: 43.7
click at [201, 214] on h6 "Identify potential threats" at bounding box center [228, 223] width 95 height 19
copy h6 "threats"
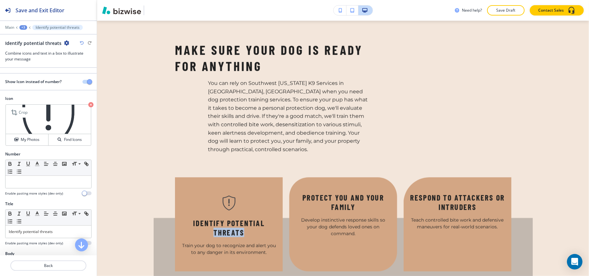
click at [88, 104] on icon "button" at bounding box center [90, 104] width 5 height 5
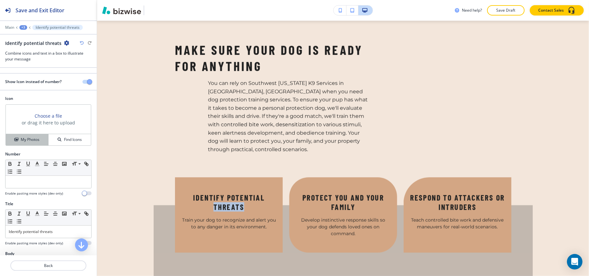
click at [28, 141] on h4 "My Photos" at bounding box center [30, 140] width 19 height 6
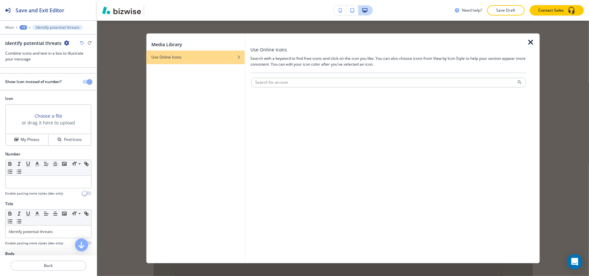
click at [283, 70] on div at bounding box center [388, 70] width 276 height 5
click at [282, 81] on input "text" at bounding box center [388, 83] width 275 height 10
paste input "threats"
type input "threats"
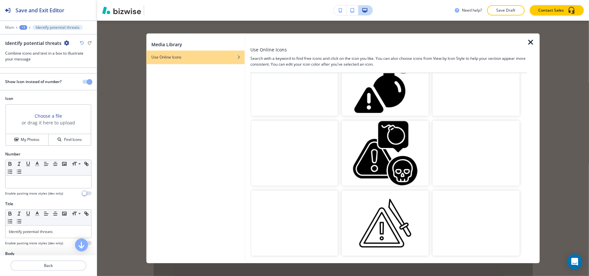
scroll to position [0, 0]
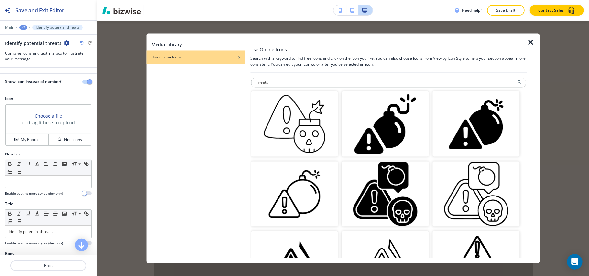
click at [207, 83] on div "Media Library Use Online Icons Use Online Icons Search with a keyword to find f…" at bounding box center [342, 149] width 393 height 230
click at [298, 84] on input "threats" at bounding box center [388, 83] width 275 height 10
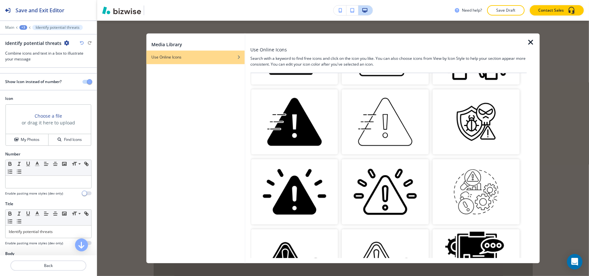
scroll to position [215, 0]
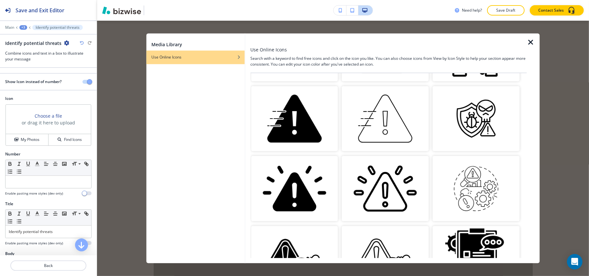
click at [394, 184] on img "button" at bounding box center [385, 188] width 87 height 65
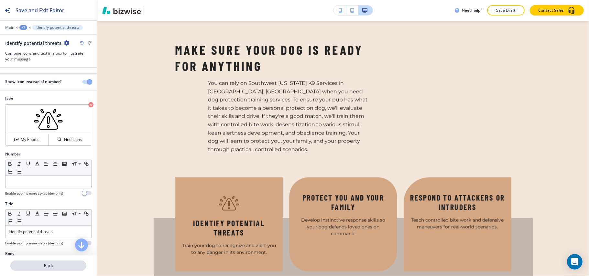
click at [48, 265] on p "Back" at bounding box center [48, 266] width 75 height 6
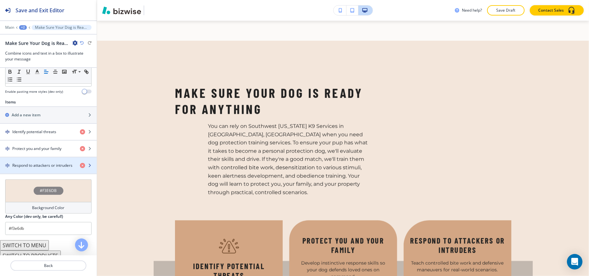
scroll to position [213, 0]
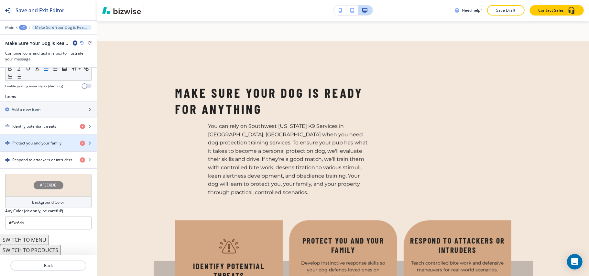
click at [35, 141] on h4 "Protect you and your family" at bounding box center [36, 143] width 49 height 6
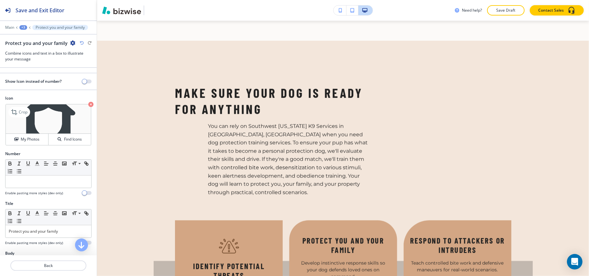
scroll to position [0, 0]
click at [88, 105] on icon "button" at bounding box center [90, 104] width 5 height 5
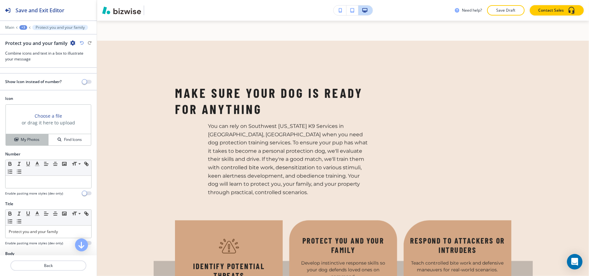
click at [23, 137] on h4 "My Photos" at bounding box center [30, 140] width 19 height 6
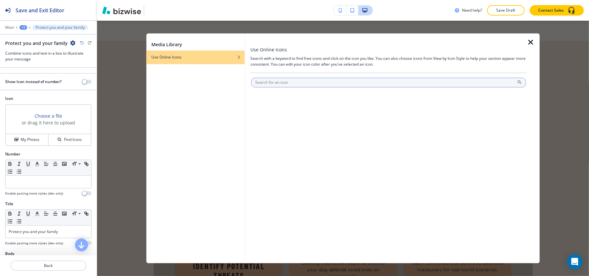
click at [296, 81] on input "text" at bounding box center [388, 83] width 275 height 10
type input "FAMILY PROTECTION"
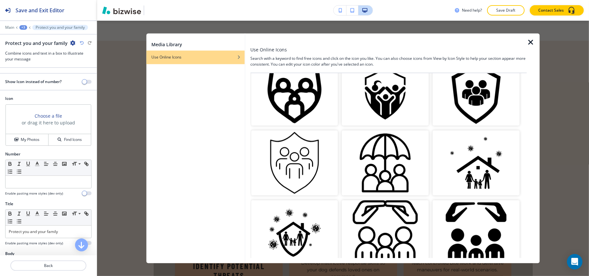
scroll to position [129, 0]
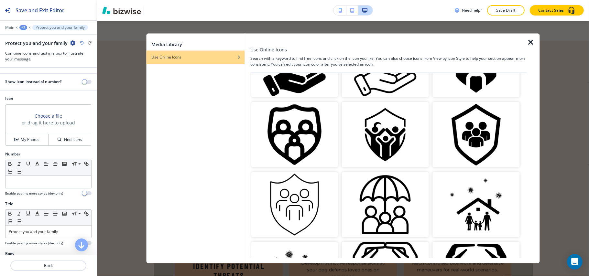
click at [379, 127] on img "button" at bounding box center [385, 134] width 87 height 65
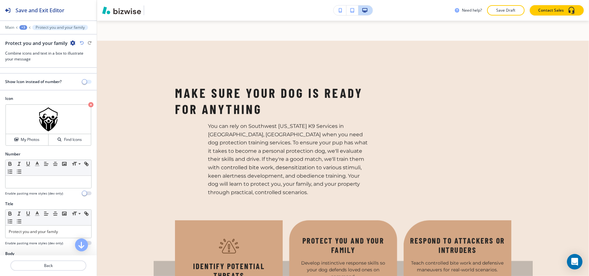
click at [84, 83] on button "button" at bounding box center [86, 82] width 9 height 4
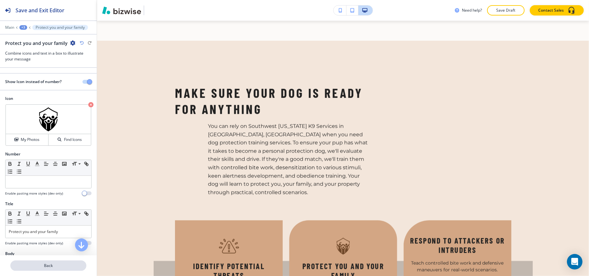
click at [52, 267] on p "Back" at bounding box center [48, 266] width 75 height 6
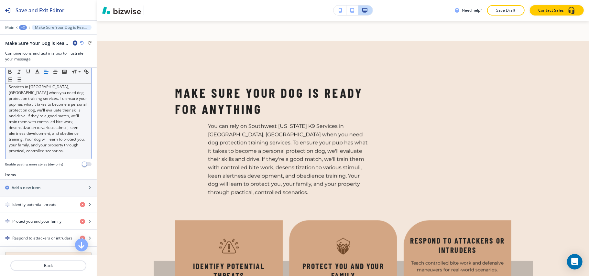
scroll to position [213, 0]
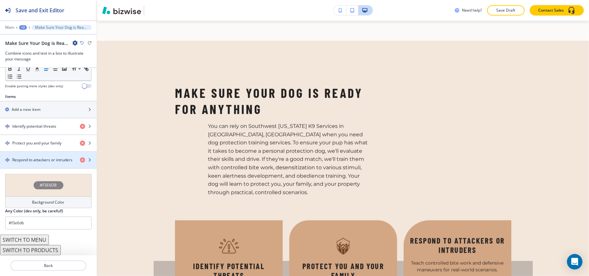
click at [43, 163] on div "button" at bounding box center [48, 165] width 97 height 5
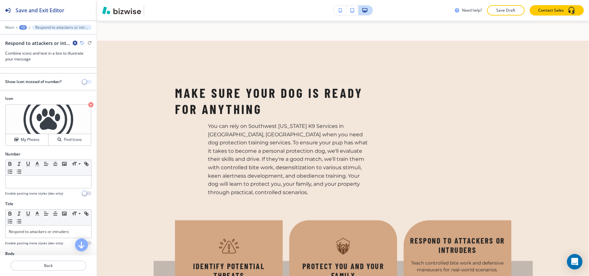
click at [83, 83] on button "button" at bounding box center [86, 82] width 9 height 4
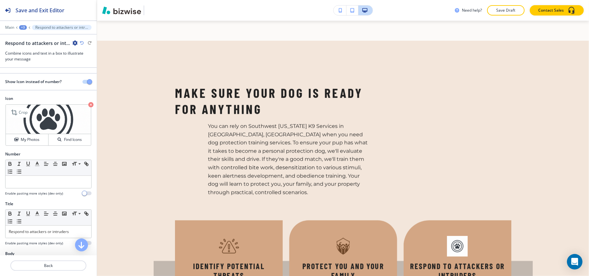
click at [88, 105] on icon "button" at bounding box center [90, 104] width 5 height 5
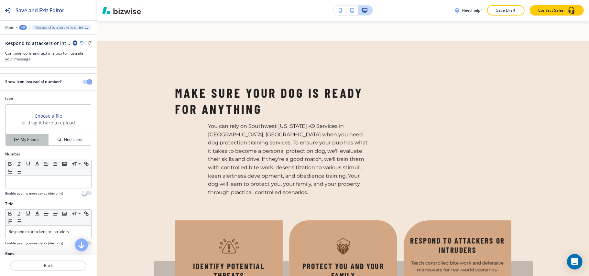
click at [35, 138] on h4 "My Photos" at bounding box center [30, 140] width 19 height 6
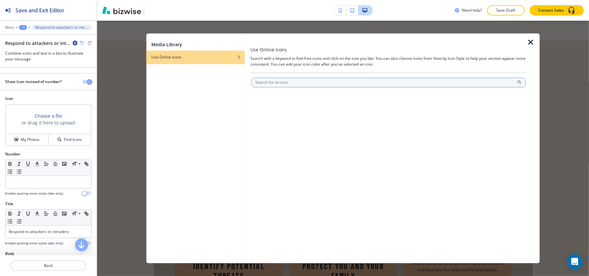
click at [333, 83] on input "text" at bounding box center [388, 83] width 275 height 10
click at [329, 83] on input "text" at bounding box center [388, 83] width 275 height 10
type input "PAW"
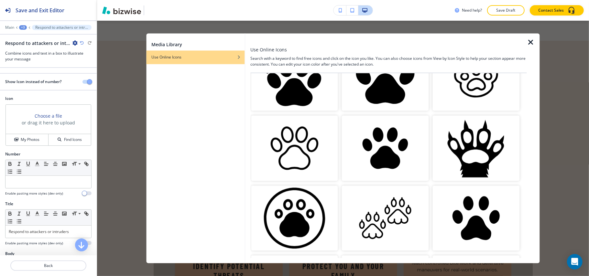
scroll to position [392, 0]
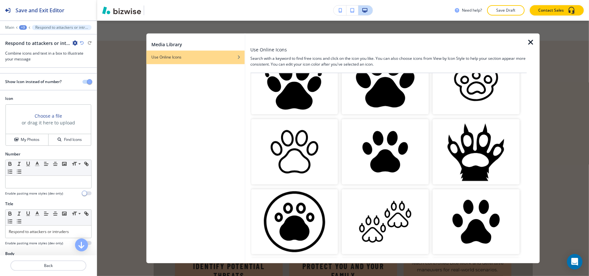
click at [274, 208] on img "button" at bounding box center [294, 221] width 87 height 65
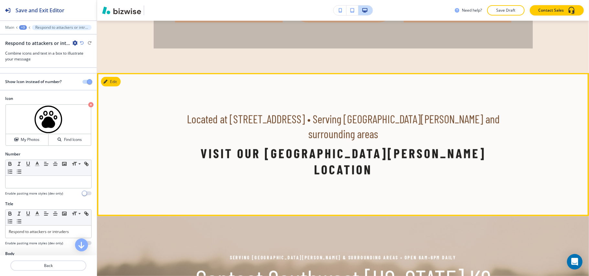
scroll to position [766, 0]
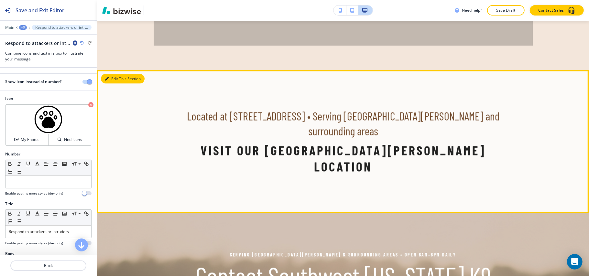
click at [114, 74] on button "Edit This Section" at bounding box center [123, 79] width 44 height 10
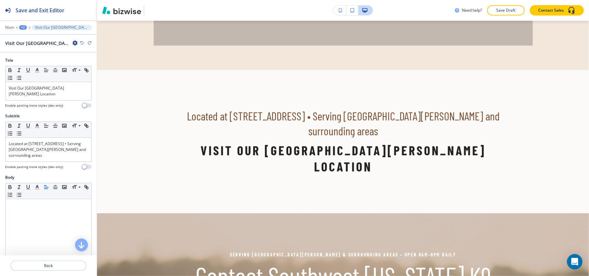
scroll to position [789, 0]
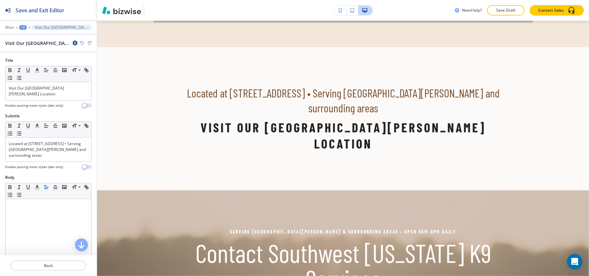
click at [74, 43] on icon "button" at bounding box center [74, 42] width 5 height 5
click at [83, 77] on p "Delete Section" at bounding box center [93, 77] width 33 height 6
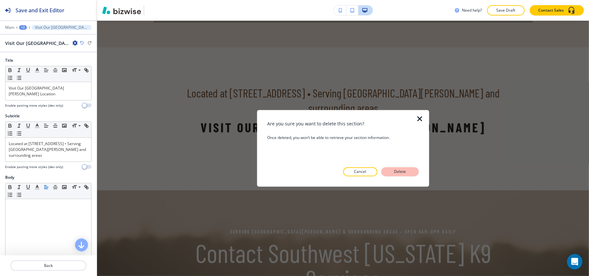
click at [392, 167] on button "Delete" at bounding box center [399, 171] width 37 height 9
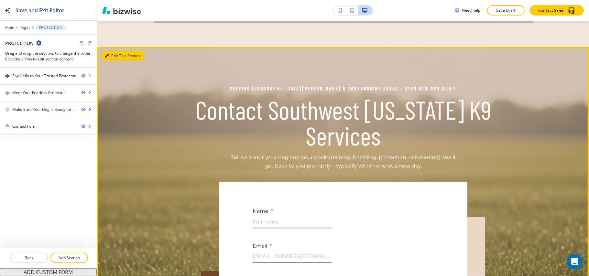
click at [114, 51] on button "Edit This Section" at bounding box center [123, 56] width 44 height 10
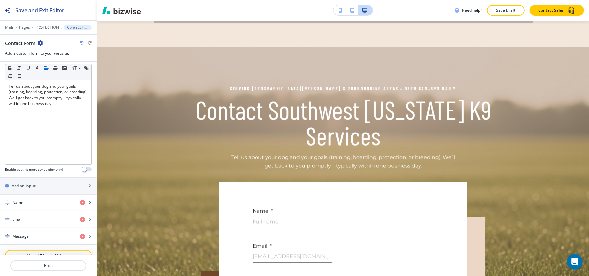
scroll to position [315, 0]
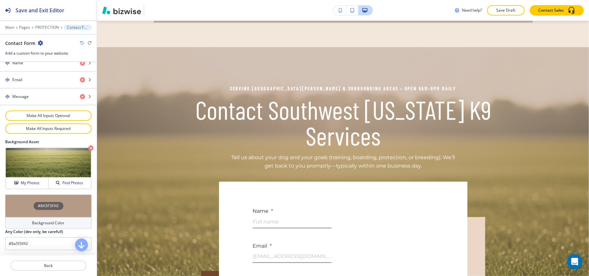
click at [15, 213] on div "#8A5F3FA0" at bounding box center [48, 206] width 86 height 23
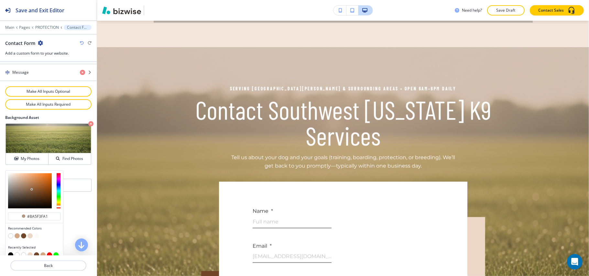
scroll to position [347, 0]
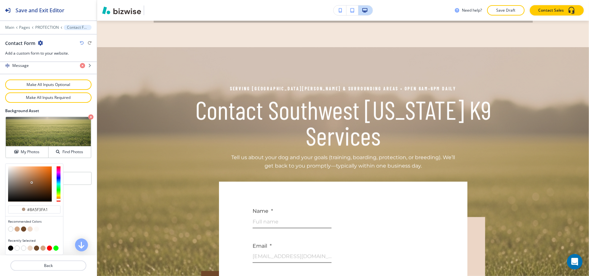
click at [11, 248] on button "button" at bounding box center [10, 248] width 5 height 5
type input "#000000"
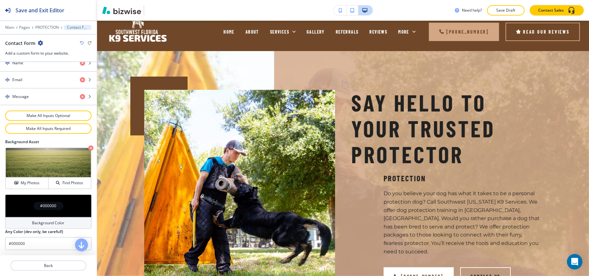
scroll to position [0, 0]
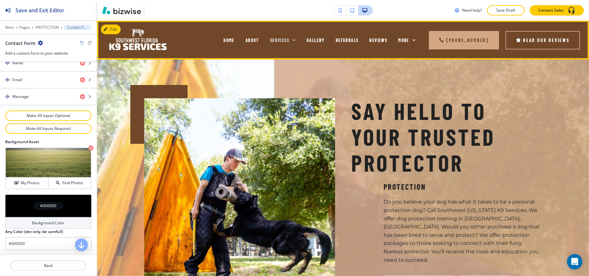
click at [292, 39] on icon at bounding box center [293, 40] width 3 height 2
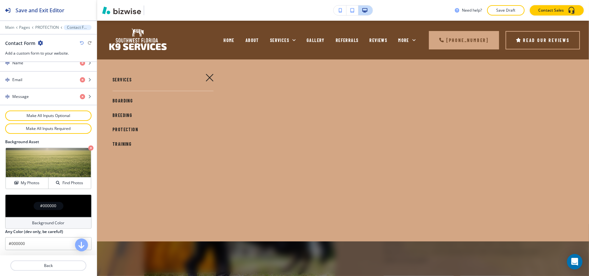
click at [123, 143] on span "TRAINING" at bounding box center [121, 143] width 19 height 5
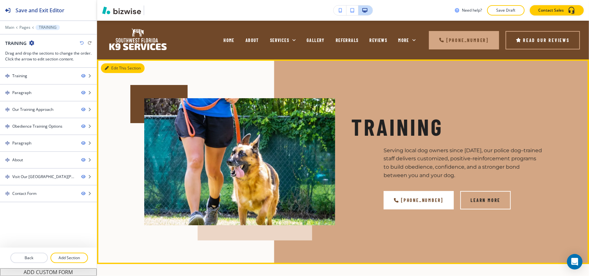
click at [113, 71] on button "Edit This Section" at bounding box center [123, 68] width 44 height 10
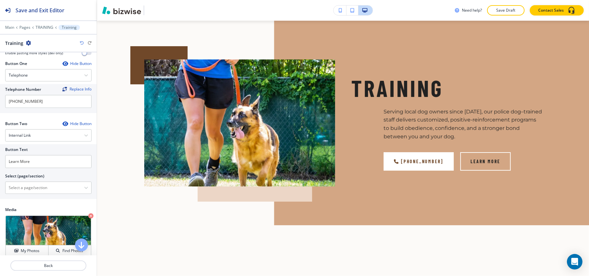
scroll to position [302, 0]
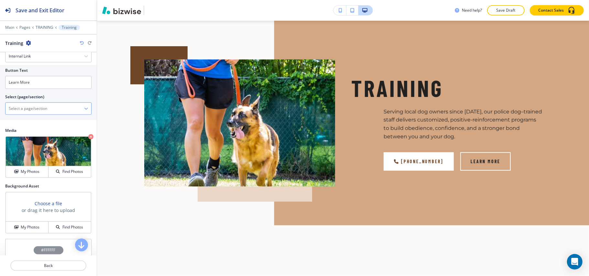
click at [33, 109] on \(page\/section\) "Manual Input" at bounding box center [44, 108] width 79 height 11
type \(page\/section\) "CONTACT US"
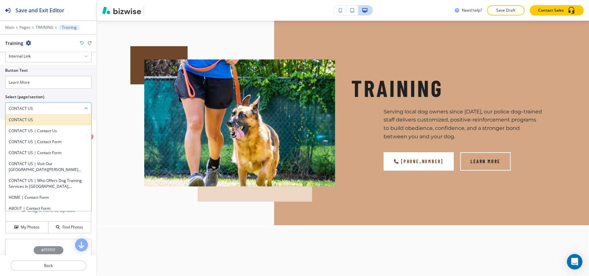
click at [41, 123] on h4 "CONTACT US" at bounding box center [48, 120] width 79 height 6
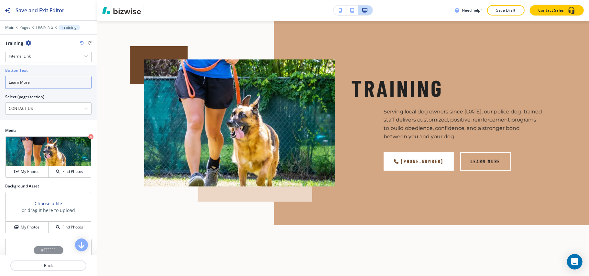
drag, startPoint x: 36, startPoint y: 87, endPoint x: 0, endPoint y: 85, distance: 35.6
click at [0, 85] on div "Button Text Learn More Select (page/section) CONTACT US CONTACT US CONTACT US |…" at bounding box center [48, 92] width 97 height 55
paste input "CONTACT US"
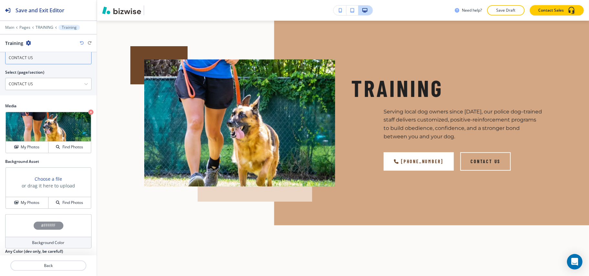
scroll to position [349, 0]
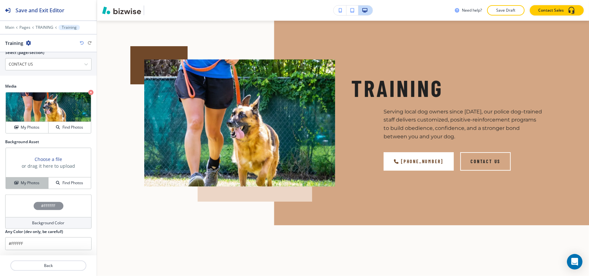
type input "CONTACT US"
click at [17, 178] on button "My Photos" at bounding box center [27, 182] width 43 height 11
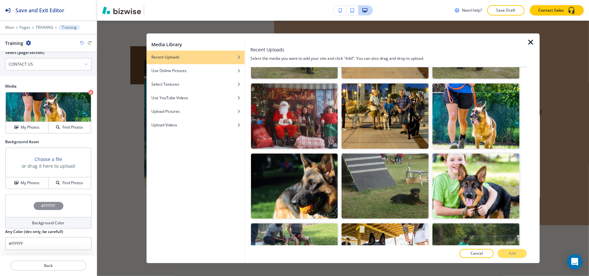
scroll to position [1249, 0]
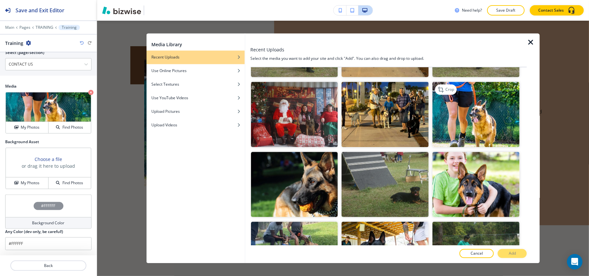
click at [460, 97] on img "button" at bounding box center [475, 114] width 87 height 65
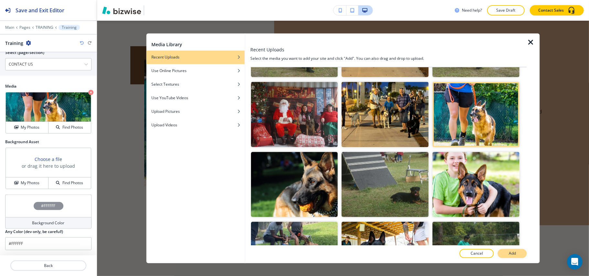
click at [507, 255] on button "Add" at bounding box center [511, 253] width 29 height 9
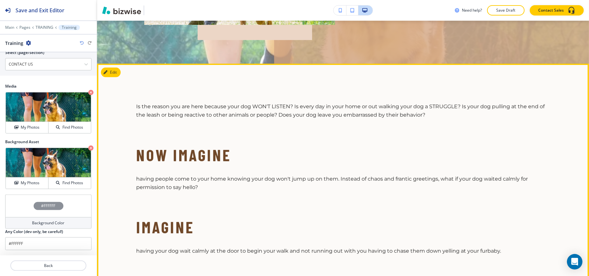
scroll to position [125, 0]
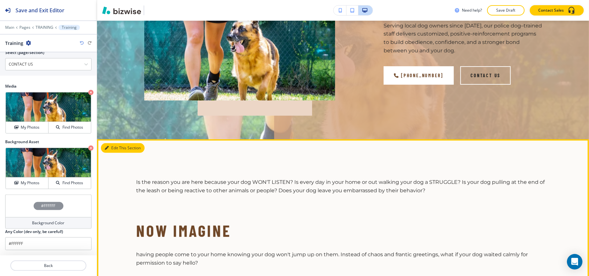
click at [110, 149] on button "Edit This Section" at bounding box center [123, 148] width 44 height 10
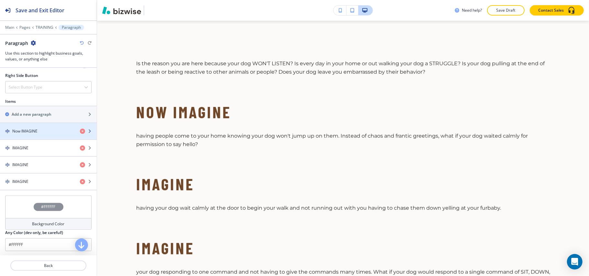
scroll to position [421, 0]
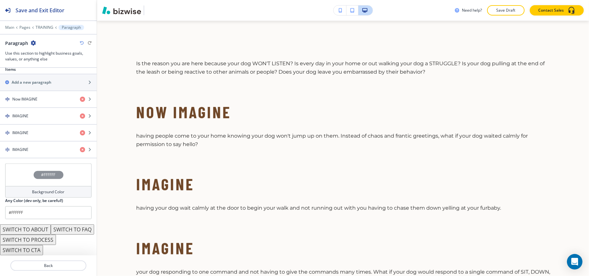
click at [37, 224] on button "SWITCH TO ABOUT" at bounding box center [25, 229] width 51 height 10
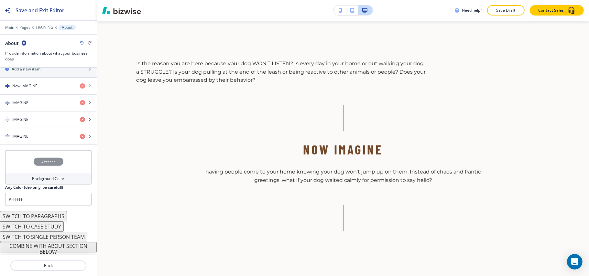
scroll to position [248, 0]
click at [51, 225] on button "SWITCH TO CASE STUDY" at bounding box center [32, 226] width 64 height 10
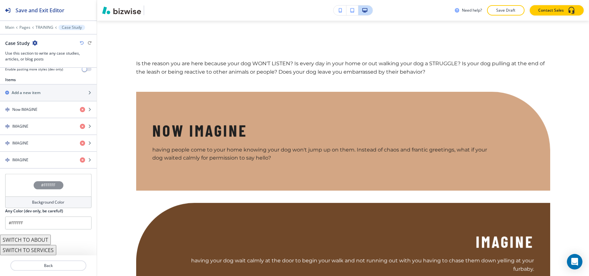
scroll to position [224, 0]
click at [83, 43] on icon "button" at bounding box center [82, 43] width 4 height 4
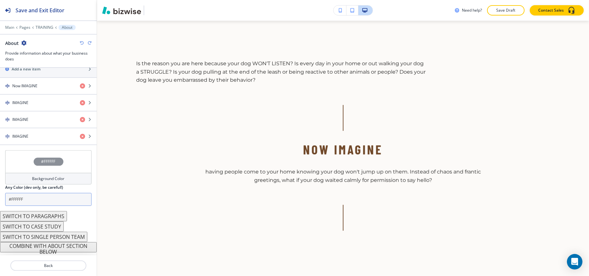
click at [42, 224] on button "SWITCH TO CASE STUDY" at bounding box center [32, 226] width 64 height 10
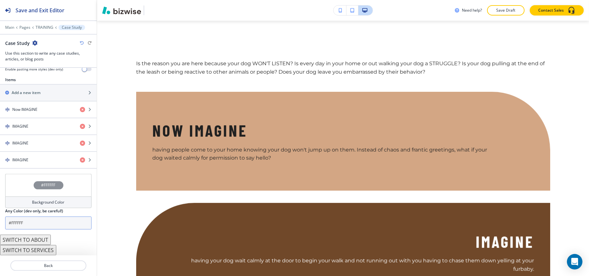
scroll to position [224, 0]
click at [81, 42] on icon "button" at bounding box center [82, 43] width 4 height 4
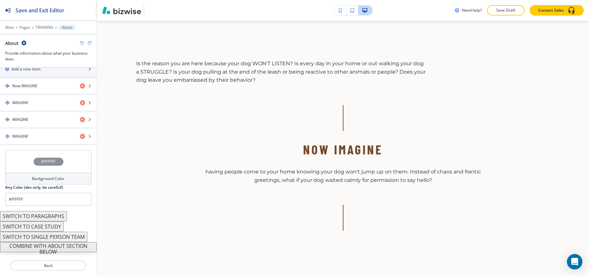
click at [43, 215] on button "SWITCH TO PARAGRAPHS" at bounding box center [33, 216] width 67 height 10
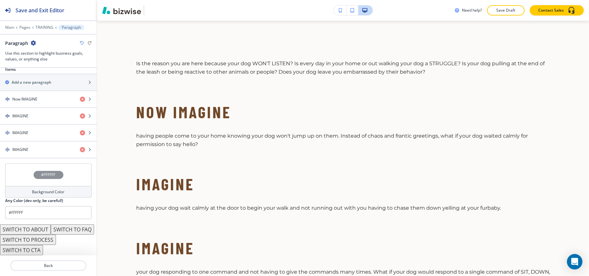
scroll to position [421, 0]
click at [40, 240] on button "SWITCH TO PROCESS" at bounding box center [28, 240] width 56 height 10
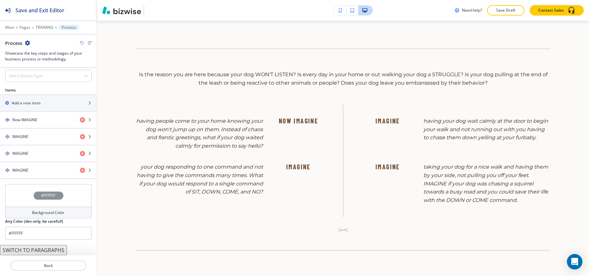
scroll to position [240, 0]
click at [80, 42] on icon "button" at bounding box center [82, 43] width 4 height 4
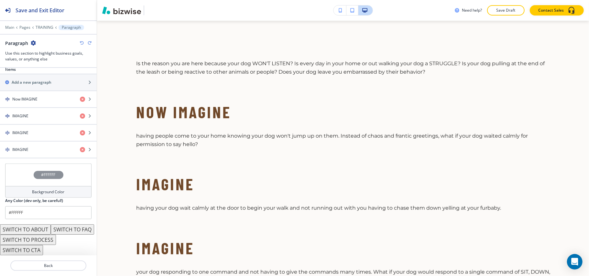
click at [80, 42] on icon "button" at bounding box center [82, 43] width 4 height 4
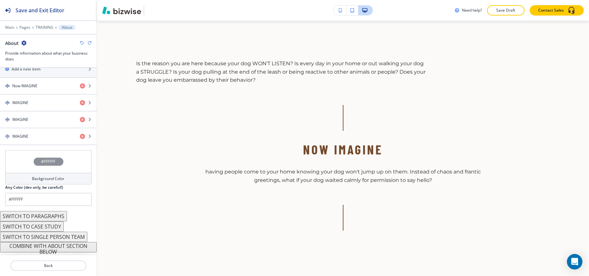
scroll to position [245, 0]
click at [48, 229] on button "SWITCH TO CASE STUDY" at bounding box center [32, 227] width 64 height 10
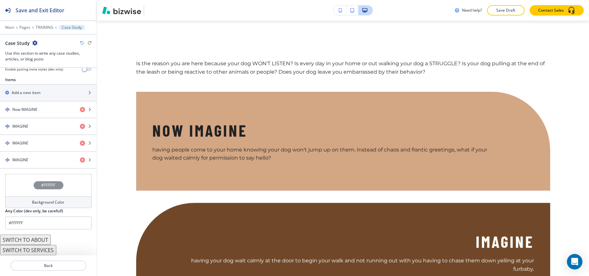
click at [37, 248] on button "SWITCH TO SERVICES" at bounding box center [28, 250] width 56 height 10
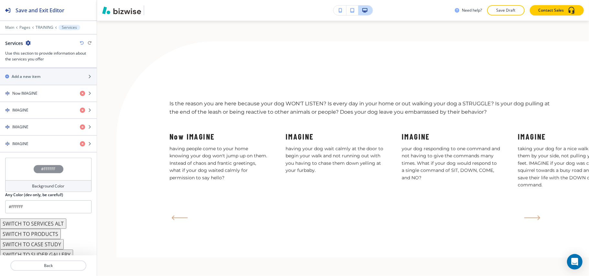
scroll to position [245, 0]
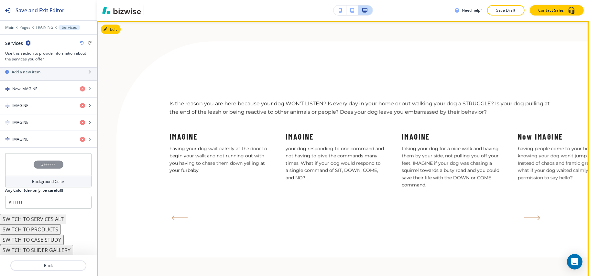
click at [538, 54] on div "Is the reason you are here because your dog WON'T LISTEN? Is every day in your …" at bounding box center [352, 149] width 472 height 216
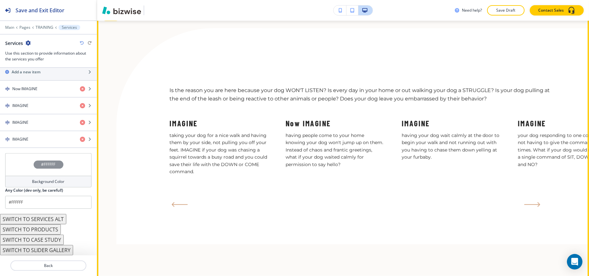
scroll to position [243, 0]
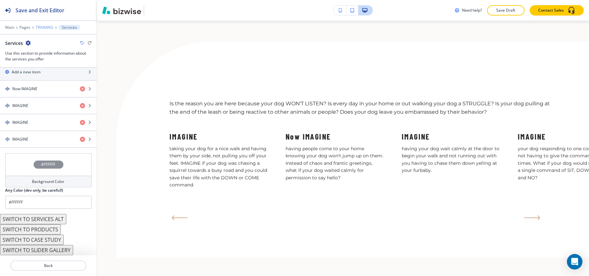
click at [39, 27] on p "TRAINING" at bounding box center [45, 27] width 18 height 5
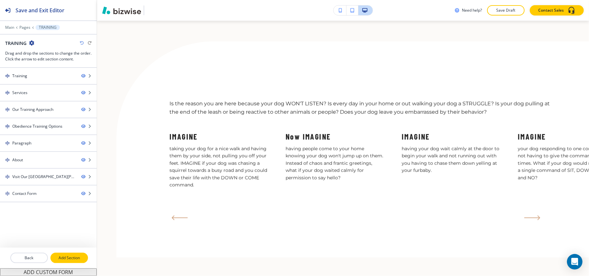
click at [64, 259] on p "Add Section" at bounding box center [69, 258] width 36 height 6
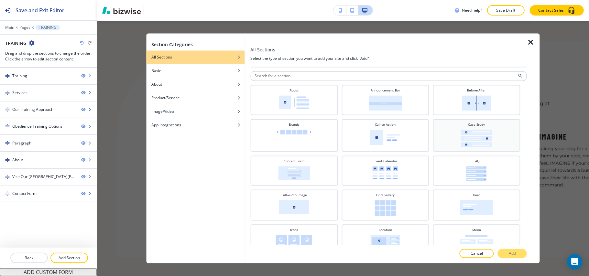
click at [462, 136] on img at bounding box center [476, 138] width 31 height 17
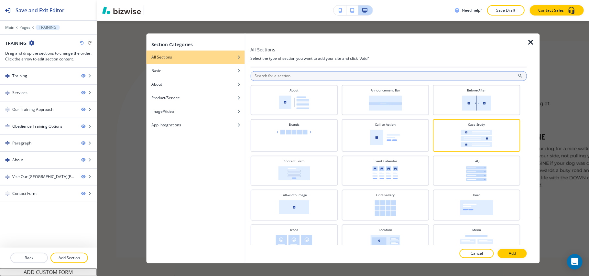
click at [293, 71] on input "text" at bounding box center [388, 76] width 276 height 10
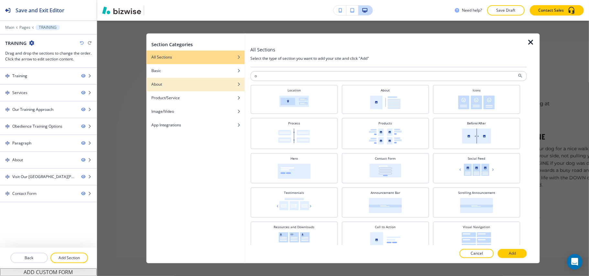
drag, startPoint x: 292, startPoint y: 75, endPoint x: 211, endPoint y: 79, distance: 81.5
click at [211, 79] on div "Section Categories All Sections Basic About Product/Service Image/Video App Int…" at bounding box center [342, 149] width 393 height 230
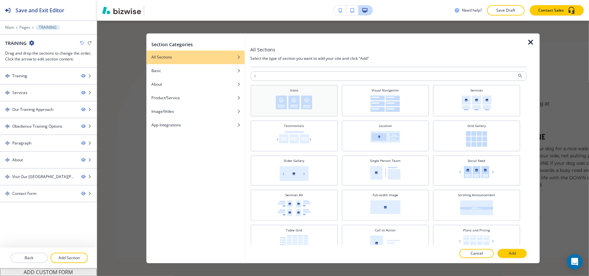
type input "i"
click at [302, 102] on img at bounding box center [294, 103] width 37 height 14
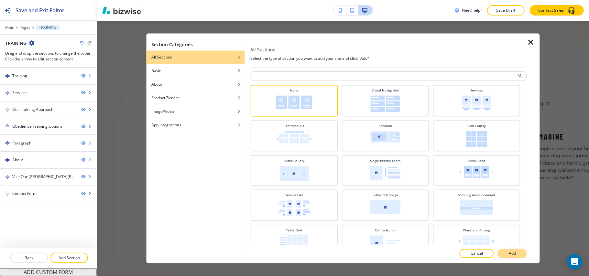
click at [515, 252] on p "Add" at bounding box center [511, 254] width 7 height 6
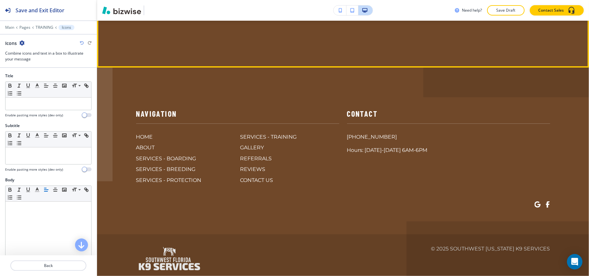
scroll to position [2589, 0]
click at [116, 14] on button "Edit This Section" at bounding box center [123, 9] width 44 height 10
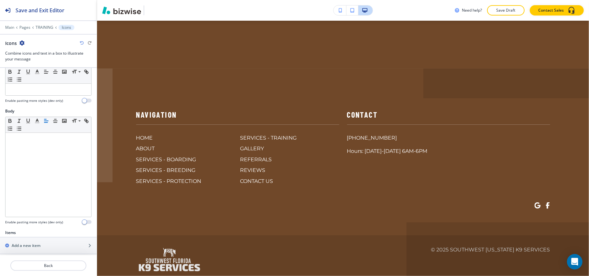
scroll to position [156, 0]
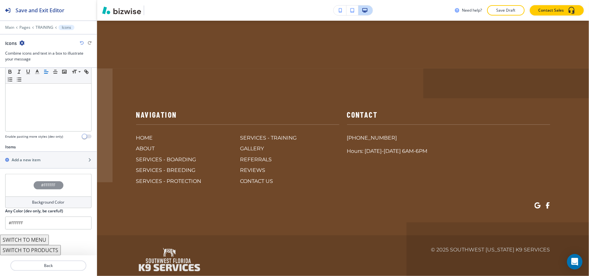
click at [21, 43] on icon "button" at bounding box center [21, 42] width 5 height 5
click at [36, 75] on p "Delete Section" at bounding box center [40, 77] width 33 height 6
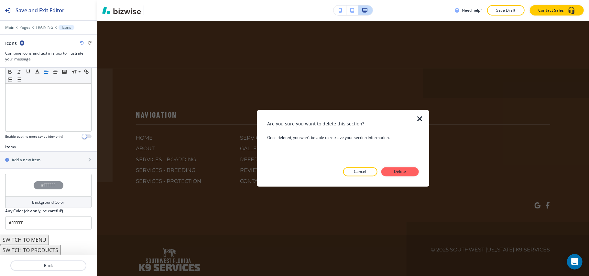
click at [416, 173] on button "Delete" at bounding box center [399, 171] width 37 height 9
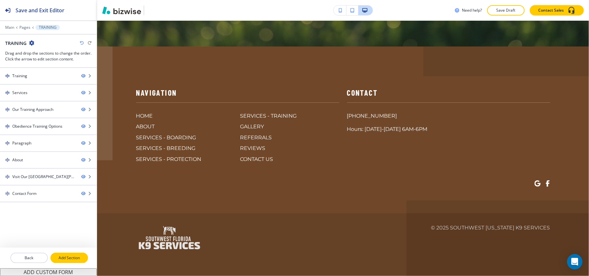
click at [80, 259] on p "Add Section" at bounding box center [69, 258] width 36 height 6
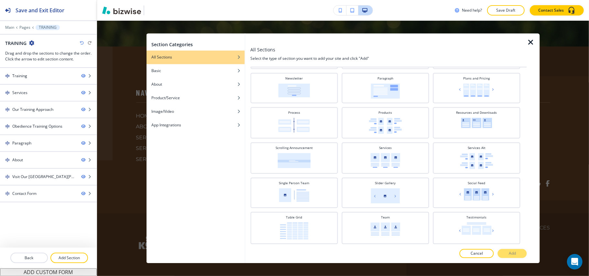
scroll to position [184, 0]
click at [301, 123] on img at bounding box center [293, 126] width 31 height 15
click at [511, 253] on p "Add" at bounding box center [511, 254] width 7 height 6
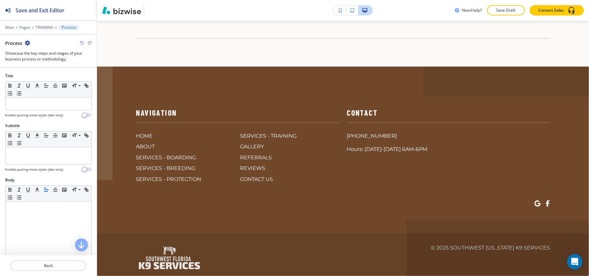
scroll to position [2632, 0]
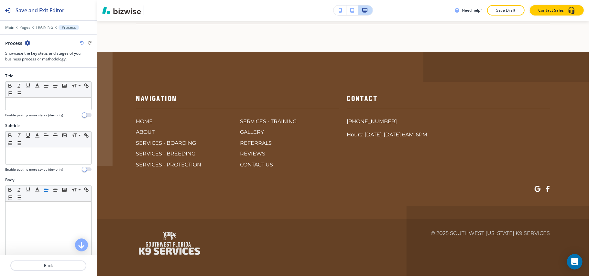
click at [37, 25] on div "Main Pages TRAINING Process" at bounding box center [48, 27] width 86 height 5
click at [44, 30] on div "Main Pages TRAINING Process" at bounding box center [48, 27] width 86 height 5
click at [44, 28] on p "TRAINING" at bounding box center [45, 27] width 18 height 5
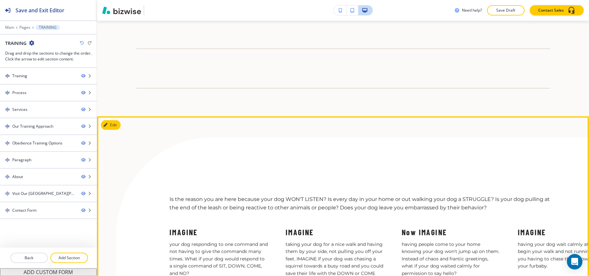
scroll to position [157, 0]
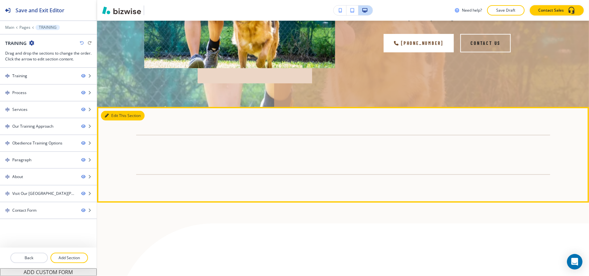
click at [117, 115] on button "Edit This Section" at bounding box center [123, 116] width 44 height 10
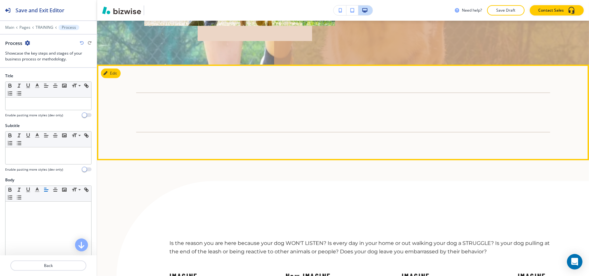
scroll to position [243, 0]
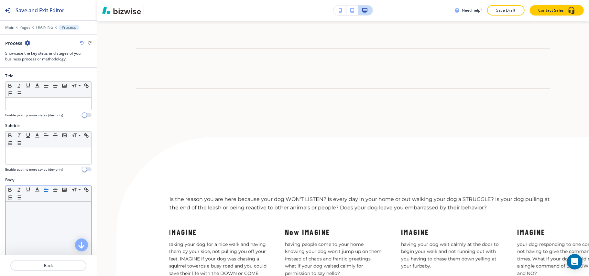
drag, startPoint x: 25, startPoint y: 225, endPoint x: 29, endPoint y: 224, distance: 3.8
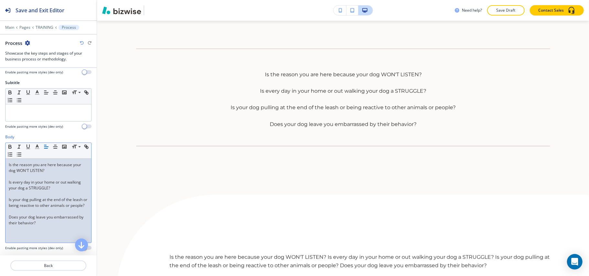
click at [16, 174] on p "Is the reason you are here because your dog WON'T LISTEN?" at bounding box center [48, 168] width 79 height 12
click at [13, 176] on p at bounding box center [48, 177] width 79 height 6
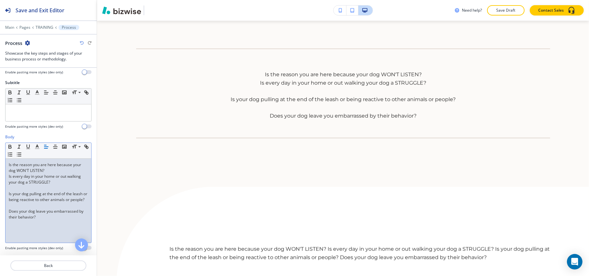
click at [15, 188] on p at bounding box center [48, 188] width 79 height 6
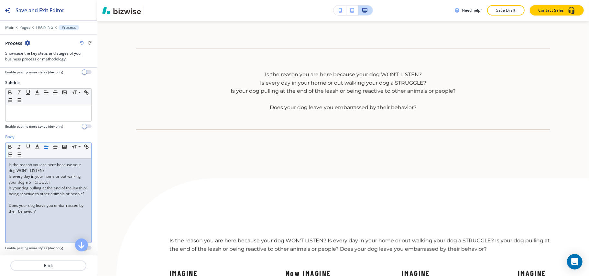
click at [14, 203] on p at bounding box center [48, 200] width 79 height 6
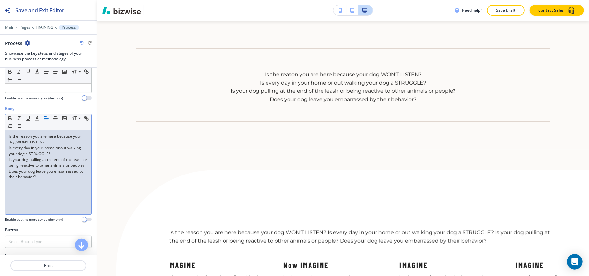
scroll to position [172, 0]
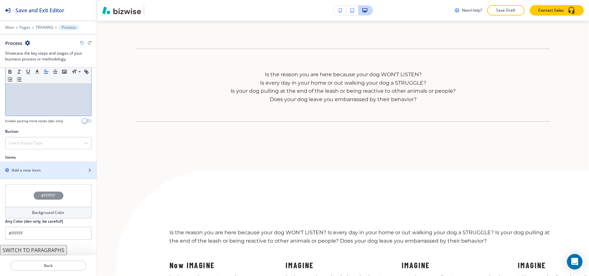
click at [36, 174] on div "button" at bounding box center [48, 175] width 97 height 5
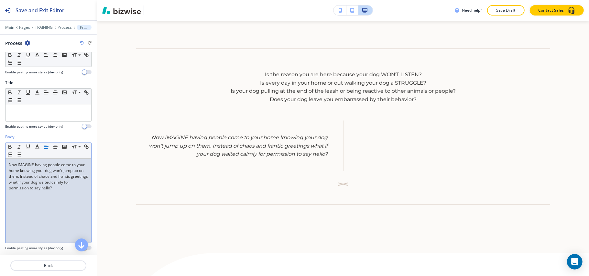
scroll to position [43, 0]
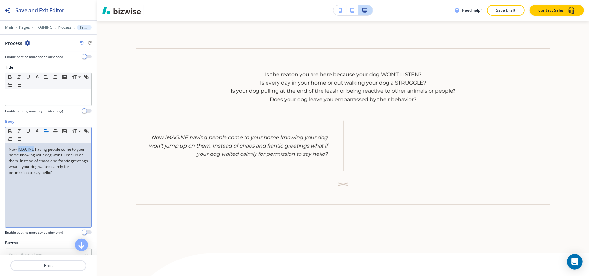
drag, startPoint x: 18, startPoint y: 150, endPoint x: 34, endPoint y: 150, distance: 15.8
click at [34, 150] on p "Now IMAGINE having people come to your home knowing your dog won't jump up on t…" at bounding box center [48, 160] width 79 height 29
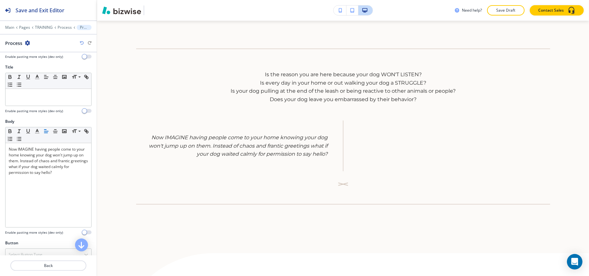
click at [7, 127] on div at bounding box center [48, 125] width 86 height 3
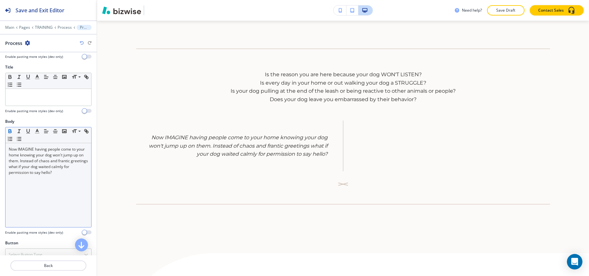
click at [10, 131] on icon "button" at bounding box center [10, 131] width 6 height 6
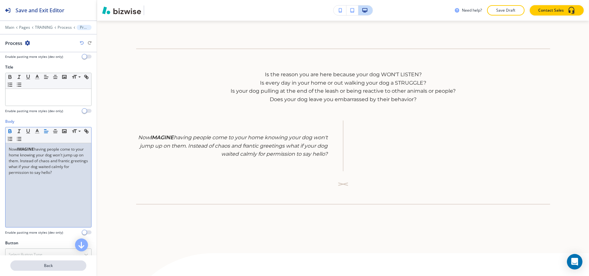
click at [53, 268] on p "Back" at bounding box center [48, 266] width 75 height 6
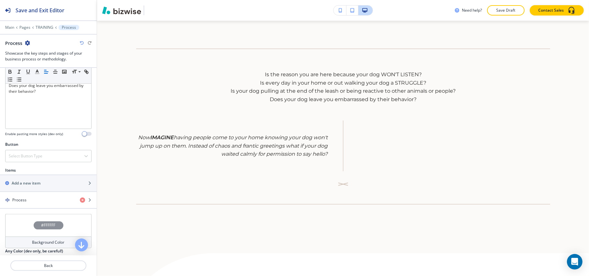
scroll to position [172, 0]
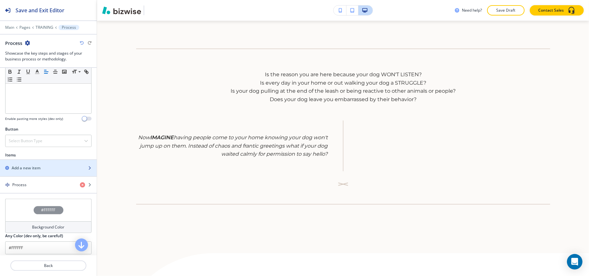
click at [39, 171] on h2 "Add a new item" at bounding box center [26, 168] width 29 height 6
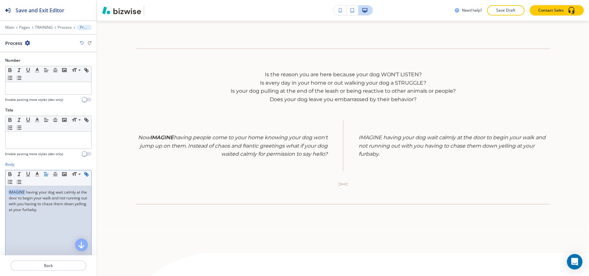
drag, startPoint x: 25, startPoint y: 193, endPoint x: 8, endPoint y: 181, distance: 20.2
click at [0, 190] on div "Body Small Normal Large Huge IMAGINE having your dog wait calmly at the door to…" at bounding box center [48, 223] width 97 height 122
click at [8, 172] on icon "button" at bounding box center [10, 174] width 6 height 6
click at [47, 269] on button "Back" at bounding box center [48, 265] width 76 height 10
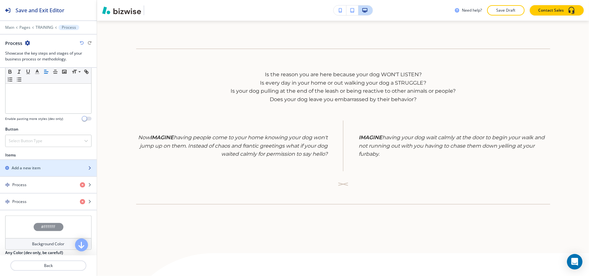
click at [21, 169] on h2 "Add a new item" at bounding box center [26, 168] width 29 height 6
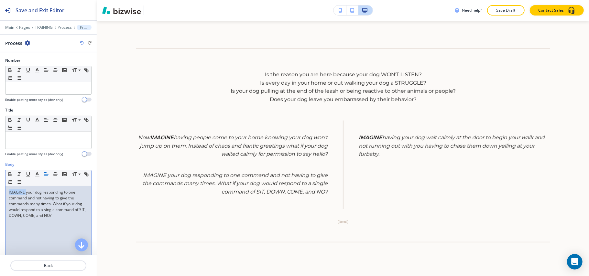
drag, startPoint x: 26, startPoint y: 194, endPoint x: 26, endPoint y: 169, distance: 25.5
click at [1, 186] on div "Body Small Normal Large Huge IMAGINE your dog responding to one command and not…" at bounding box center [48, 223] width 97 height 122
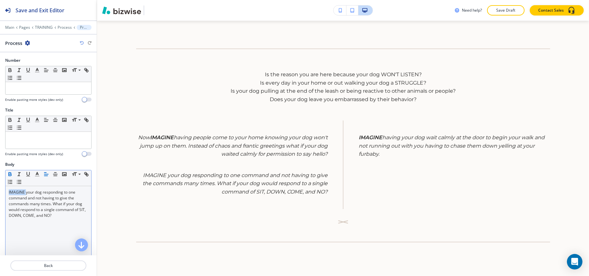
click at [7, 175] on icon "button" at bounding box center [10, 174] width 6 height 6
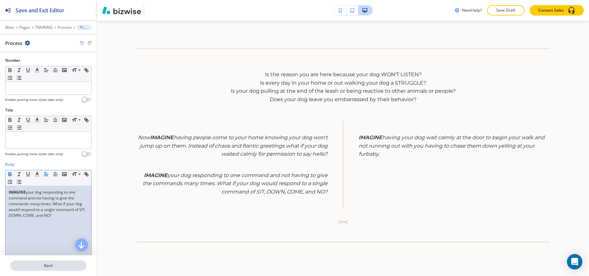
click at [42, 265] on p "Back" at bounding box center [48, 266] width 75 height 6
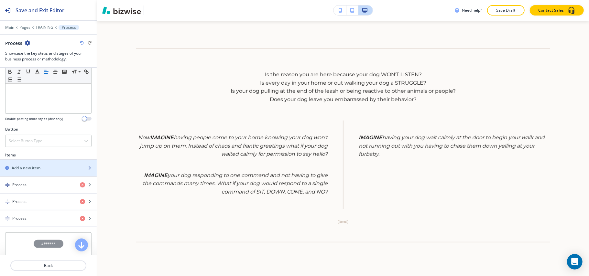
click at [43, 170] on div "Add a new item" at bounding box center [41, 168] width 82 height 6
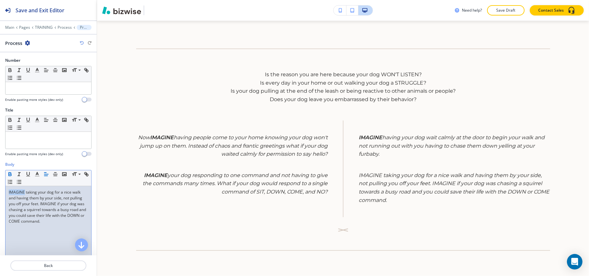
drag, startPoint x: 25, startPoint y: 193, endPoint x: 8, endPoint y: 178, distance: 22.0
click at [0, 191] on div "Body Small Normal Large Huge IMAGINE taking your dog for a nice walk and having…" at bounding box center [48, 223] width 97 height 122
click at [8, 174] on icon "button" at bounding box center [10, 174] width 6 height 6
click at [44, 235] on div "IMAGINE taking your dog for a nice walk and having them by your side, not pulli…" at bounding box center [48, 228] width 86 height 84
drag, startPoint x: 49, startPoint y: 223, endPoint x: 55, endPoint y: 223, distance: 5.5
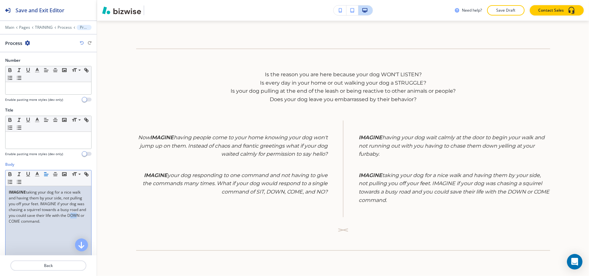
click at [55, 223] on p "IMAGINE taking your dog for a nice walk and having them by your side, not pulli…" at bounding box center [48, 206] width 79 height 35
click at [52, 219] on p "IMAGINE taking your dog for a nice walk and having them by your side, not pulli…" at bounding box center [48, 206] width 79 height 35
drag, startPoint x: 50, startPoint y: 222, endPoint x: 61, endPoint y: 222, distance: 11.6
click at [61, 222] on p "IMAGINE taking your dog for a nice walk and having them by your side, not pulli…" at bounding box center [48, 206] width 79 height 35
click at [10, 174] on icon "button" at bounding box center [10, 174] width 2 height 2
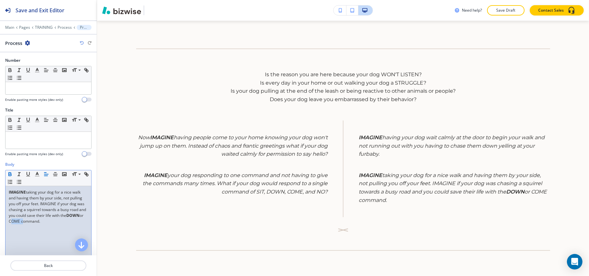
drag, startPoint x: 69, startPoint y: 223, endPoint x: 81, endPoint y: 224, distance: 11.7
click at [81, 224] on p "IMAGINE taking your dog for a nice walk and having them by your side, not pulli…" at bounding box center [48, 206] width 79 height 35
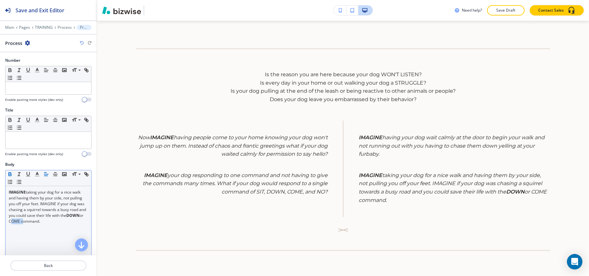
click at [8, 175] on icon "button" at bounding box center [10, 174] width 6 height 6
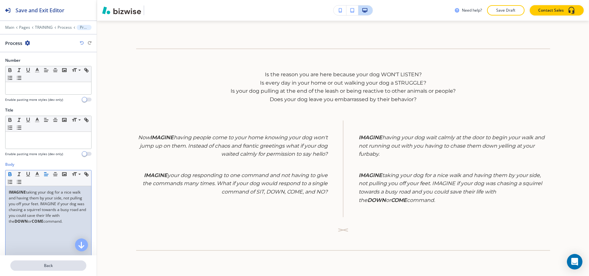
click at [63, 268] on p "Back" at bounding box center [48, 266] width 75 height 6
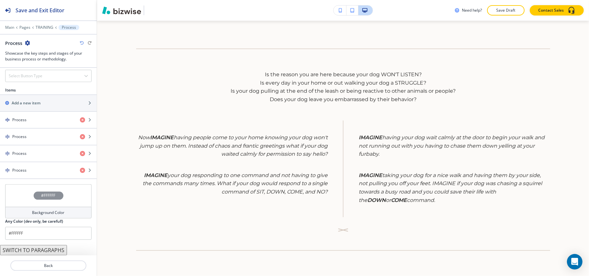
scroll to position [240, 0]
click at [39, 153] on div "Process" at bounding box center [37, 154] width 75 height 6
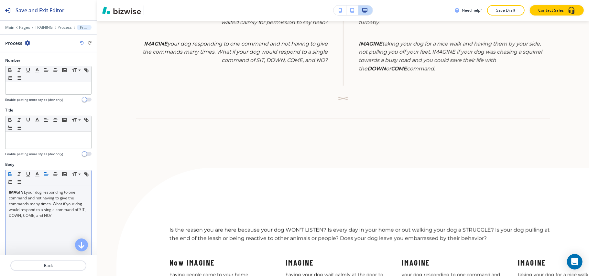
scroll to position [394, 0]
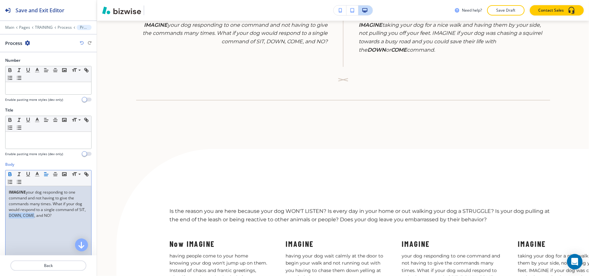
drag, startPoint x: 40, startPoint y: 217, endPoint x: 63, endPoint y: 216, distance: 22.4
click at [65, 217] on p "IMAGINE your dog responding to one command and not having to give the commands …" at bounding box center [48, 203] width 79 height 29
drag, startPoint x: 33, startPoint y: 215, endPoint x: 65, endPoint y: 215, distance: 32.0
click at [65, 215] on p "IMAGINE your dog responding to one command and not having to give the commands …" at bounding box center [48, 203] width 79 height 29
click at [11, 175] on icon "button" at bounding box center [10, 175] width 3 height 2
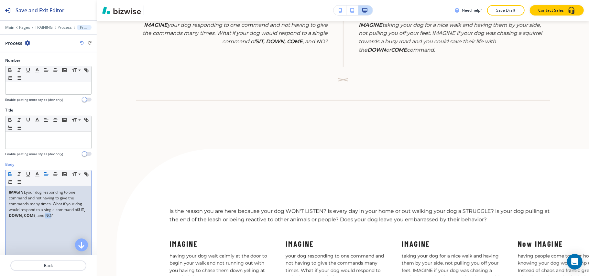
drag, startPoint x: 16, startPoint y: 222, endPoint x: 5, endPoint y: 222, distance: 11.0
click at [5, 222] on div "Body Small Normal Large Huge IMAGINE your dog responding to one command and not…" at bounding box center [48, 223] width 97 height 122
click at [10, 176] on icon "button" at bounding box center [10, 174] width 6 height 6
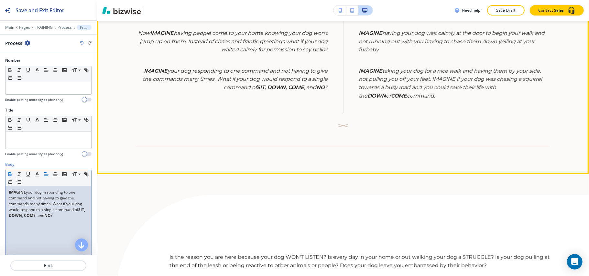
scroll to position [264, 0]
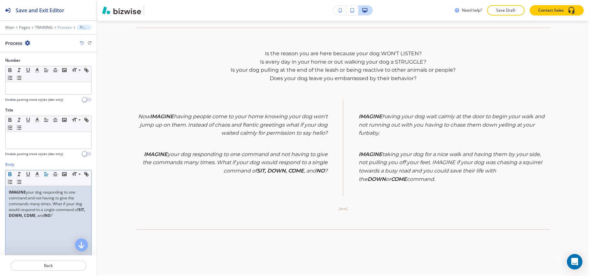
click at [66, 27] on p "Process" at bounding box center [65, 27] width 14 height 5
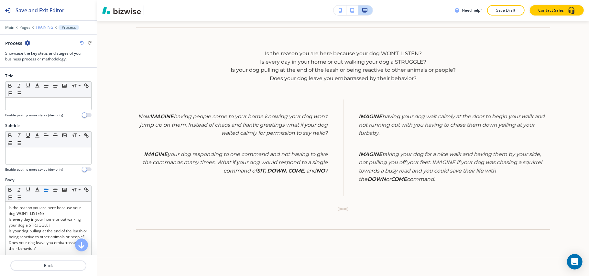
scroll to position [243, 0]
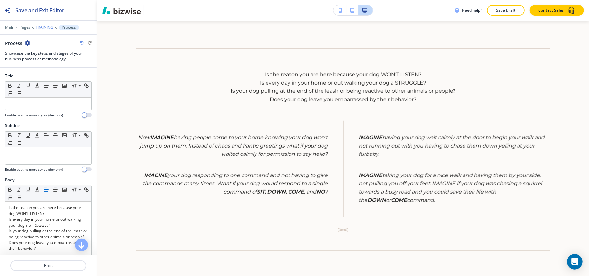
click at [44, 27] on p "TRAINING" at bounding box center [45, 27] width 18 height 5
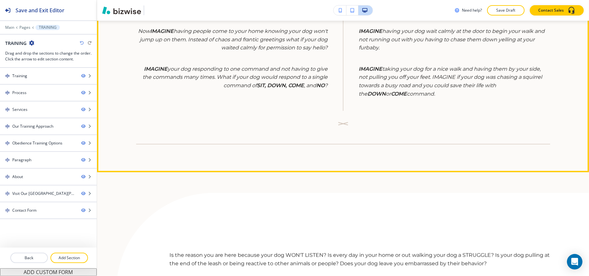
scroll to position [416, 0]
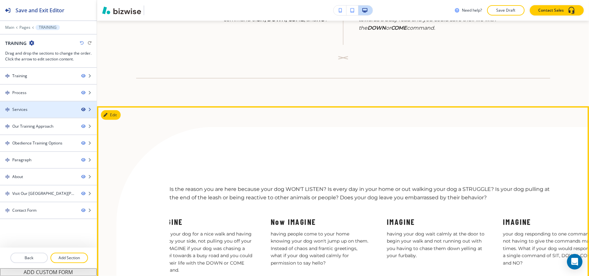
click at [83, 110] on icon "button" at bounding box center [83, 110] width 4 height 4
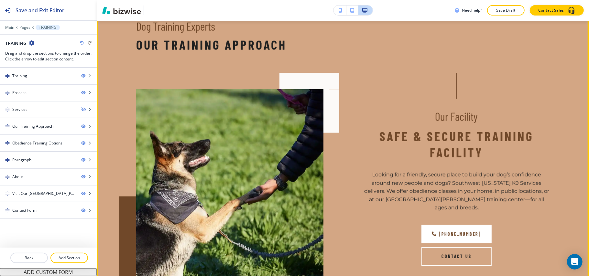
scroll to position [545, 0]
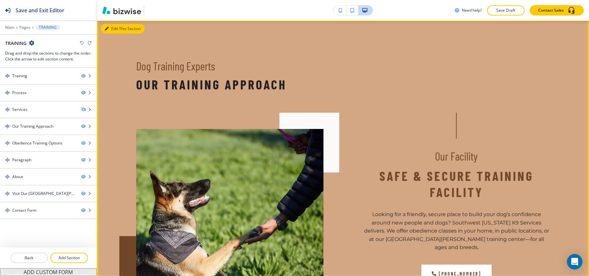
click at [116, 24] on button "Edit This Section" at bounding box center [123, 29] width 44 height 10
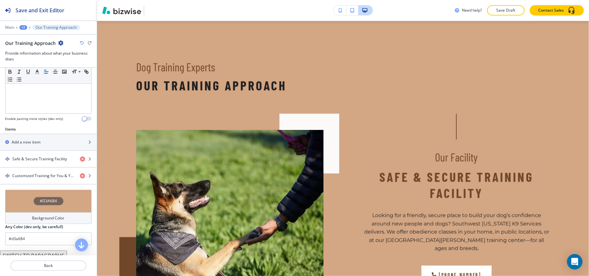
scroll to position [214, 0]
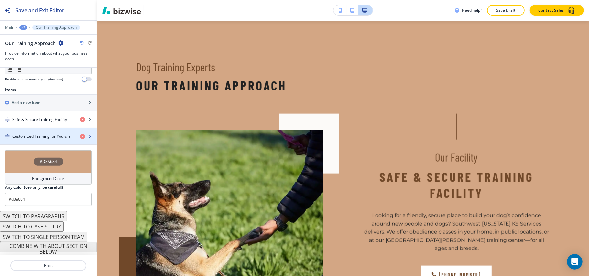
click at [28, 134] on h4 "Customized Training for You & Your Dog" at bounding box center [43, 136] width 62 height 6
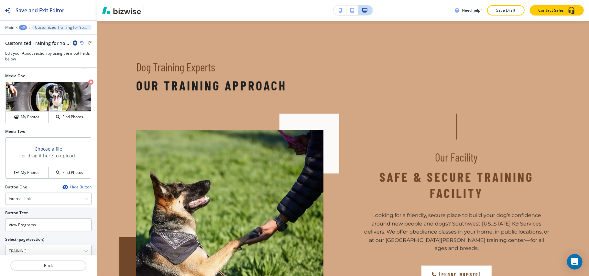
scroll to position [275, 0]
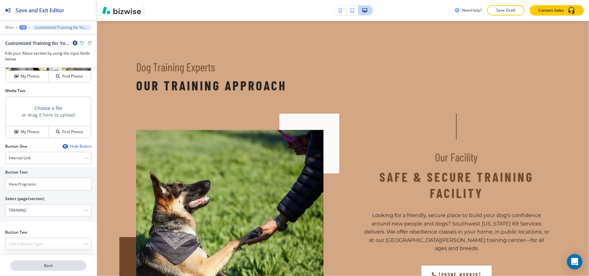
click at [52, 264] on p "Back" at bounding box center [48, 266] width 75 height 6
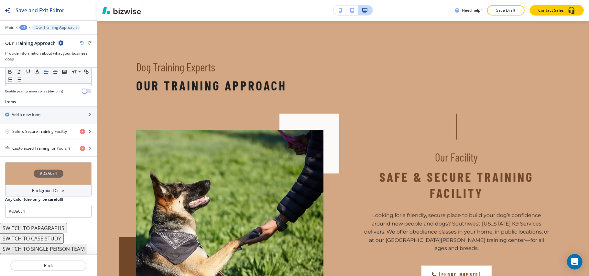
scroll to position [214, 0]
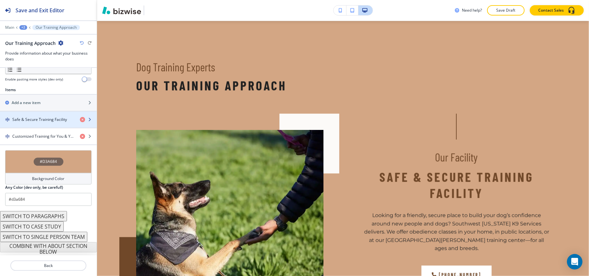
click at [32, 118] on h4 "Safe & Secure Training Facility" at bounding box center [39, 120] width 55 height 6
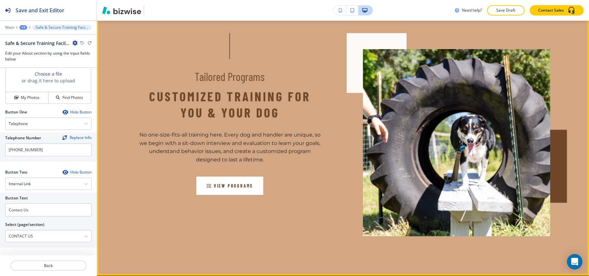
scroll to position [932, 0]
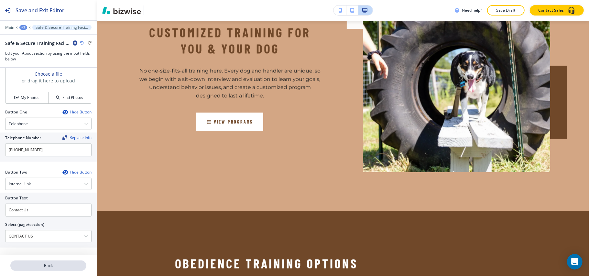
click at [47, 267] on p "Back" at bounding box center [48, 266] width 75 height 6
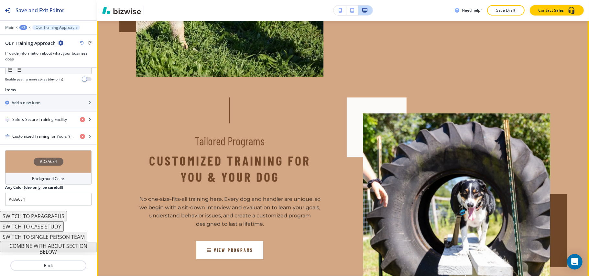
scroll to position [803, 0]
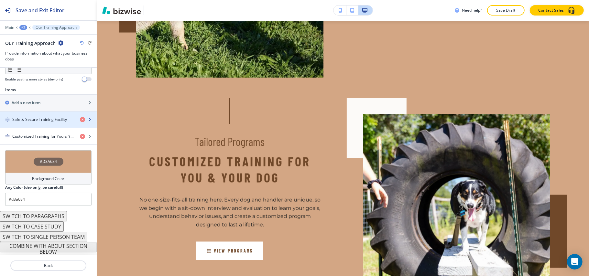
click at [22, 127] on div "button" at bounding box center [48, 124] width 97 height 5
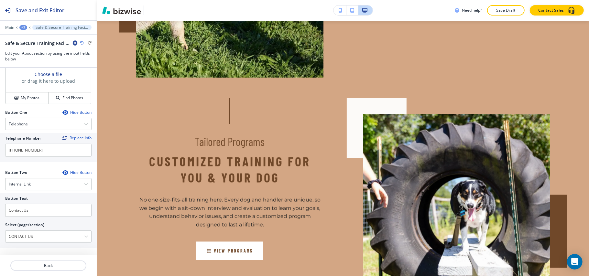
scroll to position [303, 0]
click at [58, 267] on p "Back" at bounding box center [48, 266] width 75 height 6
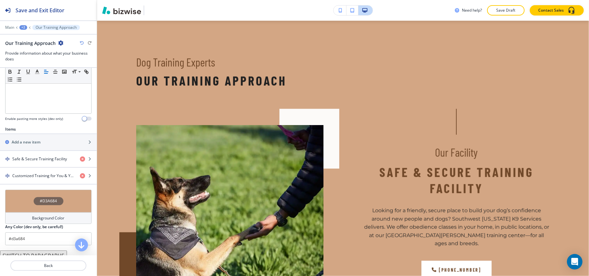
scroll to position [501, 0]
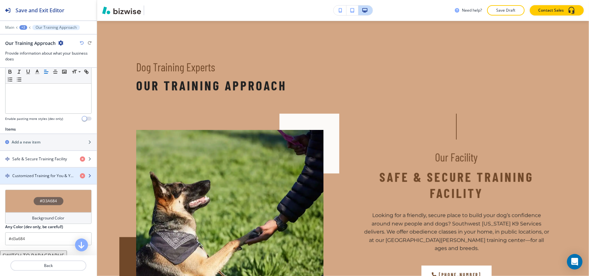
click at [31, 182] on div "button" at bounding box center [48, 181] width 97 height 5
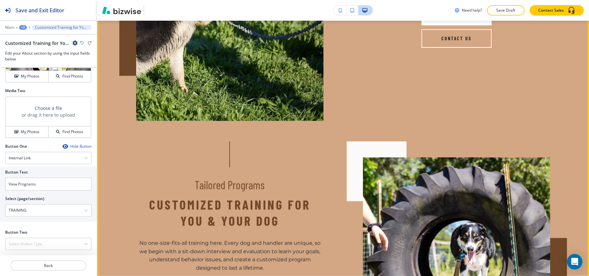
scroll to position [932, 0]
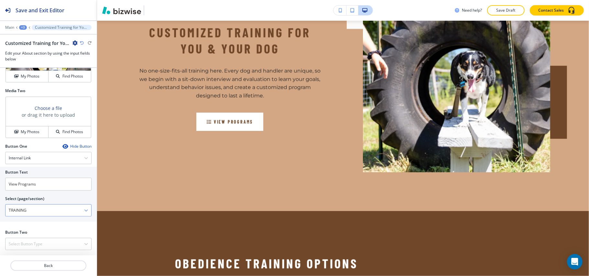
click at [52, 210] on \(page\/section\) "TRAINING" at bounding box center [44, 210] width 79 height 11
drag, startPoint x: 56, startPoint y: 181, endPoint x: 0, endPoint y: 181, distance: 55.6
click at [0, 181] on div "Button Text View Programs Select (page/section) TRAINING HOME HOME | Build a Be…" at bounding box center [48, 194] width 97 height 55
click at [63, 181] on input "View Programs" at bounding box center [48, 184] width 86 height 13
drag, startPoint x: 57, startPoint y: 184, endPoint x: 0, endPoint y: 184, distance: 57.2
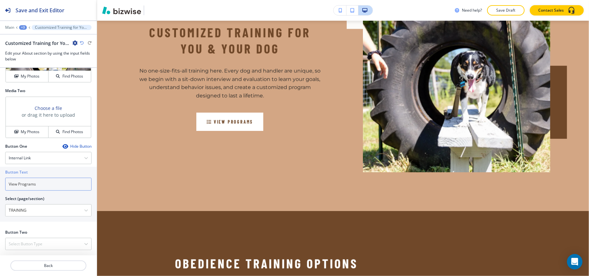
click at [0, 184] on div "Button Text View Programs Select (page/section) TRAINING HOME HOME | Build a Be…" at bounding box center [48, 194] width 97 height 55
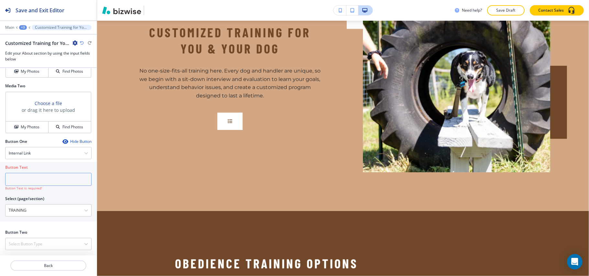
paste input "View Programs"
type input "View Programs"
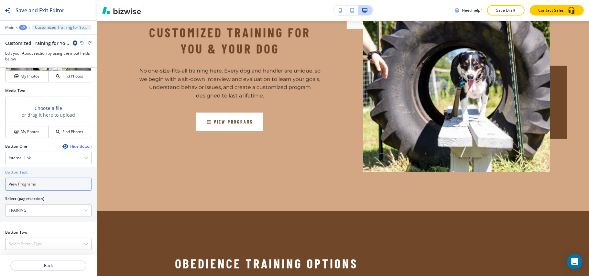
click at [56, 189] on input "View Programs" at bounding box center [48, 184] width 86 height 13
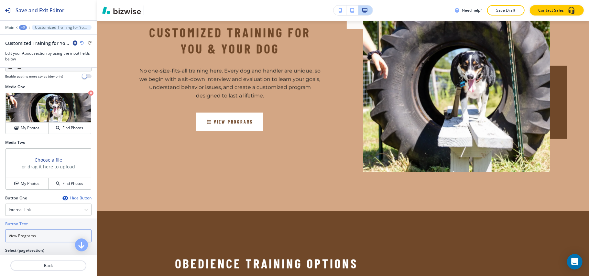
scroll to position [275, 0]
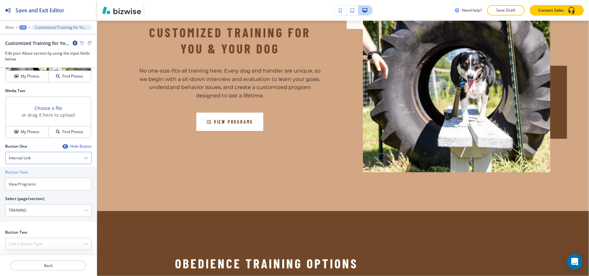
click at [54, 156] on div "Internal Link" at bounding box center [48, 158] width 86 height 12
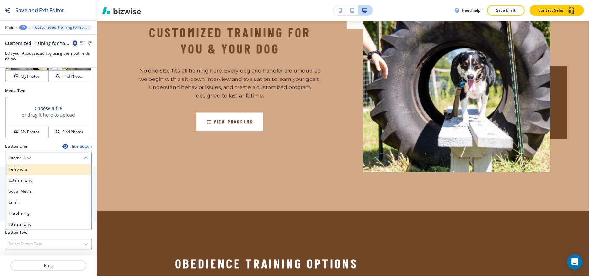
click at [48, 169] on h4 "Telephone" at bounding box center [48, 169] width 79 height 6
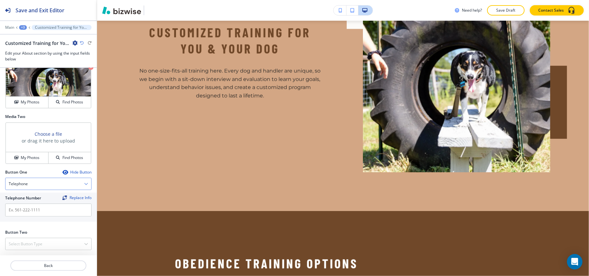
scroll to position [249, 0]
click at [48, 158] on div "Find Photos" at bounding box center [69, 158] width 42 height 6
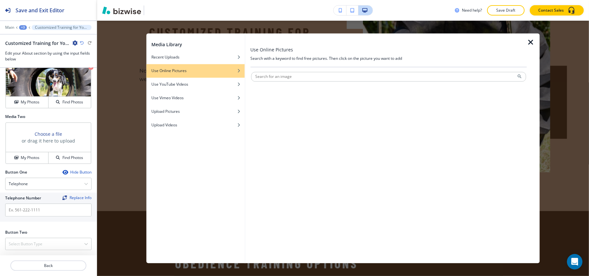
click at [531, 43] on icon "button" at bounding box center [530, 43] width 8 height 8
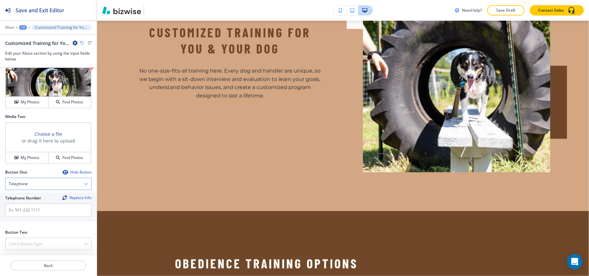
click at [34, 182] on div "Telephone" at bounding box center [48, 184] width 86 height 12
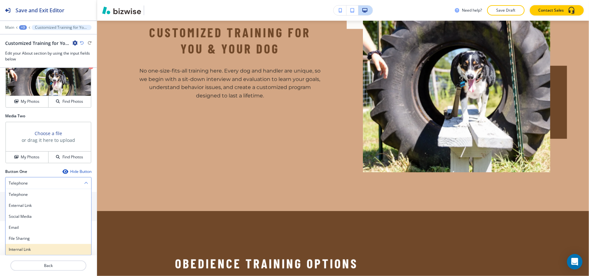
click at [42, 246] on div "Internal Link" at bounding box center [48, 249] width 86 height 11
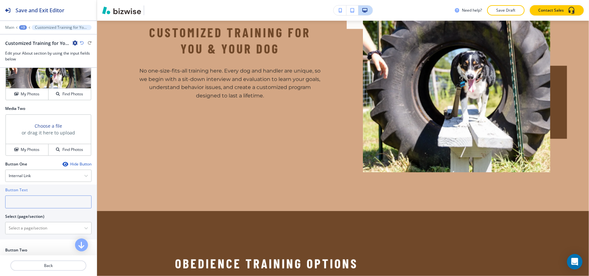
paste input "View Programs"
type input "View Programs"
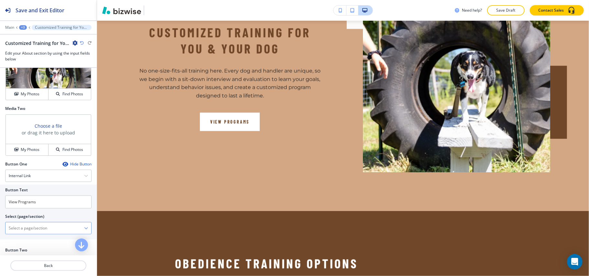
click at [28, 233] on \(page\/section\) "Manual Input" at bounding box center [44, 228] width 79 height 11
click at [25, 242] on h4 "TRAINING" at bounding box center [48, 240] width 79 height 6
type \(page\/section\) "TRAINING"
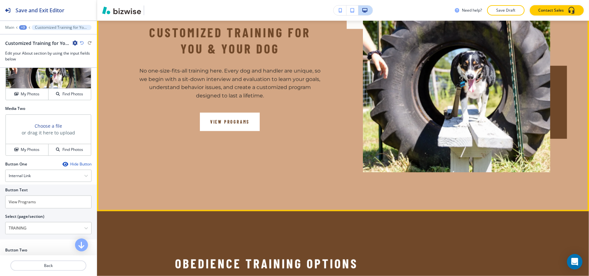
scroll to position [1104, 0]
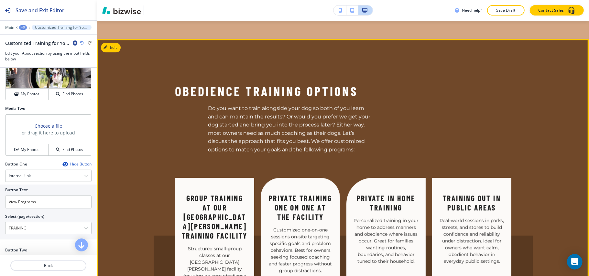
click at [125, 43] on button "Edit This Section" at bounding box center [123, 48] width 44 height 10
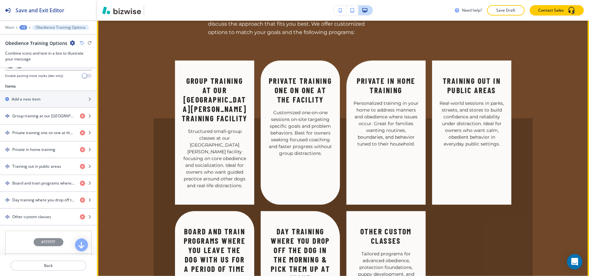
scroll to position [1202, 0]
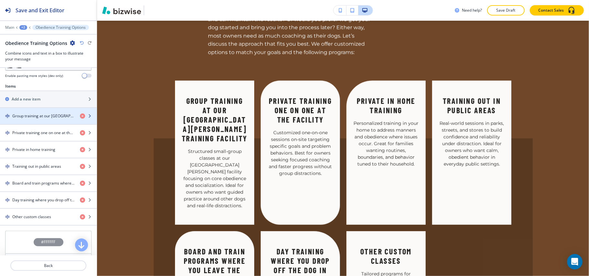
click at [48, 123] on div "button" at bounding box center [48, 121] width 97 height 5
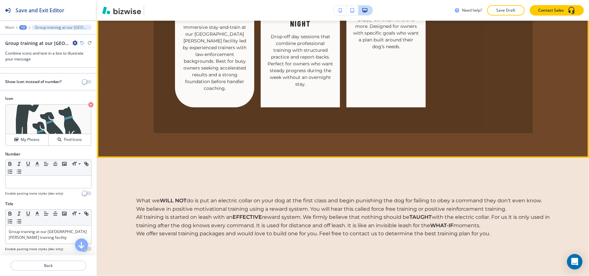
scroll to position [1503, 0]
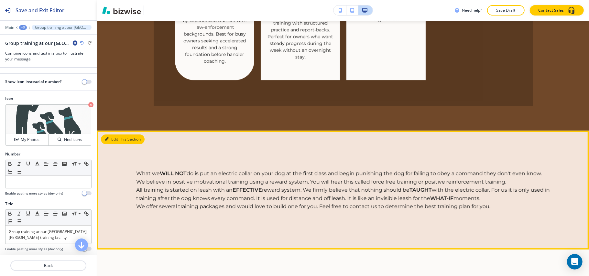
click at [110, 134] on button "Edit This Section" at bounding box center [123, 139] width 44 height 10
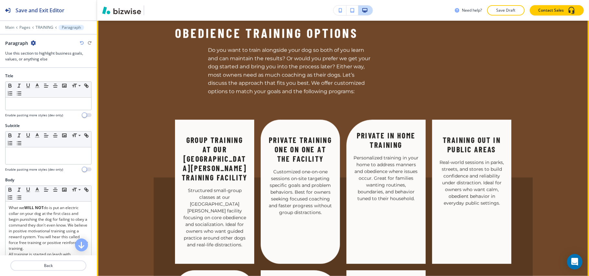
scroll to position [1113, 0]
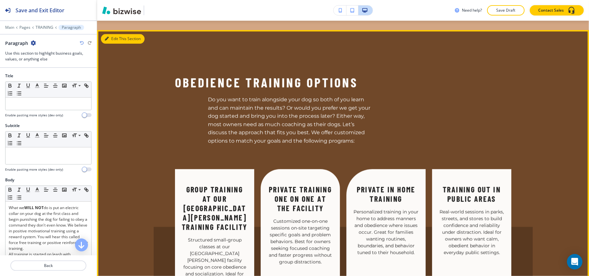
click at [121, 34] on button "Edit This Section" at bounding box center [123, 39] width 44 height 10
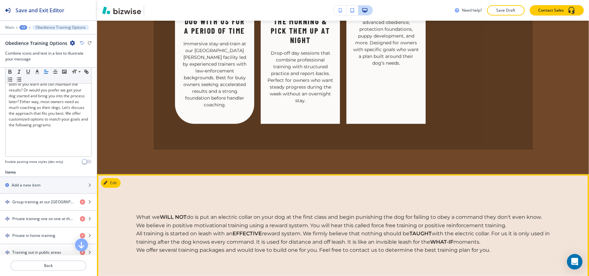
scroll to position [1460, 0]
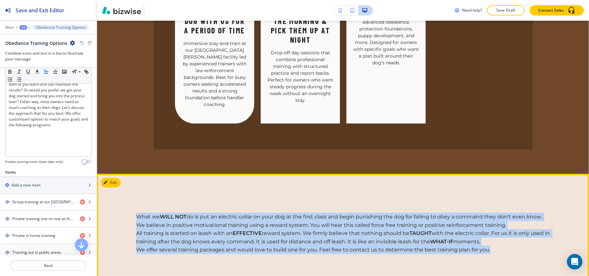
drag, startPoint x: 134, startPoint y: 189, endPoint x: 497, endPoint y: 223, distance: 364.2
click at [505, 224] on section "What we WILL NOT do is put an electric collar on your dog at the first class an…" at bounding box center [343, 233] width 492 height 119
click at [120, 178] on button "Edit This Section" at bounding box center [123, 183] width 44 height 10
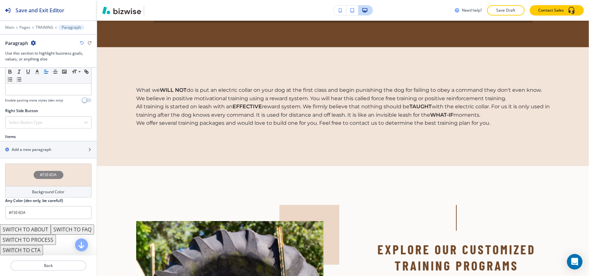
scroll to position [392, 0]
click at [33, 224] on button "SWITCH TO ABOUT" at bounding box center [25, 229] width 51 height 10
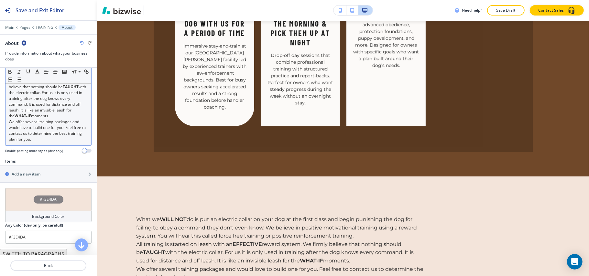
scroll to position [129, 0]
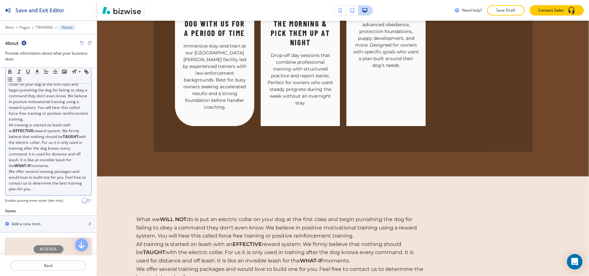
click at [43, 145] on p "All training is started on leash with an EFFECTIVE reward system. We firmly bel…" at bounding box center [48, 145] width 79 height 47
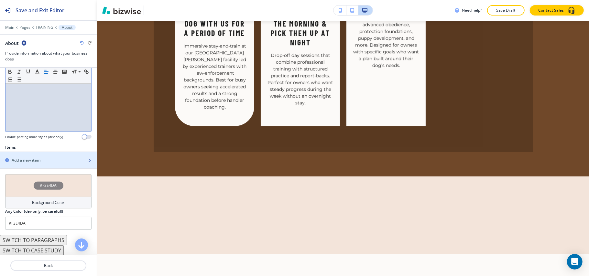
scroll to position [180, 0]
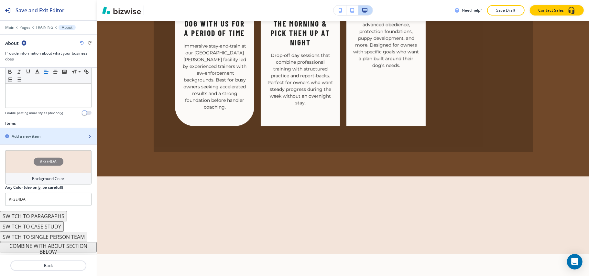
click at [40, 133] on div "button" at bounding box center [48, 130] width 97 height 5
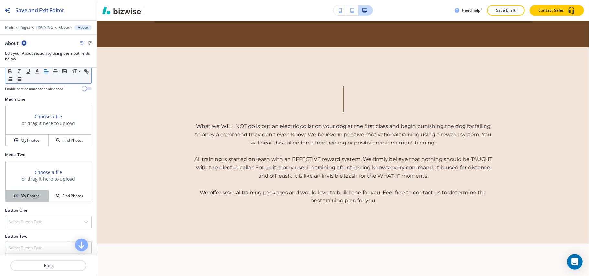
scroll to position [259, 0]
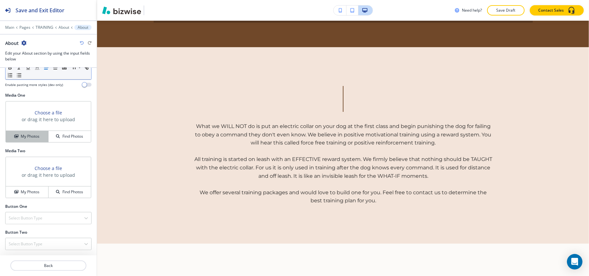
click at [32, 137] on h4 "My Photos" at bounding box center [30, 136] width 19 height 6
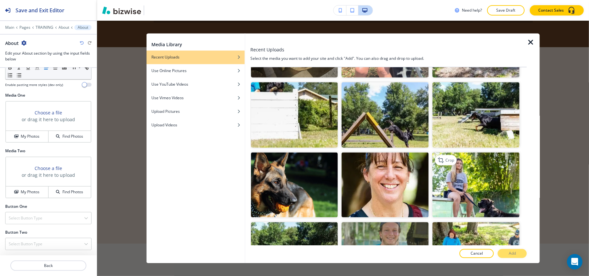
scroll to position [862, 0]
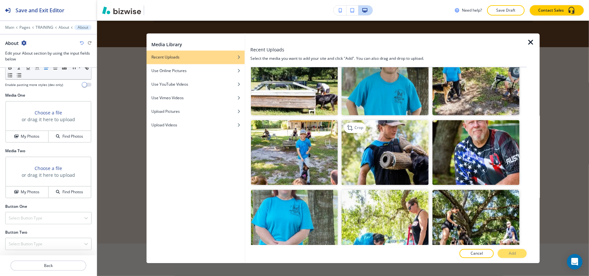
click at [377, 127] on img "button" at bounding box center [385, 152] width 87 height 65
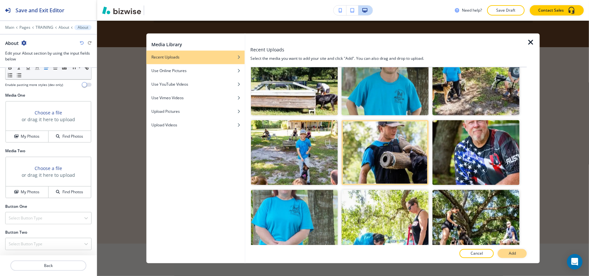
click at [508, 254] on button "Add" at bounding box center [511, 253] width 29 height 9
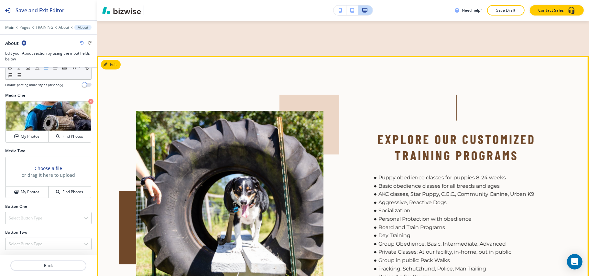
scroll to position [1802, 0]
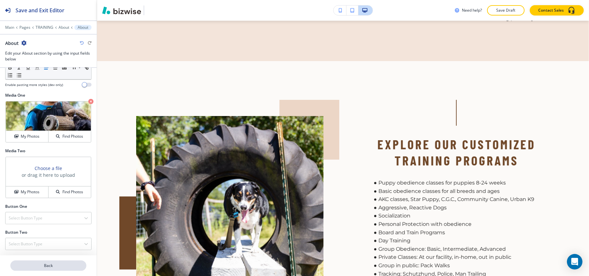
click at [60, 268] on p "Back" at bounding box center [48, 266] width 75 height 6
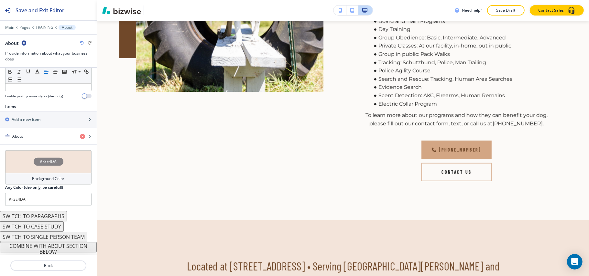
scroll to position [2061, 0]
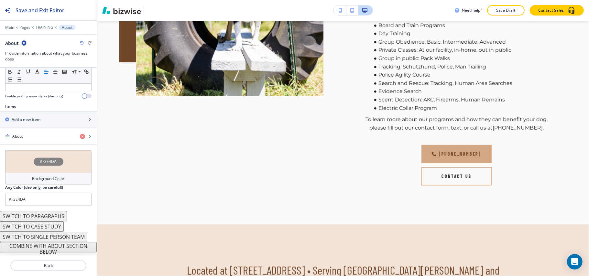
click at [58, 246] on button "COMBINE WITH ABOUT SECTION BELOW" at bounding box center [48, 247] width 97 height 10
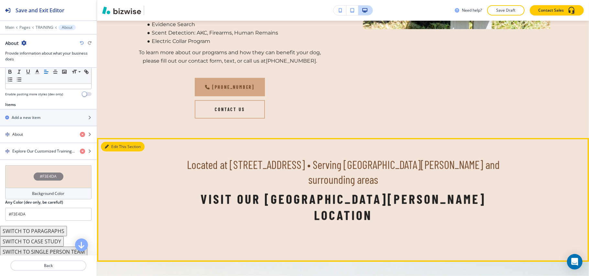
click at [113, 142] on button "Edit This Section" at bounding box center [123, 147] width 44 height 10
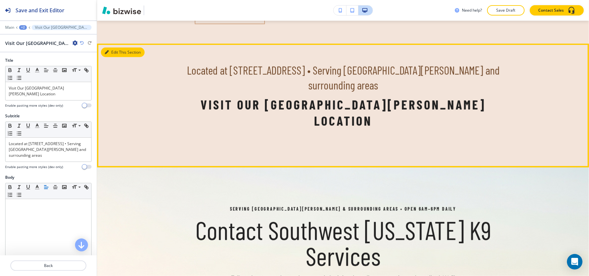
scroll to position [2166, 0]
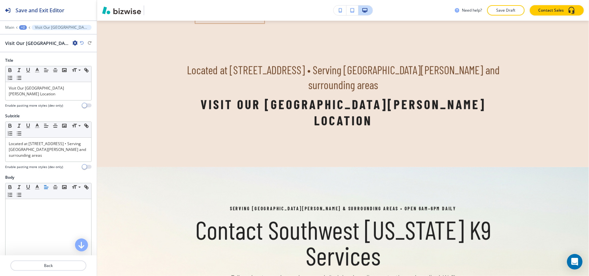
click at [75, 43] on icon "button" at bounding box center [74, 42] width 5 height 5
click at [99, 79] on p "Delete Section" at bounding box center [93, 77] width 33 height 6
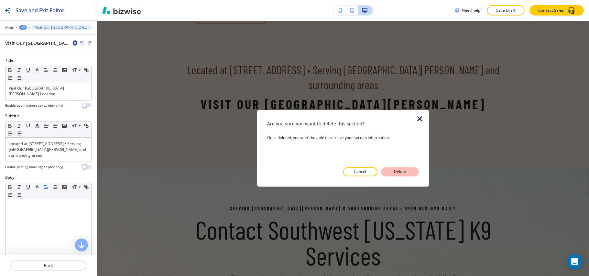
click at [409, 168] on button "Delete" at bounding box center [399, 171] width 37 height 9
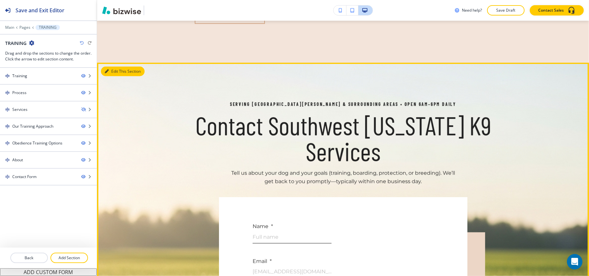
click at [107, 69] on icon "button" at bounding box center [107, 71] width 4 height 4
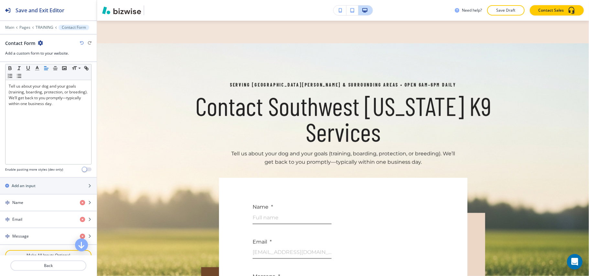
scroll to position [315, 0]
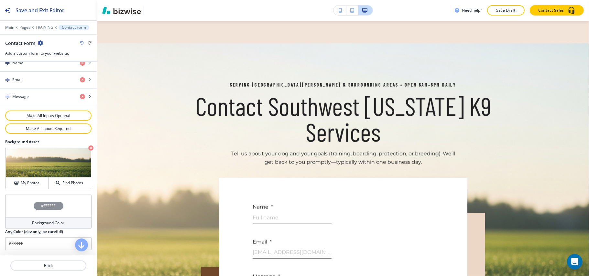
click at [21, 204] on div "#FFFFFF" at bounding box center [48, 206] width 86 height 23
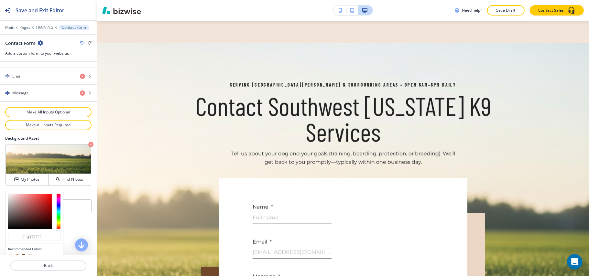
scroll to position [347, 0]
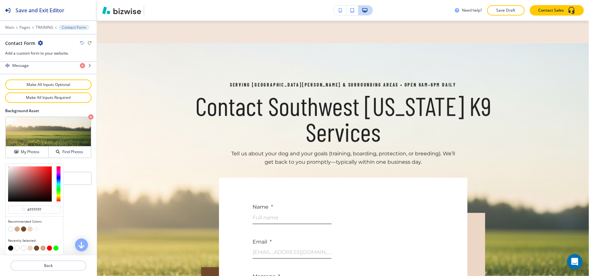
click at [12, 247] on button "button" at bounding box center [10, 248] width 5 height 5
type input "#000000"
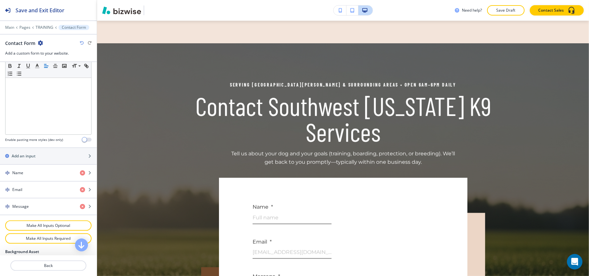
scroll to position [186, 0]
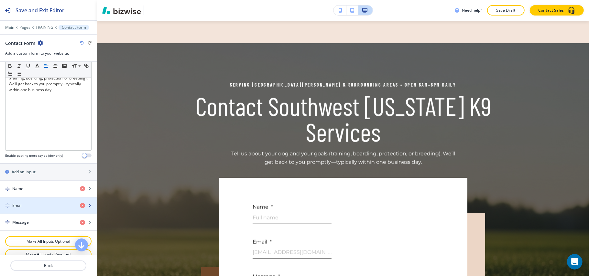
click at [27, 207] on div "Email" at bounding box center [37, 206] width 75 height 6
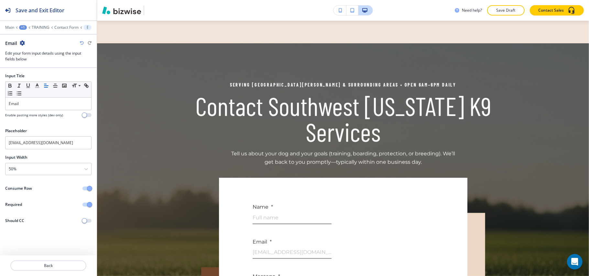
scroll to position [2380, 0]
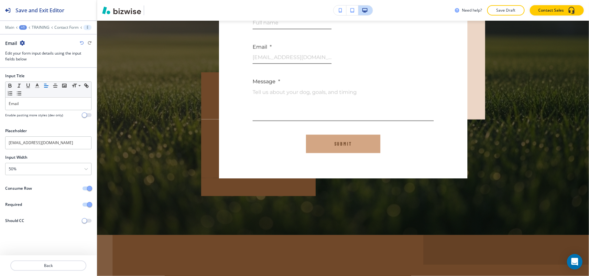
click at [83, 193] on div at bounding box center [48, 193] width 97 height 5
click at [86, 190] on button "button" at bounding box center [86, 188] width 9 height 4
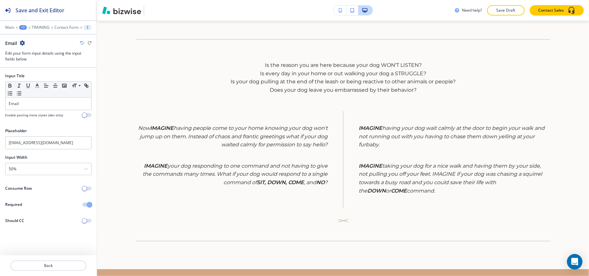
scroll to position [0, 0]
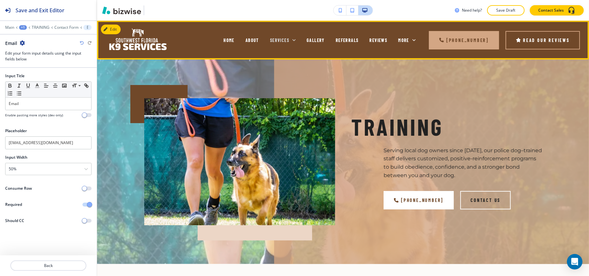
click at [270, 38] on span "SERVICES" at bounding box center [279, 39] width 19 height 5
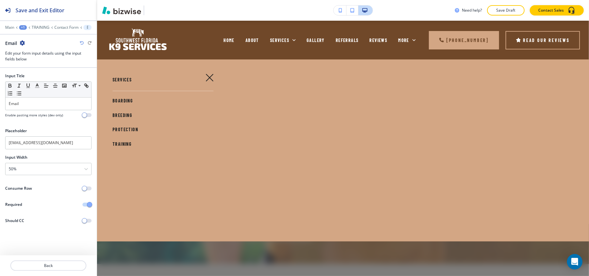
click at [208, 77] on icon "button" at bounding box center [209, 77] width 7 height 7
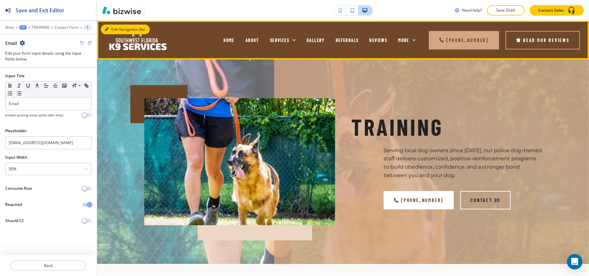
click at [111, 26] on button "Edit Navigation Bar" at bounding box center [125, 30] width 49 height 10
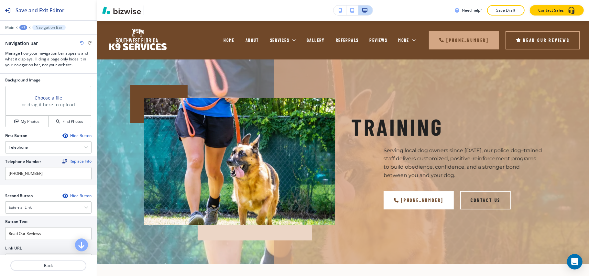
scroll to position [215, 0]
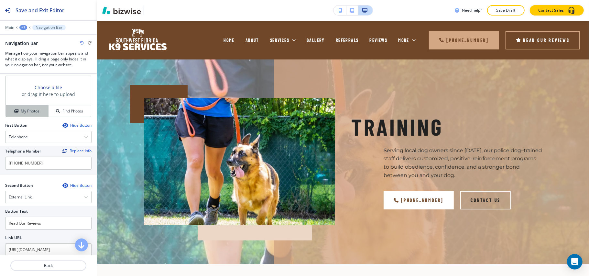
click at [21, 112] on h4 "My Photos" at bounding box center [30, 111] width 19 height 6
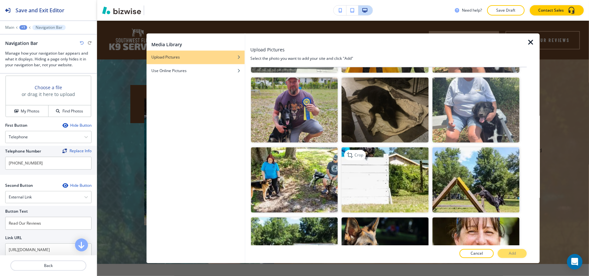
scroll to position [517, 0]
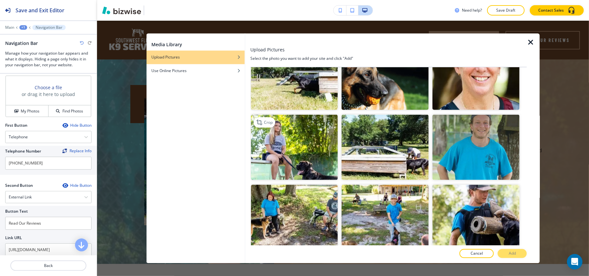
click at [290, 138] on img "button" at bounding box center [294, 147] width 87 height 65
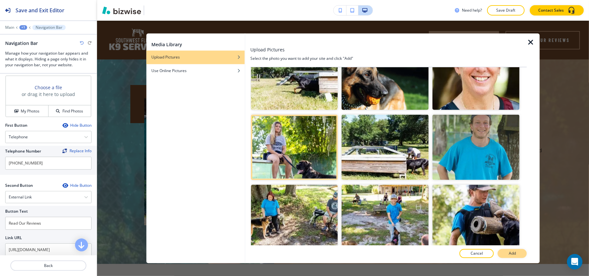
click at [507, 251] on button "Add" at bounding box center [511, 253] width 29 height 9
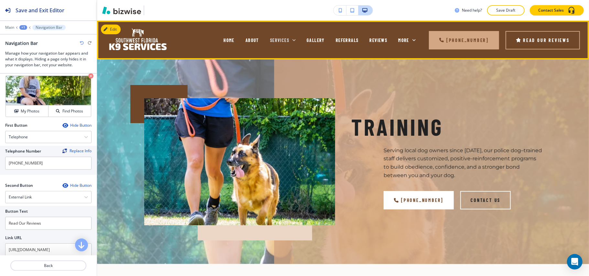
click at [291, 40] on icon at bounding box center [294, 40] width 6 height 6
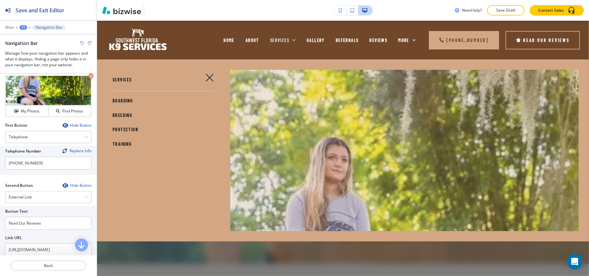
click at [291, 40] on icon at bounding box center [294, 40] width 6 height 6
click at [88, 76] on icon "button" at bounding box center [90, 75] width 5 height 5
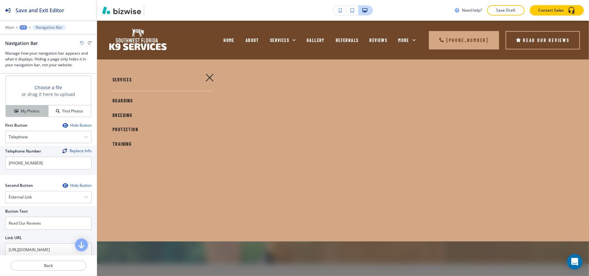
click at [32, 110] on h4 "My Photos" at bounding box center [30, 111] width 19 height 6
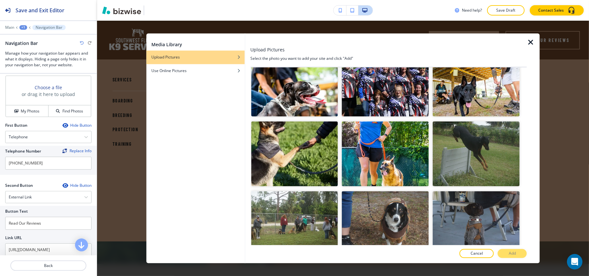
scroll to position [1203, 0]
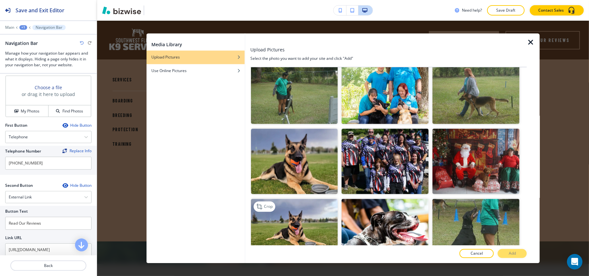
click at [297, 206] on img "button" at bounding box center [294, 231] width 87 height 65
click at [509, 252] on p "Add" at bounding box center [511, 254] width 7 height 6
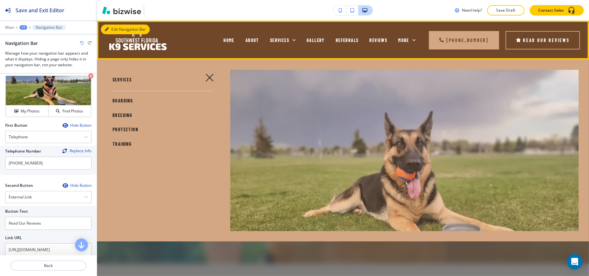
click at [110, 27] on div "Edit Navigation Bar HOME ABOUT SERVICES GALLERY REFERRALS REVIEWS CONTACT US Mo…" at bounding box center [343, 40] width 492 height 39
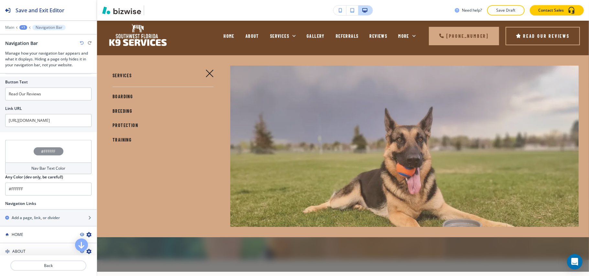
scroll to position [0, 0]
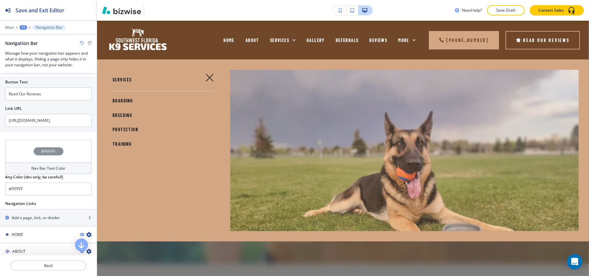
click at [206, 72] on button "button" at bounding box center [210, 78] width 16 height 16
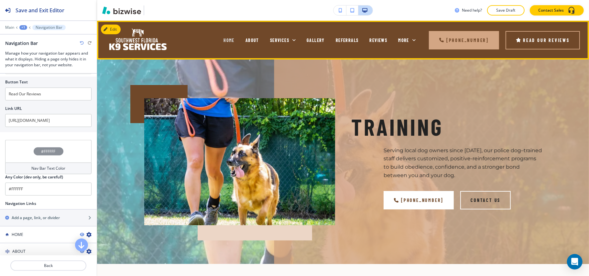
click at [223, 38] on span "HOME" at bounding box center [228, 39] width 11 height 5
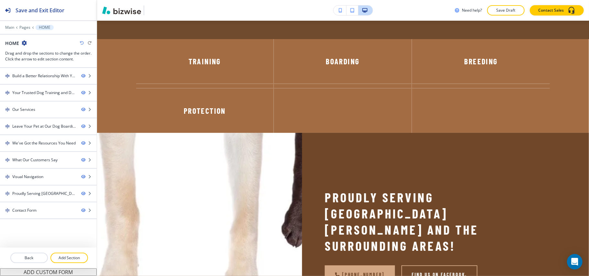
scroll to position [1710, 0]
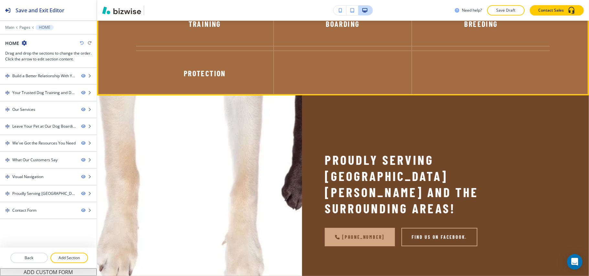
click at [111, 15] on button "Edit This Section" at bounding box center [123, 10] width 44 height 10
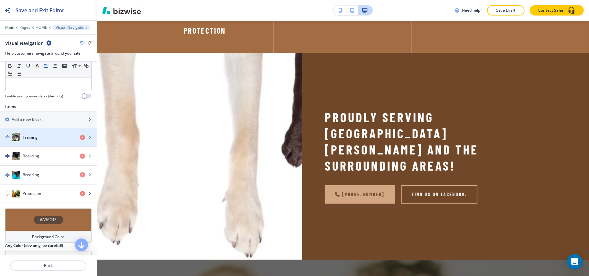
scroll to position [206, 0]
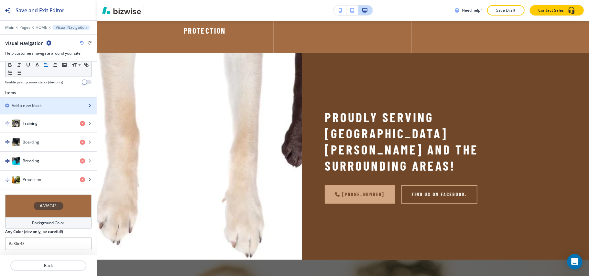
click at [35, 103] on h2 "Add a new block" at bounding box center [27, 106] width 30 height 6
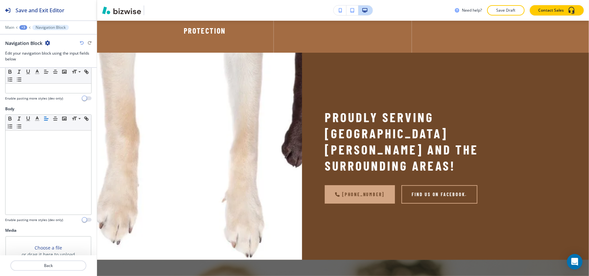
scroll to position [127, 0]
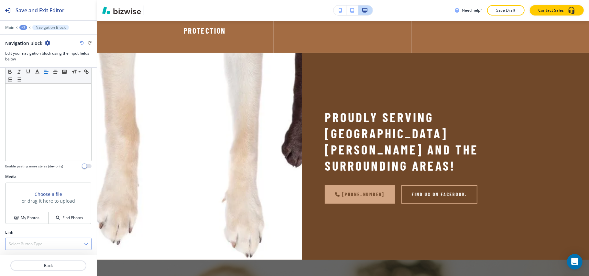
click at [46, 241] on div "Select Button Type" at bounding box center [48, 244] width 86 height 12
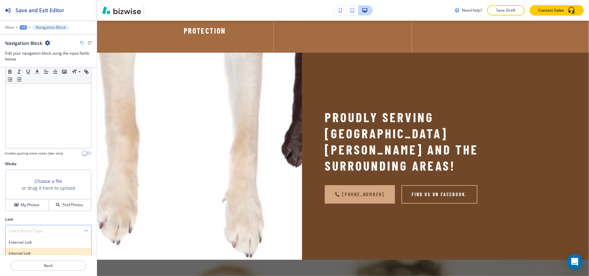
scroll to position [143, 0]
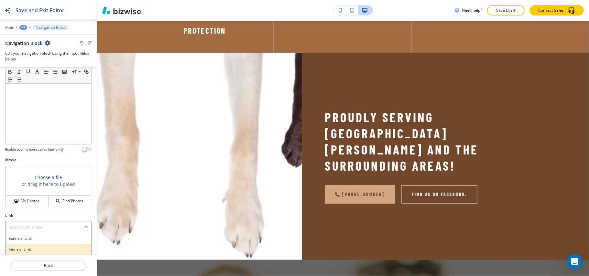
click at [36, 251] on h4 "Internal Link" at bounding box center [48, 250] width 79 height 6
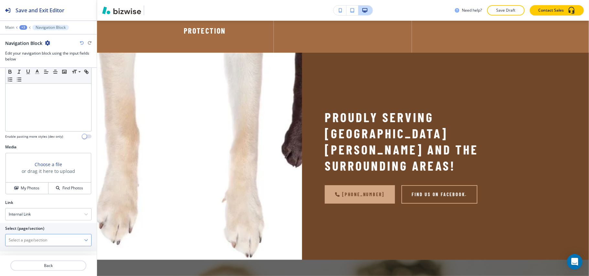
scroll to position [160, 0]
click at [44, 234] on \(page\/section\) "Manual Input" at bounding box center [44, 236] width 79 height 11
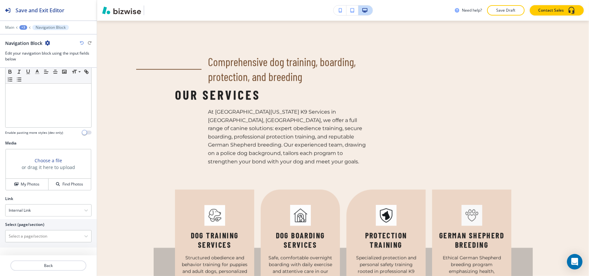
scroll to position [0, 0]
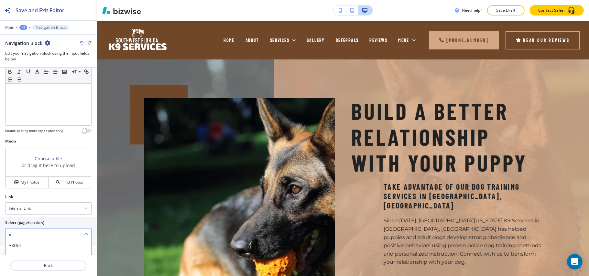
click at [30, 233] on \(page\/section\) "a" at bounding box center [44, 234] width 79 height 11
click at [22, 246] on h4 "ABOUT" at bounding box center [48, 246] width 79 height 6
type \(page\/section\) "ABOUT"
drag, startPoint x: 31, startPoint y: 232, endPoint x: 0, endPoint y: 229, distance: 31.1
click at [0, 229] on div "Select (page/section) ABOUT ABOUT GALLERY ABOUT | Paragraph BOARDING TRAINING A…" at bounding box center [48, 233] width 97 height 28
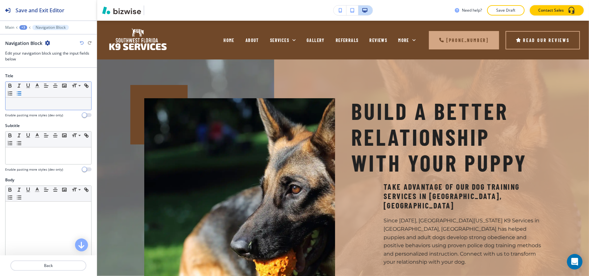
click at [24, 97] on button "button" at bounding box center [19, 94] width 9 height 8
click at [30, 100] on div at bounding box center [48, 104] width 86 height 12
click at [21, 92] on line "button" at bounding box center [19, 92] width 3 height 0
click at [27, 109] on div at bounding box center [48, 104] width 86 height 12
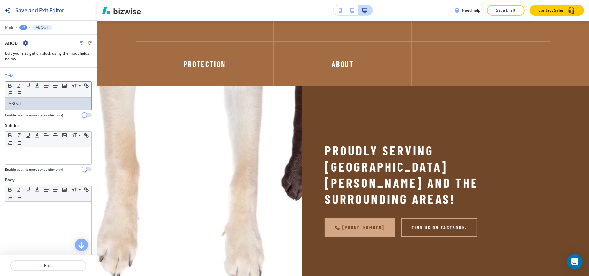
scroll to position [1715, 0]
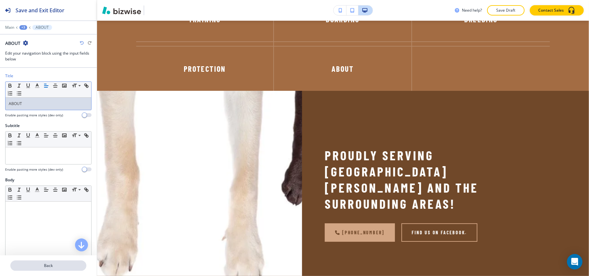
click at [58, 267] on p "Back" at bounding box center [48, 266] width 75 height 6
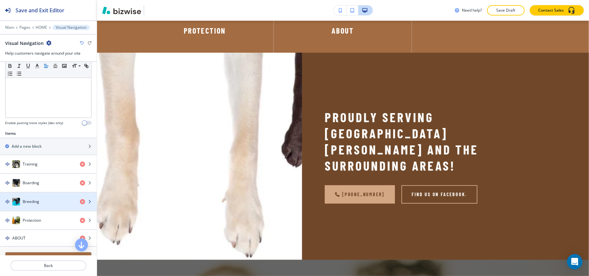
scroll to position [172, 0]
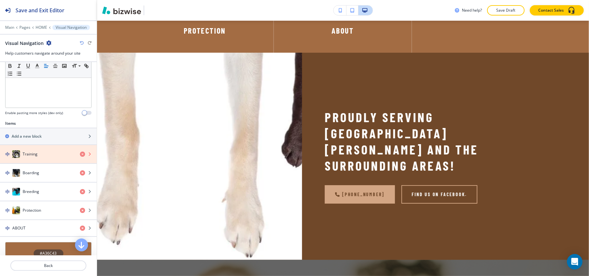
click at [80, 155] on icon "button" at bounding box center [82, 154] width 5 height 5
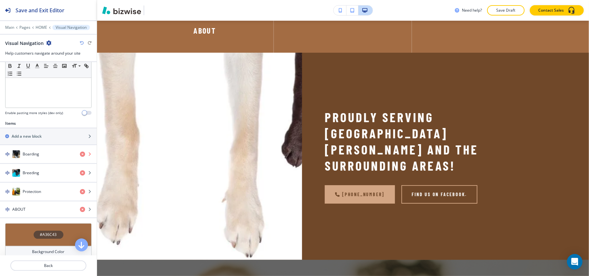
click at [80, 155] on icon "button" at bounding box center [82, 154] width 5 height 5
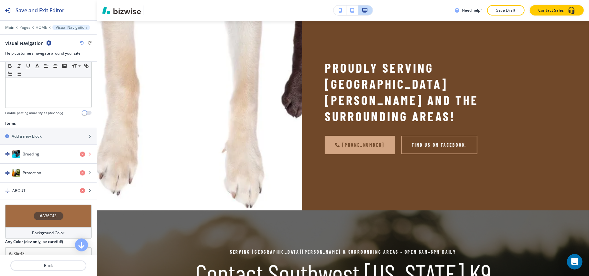
click at [80, 155] on icon "button" at bounding box center [82, 154] width 5 height 5
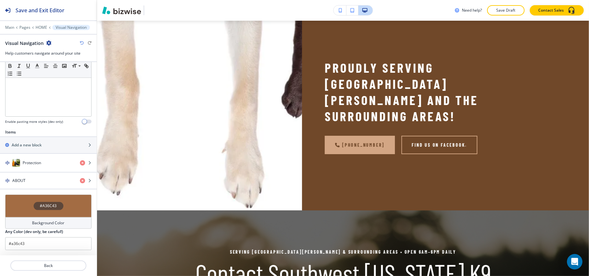
scroll to position [166, 0]
click at [80, 161] on icon "button" at bounding box center [82, 162] width 5 height 5
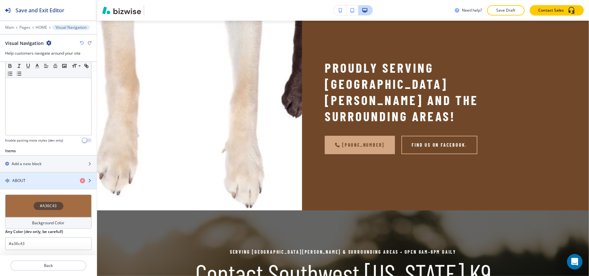
click at [25, 181] on div "ABOUT" at bounding box center [37, 181] width 75 height 6
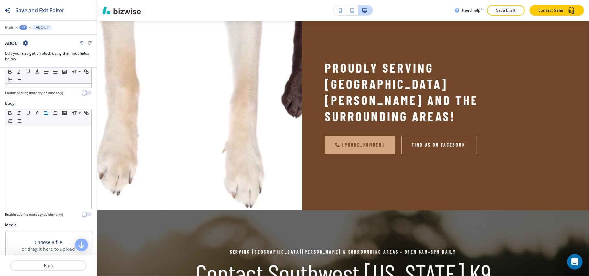
scroll to position [160, 0]
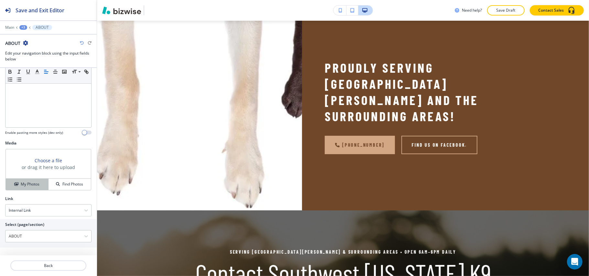
click at [25, 186] on h4 "My Photos" at bounding box center [30, 184] width 19 height 6
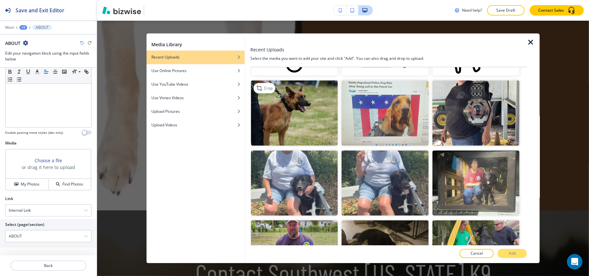
scroll to position [259, 0]
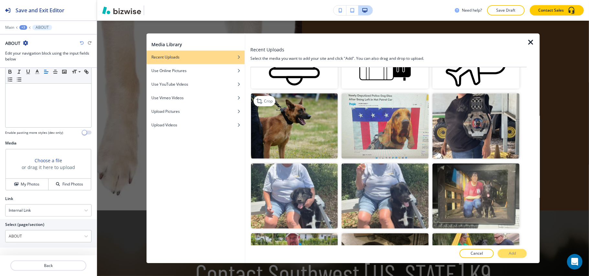
drag, startPoint x: 295, startPoint y: 120, endPoint x: 314, endPoint y: 131, distance: 21.8
click at [295, 120] on img "button" at bounding box center [294, 125] width 87 height 65
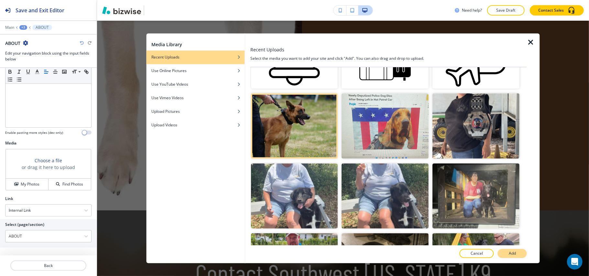
click at [514, 255] on p "Add" at bounding box center [511, 254] width 7 height 6
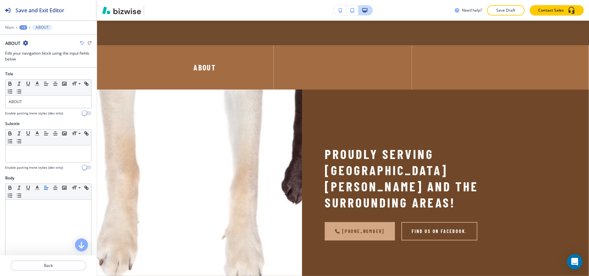
scroll to position [0, 0]
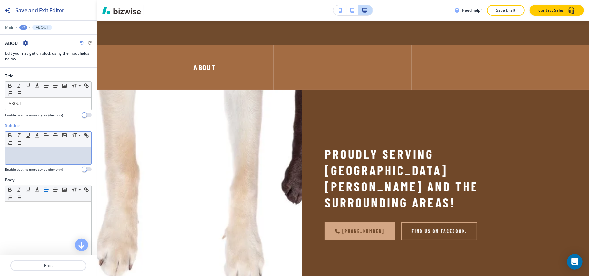
click at [26, 153] on p at bounding box center [48, 154] width 79 height 6
click at [36, 107] on p "ABOUT" at bounding box center [48, 104] width 79 height 6
click at [33, 160] on div at bounding box center [48, 155] width 86 height 17
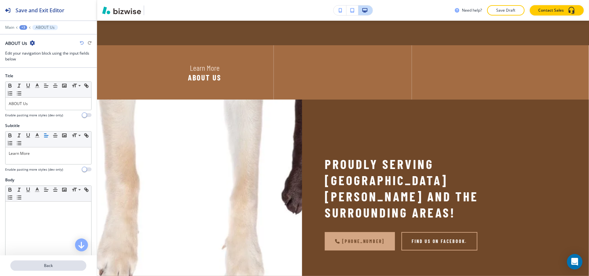
click at [52, 267] on p "Back" at bounding box center [48, 266] width 75 height 6
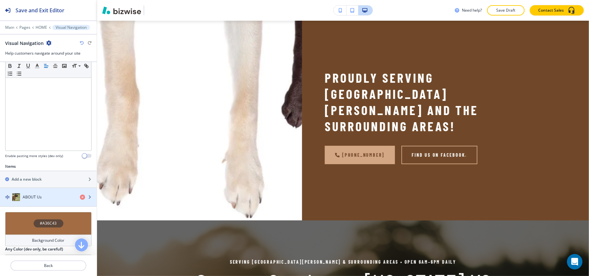
scroll to position [149, 0]
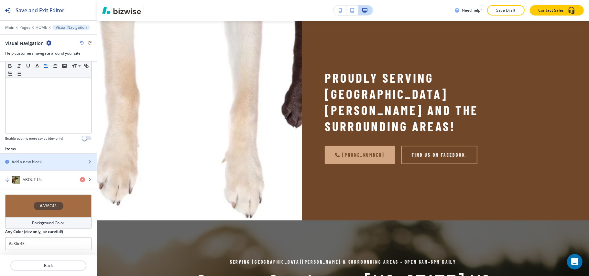
click at [41, 163] on h2 "Add a new block" at bounding box center [27, 162] width 30 height 6
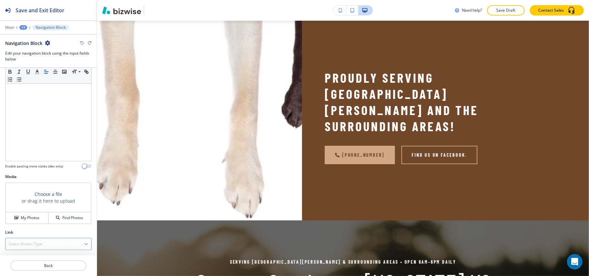
click at [30, 239] on div "Select Button Type" at bounding box center [48, 244] width 86 height 12
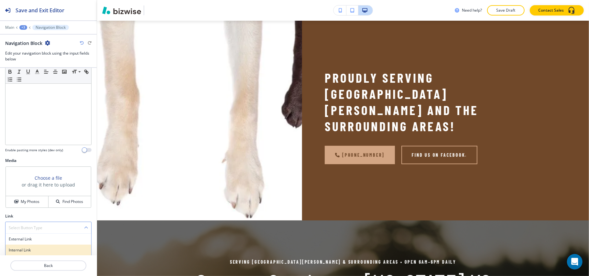
scroll to position [143, 0]
click at [31, 249] on h4 "Internal Link" at bounding box center [48, 250] width 79 height 6
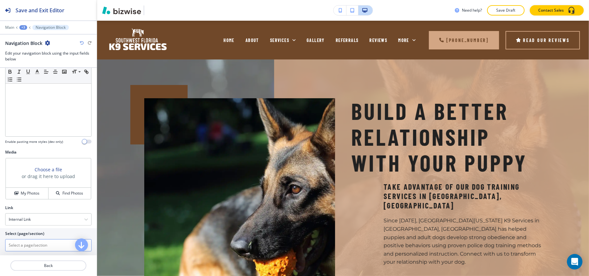
scroll to position [160, 0]
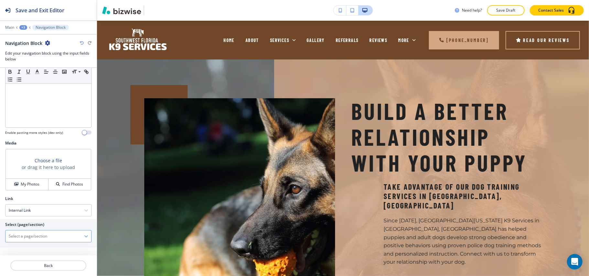
click at [28, 239] on \(page\/section\) "Manual Input" at bounding box center [44, 236] width 79 height 11
click at [17, 245] on h4 "GALLERY" at bounding box center [48, 246] width 79 height 6
type \(page\/section\) "GALLERY"
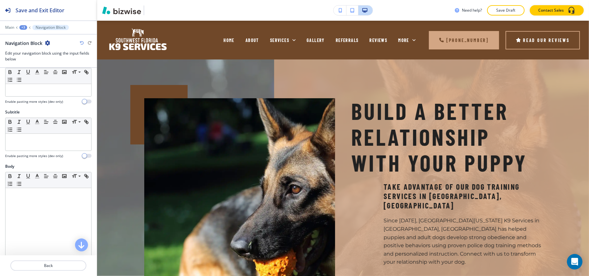
scroll to position [0, 0]
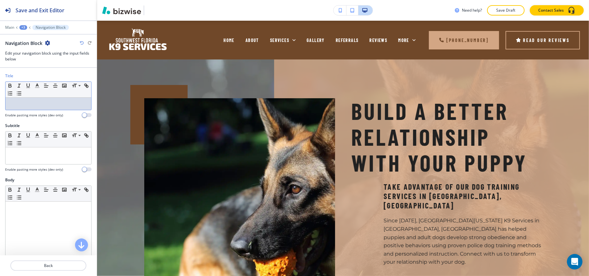
click at [17, 103] on p at bounding box center [48, 104] width 79 height 6
click at [47, 156] on p at bounding box center [48, 154] width 79 height 6
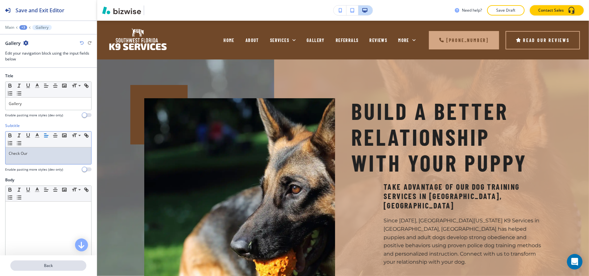
click at [51, 262] on button "Back" at bounding box center [48, 265] width 76 height 10
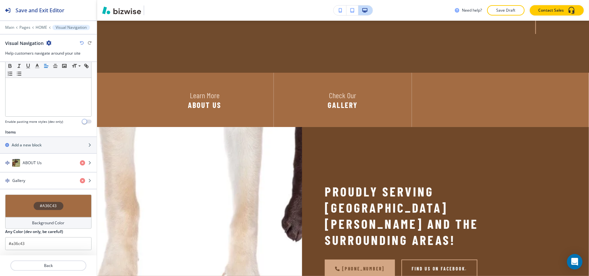
scroll to position [1753, 0]
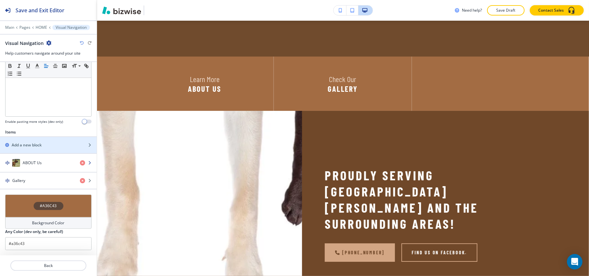
drag, startPoint x: 34, startPoint y: 144, endPoint x: 31, endPoint y: 162, distance: 17.7
click at [31, 162] on div "Items Add a new block ABOUT Us Gallery" at bounding box center [48, 159] width 97 height 60
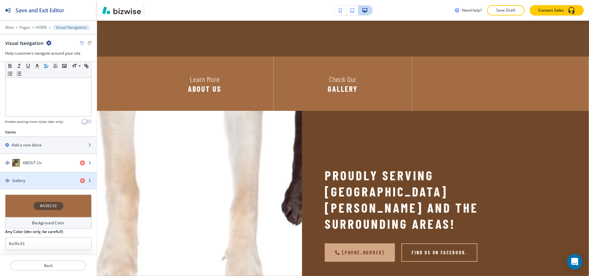
click at [25, 180] on h4 "Gallery" at bounding box center [18, 181] width 13 height 6
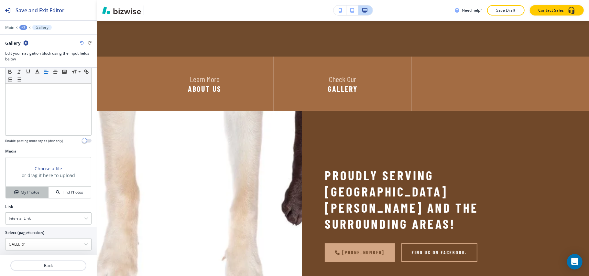
scroll to position [160, 0]
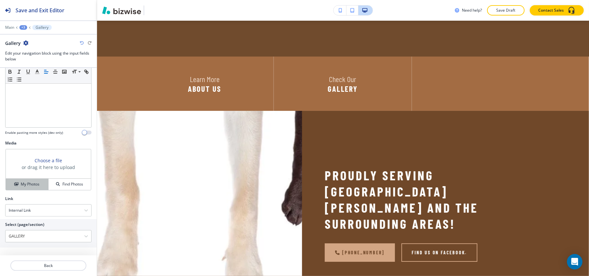
click at [28, 182] on h4 "My Photos" at bounding box center [30, 184] width 19 height 6
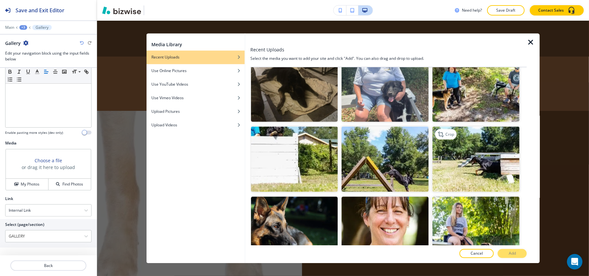
scroll to position [646, 0]
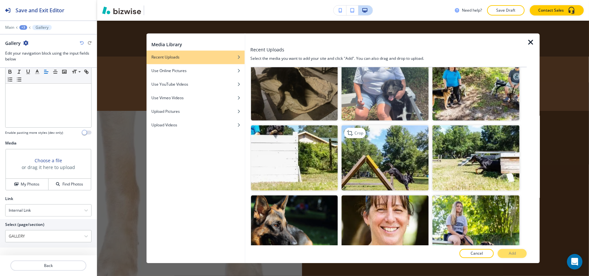
click at [403, 156] on img "button" at bounding box center [385, 157] width 87 height 65
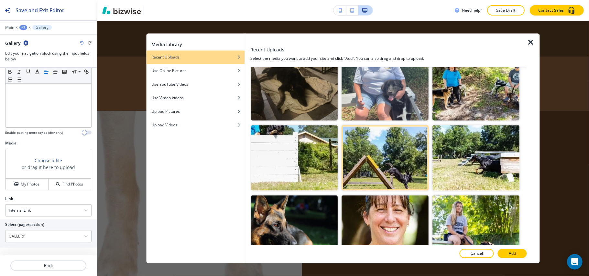
drag, startPoint x: 509, startPoint y: 251, endPoint x: 481, endPoint y: 246, distance: 28.0
click at [510, 251] on p "Add" at bounding box center [511, 254] width 7 height 6
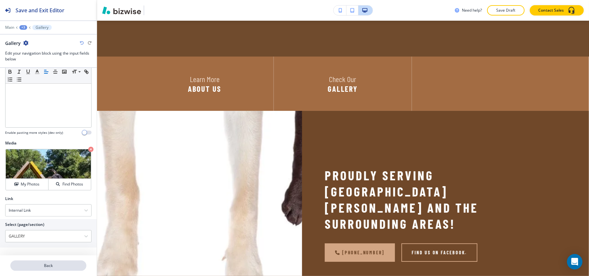
click at [57, 267] on p "Back" at bounding box center [48, 266] width 75 height 6
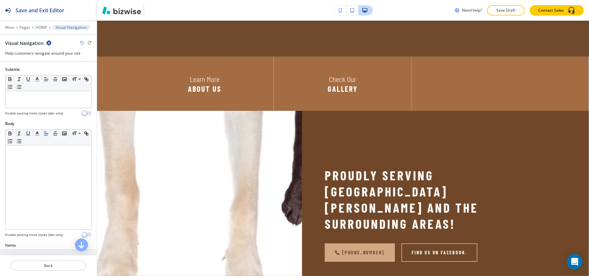
scroll to position [167, 0]
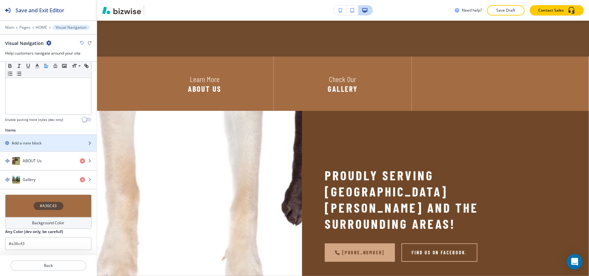
click at [33, 137] on div "button" at bounding box center [48, 137] width 97 height 5
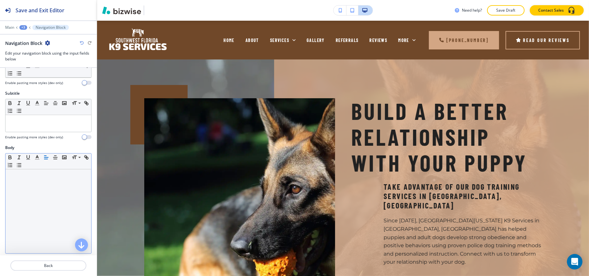
scroll to position [0, 0]
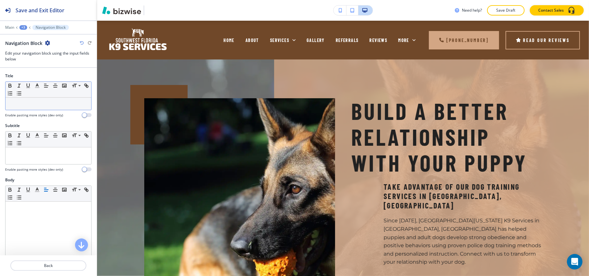
click at [29, 103] on p at bounding box center [48, 104] width 79 height 6
click at [40, 105] on p "lsReferra;" at bounding box center [48, 104] width 79 height 6
drag, startPoint x: 42, startPoint y: 103, endPoint x: 0, endPoint y: 104, distance: 41.7
click at [0, 104] on div "Title Small Normal Large Huge lsReferra; Enable pasting more styles (dev only)" at bounding box center [48, 98] width 97 height 50
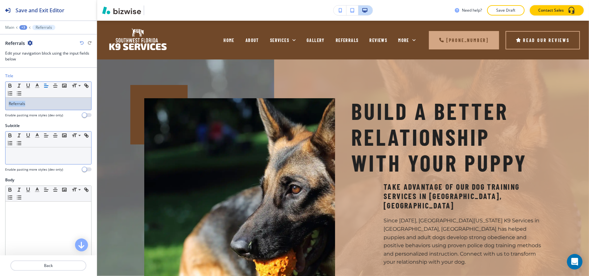
copy p "Referrals"
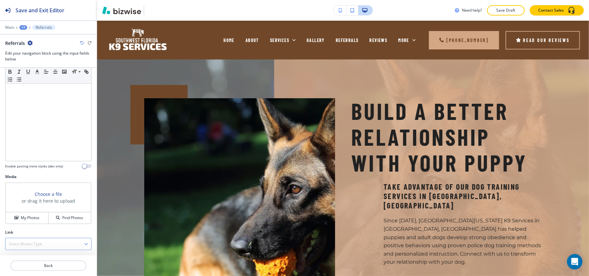
click at [40, 246] on h4 "Select Button Type" at bounding box center [26, 244] width 34 height 6
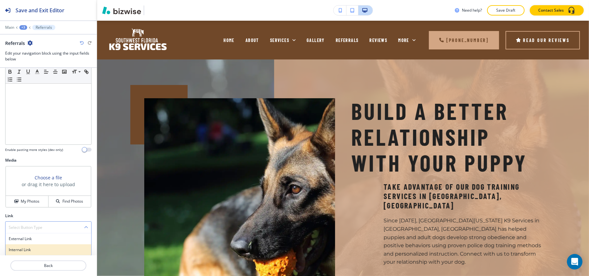
scroll to position [143, 0]
click at [26, 245] on div "Internal Link" at bounding box center [48, 249] width 86 height 11
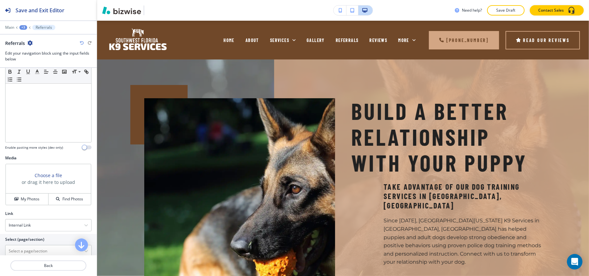
scroll to position [160, 0]
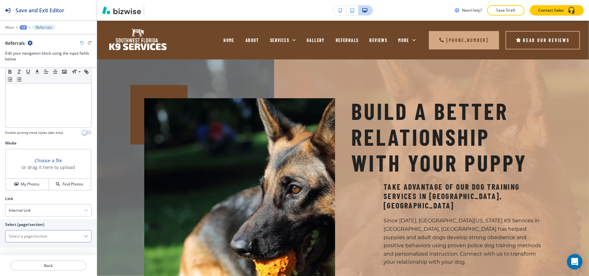
click at [31, 237] on \(page\/section\) "Manual Input" at bounding box center [44, 236] width 79 height 11
paste \(page\/section\) "Referrals"
click at [28, 244] on div "REFERRALS" at bounding box center [48, 245] width 86 height 11
type \(page\/section\) "REFERRALS"
click at [24, 184] on h4 "My Photos" at bounding box center [30, 184] width 19 height 6
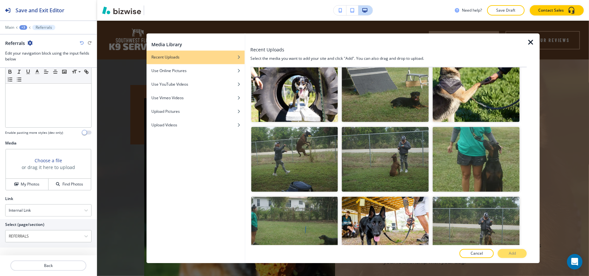
scroll to position [2671, 0]
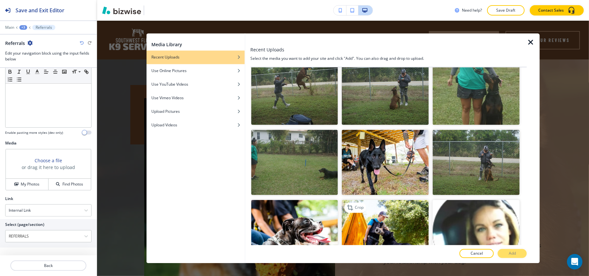
click at [372, 200] on img "button" at bounding box center [385, 232] width 87 height 65
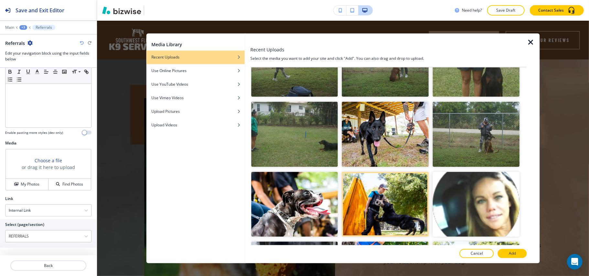
scroll to position [2714, 0]
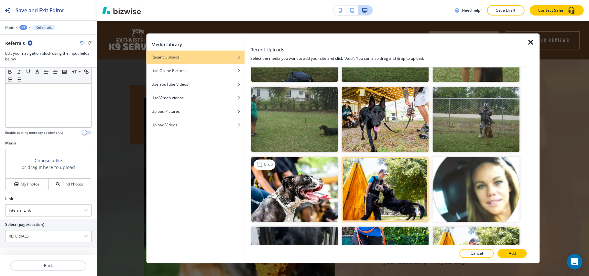
click at [283, 157] on img "button" at bounding box center [294, 189] width 87 height 65
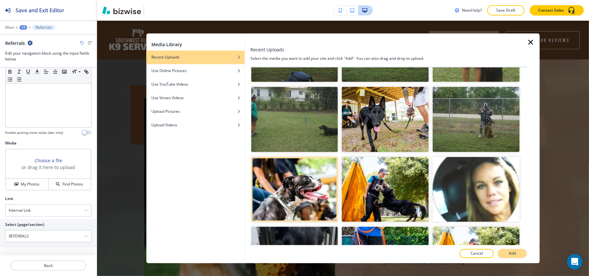
click at [520, 253] on button "Add" at bounding box center [511, 253] width 29 height 9
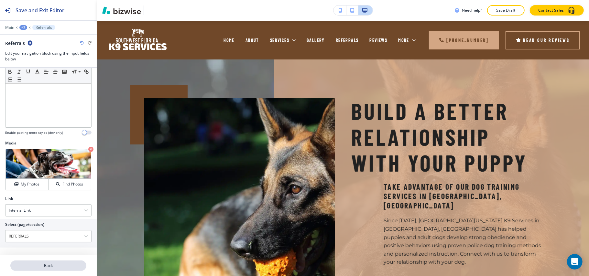
click at [52, 264] on p "Back" at bounding box center [48, 266] width 75 height 6
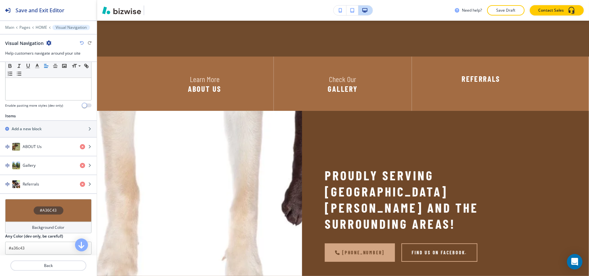
scroll to position [186, 0]
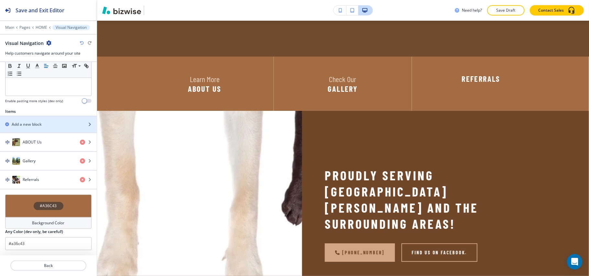
click at [35, 124] on h2 "Add a new block" at bounding box center [27, 125] width 30 height 6
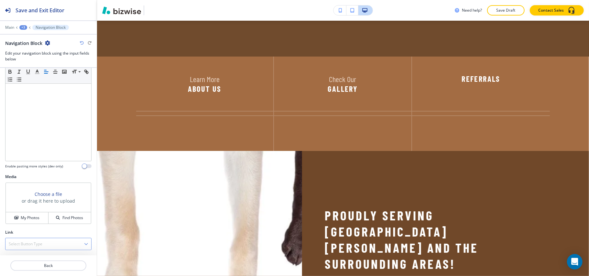
click at [23, 241] on h4 "Select Button Type" at bounding box center [26, 244] width 34 height 6
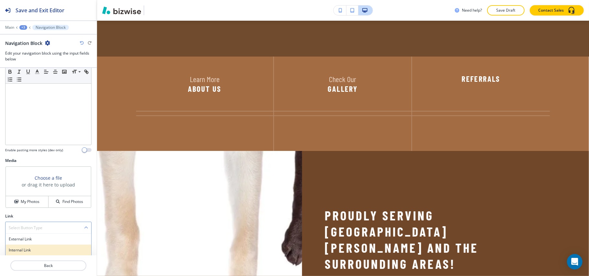
scroll to position [143, 0]
click at [22, 249] on h4 "Internal Link" at bounding box center [48, 250] width 79 height 6
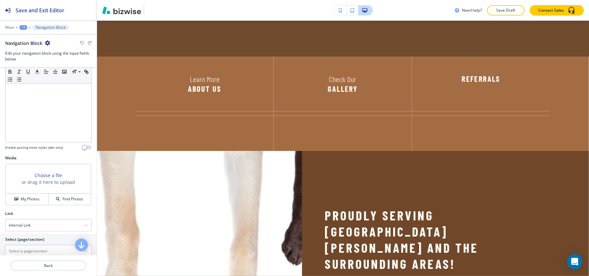
click at [34, 242] on h2 "Select (page/section)" at bounding box center [24, 240] width 39 height 6
click at [27, 249] on \(page\/section\) "Manual Input" at bounding box center [44, 251] width 79 height 11
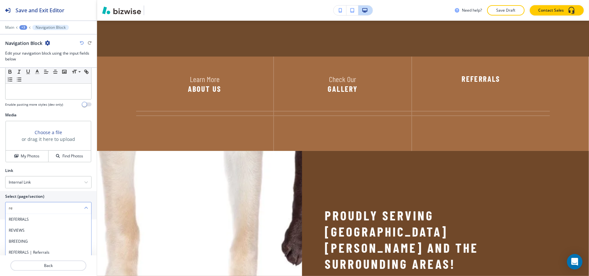
click at [25, 232] on h4 "REVIEWS" at bounding box center [48, 231] width 79 height 6
type \(page\/section\) "REVIEWS"
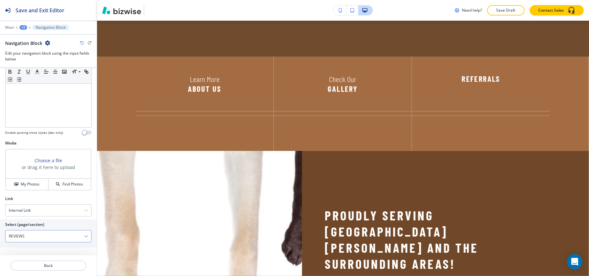
click at [30, 240] on \(page\/section\) "REVIEWS" at bounding box center [44, 236] width 79 height 11
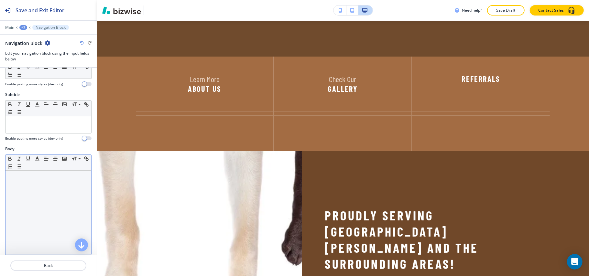
scroll to position [0, 0]
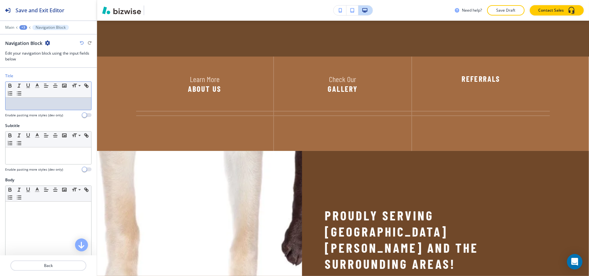
click at [38, 105] on p at bounding box center [48, 104] width 79 height 6
paste div
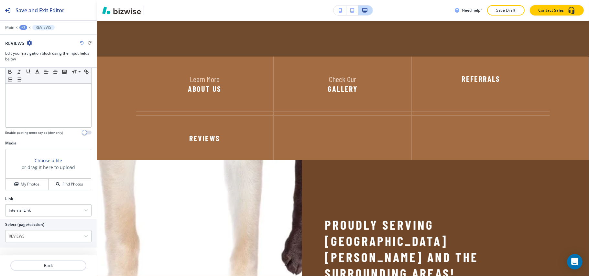
scroll to position [160, 0]
click at [22, 181] on h4 "My Photos" at bounding box center [30, 184] width 19 height 6
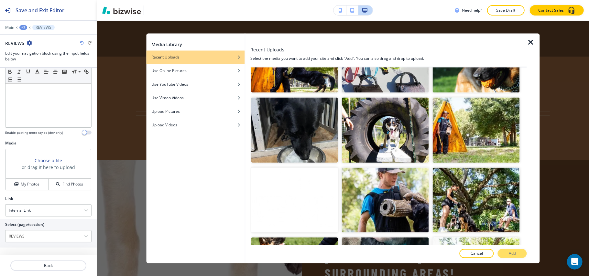
scroll to position [3909, 0]
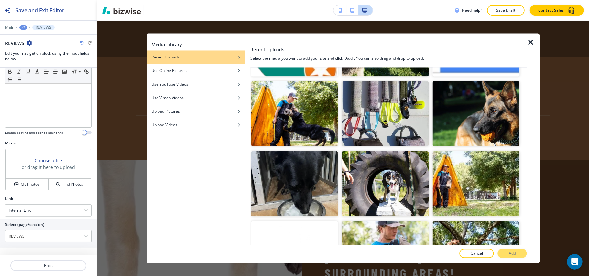
click at [518, 254] on button "Add" at bounding box center [511, 253] width 29 height 9
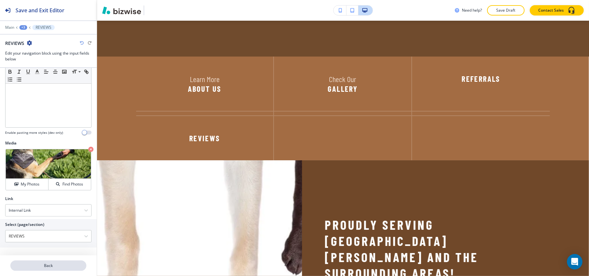
click at [54, 266] on p "Back" at bounding box center [48, 266] width 75 height 6
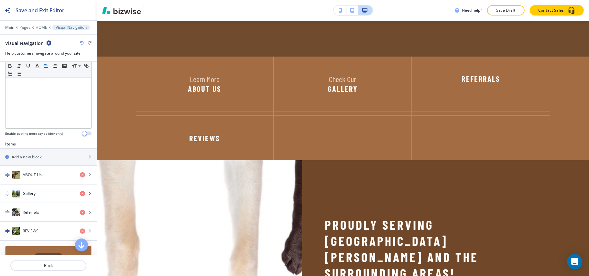
scroll to position [206, 0]
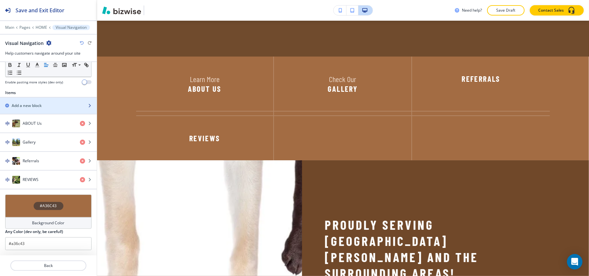
click at [32, 103] on h2 "Add a new block" at bounding box center [27, 106] width 30 height 6
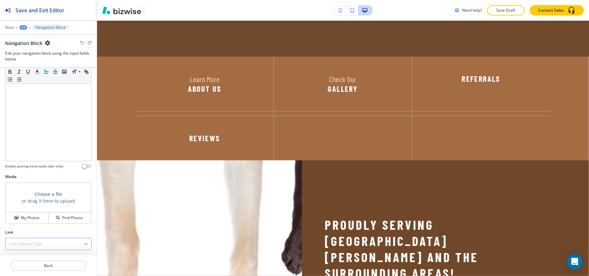
click at [27, 242] on h4 "Select Button Type" at bounding box center [26, 244] width 34 height 6
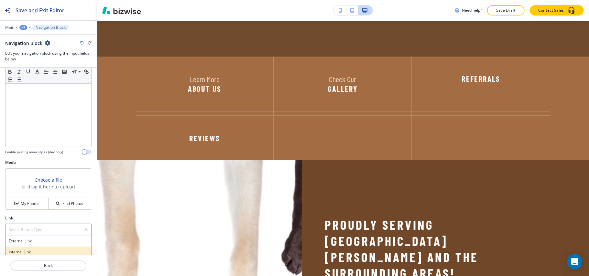
scroll to position [143, 0]
click at [27, 248] on h4 "Internal Link" at bounding box center [48, 250] width 79 height 6
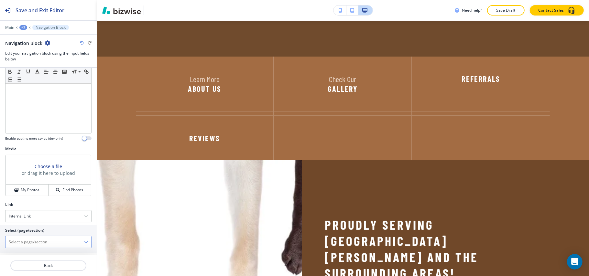
scroll to position [160, 0]
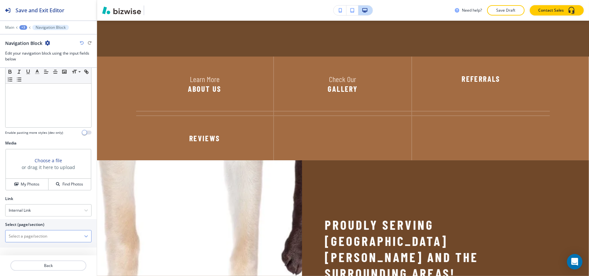
click at [37, 237] on \(page\/section\) "Manual Input" at bounding box center [44, 236] width 79 height 11
click at [26, 246] on h4 "CONTACT US" at bounding box center [48, 246] width 79 height 6
type \(page\/section\) "CONTACT US"
click at [39, 236] on \(page\/section\) "CONTACT US" at bounding box center [44, 236] width 79 height 11
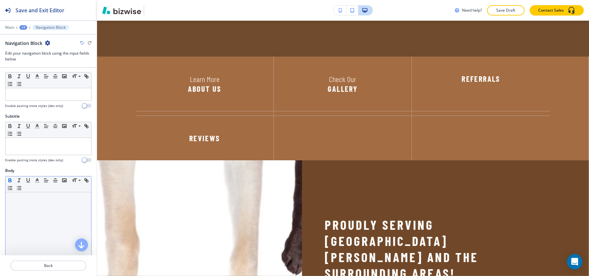
scroll to position [0, 0]
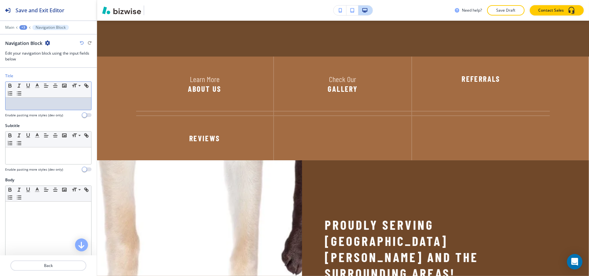
click at [19, 106] on p at bounding box center [48, 104] width 79 height 6
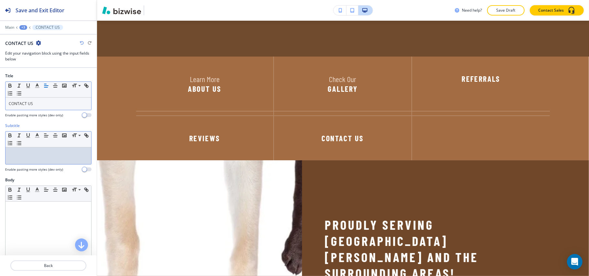
click at [28, 161] on div at bounding box center [48, 155] width 86 height 17
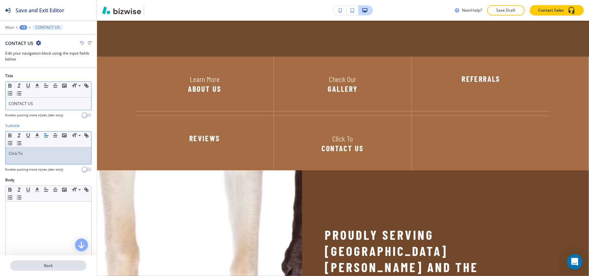
click at [53, 267] on p "Back" at bounding box center [48, 266] width 75 height 6
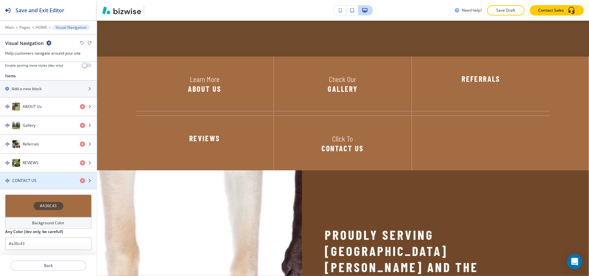
scroll to position [223, 0]
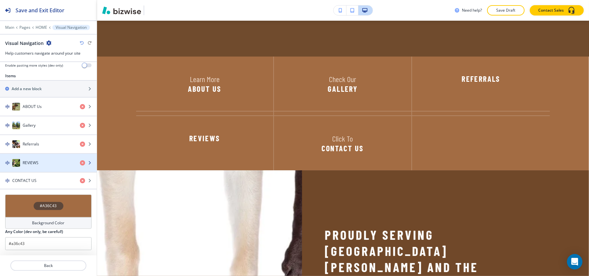
click at [37, 161] on h4 "REVIEWS" at bounding box center [31, 163] width 16 height 6
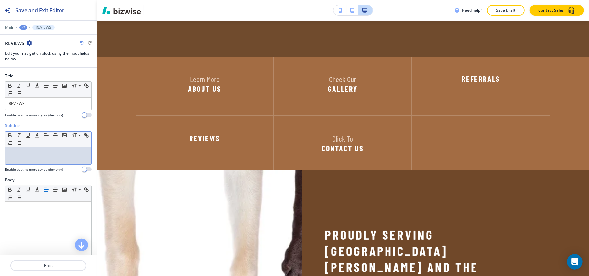
click at [34, 158] on div at bounding box center [48, 155] width 86 height 17
click at [55, 267] on p "Back" at bounding box center [48, 266] width 75 height 6
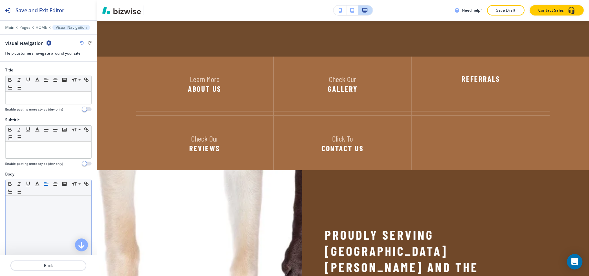
scroll to position [172, 0]
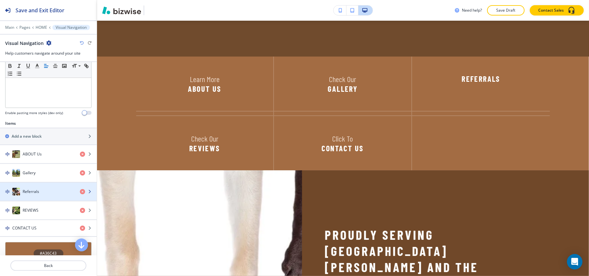
click at [34, 196] on div "Referrals" at bounding box center [37, 192] width 75 height 8
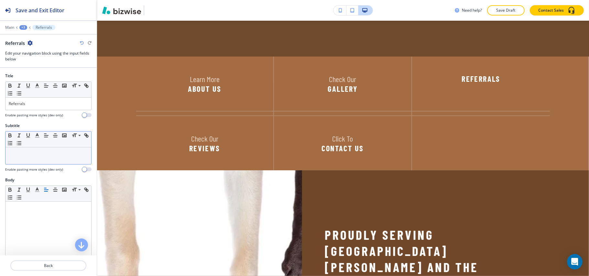
click at [31, 164] on div at bounding box center [48, 155] width 86 height 17
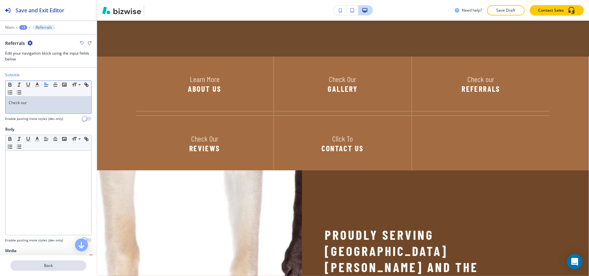
scroll to position [129, 0]
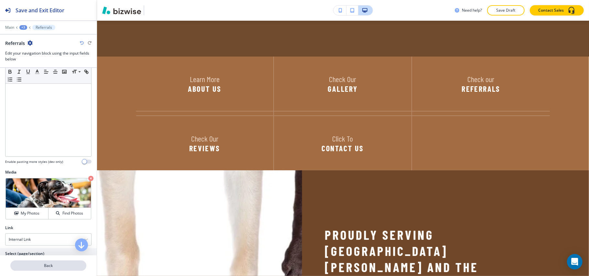
click at [50, 266] on p "Back" at bounding box center [48, 266] width 75 height 6
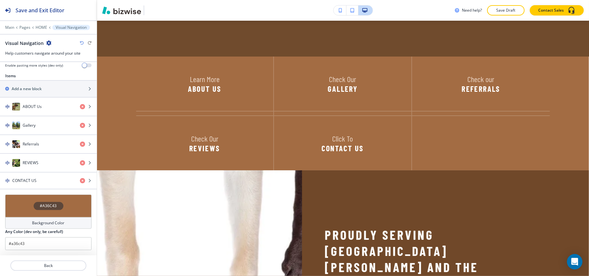
scroll to position [223, 0]
click at [28, 178] on h4 "CONTACT US" at bounding box center [24, 181] width 24 height 6
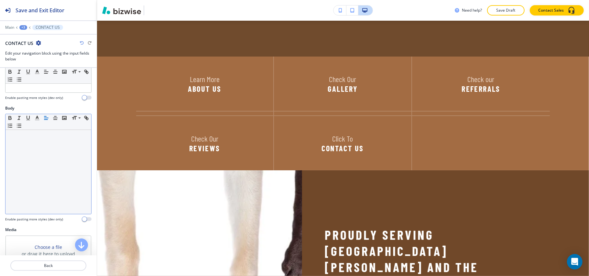
scroll to position [160, 0]
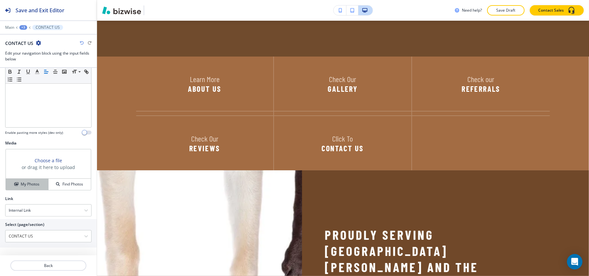
click at [37, 184] on h4 "My Photos" at bounding box center [30, 184] width 19 height 6
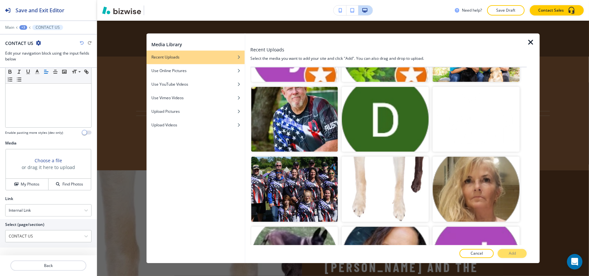
scroll to position [3796, 0]
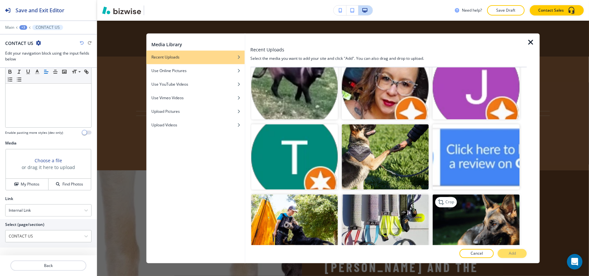
click at [483, 194] on img "button" at bounding box center [475, 226] width 87 height 65
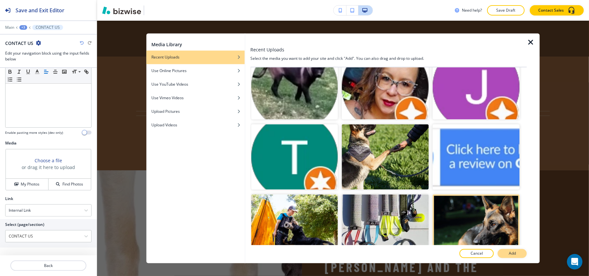
click at [511, 252] on p "Add" at bounding box center [511, 254] width 7 height 6
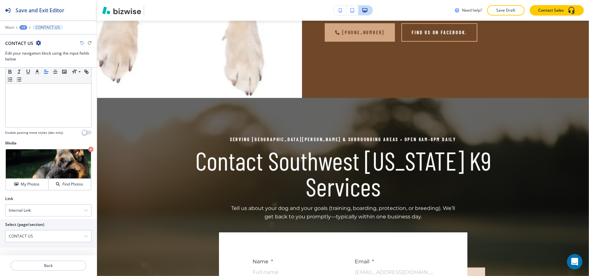
scroll to position [1857, 0]
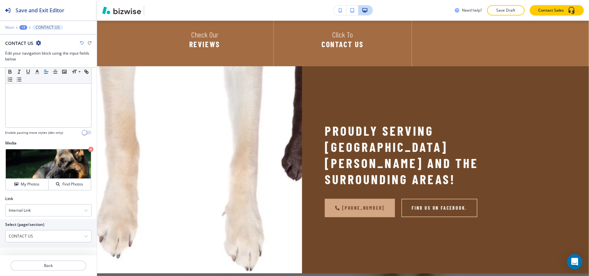
click at [10, 27] on p "Main" at bounding box center [9, 27] width 9 height 5
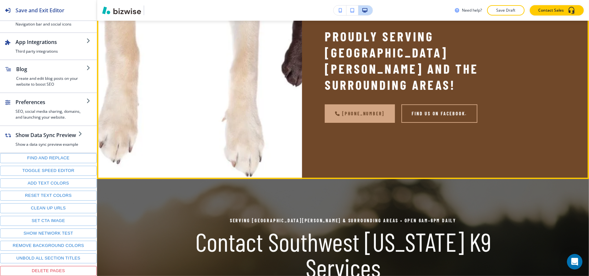
scroll to position [2030, 0]
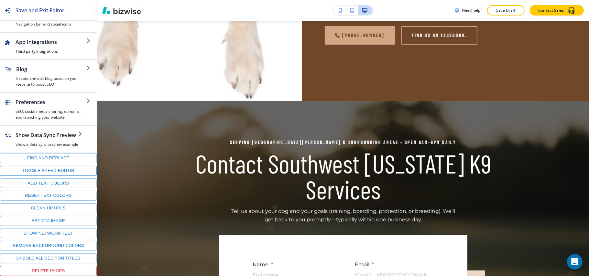
click at [43, 170] on button "Toggle speed editor" at bounding box center [48, 171] width 97 height 10
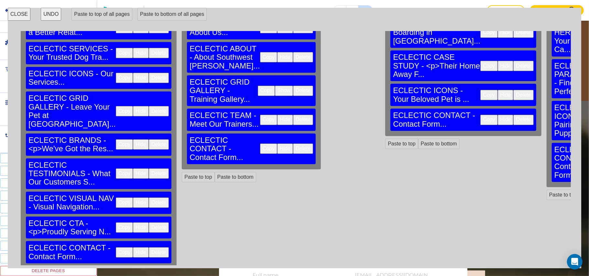
scroll to position [70, 0]
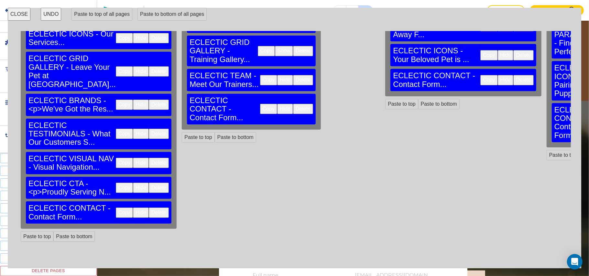
click at [116, 193] on button "Copy" at bounding box center [124, 188] width 17 height 10
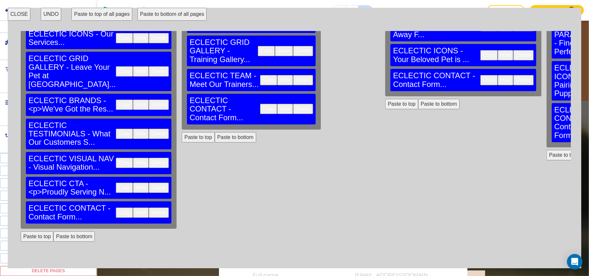
scroll to position [0, 0]
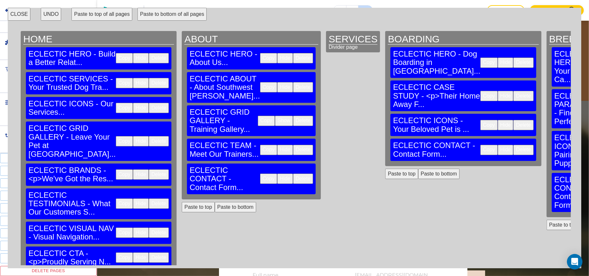
click at [215, 212] on button "Paste to bottom" at bounding box center [235, 207] width 41 height 10
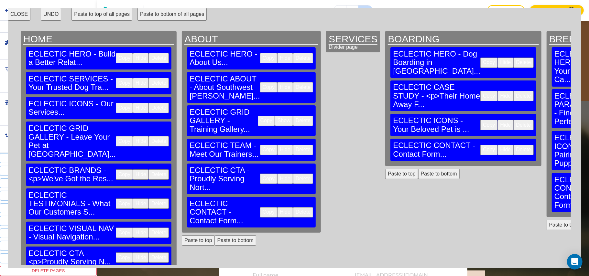
click at [418, 179] on button "Paste to bottom" at bounding box center [438, 174] width 41 height 10
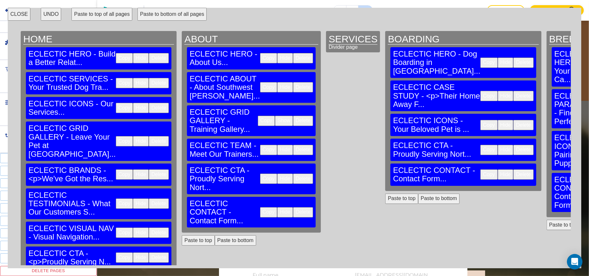
click at [579, 220] on button "Paste to bottom" at bounding box center [599, 225] width 41 height 10
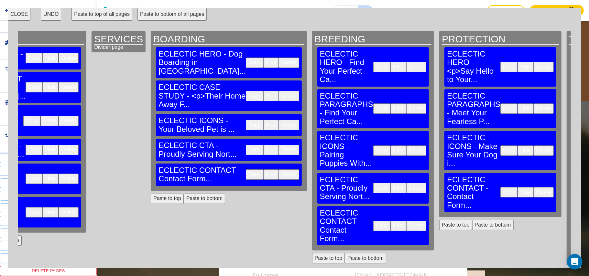
scroll to position [0, 240]
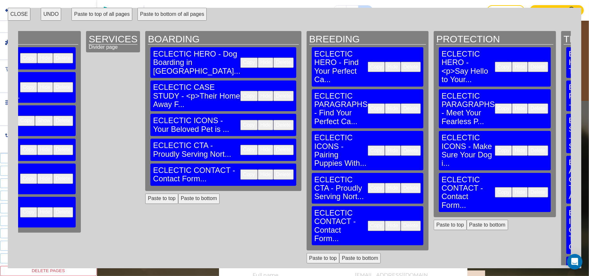
click at [466, 220] on button "Paste to bottom" at bounding box center [486, 225] width 41 height 10
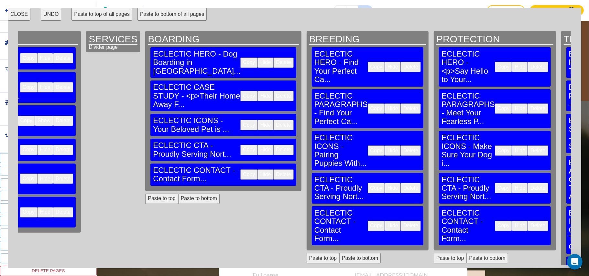
scroll to position [70, 240]
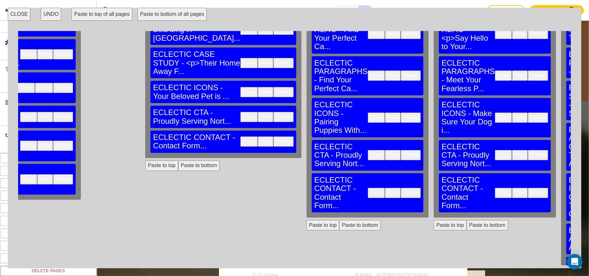
scroll to position [0, 240]
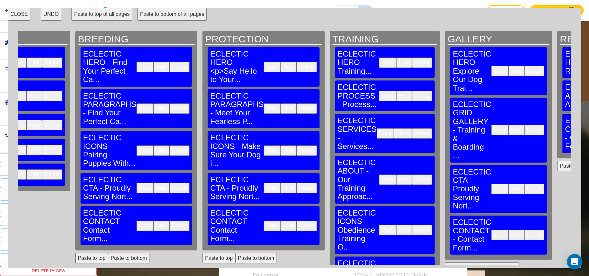
scroll to position [0, 535]
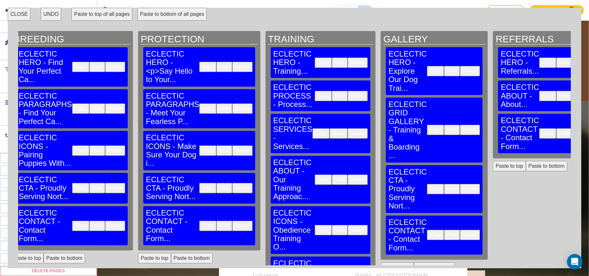
click at [525, 161] on button "Paste to bottom" at bounding box center [545, 166] width 41 height 10
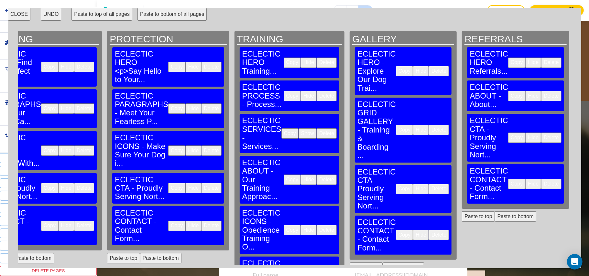
scroll to position [0, 573]
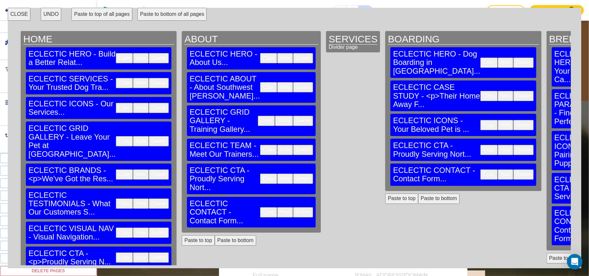
click at [15, 16] on button "CLOSE" at bounding box center [19, 14] width 23 height 13
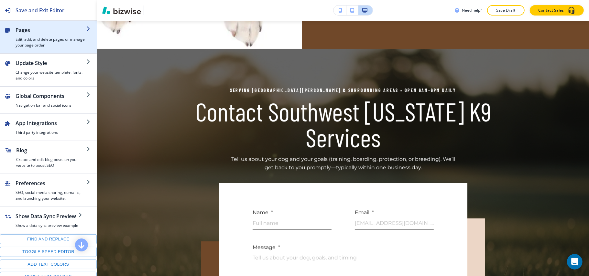
click at [33, 34] on h2 "Pages" at bounding box center [51, 30] width 71 height 8
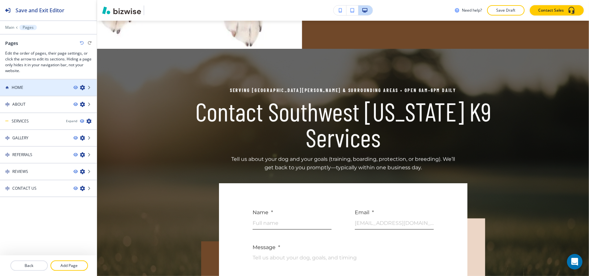
click at [30, 87] on div "HOME" at bounding box center [34, 88] width 68 height 6
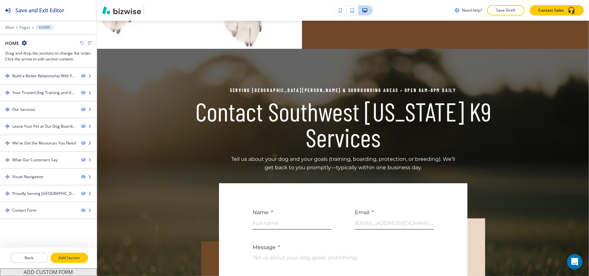
click at [74, 256] on p "Add Section" at bounding box center [69, 258] width 36 height 6
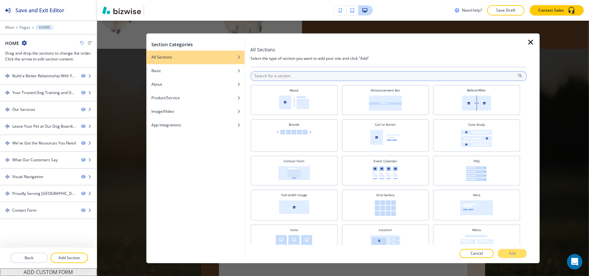
click at [333, 76] on input "text" at bounding box center [388, 76] width 276 height 10
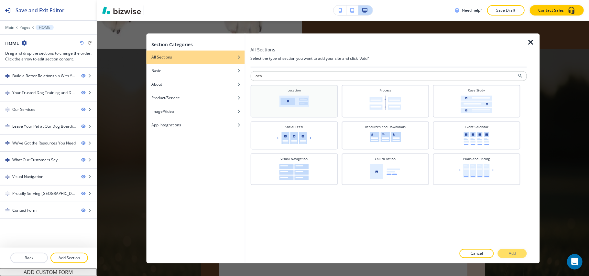
type input "loca"
click at [302, 96] on img at bounding box center [294, 102] width 30 height 12
click at [514, 249] on button "Add" at bounding box center [511, 253] width 29 height 9
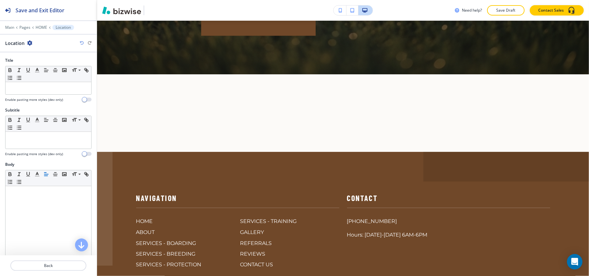
scroll to position [2410, 0]
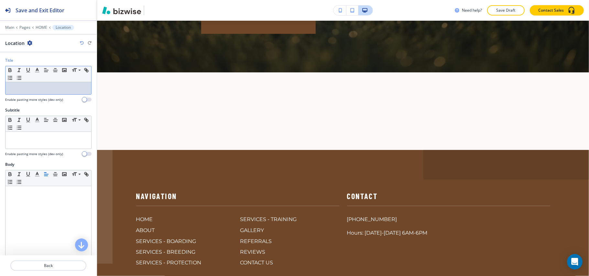
click at [48, 94] on div at bounding box center [48, 88] width 86 height 12
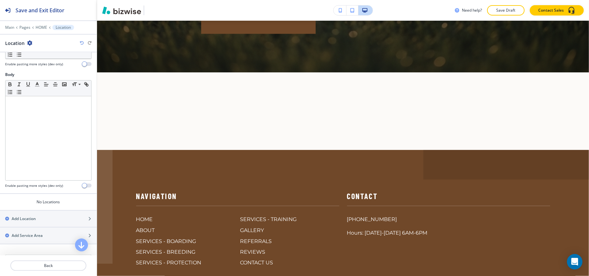
scroll to position [153, 0]
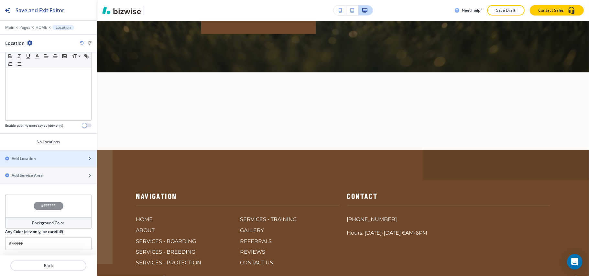
click at [32, 156] on h2 "Add Location" at bounding box center [24, 159] width 24 height 6
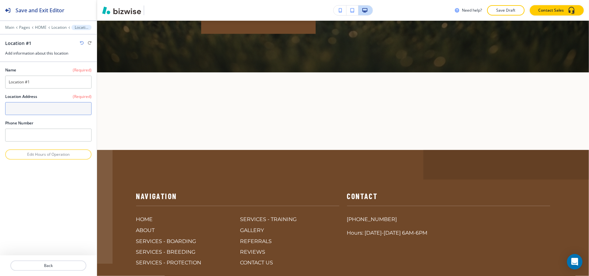
click at [31, 110] on textarea at bounding box center [48, 108] width 86 height 13
paste textarea "6230 Mellow Drive, North Fort Myers, FL 33917"
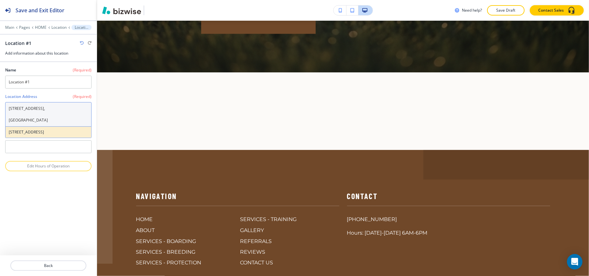
click at [20, 135] on h4 "6230 Mellow Drive, North Fort Myers, FL 33917, USA" at bounding box center [48, 132] width 79 height 6
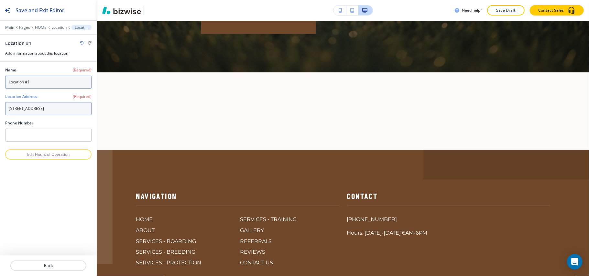
type textarea "6230 Mellow Drive, North Fort Myers, FL 33917, USA"
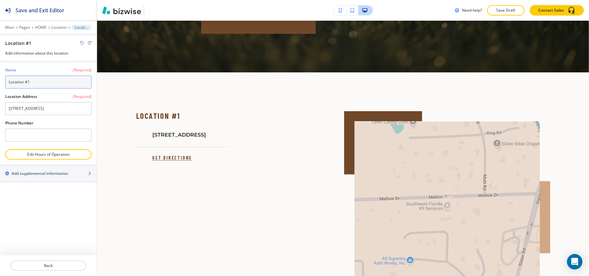
drag, startPoint x: 45, startPoint y: 83, endPoint x: 25, endPoint y: 84, distance: 19.7
click at [25, 84] on input "Location #1" at bounding box center [48, 82] width 86 height 13
type input "Location"
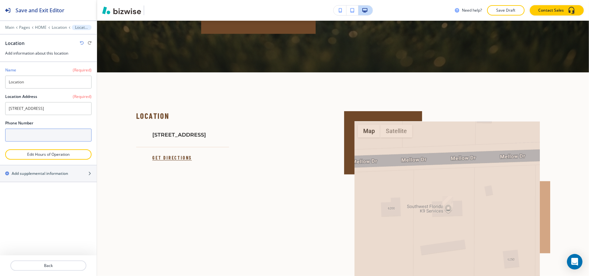
click at [41, 141] on input "text" at bounding box center [48, 135] width 86 height 13
paste input "[PHONE_NUMBER]"
type input "[PHONE_NUMBER]"
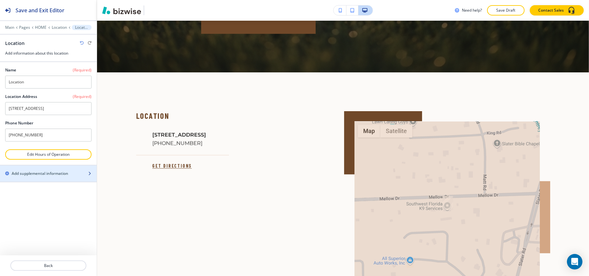
click at [43, 176] on h2 "Add supplemental information" at bounding box center [40, 174] width 57 height 6
click at [47, 182] on div "button" at bounding box center [48, 178] width 97 height 5
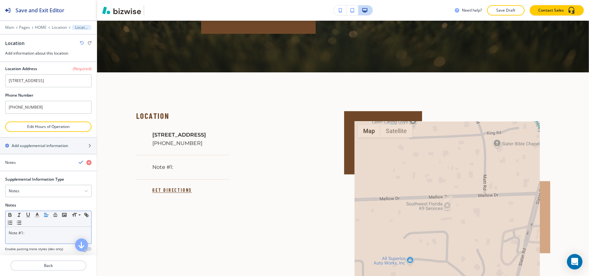
scroll to position [48, 0]
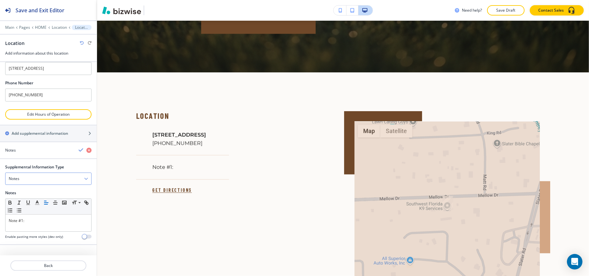
click at [35, 183] on div "Notes" at bounding box center [48, 179] width 86 height 12
drag, startPoint x: 33, startPoint y: 200, endPoint x: 31, endPoint y: 206, distance: 6.4
click at [33, 199] on h4 "Email Address" at bounding box center [48, 201] width 79 height 6
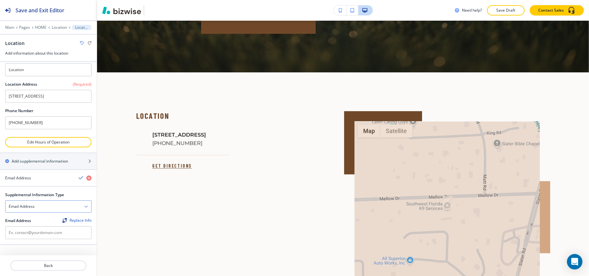
scroll to position [20, 0]
click at [31, 211] on div "Email Address" at bounding box center [48, 207] width 86 height 12
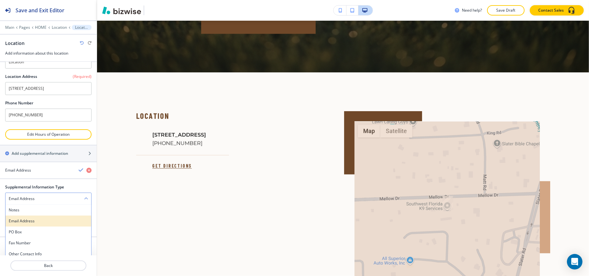
drag, startPoint x: 25, startPoint y: 224, endPoint x: 27, endPoint y: 236, distance: 11.9
click at [25, 225] on div "Email Address" at bounding box center [48, 221] width 86 height 11
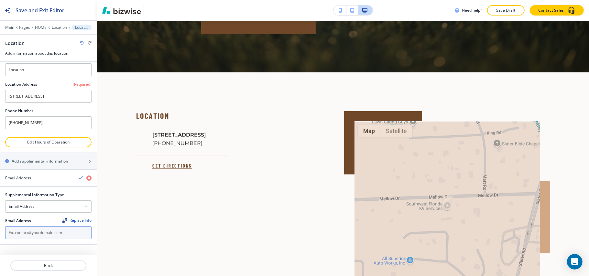
click at [28, 237] on input "text" at bounding box center [48, 232] width 86 height 13
paste input "[EMAIL_ADDRESS][DOMAIN_NAME]"
type input "[EMAIL_ADDRESS][DOMAIN_NAME]"
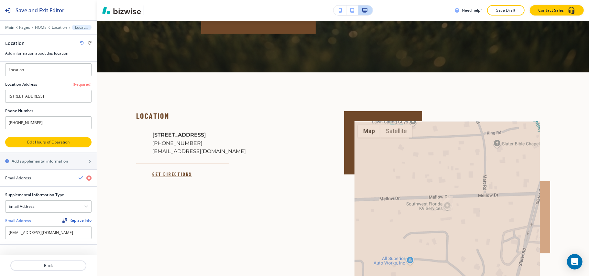
click at [41, 141] on p "Edit Hours of Operation" at bounding box center [48, 142] width 85 height 6
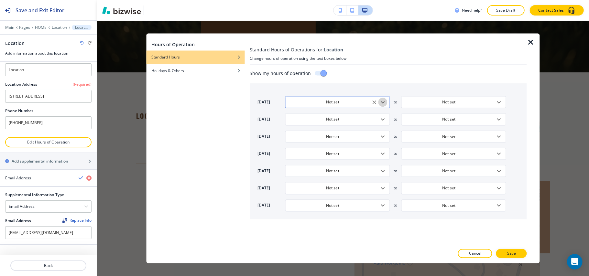
click at [384, 103] on icon "Open" at bounding box center [383, 102] width 8 height 8
click at [306, 130] on li "6:00 AM" at bounding box center [309, 132] width 49 height 10
type input "6:00 AM"
type input "5:00 PM"
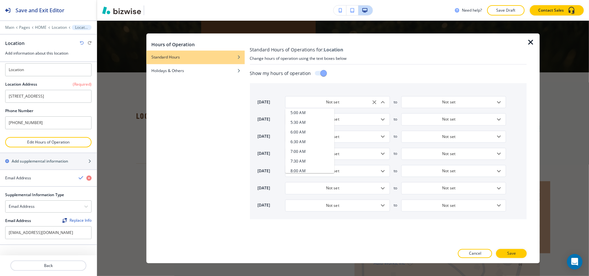
type input "9:00 AM"
type input "5:00 PM"
type input "9:00 AM"
type input "5:00 PM"
type input "9:00 AM"
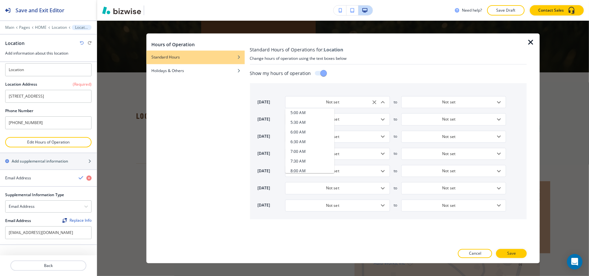
type input "5:00 PM"
type input "9:00 AM"
type input "5:00 PM"
type input "9:00 AM"
type input "5:00 PM"
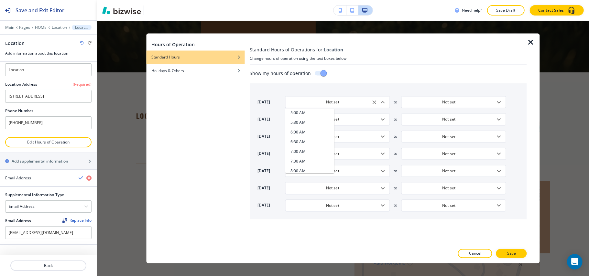
type input "Closed"
click at [354, 102] on input "6:00 AM" at bounding box center [332, 102] width 89 height 5
click at [355, 119] on input "9:00 AM" at bounding box center [332, 119] width 89 height 5
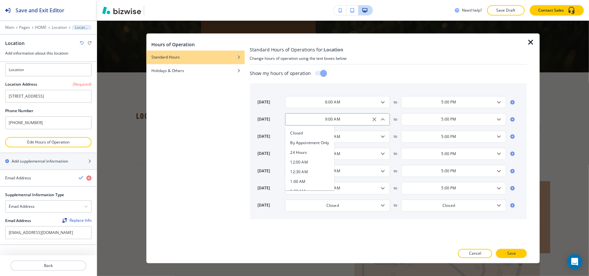
scroll to position [151, 0]
click at [355, 119] on input "9:00 AM" at bounding box center [332, 119] width 89 height 5
click at [355, 120] on input "9:00 AM" at bounding box center [332, 119] width 89 height 5
paste input "6"
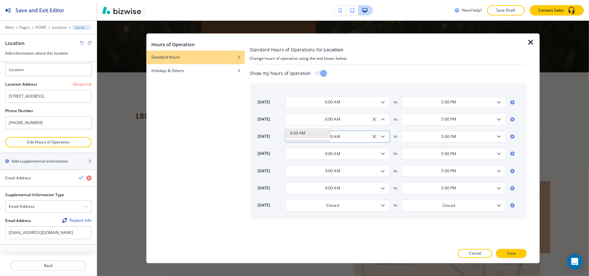
click at [355, 140] on div "9:00 AM ​" at bounding box center [337, 137] width 105 height 12
type input "6:00 AM"
click at [355, 139] on input "9:00 AM" at bounding box center [332, 136] width 89 height 5
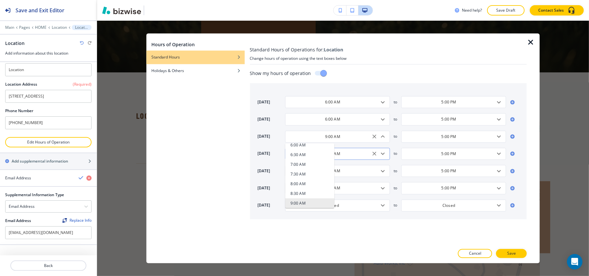
paste input "6"
click at [351, 158] on div "9:00 AM ​" at bounding box center [337, 154] width 105 height 12
type input "6:00 AM"
click at [351, 158] on div "9:00 AM ​" at bounding box center [337, 154] width 105 height 12
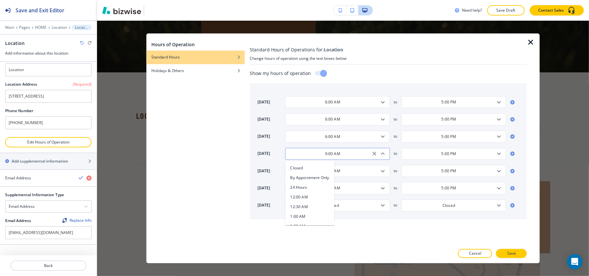
scroll to position [151, 0]
click at [351, 158] on div "9:00 AM ​" at bounding box center [337, 154] width 105 height 12
paste input "6"
type input "6:00 AM"
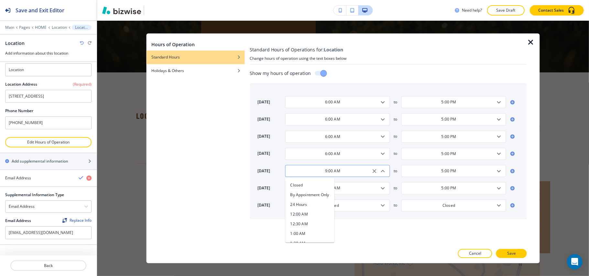
click at [340, 171] on input "9:00 AM" at bounding box center [332, 170] width 89 height 5
paste input "6"
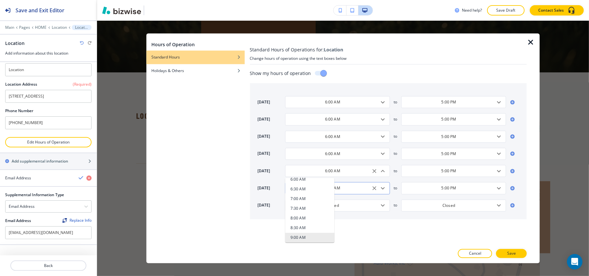
scroll to position [0, 0]
type input "6:00 AM"
click at [357, 198] on div "sunday 6:00 AM ​ to 5:00 PM ​ monday 6:00 AM ​ to 5:00 PM ​ tuesday 6:00 AM ​ t…" at bounding box center [387, 151] width 277 height 136
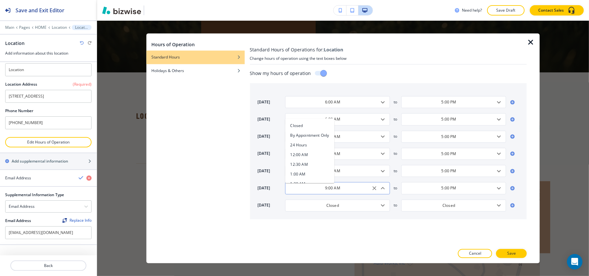
scroll to position [151, 0]
click at [345, 189] on input "9:00 AM" at bounding box center [332, 188] width 89 height 5
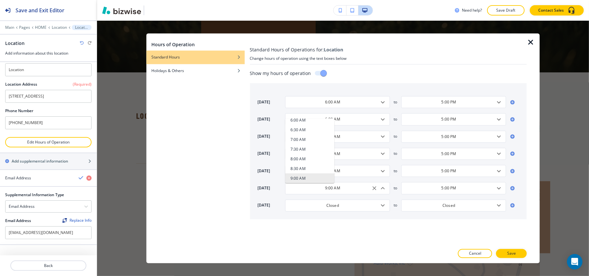
paste input "6"
type input "6:00 AM"
click at [345, 204] on input "Closed" at bounding box center [332, 205] width 89 height 5
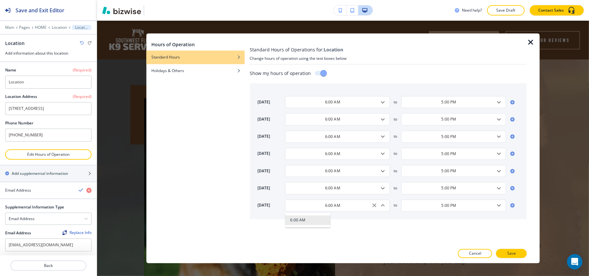
scroll to position [2410, 0]
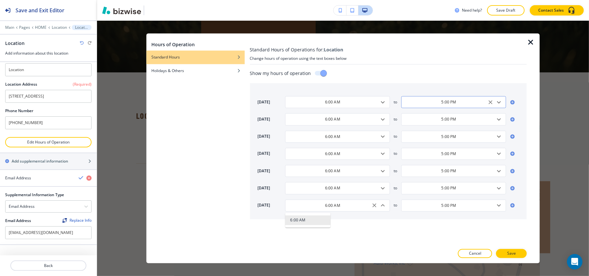
click at [499, 100] on icon "Open" at bounding box center [499, 102] width 8 height 8
type input "6:00 AM"
click at [423, 143] on li "6:00 PM" at bounding box center [425, 145] width 49 height 10
type input "6:00 PM"
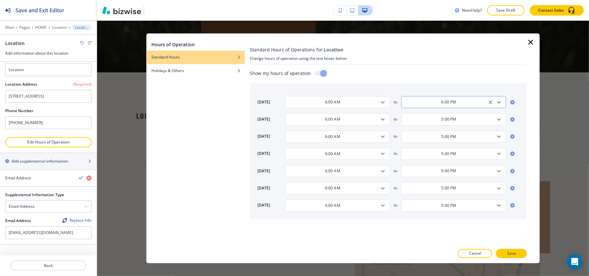
click at [468, 101] on input "6:00 PM" at bounding box center [448, 102] width 89 height 5
click at [471, 119] on input "5:00 PM" at bounding box center [448, 119] width 89 height 5
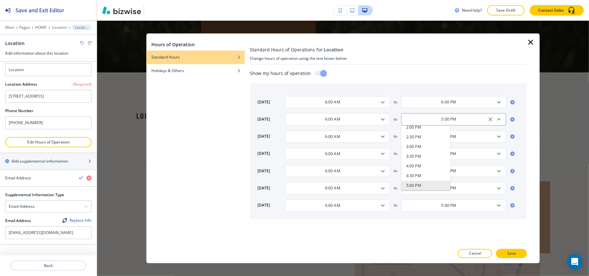
click at [471, 119] on input "5:00 PM" at bounding box center [448, 119] width 89 height 5
paste input "6"
type input "6:00 PM"
click at [468, 138] on input "5:00 PM" at bounding box center [448, 136] width 89 height 5
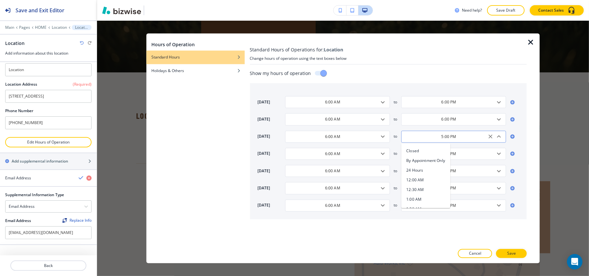
click at [469, 138] on input "5:00 PM" at bounding box center [448, 136] width 89 height 5
paste input "6"
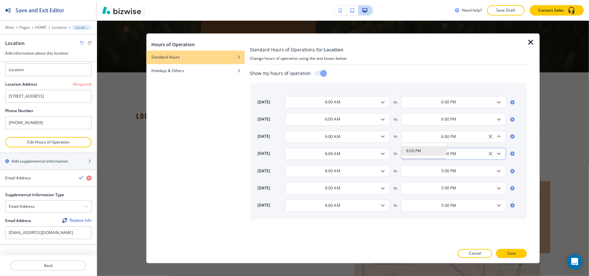
click at [466, 159] on div "5:00 PM ​" at bounding box center [453, 154] width 105 height 12
type input "6:00 PM"
click at [466, 159] on div "5:00 PM ​" at bounding box center [453, 154] width 105 height 12
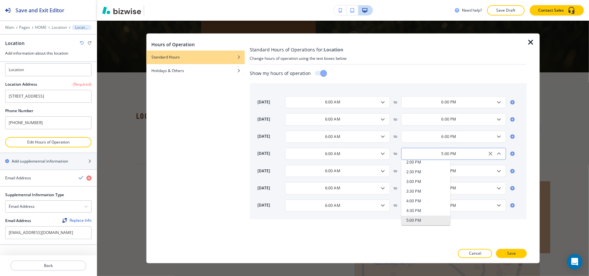
paste input "6"
type input "6:00 PM"
click at [466, 169] on input "5:00 PM" at bounding box center [448, 170] width 89 height 5
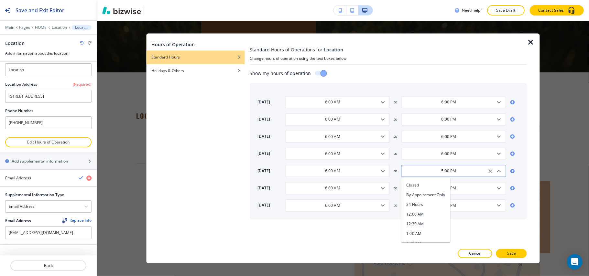
scroll to position [306, 0]
click at [466, 169] on input "5:00 PM" at bounding box center [448, 170] width 89 height 5
paste input "6"
type input "6:00 PM"
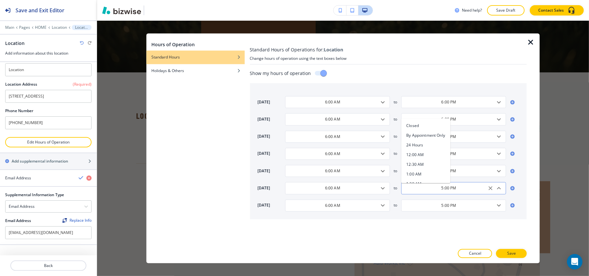
click at [467, 189] on input "5:00 PM" at bounding box center [448, 188] width 89 height 5
paste input "6"
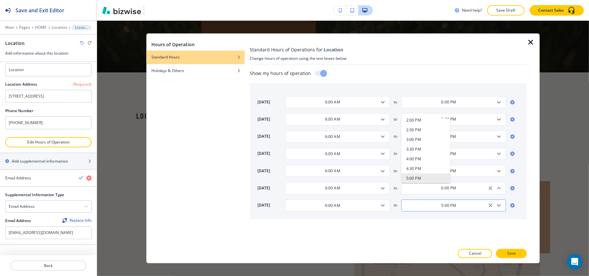
scroll to position [0, 0]
click at [465, 203] on div "5:00 PM ​" at bounding box center [453, 205] width 105 height 12
type input "6:00 PM"
click at [465, 203] on div "5:00 PM ​" at bounding box center [453, 205] width 105 height 12
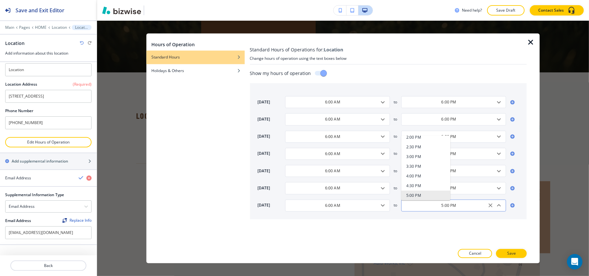
click at [465, 203] on div "5:00 PM ​" at bounding box center [453, 205] width 105 height 12
paste input "6"
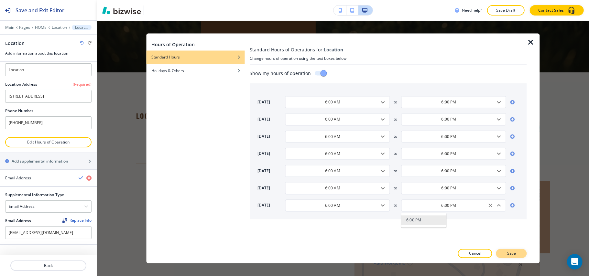
type input "6:00 PM"
click at [511, 252] on p "Save" at bounding box center [511, 254] width 9 height 6
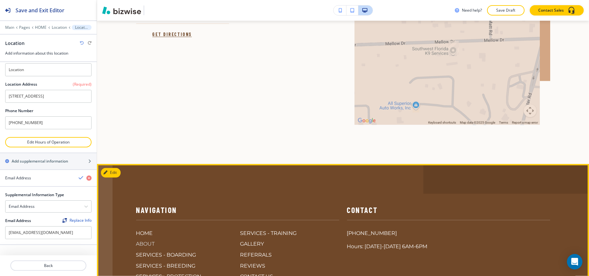
scroll to position [2644, 0]
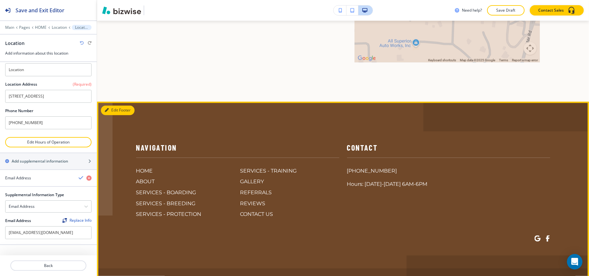
click at [111, 106] on button "Edit Footer" at bounding box center [118, 111] width 34 height 10
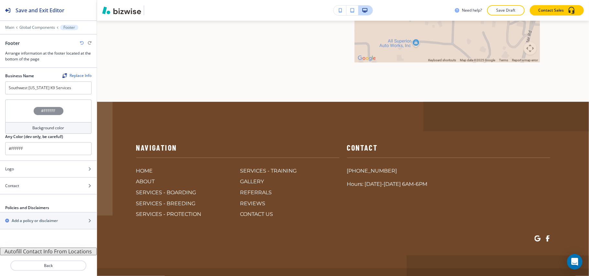
click at [50, 251] on button "Autofill Contact Info From Locations" at bounding box center [48, 252] width 97 height 8
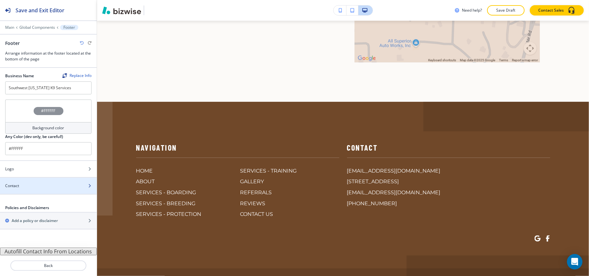
click at [32, 184] on div "Contact" at bounding box center [41, 186] width 82 height 6
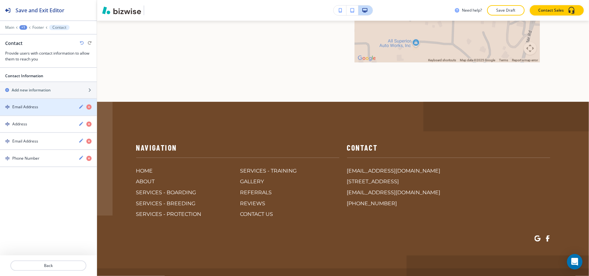
click at [92, 107] on div "button" at bounding box center [88, 107] width 18 height 6
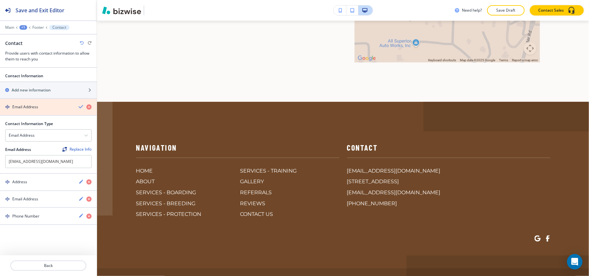
click at [89, 106] on icon "button" at bounding box center [88, 106] width 5 height 5
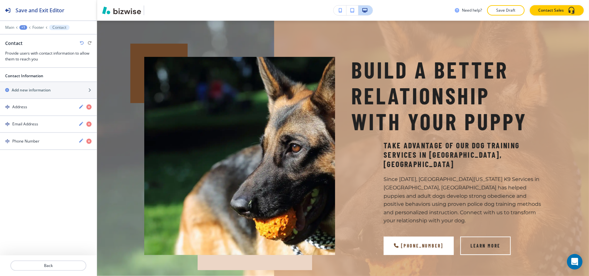
scroll to position [0, 0]
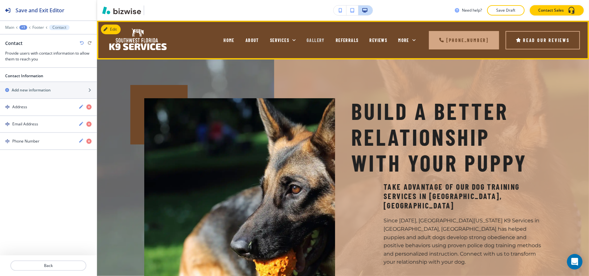
click at [306, 38] on span "GALLERY" at bounding box center [315, 39] width 18 height 5
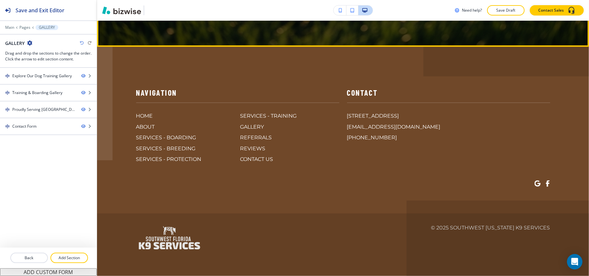
scroll to position [2801, 0]
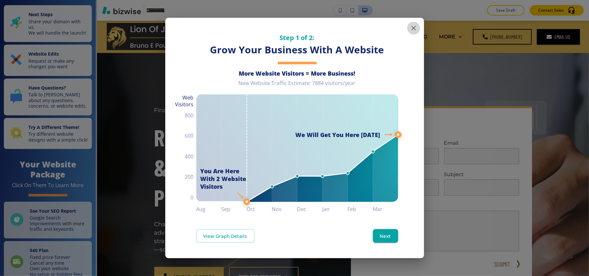
click at [408, 27] on button "button" at bounding box center [413, 28] width 13 height 13
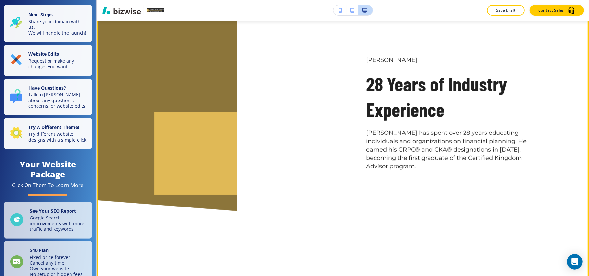
scroll to position [517, 0]
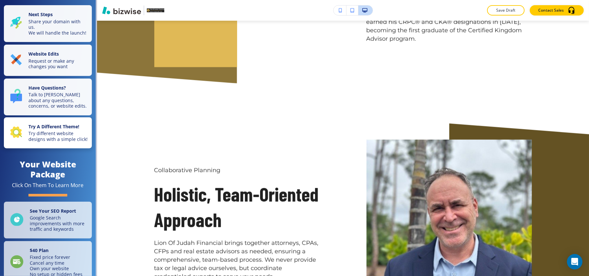
click at [30, 142] on p "Try different website designs with a simple click!" at bounding box center [57, 136] width 59 height 11
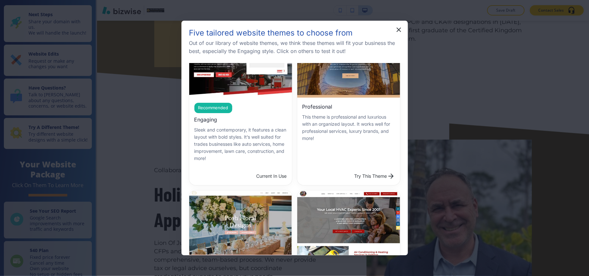
scroll to position [129, 0]
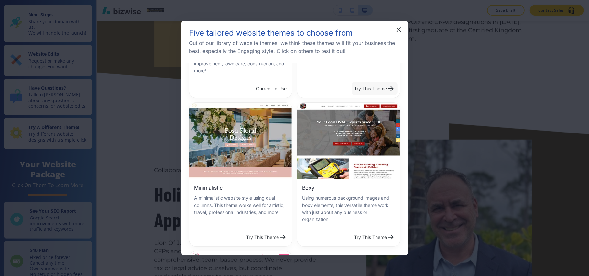
click at [366, 85] on button "Try This Theme" at bounding box center [375, 88] width 46 height 13
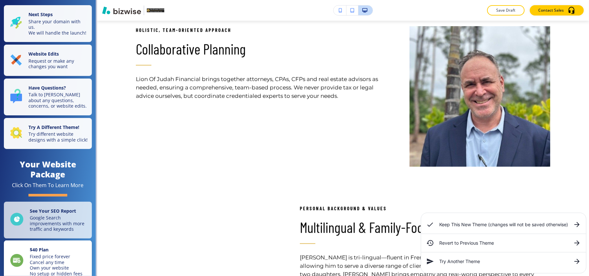
scroll to position [0, 0]
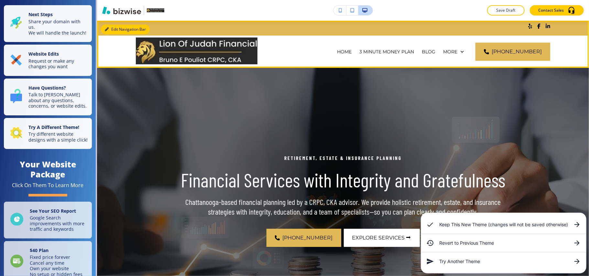
click at [111, 30] on button "Edit Navigation Bar" at bounding box center [125, 30] width 49 height 10
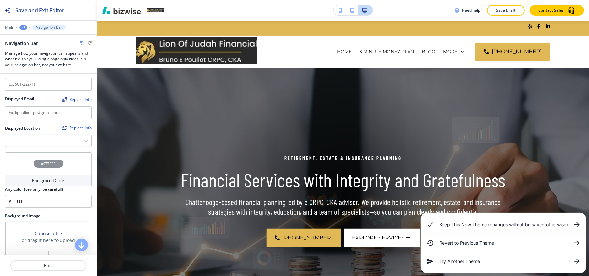
scroll to position [129, 0]
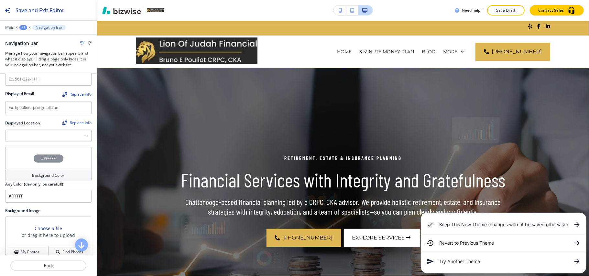
click at [22, 160] on div "#FFFFFF" at bounding box center [48, 158] width 86 height 23
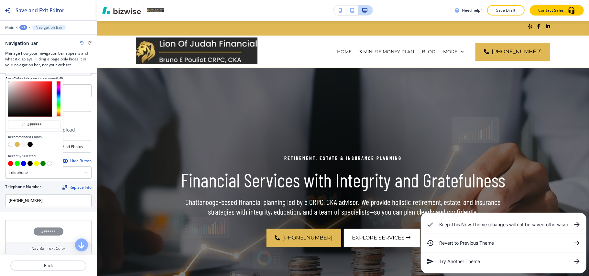
scroll to position [259, 0]
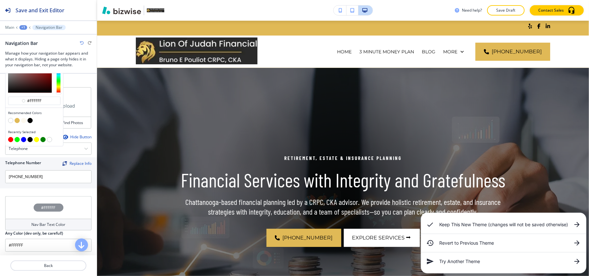
click at [31, 122] on button "button" at bounding box center [29, 120] width 5 height 5
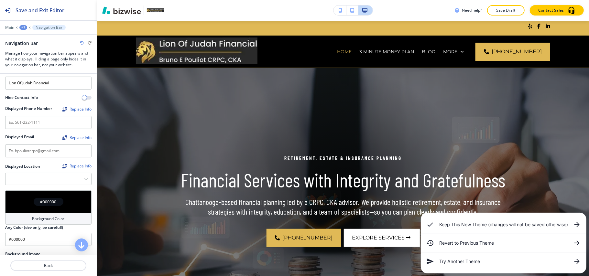
click at [25, 192] on div "#000000" at bounding box center [48, 201] width 86 height 23
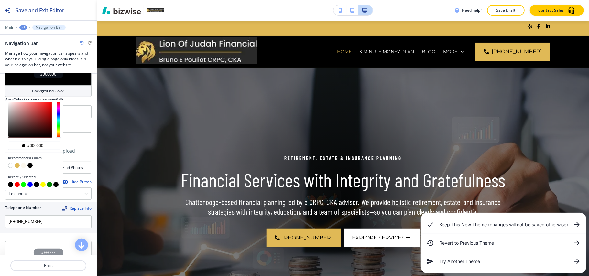
scroll to position [215, 0]
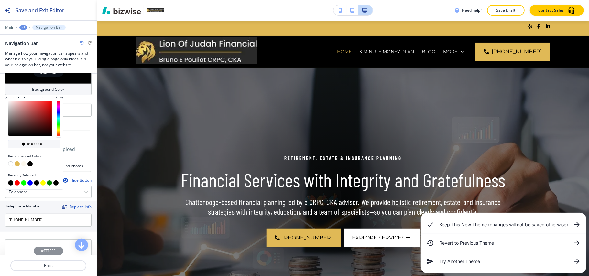
click at [47, 145] on input "#000000" at bounding box center [38, 144] width 23 height 5
paste input "2a2a2a"
type input "#2a2a2a"
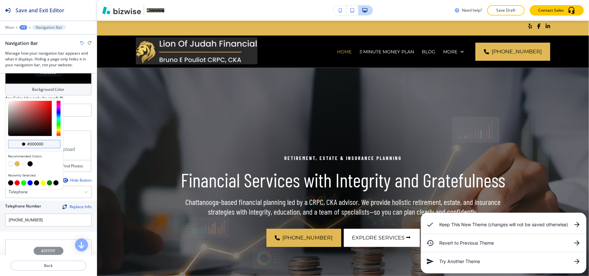
type input "#2a2a2a"
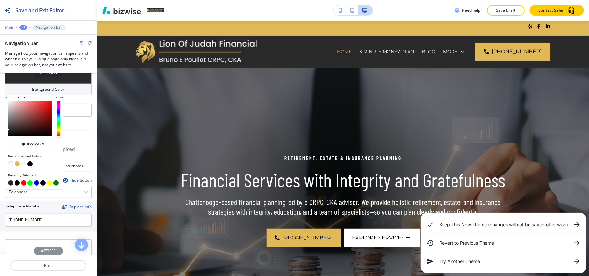
click at [8, 26] on p "Main" at bounding box center [9, 27] width 9 height 5
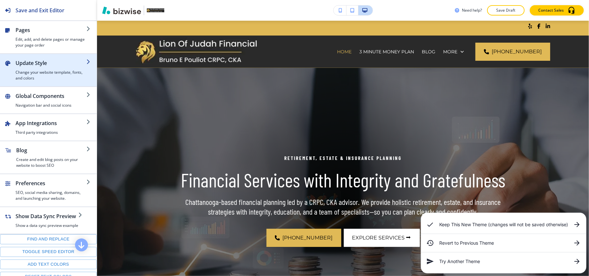
click at [39, 74] on h4 "Change your website template, fonts, and colors" at bounding box center [51, 75] width 71 height 12
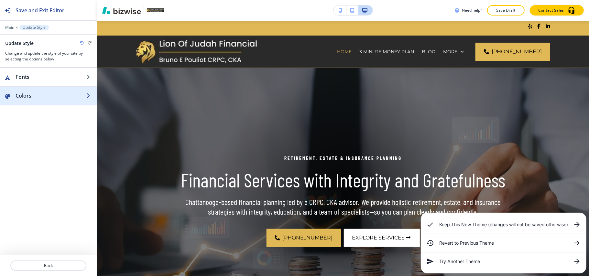
click at [46, 97] on h2 "Colors" at bounding box center [51, 96] width 71 height 8
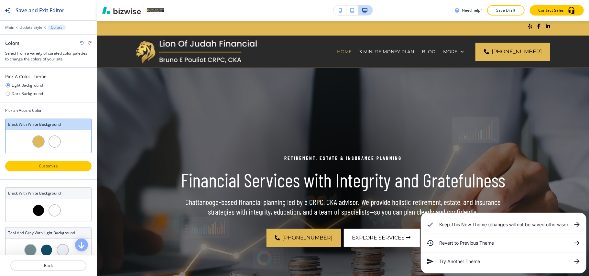
click at [52, 164] on button "Customize" at bounding box center [48, 166] width 86 height 10
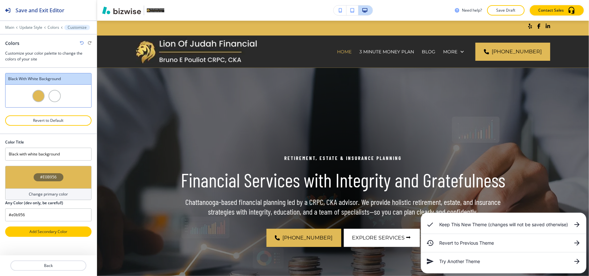
click at [46, 230] on p "Add Secondary Color" at bounding box center [48, 232] width 69 height 6
type input "Custom Black with white background"
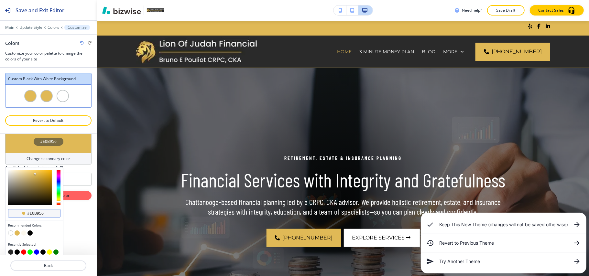
scroll to position [101, 0]
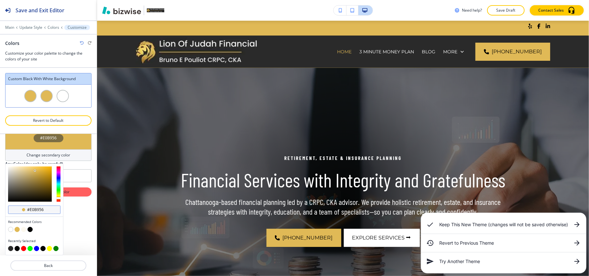
click at [47, 207] on input "#e0b956" at bounding box center [38, 209] width 23 height 5
paste input "2a2a2a"
type input "#2a2a2a"
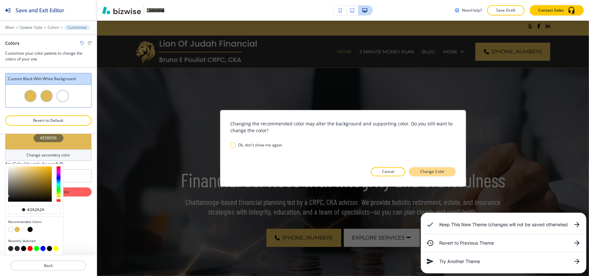
click at [441, 171] on p "Change Color" at bounding box center [432, 172] width 25 height 6
type input "#2a2a2a"
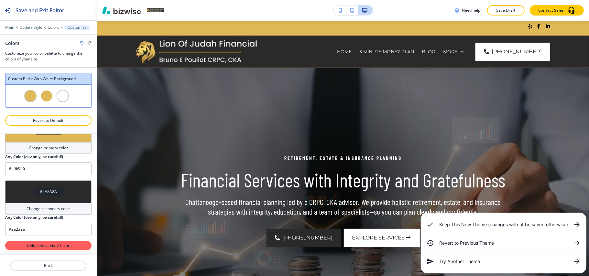
scroll to position [48, 0]
click at [579, 222] on icon at bounding box center [577, 225] width 8 height 8
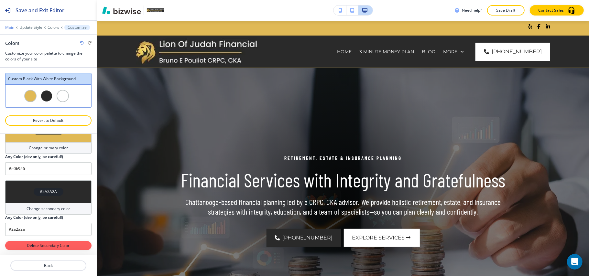
click at [9, 26] on p "Main" at bounding box center [9, 27] width 9 height 5
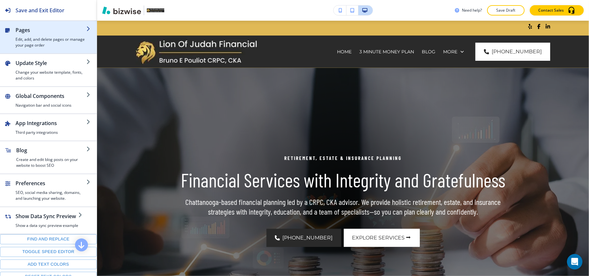
click at [51, 34] on div "button" at bounding box center [51, 35] width 71 height 3
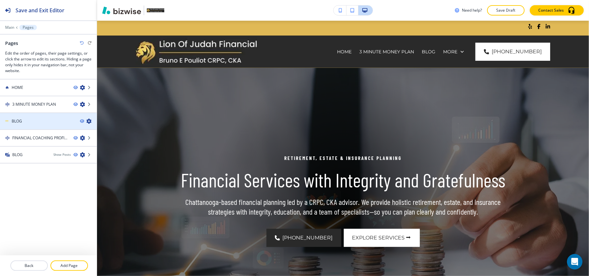
click at [90, 122] on icon "button" at bounding box center [88, 121] width 5 height 5
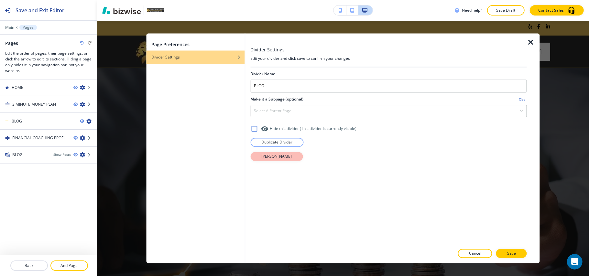
click at [272, 155] on p "Delete Divider" at bounding box center [276, 157] width 30 height 6
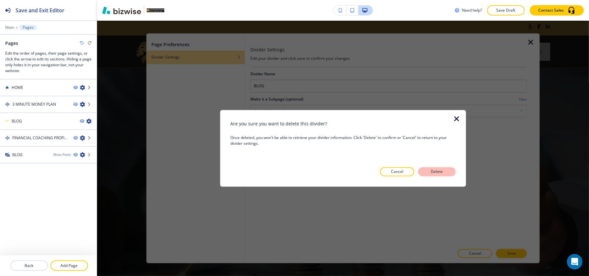
click at [433, 172] on p "Delete" at bounding box center [437, 172] width 16 height 6
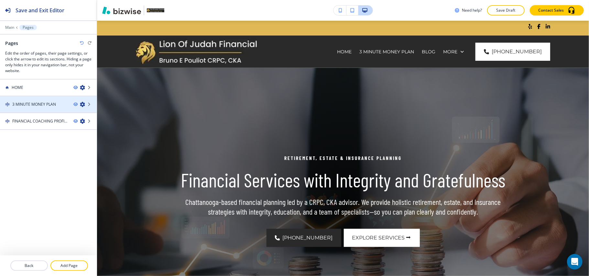
click at [83, 104] on icon "button" at bounding box center [82, 104] width 5 height 5
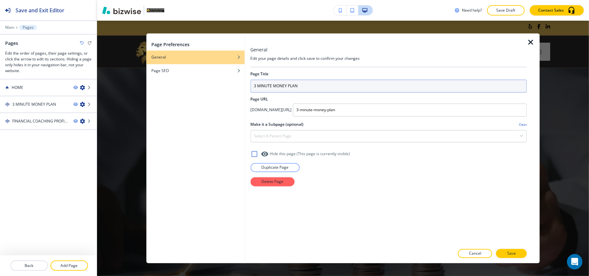
drag, startPoint x: 162, startPoint y: 80, endPoint x: 153, endPoint y: 80, distance: 9.4
click at [153, 80] on div "Page Preferences General Page SEO General Edit your page details and click save…" at bounding box center [342, 149] width 393 height 230
paste input "Financial Health Review"
type input "Financial Health Review"
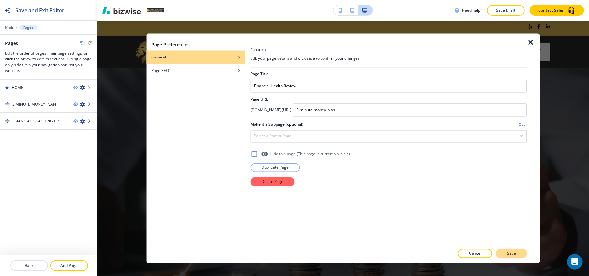
click at [514, 253] on p "Save" at bounding box center [511, 254] width 9 height 6
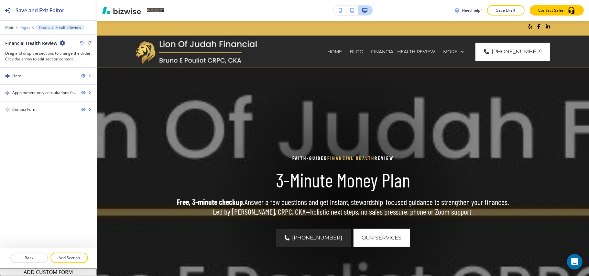
click at [26, 26] on p "Pages" at bounding box center [24, 27] width 11 height 5
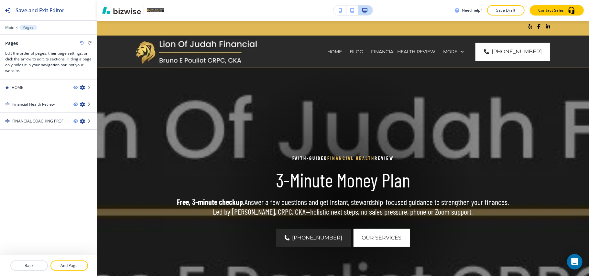
click at [86, 260] on div "Back Add Page" at bounding box center [48, 265] width 97 height 10
click at [78, 261] on button "Add Page" at bounding box center [68, 265] width 37 height 10
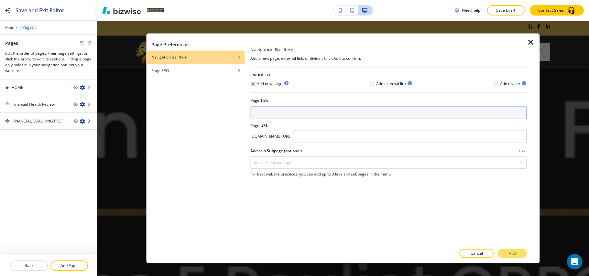
drag, startPoint x: 288, startPoint y: 113, endPoint x: 239, endPoint y: 8, distance: 116.0
click at [291, 109] on input "text" at bounding box center [388, 112] width 276 height 13
click at [305, 111] on input "text" at bounding box center [388, 112] width 276 height 13
click at [308, 110] on input "A" at bounding box center [388, 112] width 276 height 13
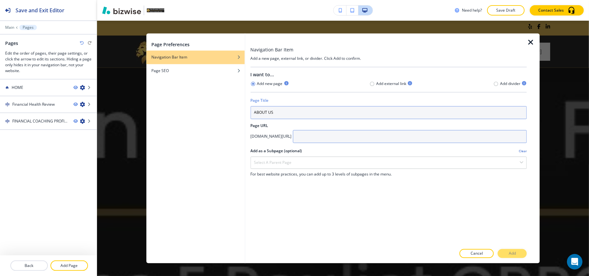
type input "ABOUT US"
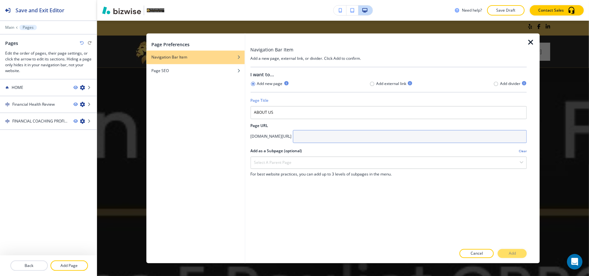
click at [350, 132] on input "text" at bounding box center [409, 136] width 234 height 13
type input "about"
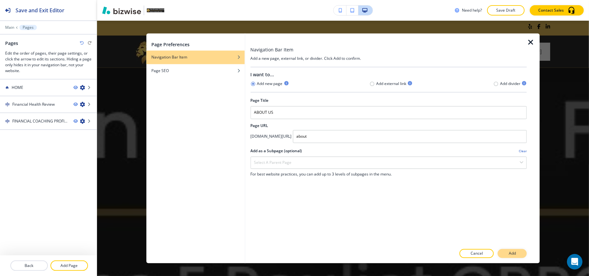
click at [517, 252] on button "Add" at bounding box center [511, 253] width 29 height 9
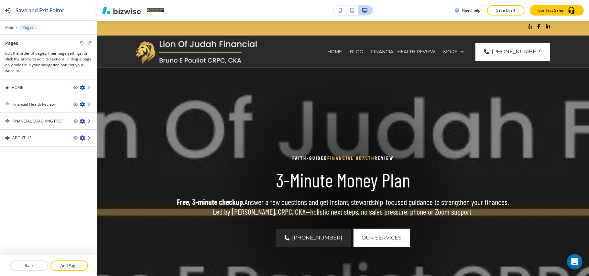
click at [73, 260] on div at bounding box center [48, 257] width 97 height 5
click at [65, 266] on p "Add Page" at bounding box center [69, 266] width 36 height 6
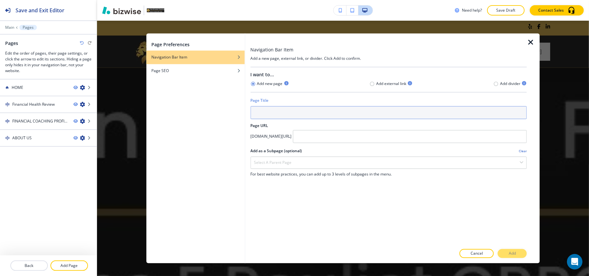
click at [285, 118] on input "text" at bounding box center [388, 112] width 276 height 13
type input "s"
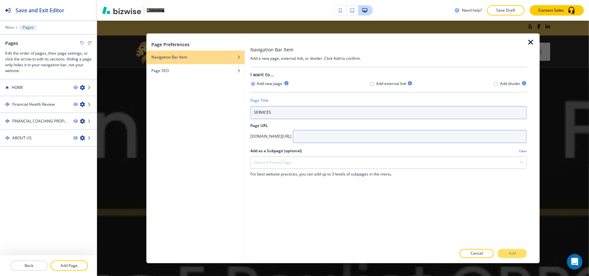
type input "SERVICES"
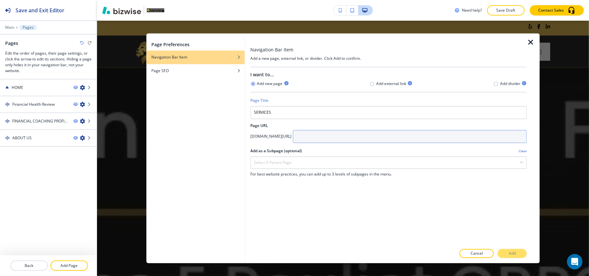
click at [347, 136] on input "text" at bounding box center [409, 136] width 234 height 13
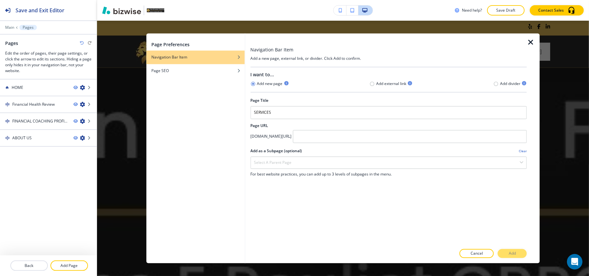
click at [306, 103] on div "Page Title" at bounding box center [388, 101] width 276 height 6
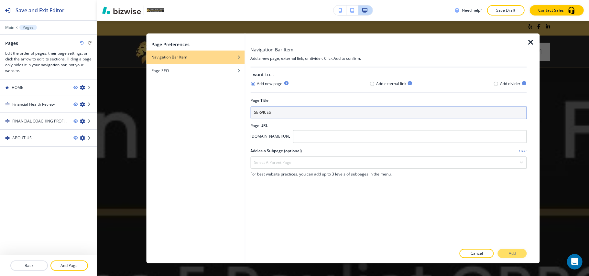
click at [305, 114] on input "SERVICES" at bounding box center [388, 112] width 276 height 13
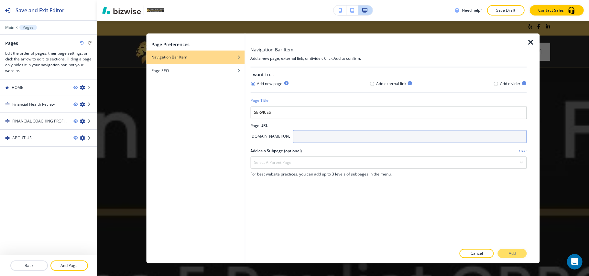
click at [349, 134] on input "text" at bounding box center [409, 136] width 234 height 13
paste input "SERVICES"
type input "SERVICES"
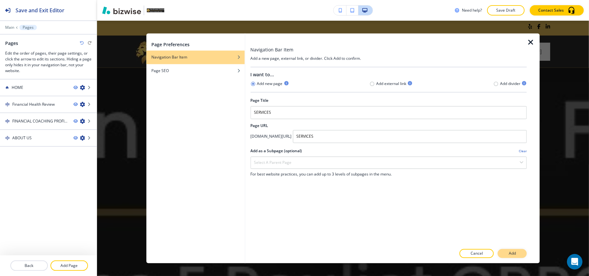
click at [515, 253] on p "Add" at bounding box center [511, 254] width 7 height 6
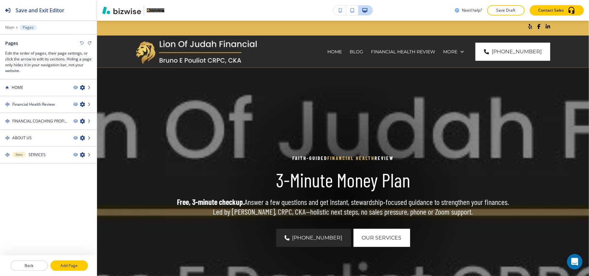
click at [68, 266] on p "Add Page" at bounding box center [69, 266] width 36 height 6
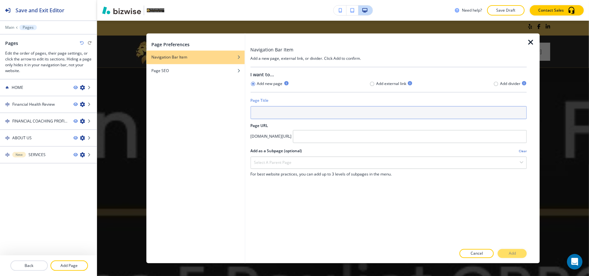
click at [277, 112] on input "text" at bounding box center [388, 112] width 276 height 13
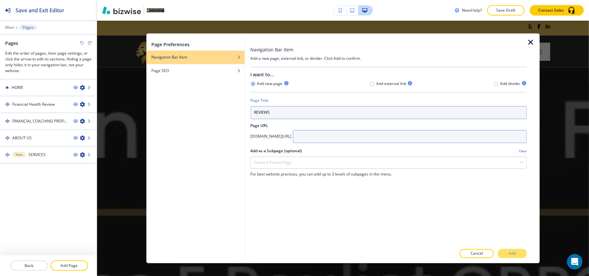
type input "REVIEWS"
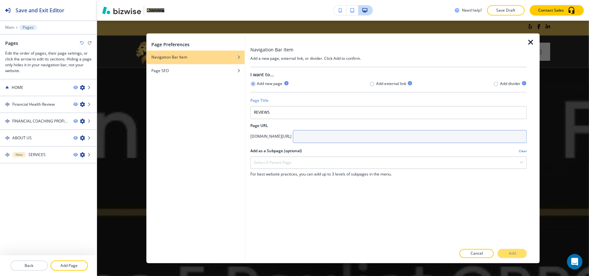
click at [348, 135] on input "text" at bounding box center [409, 136] width 234 height 13
paste input "REVIEWS"
type input "REVIEWS"
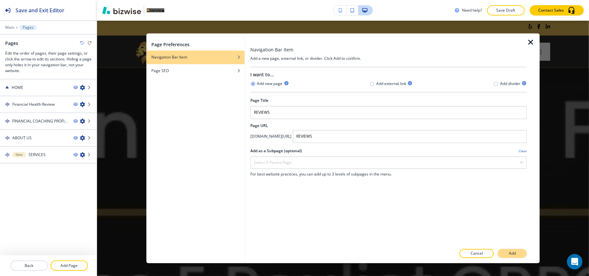
click at [509, 251] on p "Add" at bounding box center [511, 254] width 7 height 6
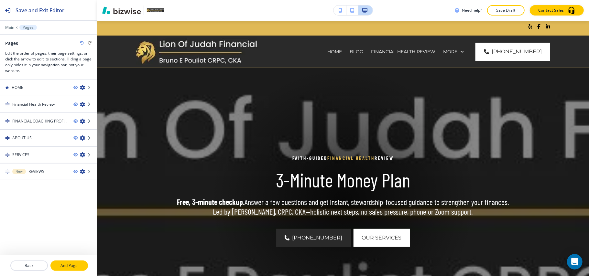
click at [75, 270] on button "Add Page" at bounding box center [68, 265] width 37 height 10
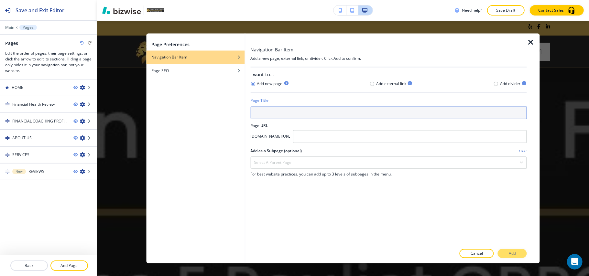
click at [289, 114] on input "text" at bounding box center [388, 112] width 276 height 13
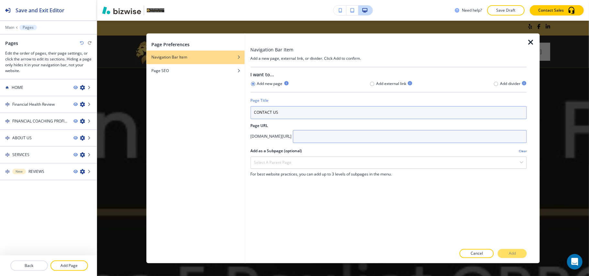
type input "CONTACT US"
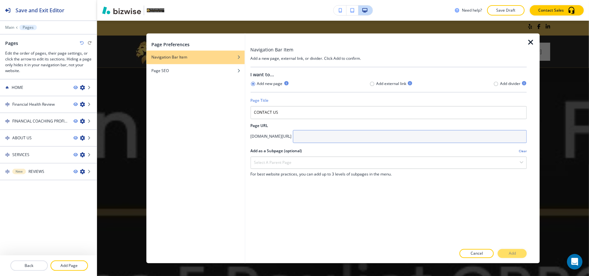
click at [359, 136] on input "text" at bounding box center [409, 136] width 234 height 13
type input "CONTACT-US"
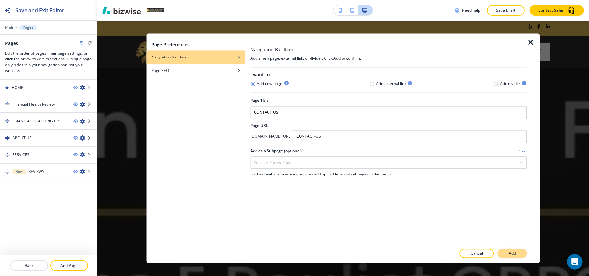
click at [510, 255] on p "Add" at bounding box center [511, 254] width 7 height 6
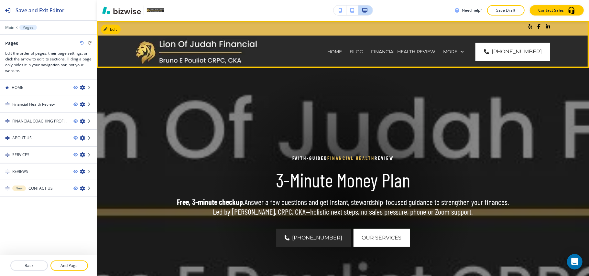
click at [361, 50] on p "BLOG" at bounding box center [356, 51] width 14 height 6
click at [337, 53] on p "HOME" at bounding box center [334, 51] width 15 height 6
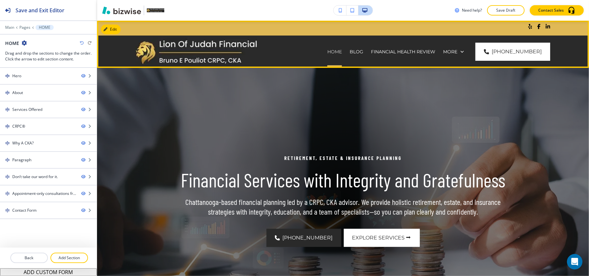
click at [338, 52] on p "HOME" at bounding box center [334, 51] width 15 height 6
click at [363, 53] on p "BLOG" at bounding box center [356, 51] width 14 height 6
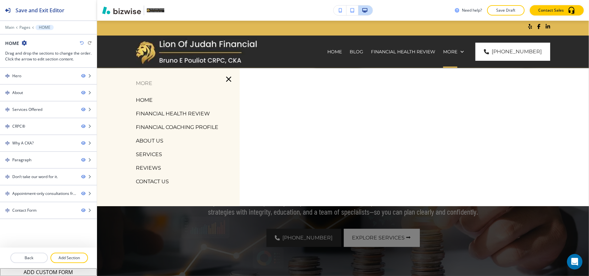
click at [181, 125] on p "FINANCIAL COACHING PROFILE" at bounding box center [177, 127] width 82 height 10
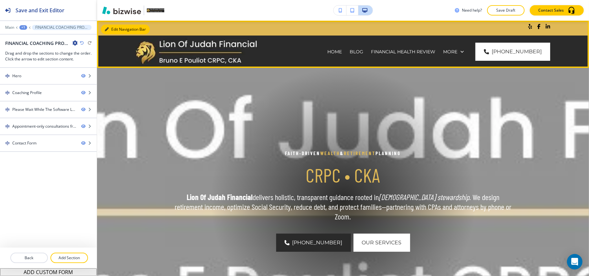
click at [110, 27] on button "Edit Navigation Bar" at bounding box center [125, 30] width 49 height 10
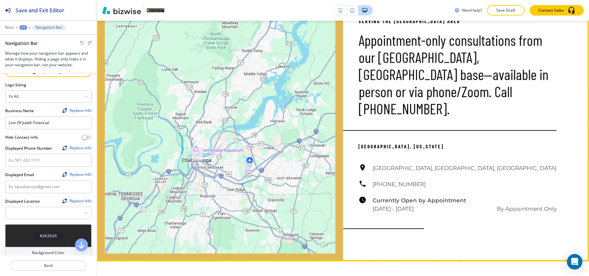
scroll to position [603, 0]
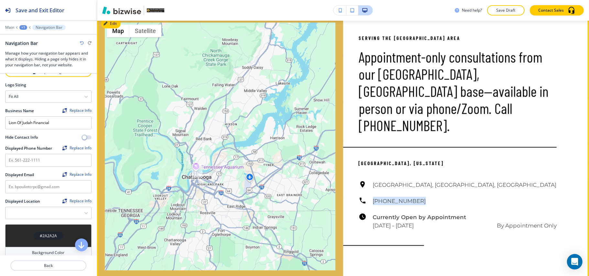
drag, startPoint x: 385, startPoint y: 184, endPoint x: 365, endPoint y: 184, distance: 19.7
click at [365, 184] on div "Chattanooga, TN, USA (423) 326-5299 Currently Open by Appointment Monday - Sund…" at bounding box center [457, 205] width 198 height 49
copy h6 "(423) 326-5299"
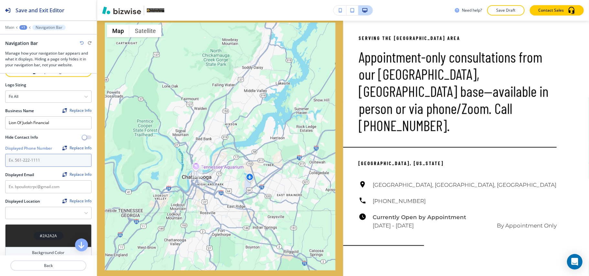
click at [40, 161] on input "text" at bounding box center [48, 160] width 86 height 13
paste input "(423) 326-5299"
type input "(423) 326-5299"
click at [38, 188] on input "text" at bounding box center [48, 186] width 86 height 13
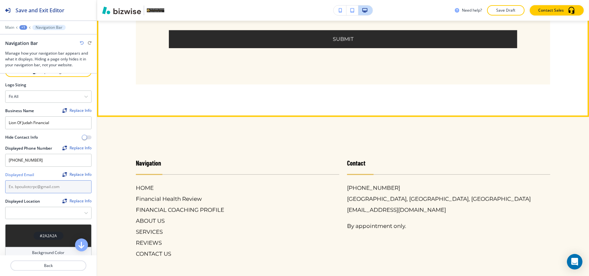
scroll to position [1202, 0]
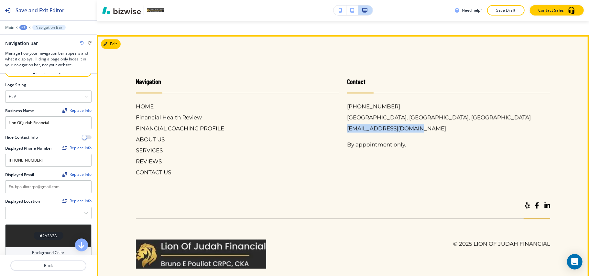
drag, startPoint x: 424, startPoint y: 108, endPoint x: 342, endPoint y: 111, distance: 82.5
click at [342, 111] on div "Contact (423) 326-5299 Chattanooga, TN, USA bpouliotcrpc@gmail.com By appointme…" at bounding box center [444, 120] width 211 height 113
copy h6 "bpouliotcrpc@gmail.com"
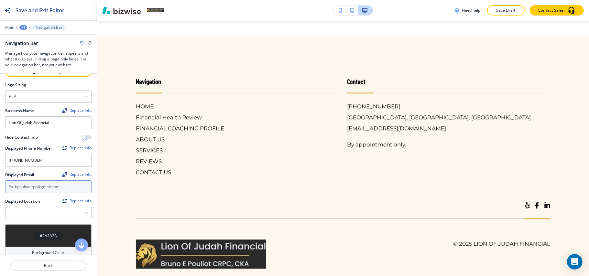
click at [48, 193] on input "text" at bounding box center [48, 186] width 86 height 13
paste input "bpouliotcrpc@gmail.com"
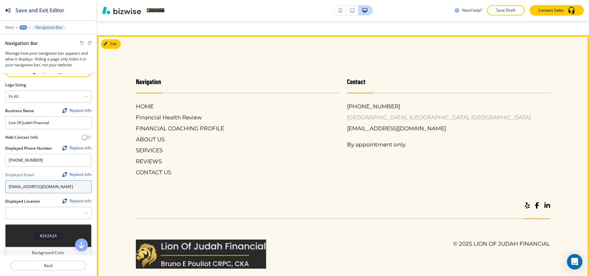
type input "bpouliotcrpc@gmail.com"
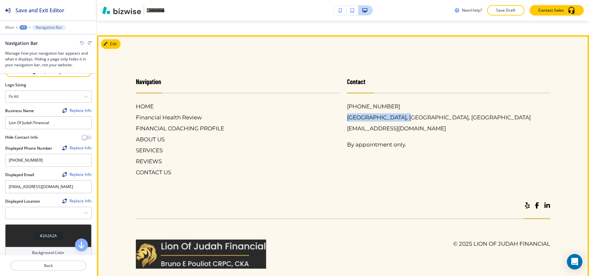
drag, startPoint x: 383, startPoint y: 101, endPoint x: 340, endPoint y: 101, distance: 43.0
click at [340, 101] on div "Contact (423) 326-5299 Chattanooga, TN, USA bpouliotcrpc@gmail.com By appointme…" at bounding box center [444, 120] width 211 height 113
copy h6 "Chattanooga, TN, USA"
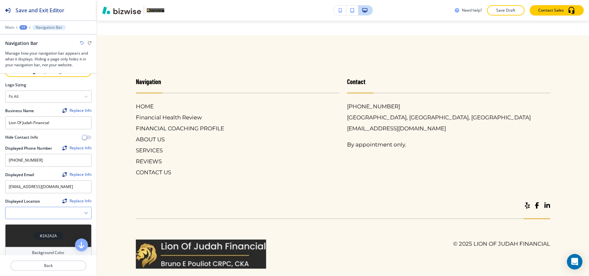
click at [59, 214] on Location "Manual Input" at bounding box center [44, 212] width 79 height 11
paste Location "Chattanooga, TN, USA"
type Location "Chattanooga, TN, USA"
click at [84, 214] on icon "button" at bounding box center [86, 213] width 4 height 4
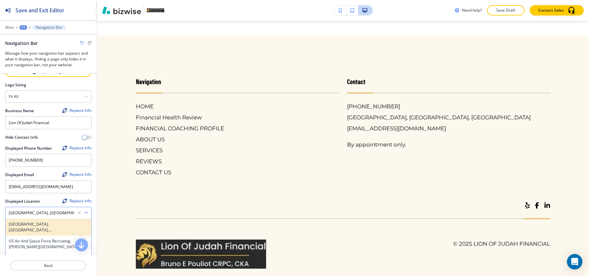
click at [41, 224] on h4 "Chattanooga, TN, USA" at bounding box center [48, 227] width 79 height 12
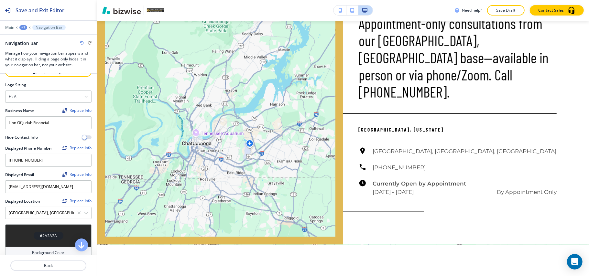
scroll to position [0, 0]
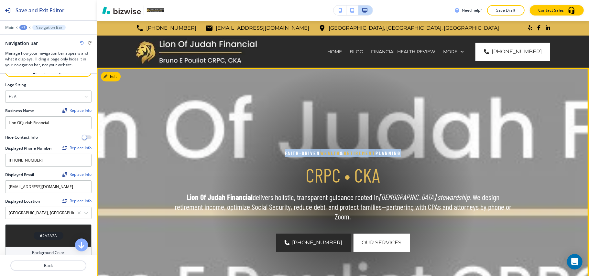
drag, startPoint x: 305, startPoint y: 157, endPoint x: 398, endPoint y: 157, distance: 92.8
click at [398, 157] on p "Faith‑Driven Wealth & Retirement Planning" at bounding box center [343, 153] width 340 height 8
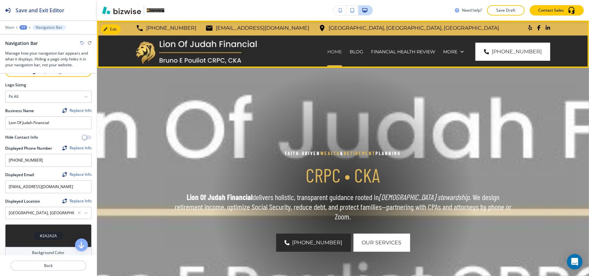
click at [340, 51] on p "HOME" at bounding box center [334, 51] width 15 height 6
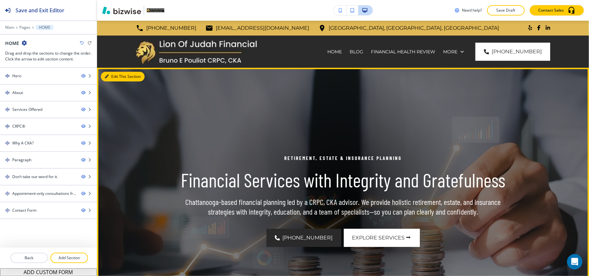
click at [111, 78] on button "Edit This Section" at bounding box center [123, 77] width 44 height 10
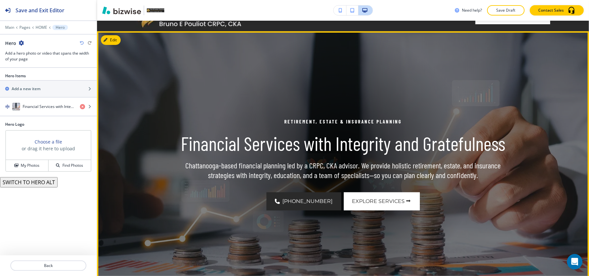
scroll to position [47, 0]
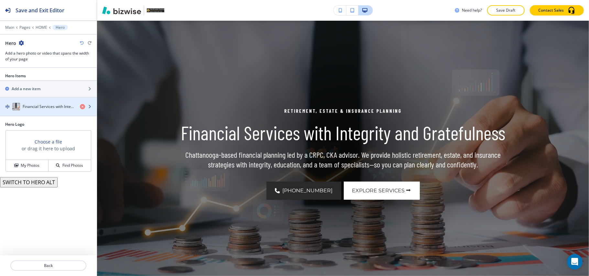
click at [46, 105] on h4 "Financial Services with Integrity and Gratefulness" at bounding box center [49, 107] width 52 height 6
click at [48, 108] on h4 "Financial Services with Integrity and Gratefulness" at bounding box center [49, 107] width 52 height 6
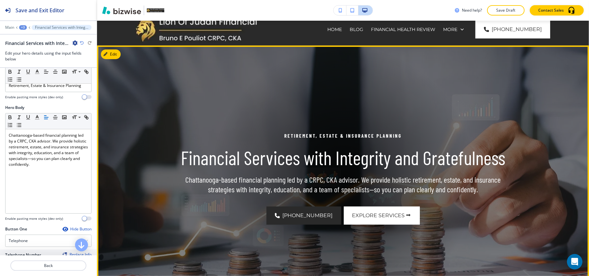
scroll to position [0, 0]
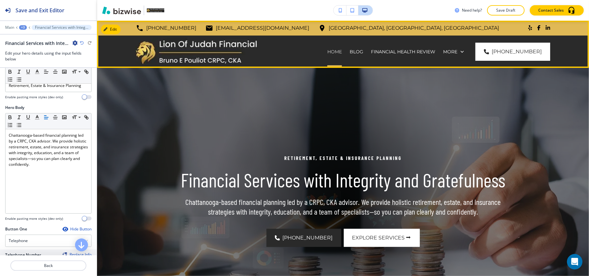
click at [339, 52] on p "HOME" at bounding box center [334, 51] width 15 height 6
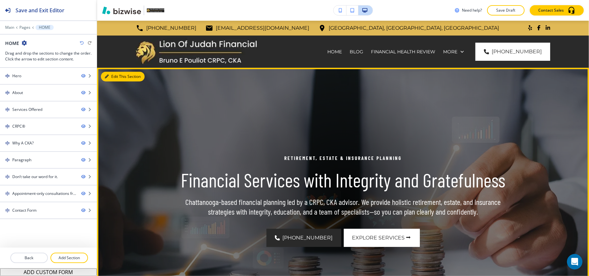
click at [111, 77] on button "Edit This Section" at bounding box center [123, 77] width 44 height 10
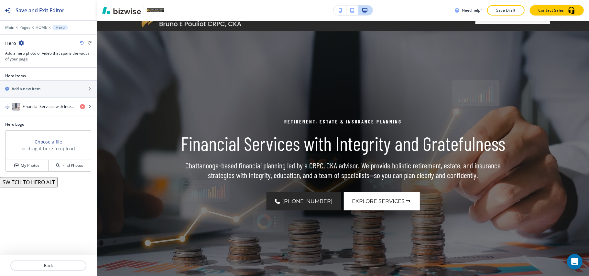
scroll to position [47, 0]
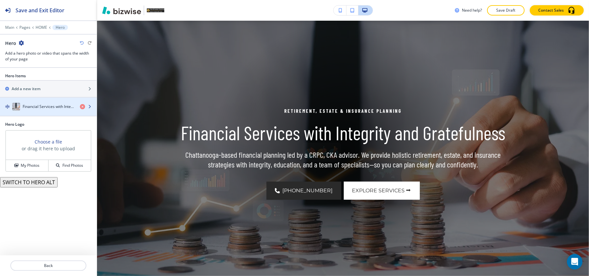
click at [46, 104] on div "Financial Services with Integrity and Gratefulness" at bounding box center [37, 107] width 75 height 8
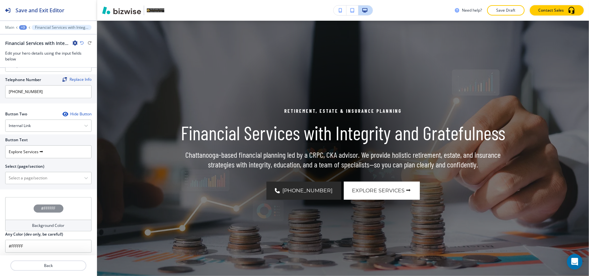
scroll to position [316, 0]
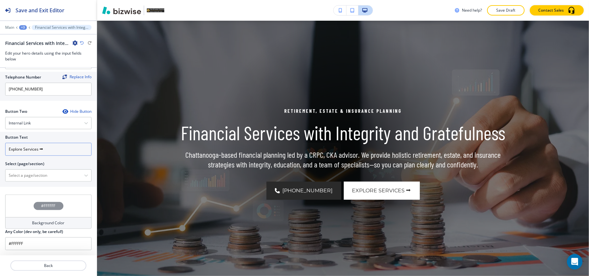
drag, startPoint x: 60, startPoint y: 149, endPoint x: 0, endPoint y: 145, distance: 60.3
click at [0, 145] on div "Button Text Explore Services ⮕ Select (page/section) HOME HOME | Hero HOME | Ab…" at bounding box center [48, 159] width 97 height 55
paste input "Get A Quote Now ⮕"
type input "Get A Quote Now"
click at [26, 172] on \(page\/section\) "Manual Input" at bounding box center [44, 175] width 79 height 11
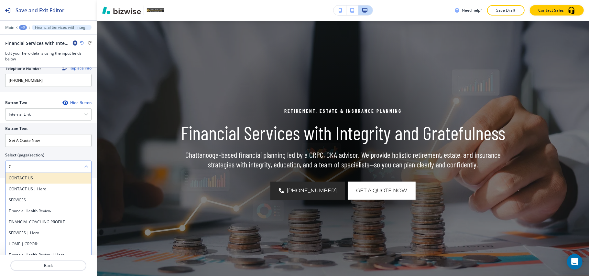
click at [26, 181] on h4 "CONTACT US" at bounding box center [48, 178] width 79 height 6
type \(page\/section\) "CONTACT US"
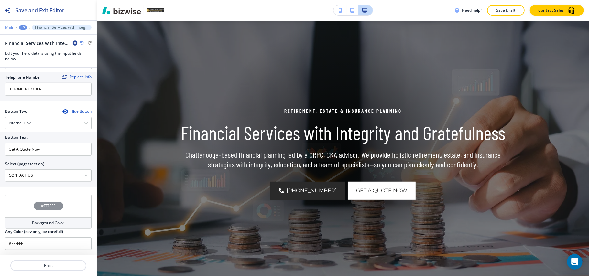
click at [9, 28] on p "Main" at bounding box center [9, 27] width 9 height 5
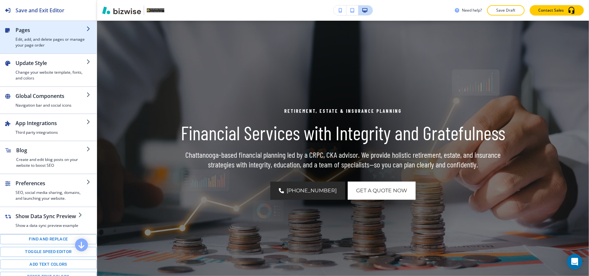
click at [38, 38] on h4 "Edit, add, and delete pages or manage your page order" at bounding box center [51, 43] width 71 height 12
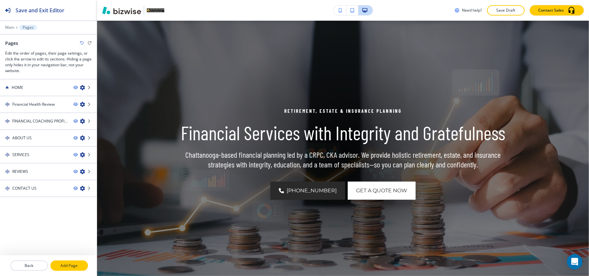
click at [72, 261] on button "Add Page" at bounding box center [68, 265] width 37 height 10
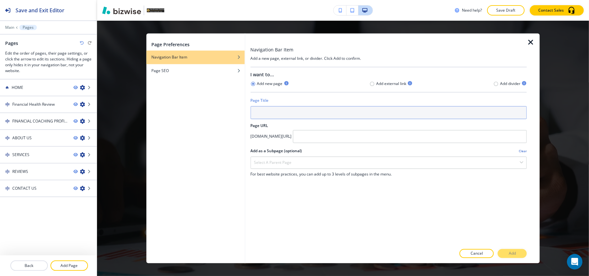
click at [307, 118] on input "text" at bounding box center [388, 112] width 276 height 13
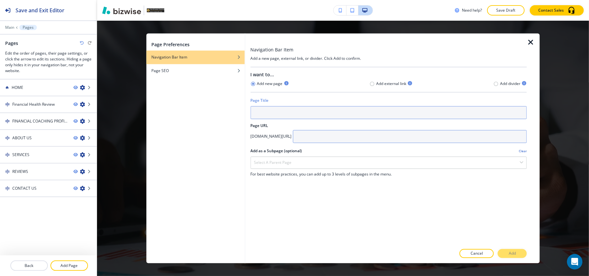
paste input "Book An Appointment"
type input "Book An Appointment"
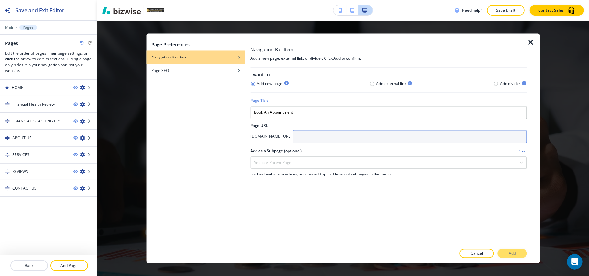
click at [375, 136] on input "text" at bounding box center [409, 136] width 234 height 13
paste input "Book An Appointment"
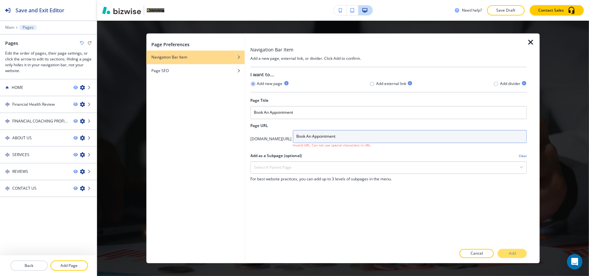
drag, startPoint x: 383, startPoint y: 136, endPoint x: 344, endPoint y: 135, distance: 38.8
click at [344, 135] on input "Book An Appointment" at bounding box center [409, 136] width 234 height 13
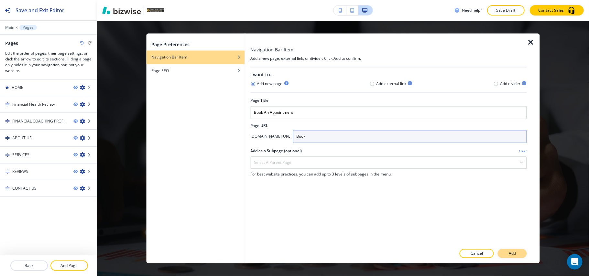
type input "Book"
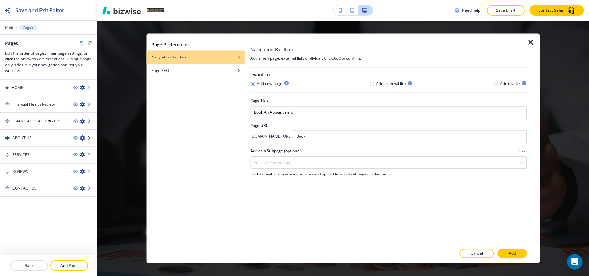
click at [515, 251] on p "Add" at bounding box center [511, 254] width 7 height 6
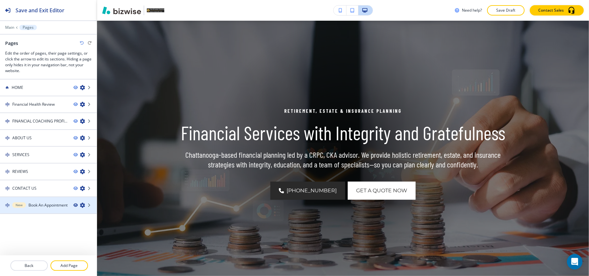
click at [75, 203] on icon "button" at bounding box center [75, 205] width 4 height 4
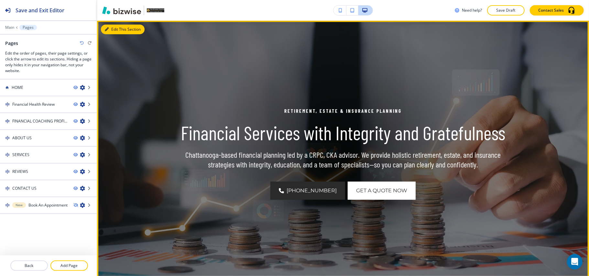
click at [109, 31] on button "Edit This Section" at bounding box center [123, 30] width 44 height 10
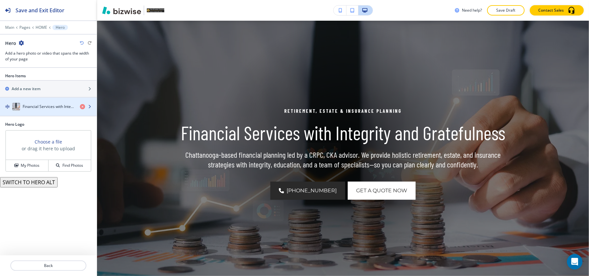
click at [37, 109] on h4 "Financial Services with Integrity and Gratefulness" at bounding box center [49, 107] width 52 height 6
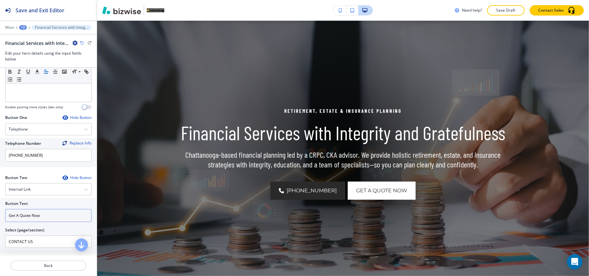
scroll to position [229, 0]
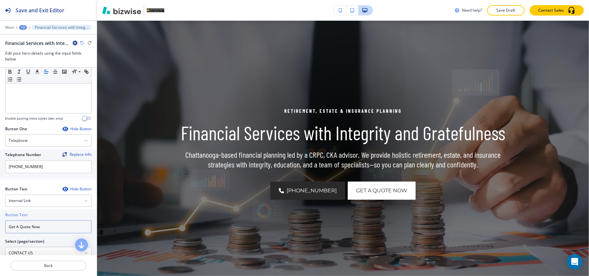
drag, startPoint x: 62, startPoint y: 236, endPoint x: 0, endPoint y: 233, distance: 62.4
click at [0, 233] on div "Button Text Get A Quote Now Select (page/section) CONTACT US HOME HOME | Hero H…" at bounding box center [48, 236] width 97 height 55
paste input "Book Now ⮕"
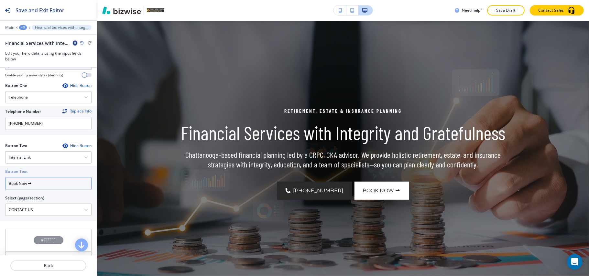
drag, startPoint x: 52, startPoint y: 191, endPoint x: 27, endPoint y: 191, distance: 24.6
click at [27, 190] on input "Book Now ⮕" at bounding box center [48, 183] width 86 height 13
type input "Book Now"
drag, startPoint x: 56, startPoint y: 216, endPoint x: 0, endPoint y: 213, distance: 56.0
click at [0, 213] on div "Button Text Book Now Select (page/section) CONTACT US HOME HOME | Hero HOME | A…" at bounding box center [48, 193] width 97 height 55
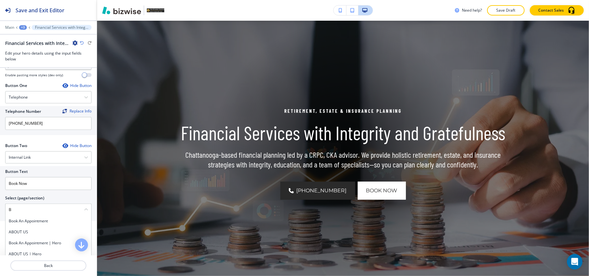
click at [24, 224] on h4 "Book An Appointment" at bounding box center [48, 221] width 79 height 6
type \(page\/section\) "Book An Appointment"
click at [30, 91] on div at bounding box center [48, 90] width 86 height 3
click at [30, 103] on div "Telephone" at bounding box center [48, 97] width 86 height 12
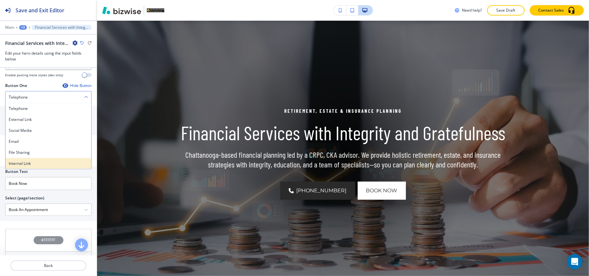
click at [27, 166] on h4 "Internal Link" at bounding box center [48, 164] width 79 height 6
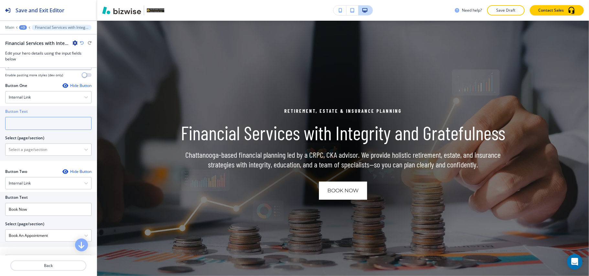
click at [54, 130] on input "text" at bounding box center [48, 123] width 86 height 13
paste input "Get A Quote Now"
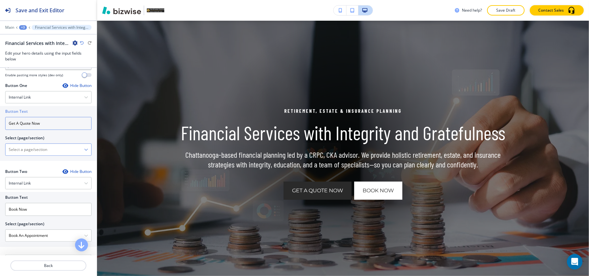
type input "Get A Quote Now"
click at [43, 155] on \(page\/section\) "Manual Input" at bounding box center [44, 149] width 79 height 11
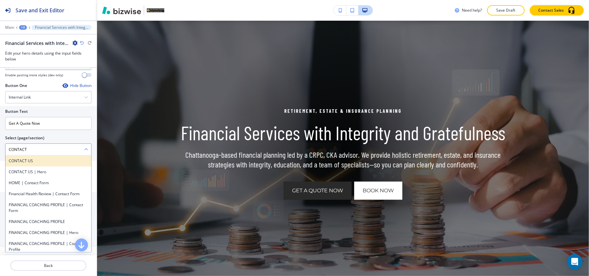
click at [28, 164] on h4 "CONTACT US" at bounding box center [48, 161] width 79 height 6
type \(page\/section\) "CONTACT US"
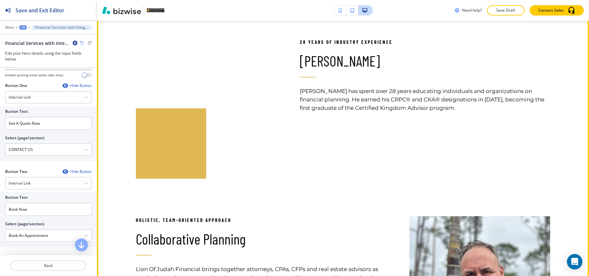
scroll to position [306, 0]
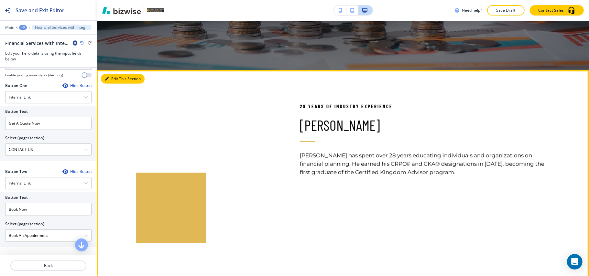
click at [113, 77] on button "Edit This Section" at bounding box center [123, 79] width 44 height 10
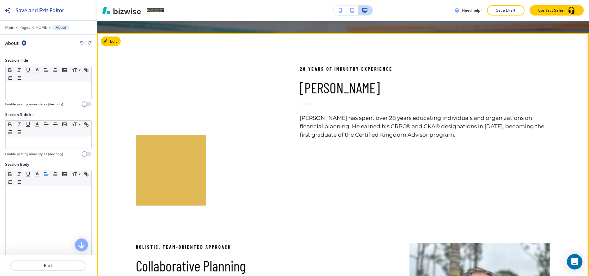
scroll to position [312, 0]
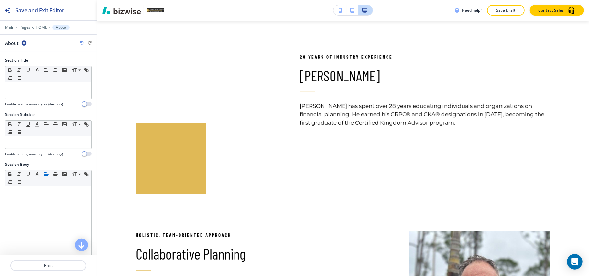
click at [22, 43] on icon "button" at bounding box center [23, 42] width 5 height 5
click at [35, 77] on p "Delete Section" at bounding box center [41, 77] width 33 height 6
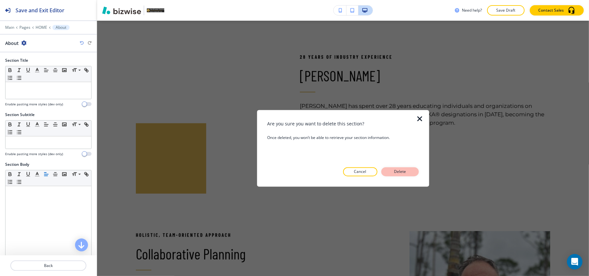
click at [408, 171] on button "Delete" at bounding box center [399, 171] width 37 height 9
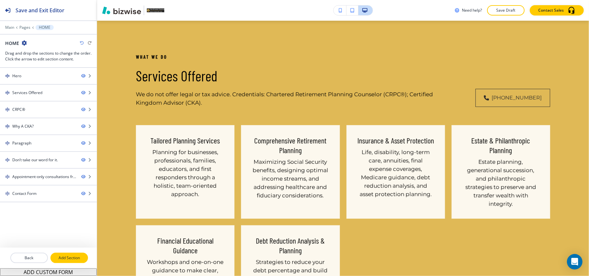
click at [77, 255] on p "Add Section" at bounding box center [69, 258] width 36 height 6
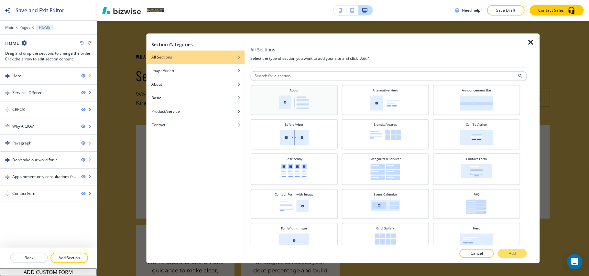
click at [290, 104] on img at bounding box center [294, 103] width 30 height 14
click at [518, 253] on button "Add" at bounding box center [511, 253] width 29 height 9
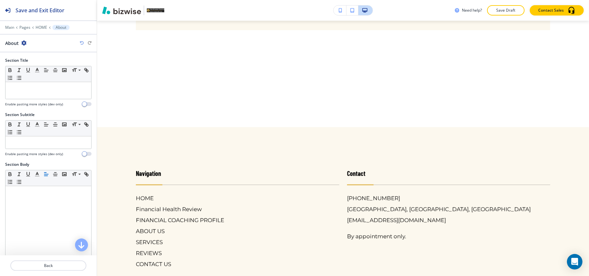
scroll to position [2907, 0]
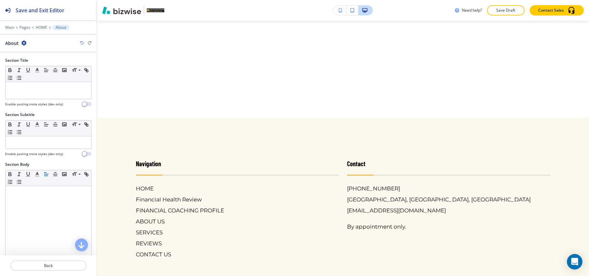
click at [43, 23] on div at bounding box center [48, 23] width 97 height 4
click at [41, 27] on p "HOME" at bounding box center [42, 27] width 12 height 5
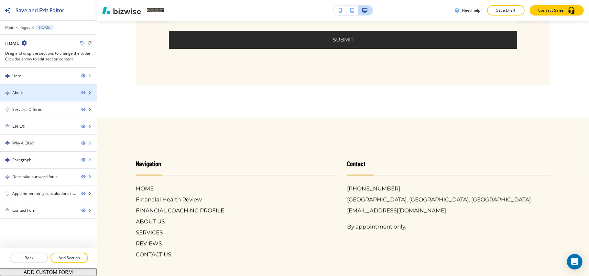
scroll to position [312, 0]
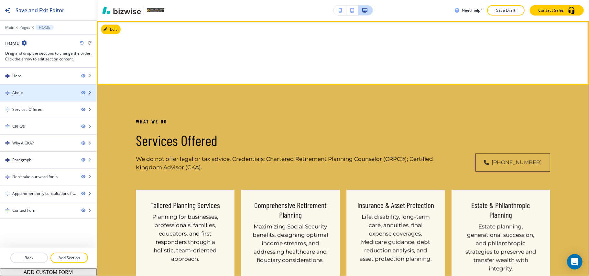
click at [36, 95] on div "About" at bounding box center [38, 93] width 76 height 6
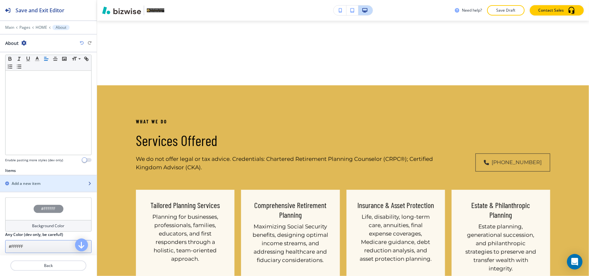
scroll to position [153, 0]
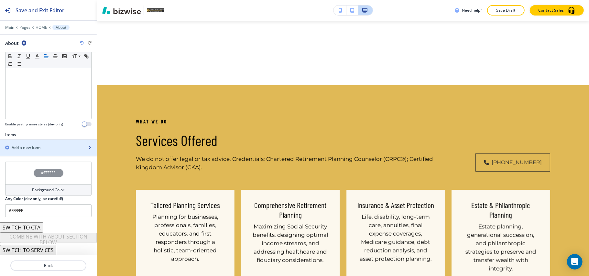
click at [44, 151] on div "button" at bounding box center [48, 153] width 97 height 5
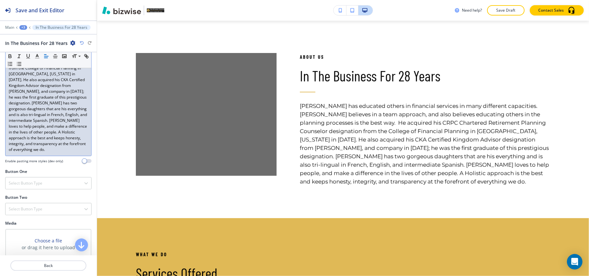
scroll to position [215, 0]
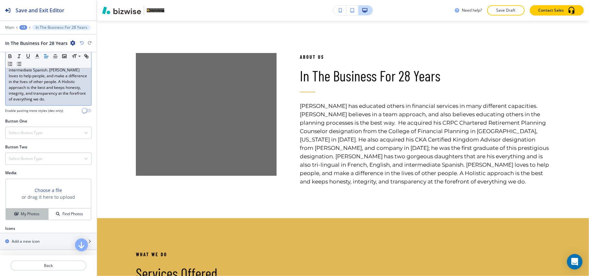
click at [23, 217] on h4 "My Photos" at bounding box center [30, 214] width 19 height 6
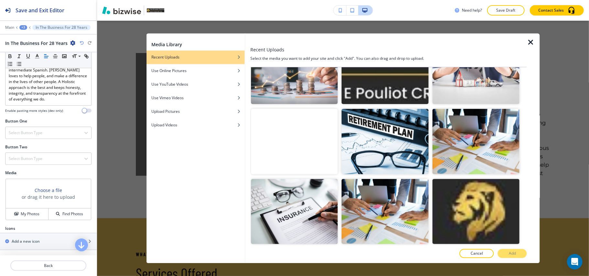
scroll to position [374, 0]
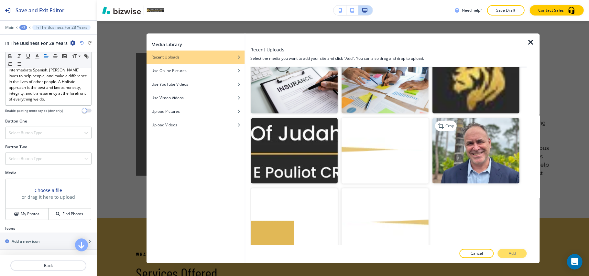
click at [484, 139] on img "button" at bounding box center [475, 150] width 87 height 65
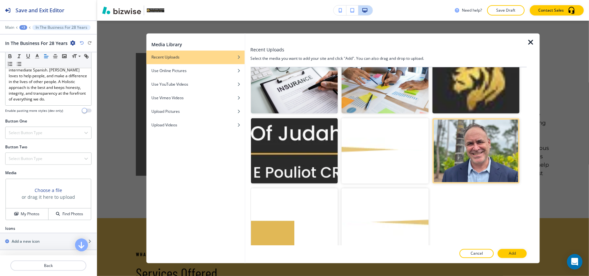
click at [510, 254] on p "Add" at bounding box center [511, 254] width 7 height 6
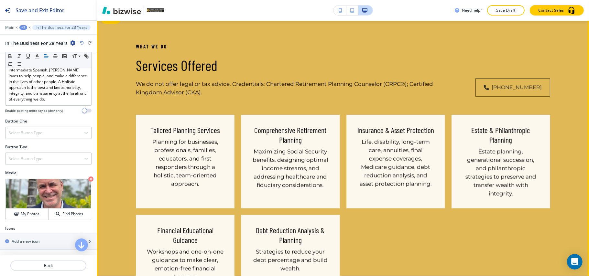
scroll to position [441, 0]
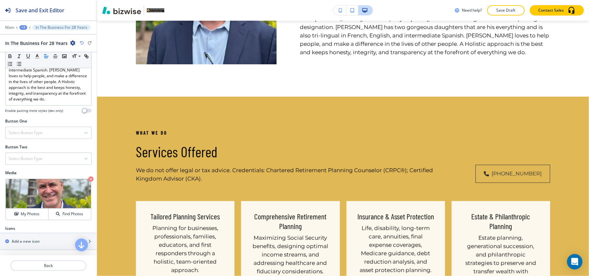
click at [22, 27] on div "+3" at bounding box center [23, 27] width 8 height 5
click at [35, 52] on p "HOME" at bounding box center [40, 50] width 33 height 6
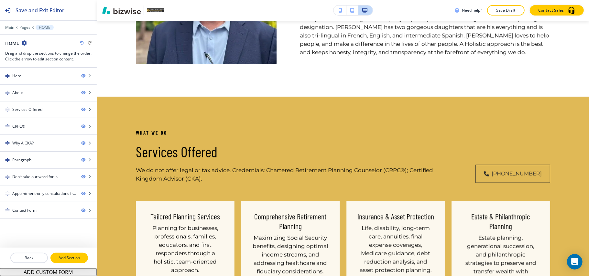
click at [59, 260] on p "Add Section" at bounding box center [69, 258] width 36 height 6
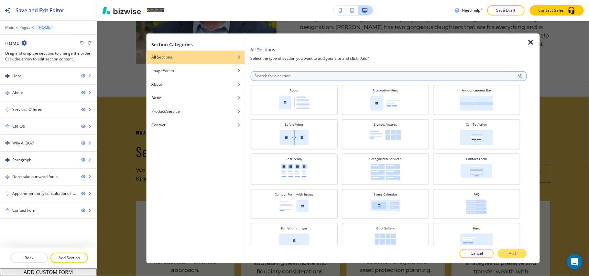
click at [326, 76] on input "text" at bounding box center [388, 76] width 276 height 10
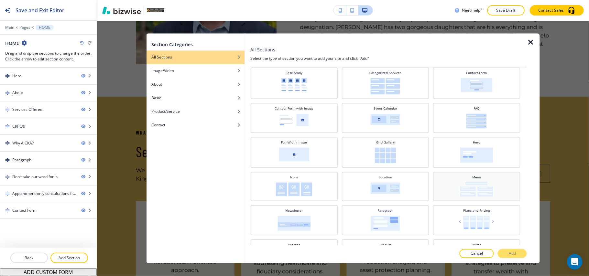
scroll to position [129, 0]
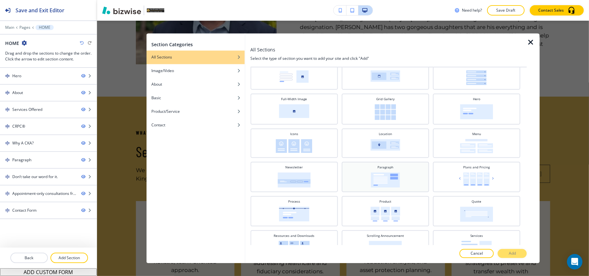
click at [377, 166] on h4 "Paragraph" at bounding box center [385, 167] width 16 height 5
click at [515, 254] on p "Add" at bounding box center [511, 254] width 7 height 6
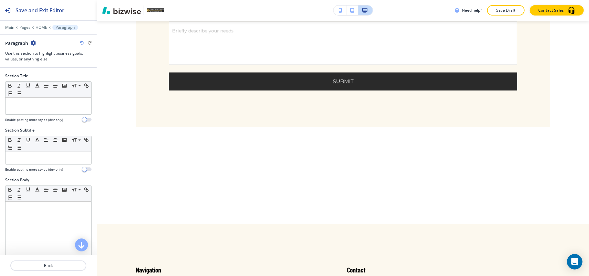
scroll to position [3110, 0]
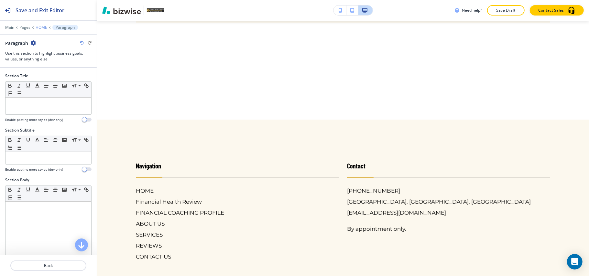
click at [41, 27] on p "HOME" at bounding box center [42, 27] width 12 height 5
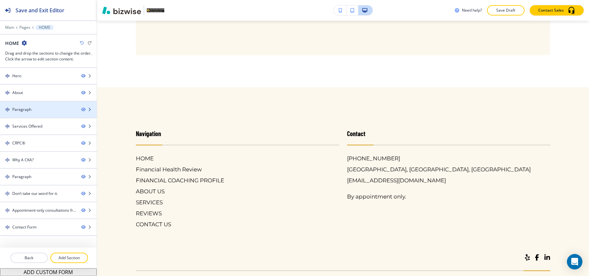
scroll to position [499, 0]
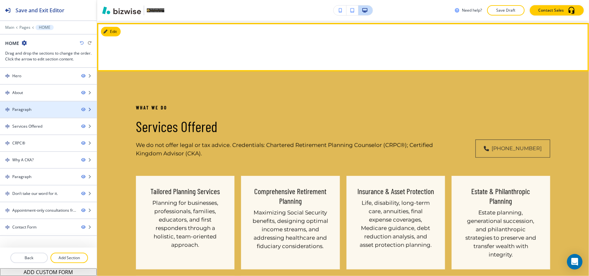
click at [46, 111] on div "Paragraph" at bounding box center [38, 110] width 76 height 6
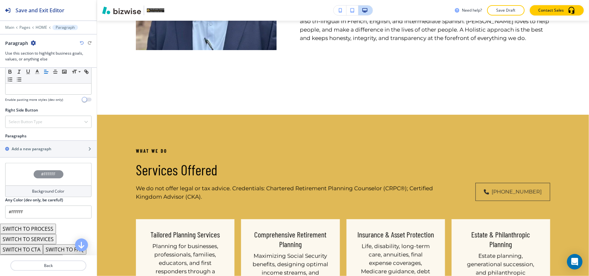
scroll to position [340, 0]
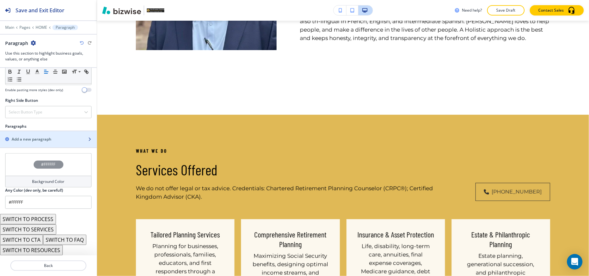
click at [39, 141] on h2 "Add a new paragraph" at bounding box center [32, 139] width 40 height 6
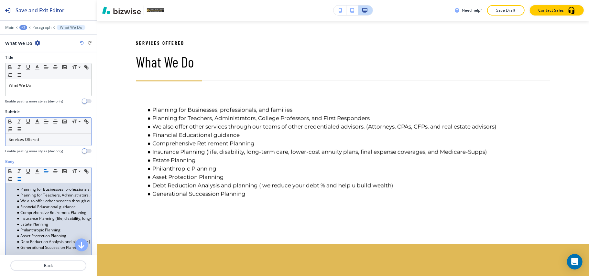
scroll to position [0, 0]
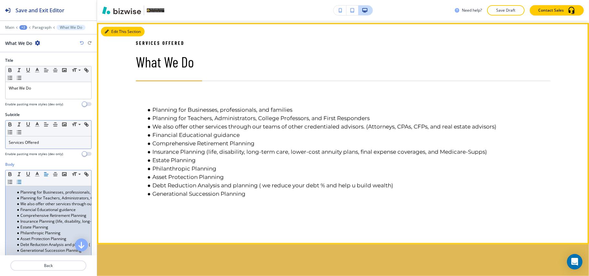
click at [117, 32] on button "Edit This Section" at bounding box center [123, 32] width 44 height 10
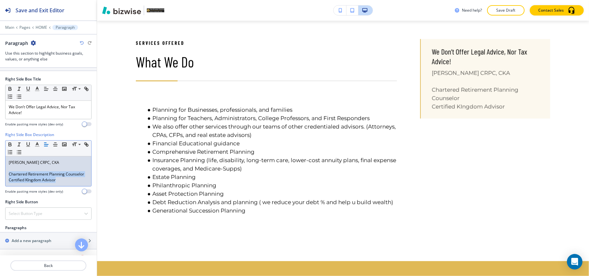
drag, startPoint x: 62, startPoint y: 189, endPoint x: 8, endPoint y: 171, distance: 56.9
click at [4, 175] on div "Right Side Box Description Small Normal Large Huge Bruno Pouliot CRPC, CKA Char…" at bounding box center [48, 165] width 97 height 67
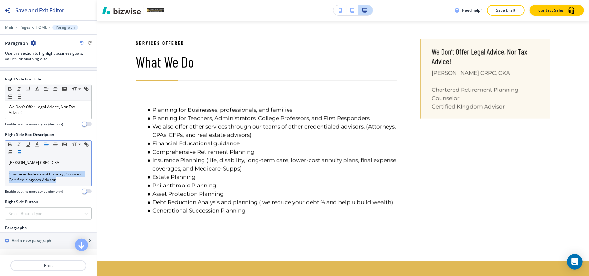
click at [22, 154] on icon "button" at bounding box center [19, 152] width 6 height 6
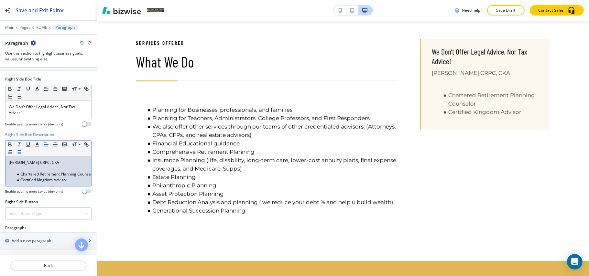
click at [21, 169] on p at bounding box center [48, 168] width 79 height 6
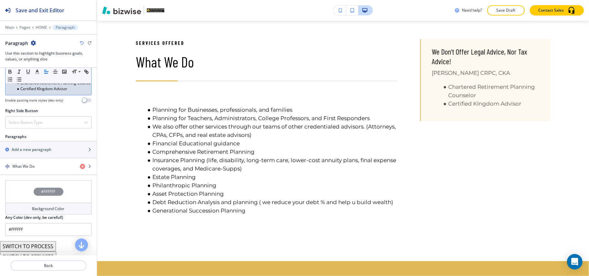
scroll to position [345, 0]
click at [37, 125] on h4 "Select Button Type" at bounding box center [26, 122] width 34 height 6
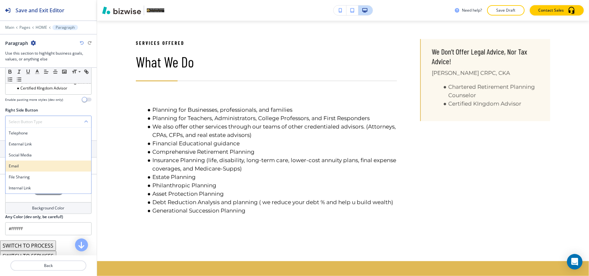
click at [27, 169] on h4 "Email" at bounding box center [48, 166] width 79 height 6
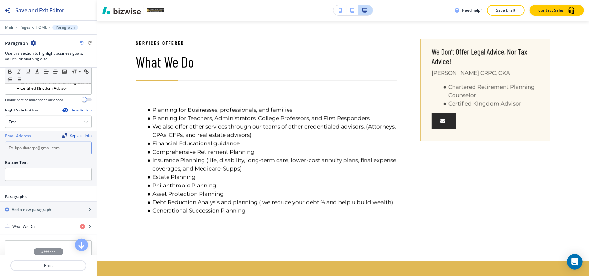
click at [34, 154] on input "text" at bounding box center [48, 148] width 86 height 13
paste input "bpouliotcrpc@gmail.com"
type input "bpouliotcrpc@gmail.com"
click at [31, 180] on input "text" at bounding box center [48, 174] width 86 height 13
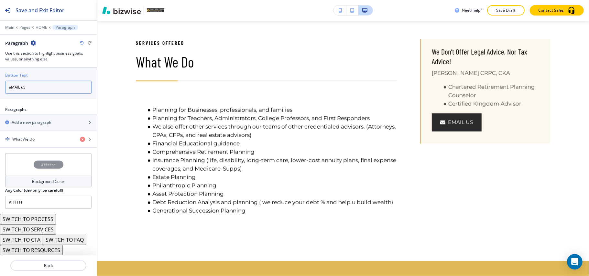
scroll to position [442, 0]
type input "eMAIL uS"
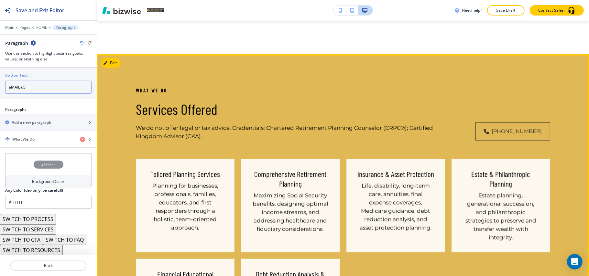
scroll to position [714, 0]
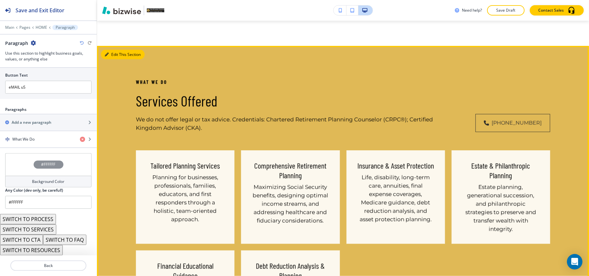
click at [109, 58] on button "Edit This Section" at bounding box center [123, 55] width 44 height 10
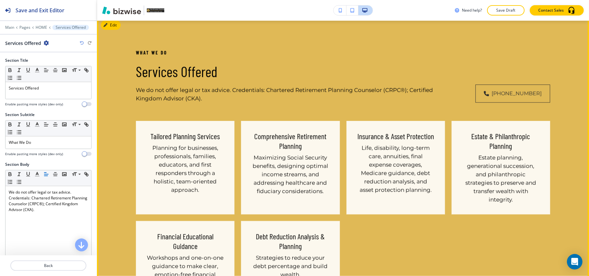
scroll to position [745, 0]
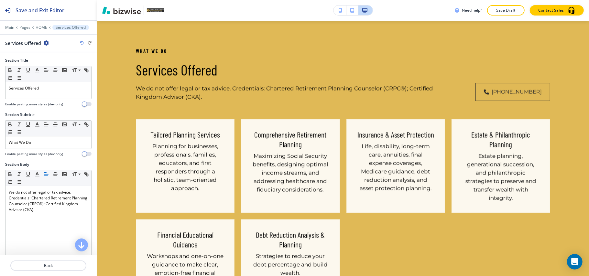
click at [44, 41] on icon "button" at bounding box center [46, 42] width 5 height 5
click at [60, 80] on p "Delete Section" at bounding box center [64, 77] width 33 height 6
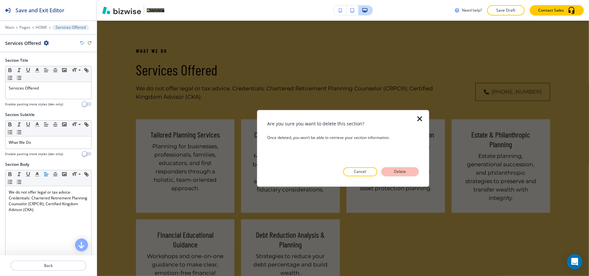
click at [402, 169] on p "Delete" at bounding box center [400, 172] width 16 height 6
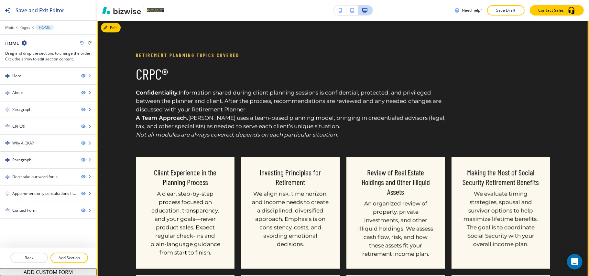
scroll to position [655, 0]
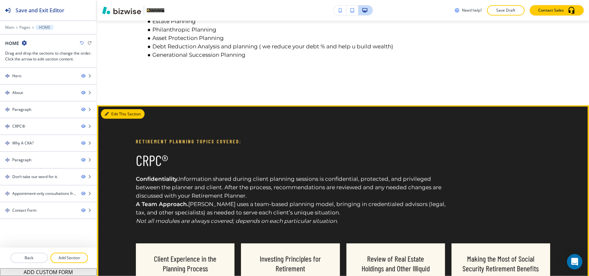
click at [111, 118] on button "Edit This Section" at bounding box center [123, 114] width 44 height 10
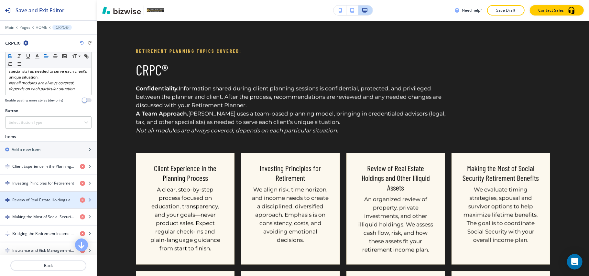
scroll to position [93, 0]
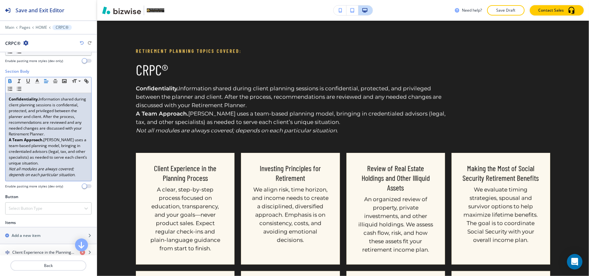
click at [9, 143] on strong "A Team Approach." at bounding box center [26, 139] width 35 height 5
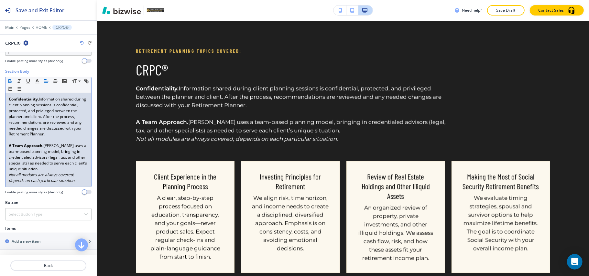
click at [42, 137] on p "Confidentiality. Information shared during client planning sessions is confiden…" at bounding box center [48, 116] width 79 height 41
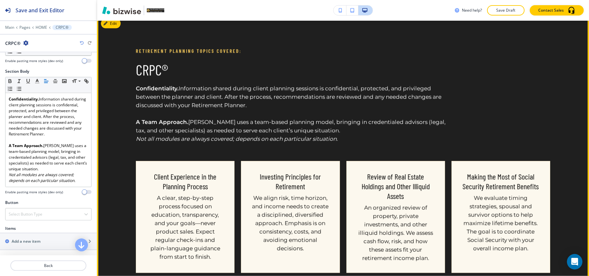
drag, startPoint x: 294, startPoint y: 139, endPoint x: 287, endPoint y: 146, distance: 9.8
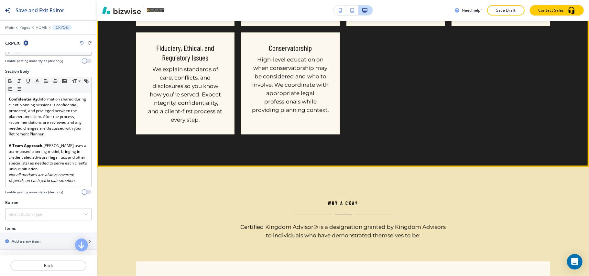
scroll to position [1349, 0]
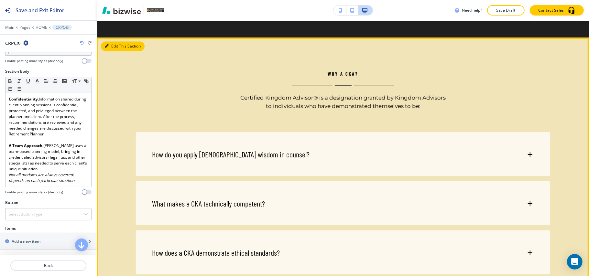
click at [110, 50] on button "Edit This Section" at bounding box center [123, 46] width 44 height 10
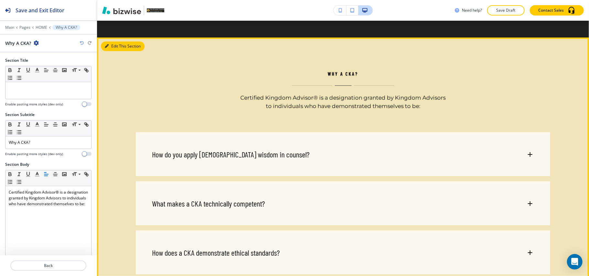
scroll to position [1372, 0]
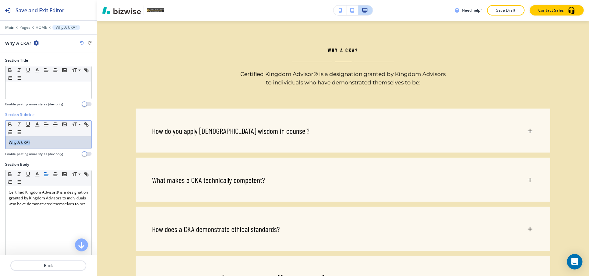
drag, startPoint x: 39, startPoint y: 145, endPoint x: 6, endPoint y: 144, distance: 33.0
click at [0, 144] on div "Section Subtitle Small Normal Large Huge Why A CKA? Enable pasting more styles …" at bounding box center [48, 137] width 97 height 50
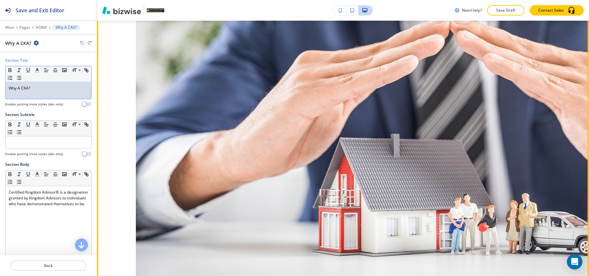
scroll to position [1760, 0]
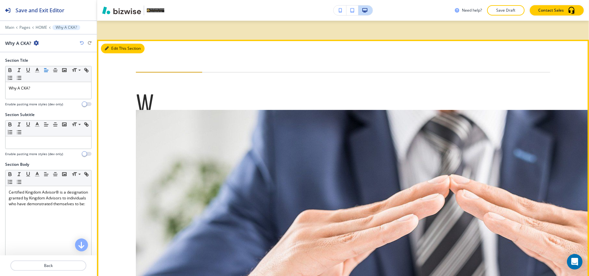
click at [115, 53] on button "Edit This Section" at bounding box center [123, 49] width 44 height 10
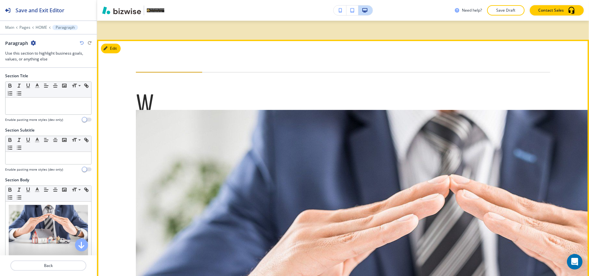
scroll to position [1700, 0]
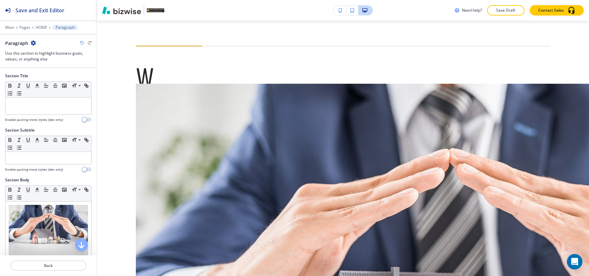
click at [31, 43] on icon "button" at bounding box center [33, 42] width 5 height 5
click at [51, 78] on p "Delete Section" at bounding box center [51, 77] width 33 height 6
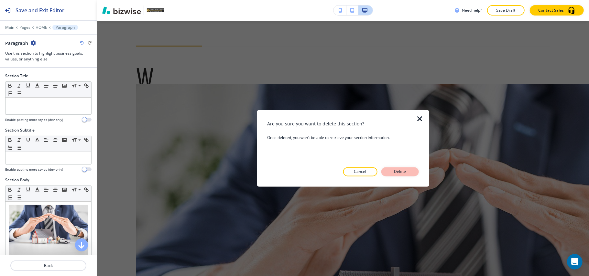
click at [405, 171] on p "Delete" at bounding box center [400, 172] width 16 height 6
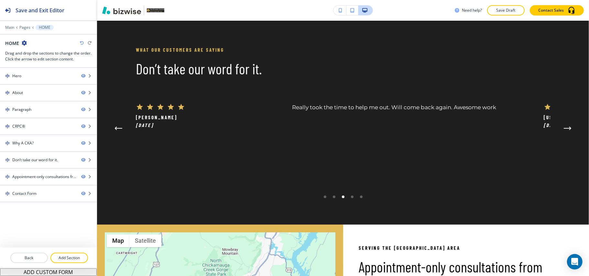
scroll to position [1657, 0]
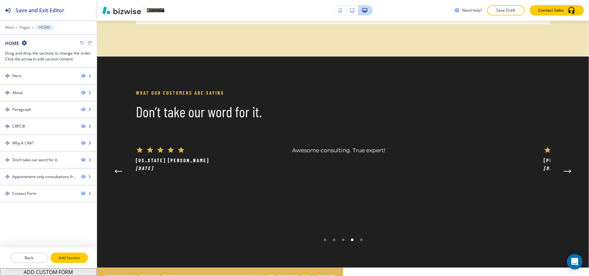
click at [62, 260] on p "Add Section" at bounding box center [69, 258] width 36 height 6
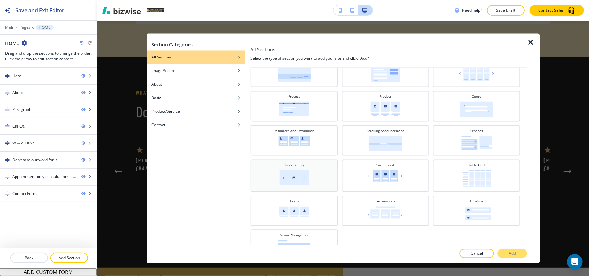
scroll to position [243, 0]
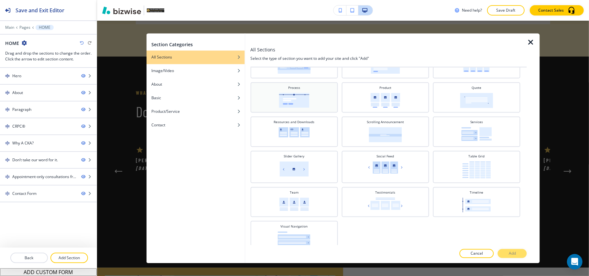
click at [290, 88] on div "Process" at bounding box center [293, 97] width 81 height 23
click at [512, 255] on p "Add" at bounding box center [511, 254] width 7 height 6
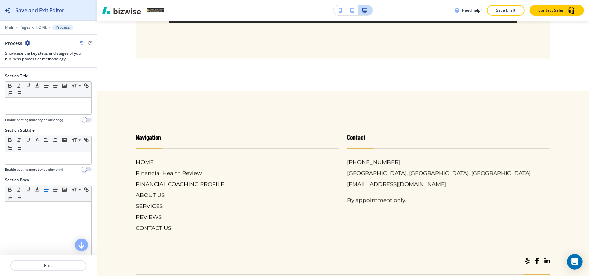
scroll to position [2475, 0]
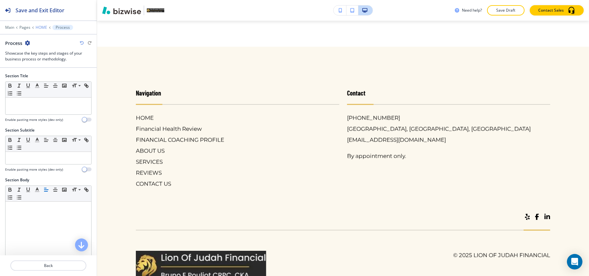
click at [38, 27] on p "HOME" at bounding box center [42, 27] width 12 height 5
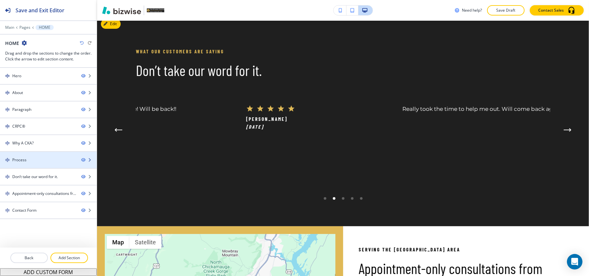
scroll to position [1700, 0]
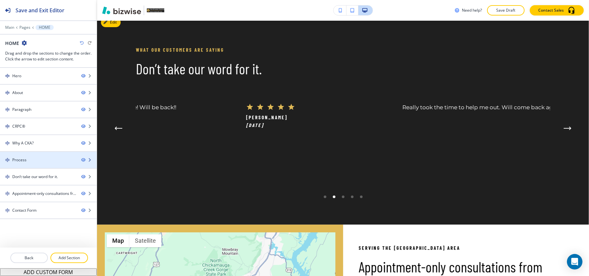
click at [32, 157] on div at bounding box center [48, 154] width 97 height 5
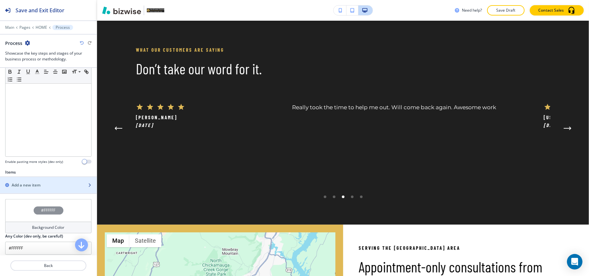
scroll to position [146, 0]
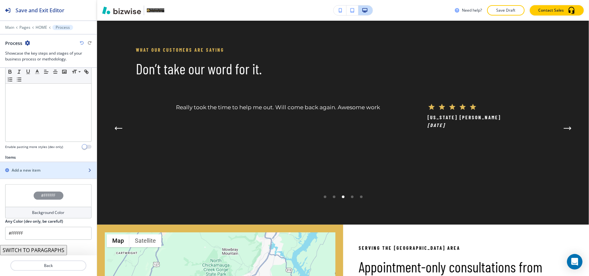
click at [40, 167] on h2 "Add a new item" at bounding box center [26, 170] width 29 height 6
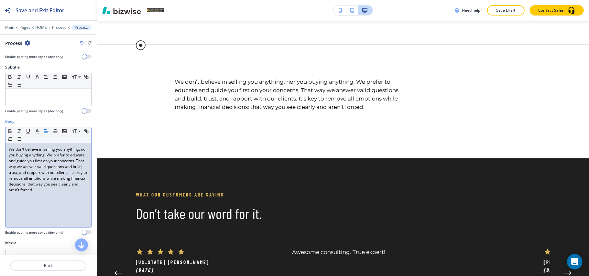
scroll to position [111, 0]
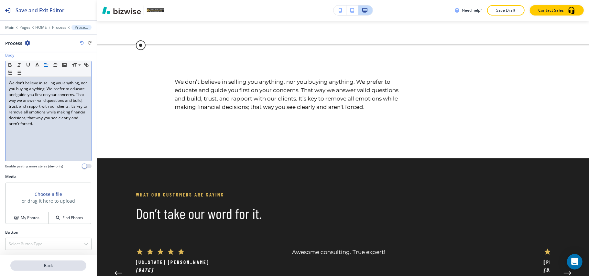
click at [47, 262] on button "Back" at bounding box center [48, 265] width 76 height 10
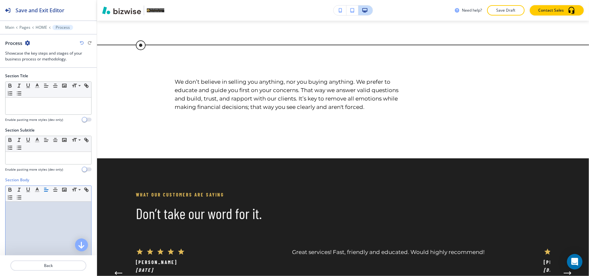
drag, startPoint x: 4, startPoint y: 237, endPoint x: 29, endPoint y: 244, distance: 25.8
click at [24, 251] on div at bounding box center [48, 244] width 86 height 84
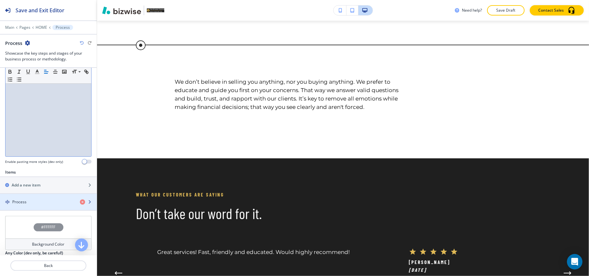
scroll to position [163, 0]
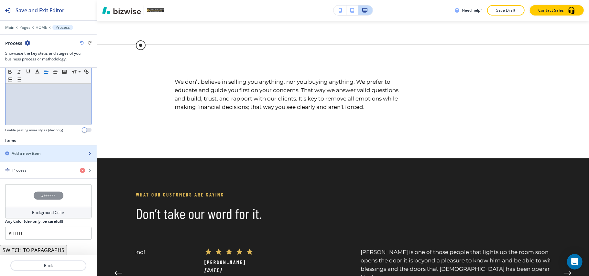
click at [29, 153] on h2 "Add a new item" at bounding box center [26, 154] width 29 height 6
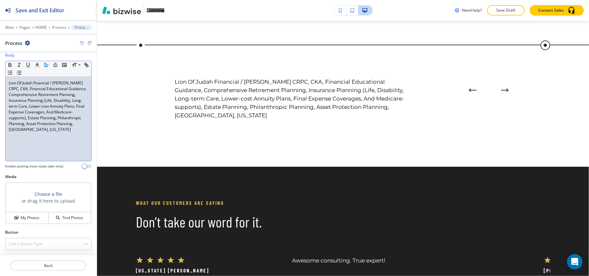
scroll to position [111, 0]
click at [56, 268] on p "Back" at bounding box center [48, 266] width 75 height 6
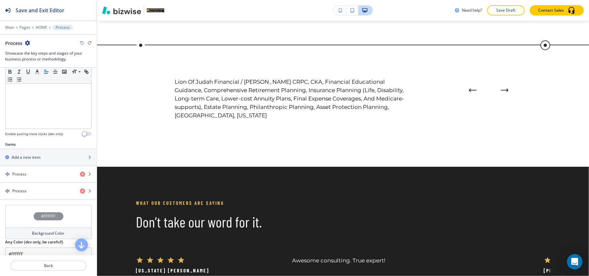
scroll to position [172, 0]
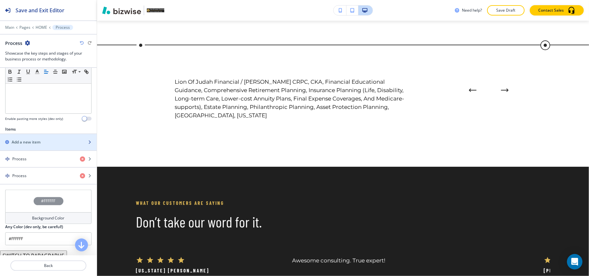
click at [23, 145] on h2 "Add a new item" at bounding box center [26, 142] width 29 height 6
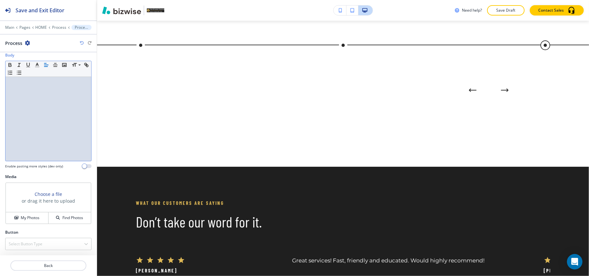
scroll to position [0, 0]
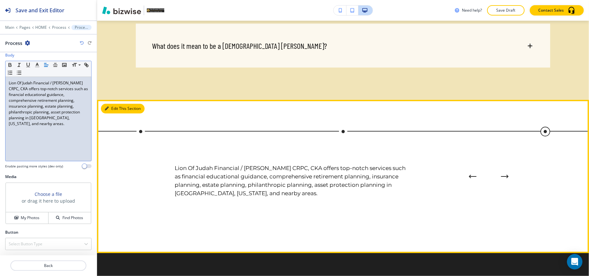
click at [113, 113] on button "Edit This Section" at bounding box center [123, 109] width 44 height 10
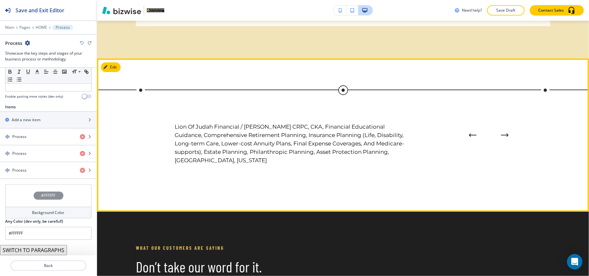
scroll to position [1614, 0]
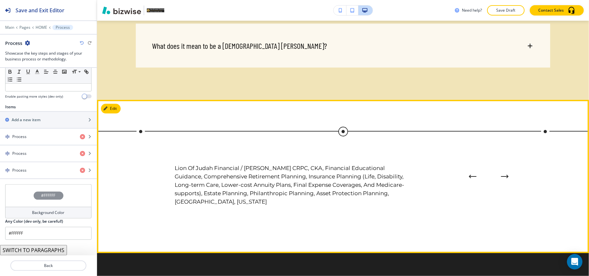
click at [119, 113] on button "Edit" at bounding box center [111, 109] width 20 height 10
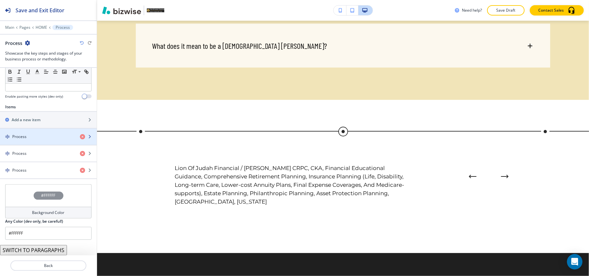
click at [33, 135] on div "Process" at bounding box center [37, 137] width 75 height 6
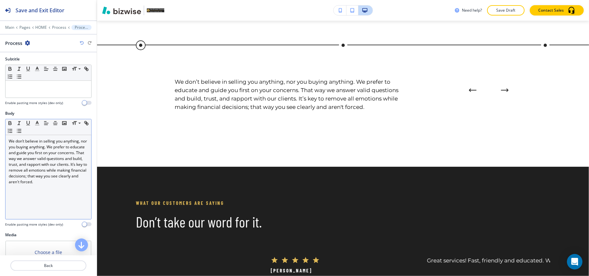
scroll to position [111, 0]
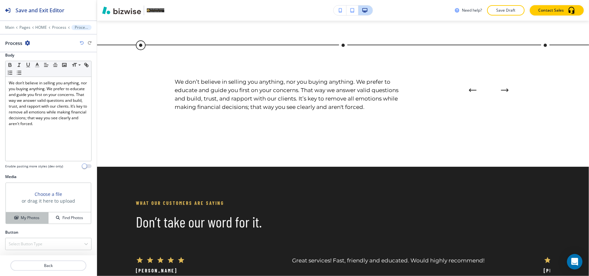
click at [30, 214] on button "My Photos" at bounding box center [27, 217] width 43 height 11
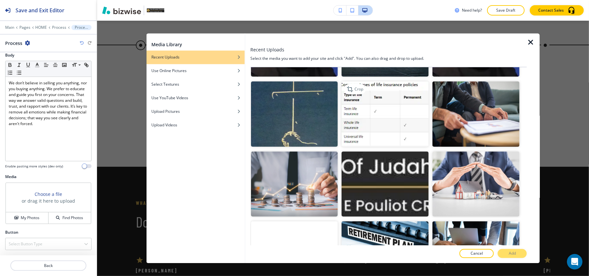
scroll to position [215, 0]
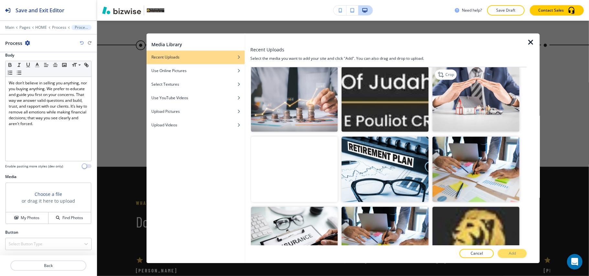
click at [481, 102] on img "button" at bounding box center [475, 99] width 87 height 65
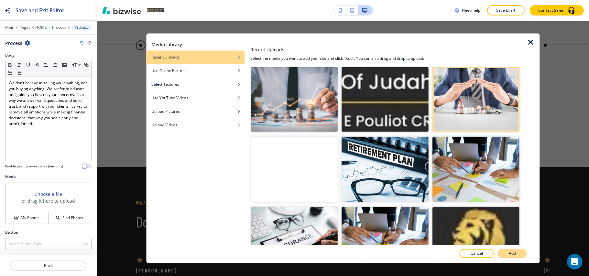
click at [510, 251] on p "Add" at bounding box center [511, 254] width 7 height 6
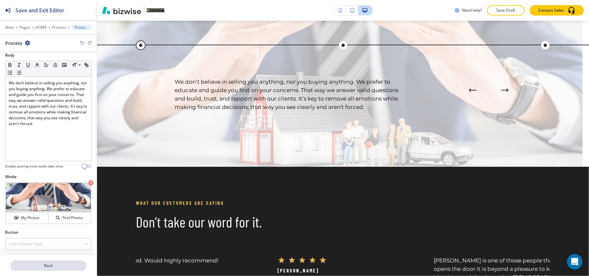
click at [41, 268] on p "Back" at bounding box center [48, 266] width 75 height 6
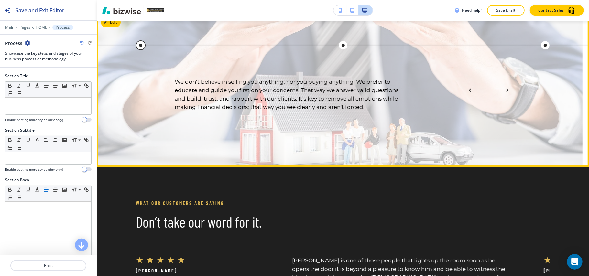
click at [107, 24] on icon "button" at bounding box center [105, 22] width 4 height 4
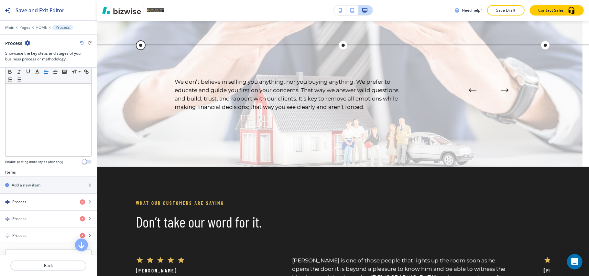
scroll to position [197, 0]
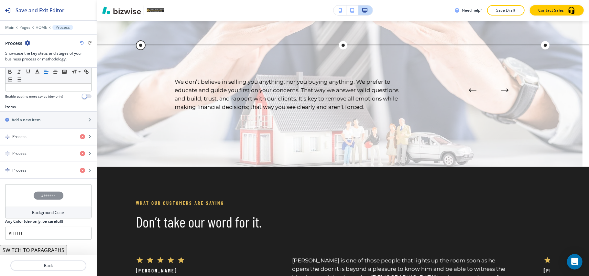
click at [17, 198] on div "#FFFFFF" at bounding box center [48, 195] width 86 height 23
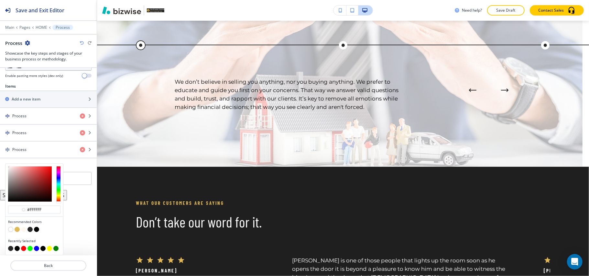
click at [36, 231] on button "button" at bounding box center [36, 229] width 5 height 5
type input "#000000"
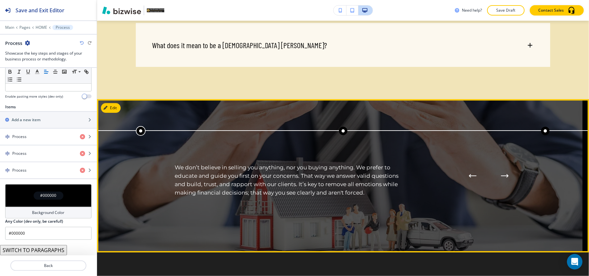
scroll to position [1614, 0]
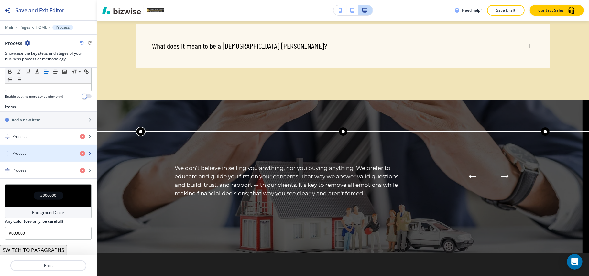
click at [29, 151] on div "Process" at bounding box center [37, 154] width 75 height 6
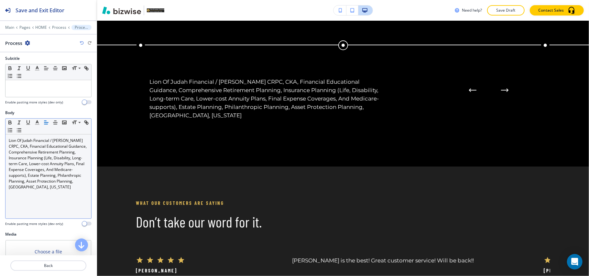
scroll to position [0, 310]
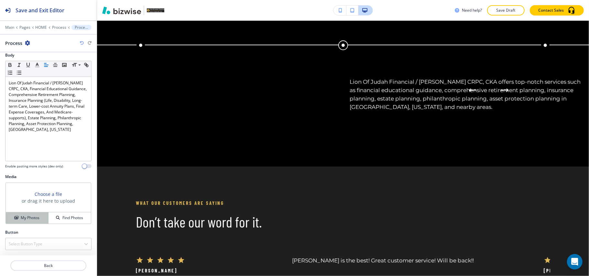
click at [17, 217] on div "My Photos" at bounding box center [27, 218] width 42 height 6
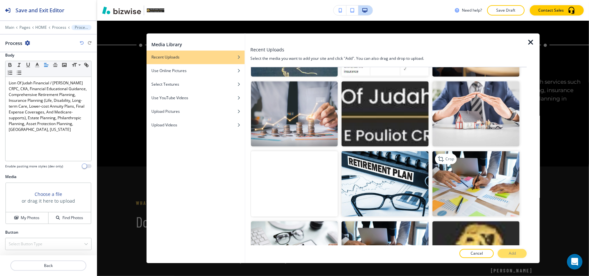
scroll to position [215, 0]
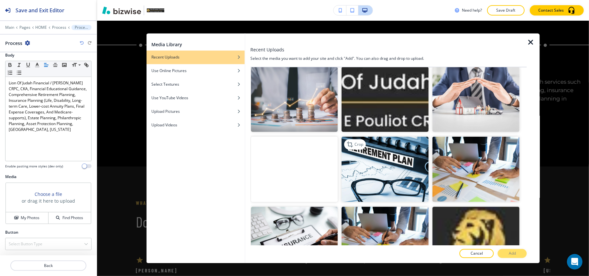
click at [389, 157] on img "button" at bounding box center [385, 169] width 87 height 65
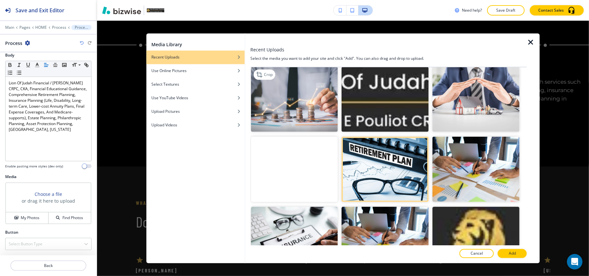
click at [275, 103] on img "button" at bounding box center [294, 99] width 87 height 65
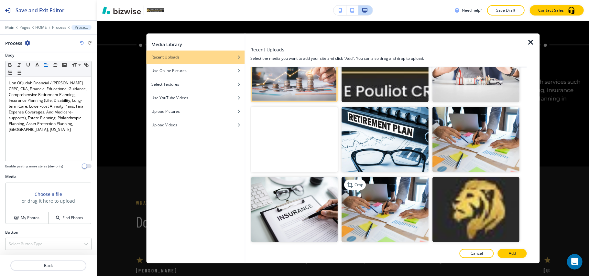
scroll to position [259, 0]
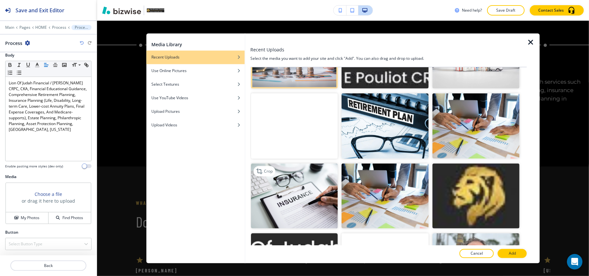
click at [286, 180] on img "button" at bounding box center [294, 195] width 87 height 65
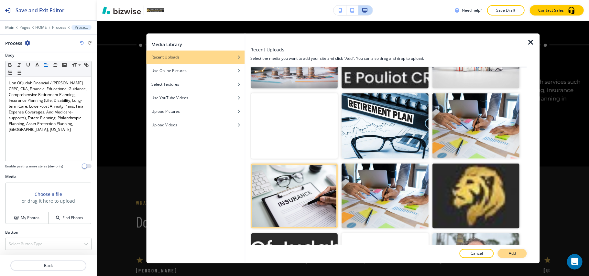
click at [511, 251] on p "Add" at bounding box center [511, 254] width 7 height 6
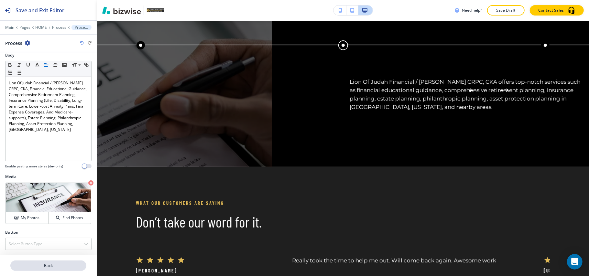
click at [60, 268] on p "Back" at bounding box center [48, 266] width 75 height 6
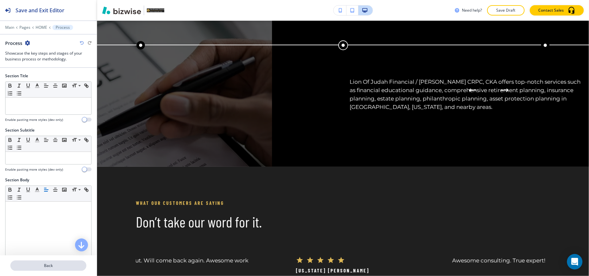
click at [50, 264] on p "Back" at bounding box center [48, 266] width 75 height 6
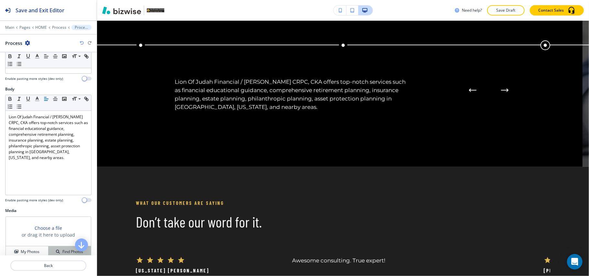
scroll to position [111, 0]
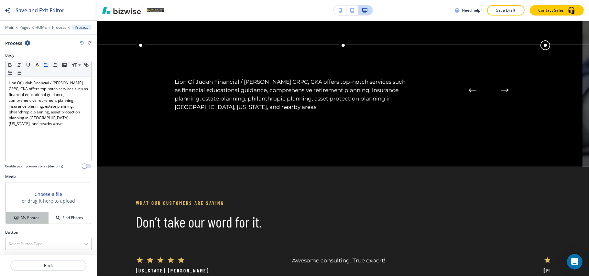
click at [35, 219] on h4 "My Photos" at bounding box center [30, 218] width 19 height 6
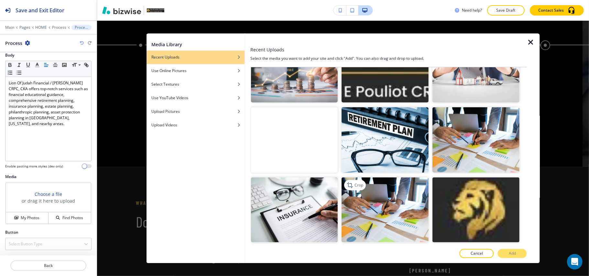
scroll to position [244, 0]
click at [375, 184] on img "button" at bounding box center [385, 209] width 87 height 65
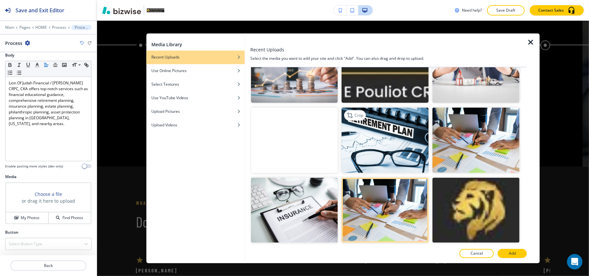
click at [385, 143] on img "button" at bounding box center [385, 140] width 87 height 65
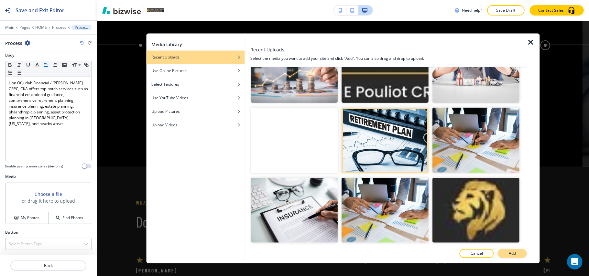
click at [511, 250] on button "Add" at bounding box center [511, 253] width 29 height 9
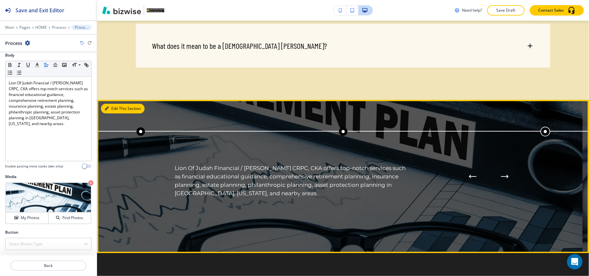
click at [117, 113] on button "Edit This Section" at bounding box center [123, 109] width 44 height 10
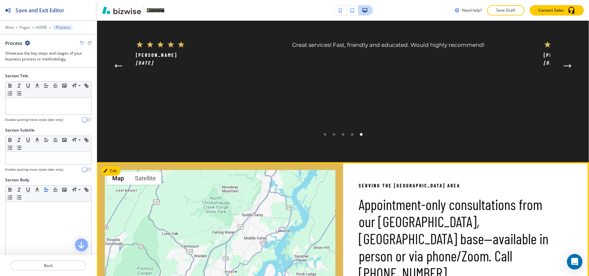
scroll to position [1830, 0]
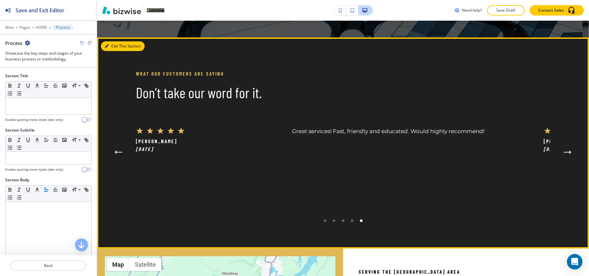
click at [113, 51] on button "Edit This Section" at bounding box center [123, 46] width 44 height 10
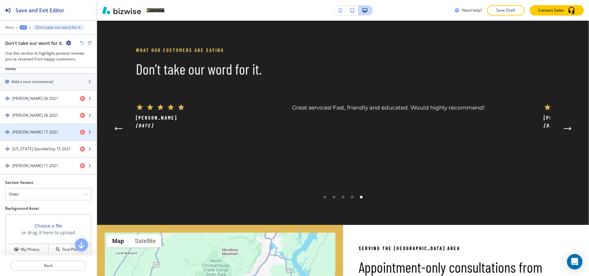
scroll to position [215, 0]
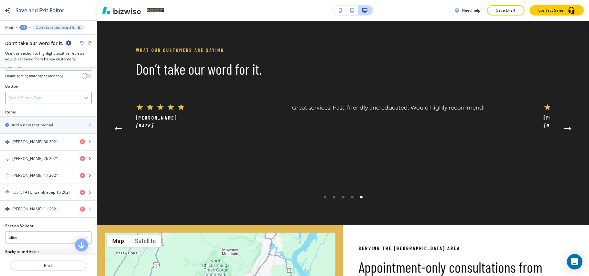
click at [42, 96] on div "Select Button Type" at bounding box center [48, 98] width 86 height 12
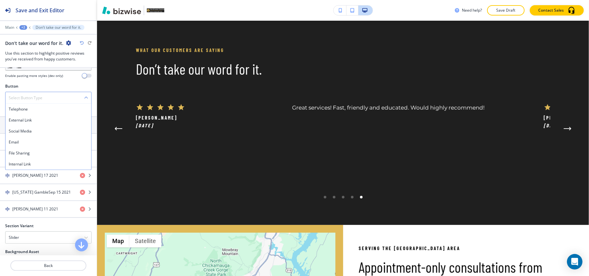
click at [42, 96] on div "Select Button Type" at bounding box center [48, 98] width 86 height 12
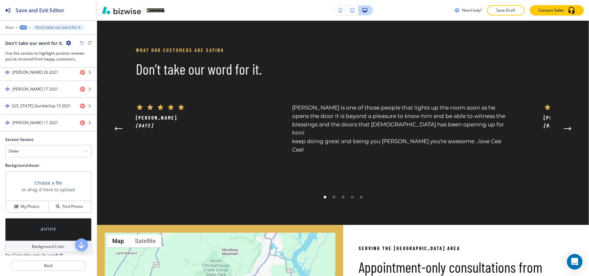
scroll to position [259, 0]
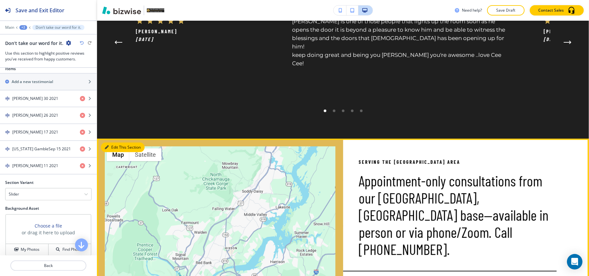
click at [111, 143] on button "Edit This Section" at bounding box center [123, 148] width 44 height 10
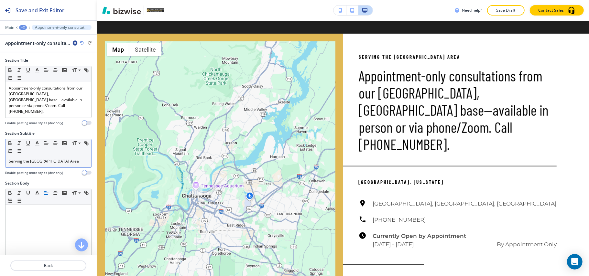
scroll to position [0, 0]
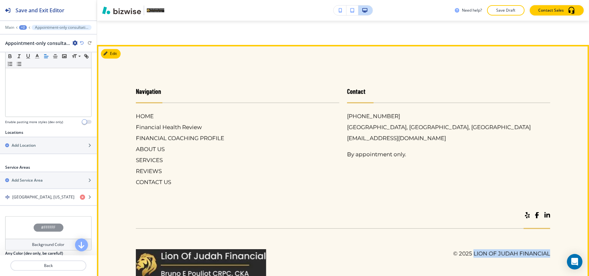
drag, startPoint x: 558, startPoint y: 229, endPoint x: 467, endPoint y: 228, distance: 90.5
click at [467, 228] on footer "Navigation HOME Financial Health Review FINANCIAL COACHING PROFILE ABOUT US SER…" at bounding box center [343, 174] width 492 height 258
copy h6 "Lion Of Judah Financial"
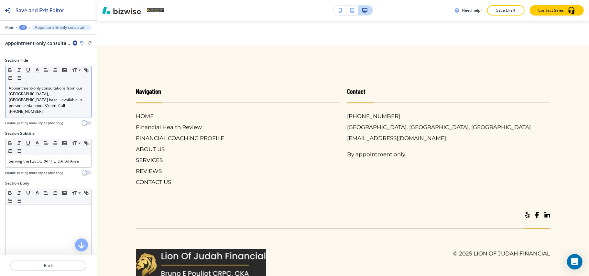
click at [26, 85] on div "Appointment-only consultations from our Chattanooga, TN base—available in perso…" at bounding box center [48, 100] width 86 height 36
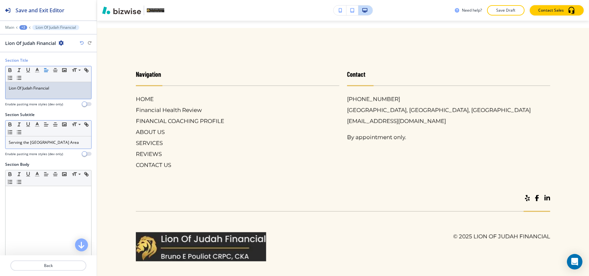
click at [56, 145] on p "Serving the Greater Chattanooga Area" at bounding box center [48, 143] width 79 height 6
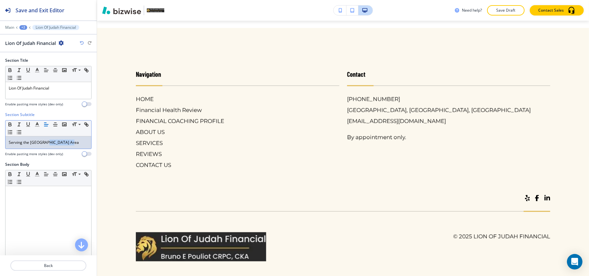
click at [56, 145] on p "Serving the Greater Chattanooga Area" at bounding box center [48, 143] width 79 height 6
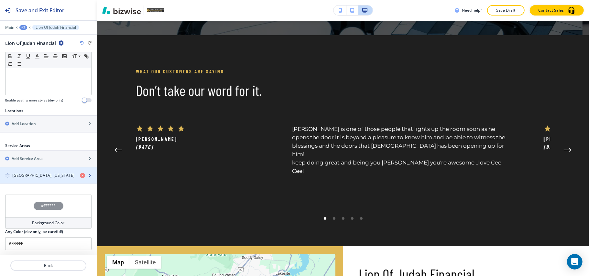
scroll to position [178, 0]
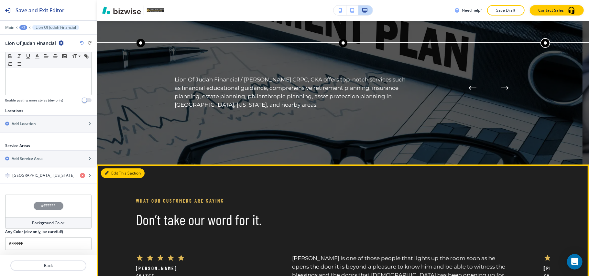
click at [103, 178] on button "Edit This Section" at bounding box center [123, 173] width 44 height 10
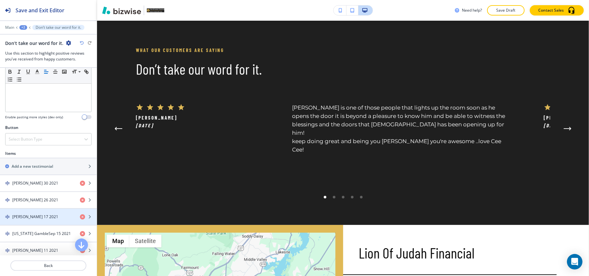
scroll to position [172, 0]
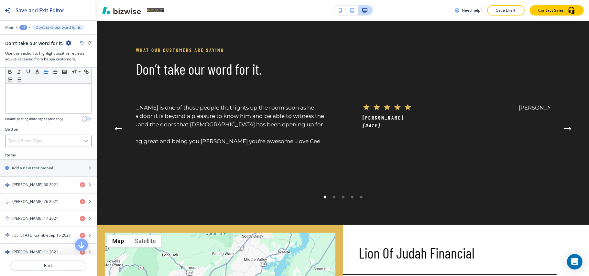
click at [33, 141] on h4 "Select Button Type" at bounding box center [26, 141] width 34 height 6
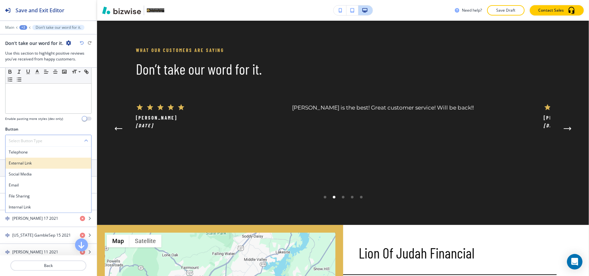
click at [30, 160] on div "External Link" at bounding box center [48, 163] width 86 height 11
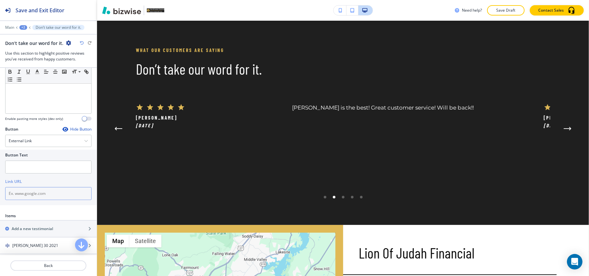
paste input "https://www.yelp.com/writeareview/biz/StWmMXRQgTR1W5TGpDjz4g?return_url=%2Fbiz%…"
drag, startPoint x: 62, startPoint y: 198, endPoint x: 0, endPoint y: 195, distance: 62.4
click at [0, 195] on div "Button Text Link URL https://www.yelp.com/writeareview/biz/StWmMXRQgTR1W5TGpDjz…" at bounding box center [48, 178] width 97 height 56
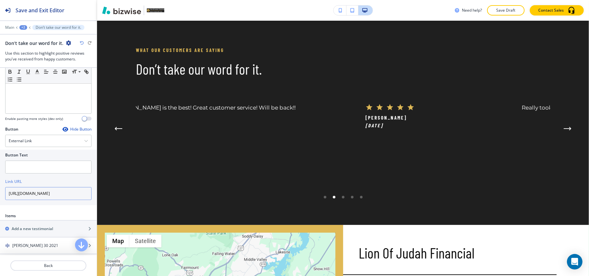
type input "https://www.yelp.com/writeareview/biz/StWmMXRQgTR1W5TGpDjz4g?return_url=%2Fbiz%…"
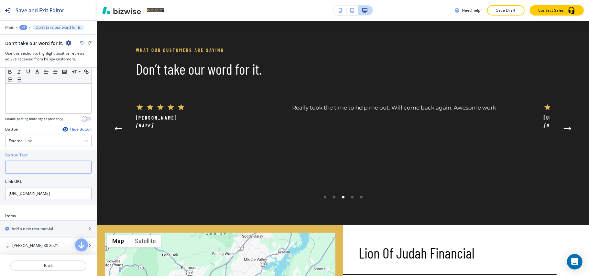
paste input "Leave A Review on Yelp"
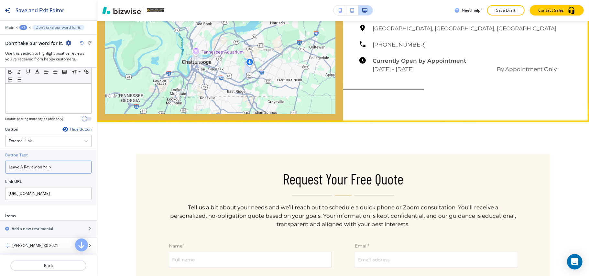
scroll to position [2198, 0]
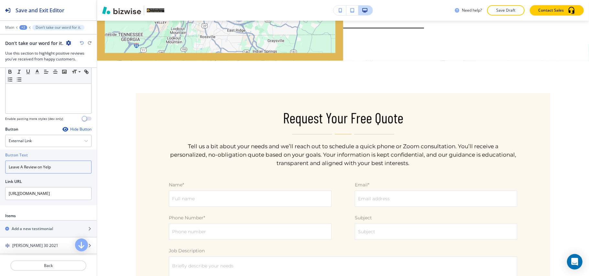
type input "Leave A Review on Yelp"
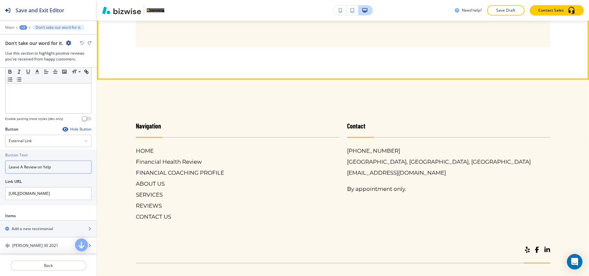
scroll to position [2543, 0]
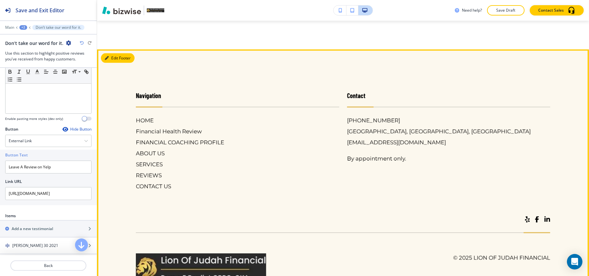
click at [112, 53] on button "Edit Footer" at bounding box center [118, 58] width 34 height 10
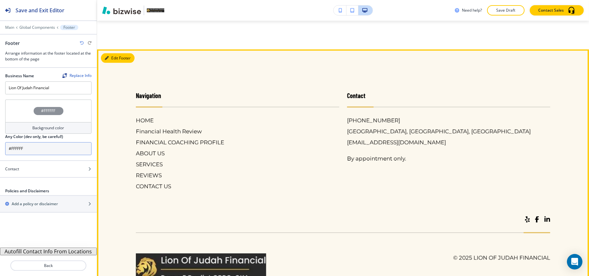
scroll to position [2562, 0]
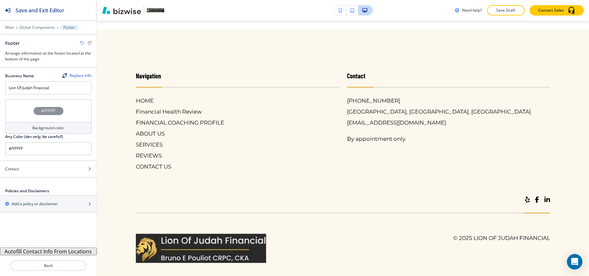
click at [9, 119] on div "#FFFFFF" at bounding box center [48, 111] width 86 height 23
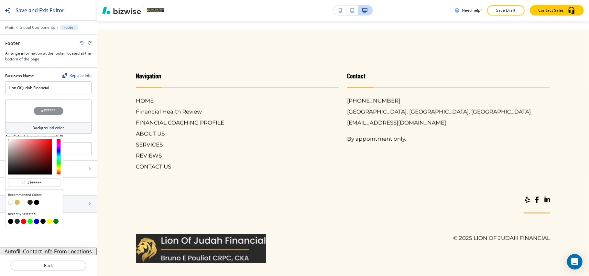
click at [31, 203] on button "button" at bounding box center [29, 202] width 5 height 5
type input "#2a2a2a"
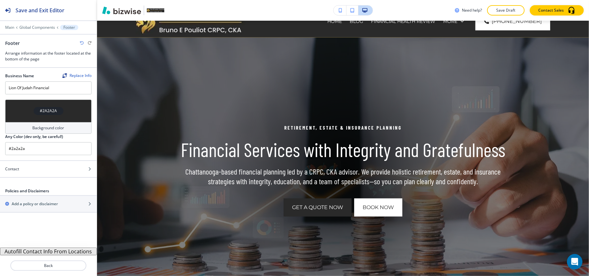
scroll to position [0, 0]
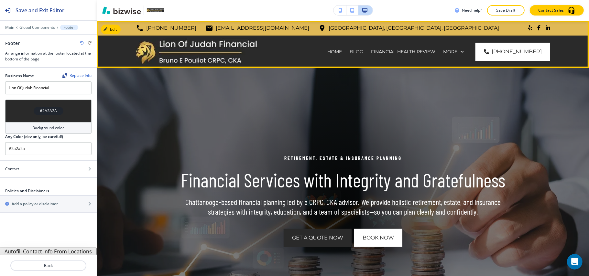
click at [363, 51] on p "BLOG" at bounding box center [356, 51] width 14 height 6
click at [355, 53] on p "BLOG" at bounding box center [356, 51] width 14 height 6
click at [363, 52] on p "BLOG" at bounding box center [356, 51] width 14 height 6
click at [412, 52] on p "Financial Health Review" at bounding box center [403, 51] width 64 height 6
